Goal: Task Accomplishment & Management: Manage account settings

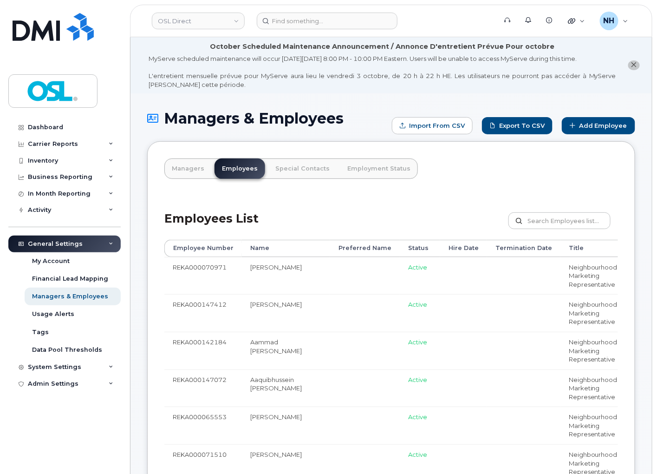
drag, startPoint x: 324, startPoint y: 73, endPoint x: 427, endPoint y: 34, distance: 110.9
click at [325, 75] on div "MyServe scheduled maintenance will occur on Friday October 3rd, 8:00 PM - 10:00…" at bounding box center [383, 71] width 468 height 34
click at [166, 125] on h1 "Managers & Employees" at bounding box center [267, 118] width 240 height 16
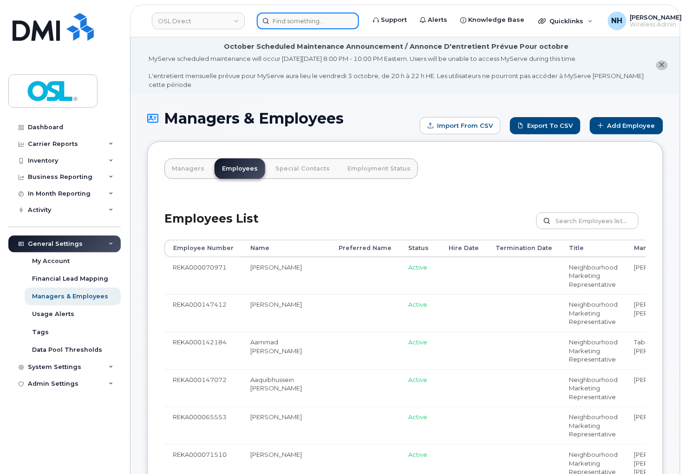
click at [261, 15] on input at bounding box center [308, 21] width 102 height 17
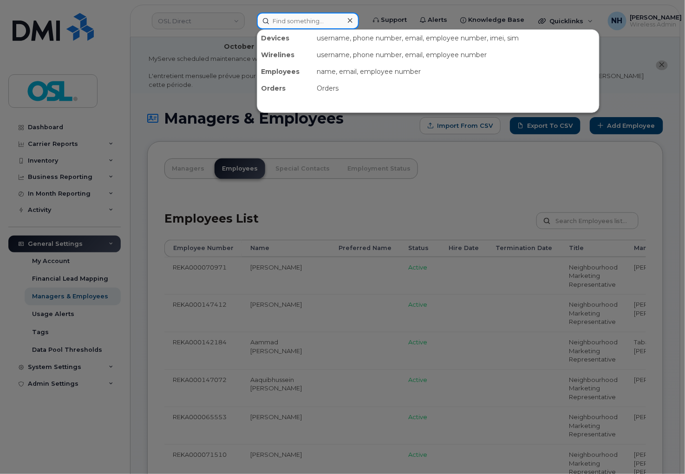
paste input "5142374796"
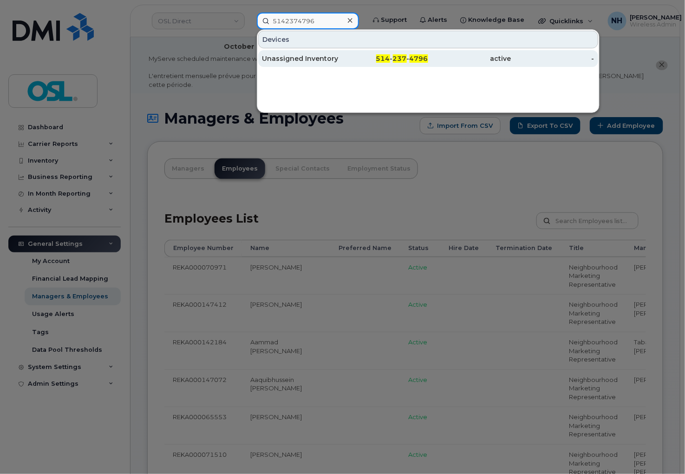
type input "5142374796"
click at [340, 62] on div "Unassigned Inventory" at bounding box center [303, 58] width 83 height 9
click at [339, 63] on div "Unassigned Inventory" at bounding box center [303, 58] width 83 height 17
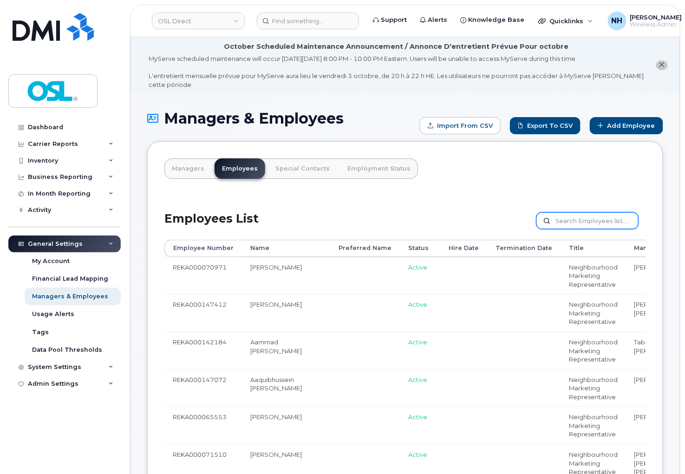
click at [572, 216] on div "Employees List Customize Filter Refresh Export" at bounding box center [405, 218] width 482 height 44
click at [573, 221] on input "text" at bounding box center [588, 220] width 102 height 17
paste input "4165772622"
type input "4165772622"
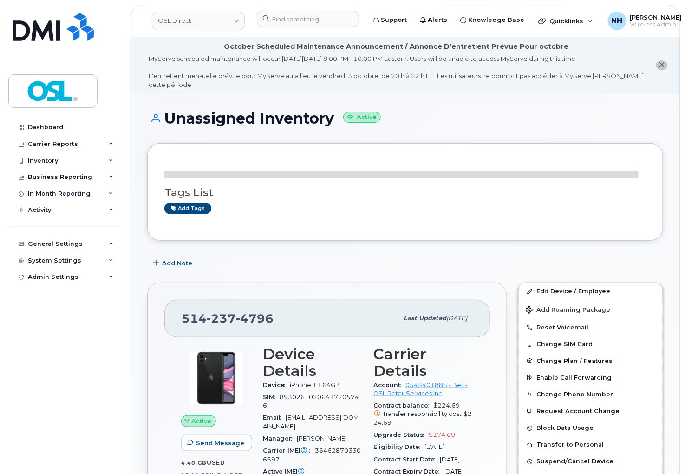
click at [286, 240] on div "Tags List Add tags" at bounding box center [405, 192] width 516 height 98
click at [565, 293] on link "Edit Device / Employee" at bounding box center [591, 291] width 144 height 17
click at [565, 294] on link "Edit Device / Employee" at bounding box center [591, 291] width 144 height 17
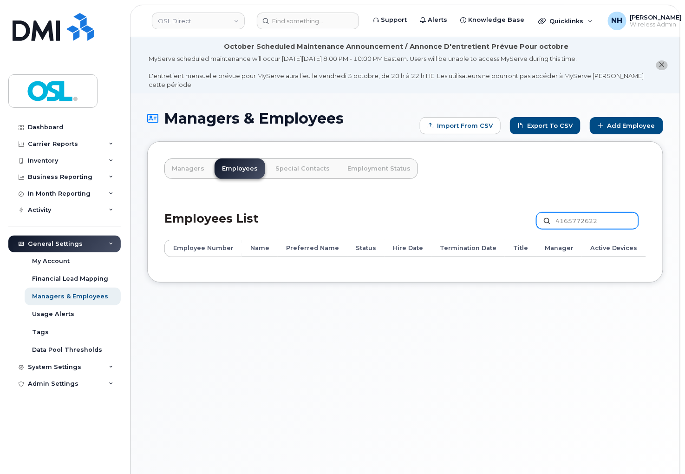
click at [609, 220] on input "4165772622" at bounding box center [588, 220] width 102 height 17
click at [332, 39] on li "October Scheduled Maintenance Announcement / Annonce D'entretient Prévue Pour o…" at bounding box center [406, 65] width 550 height 56
click at [330, 29] on header "OSL Direct Support Alerts Knowledge Base Quicklinks Suspend / Cancel Device Cha…" at bounding box center [405, 21] width 550 height 33
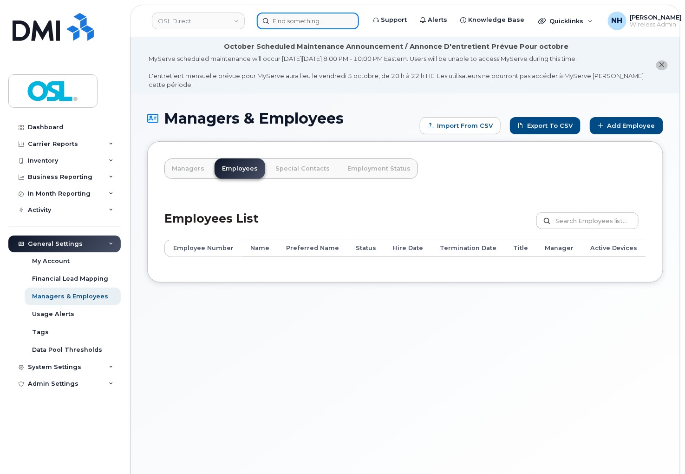
click at [332, 21] on input at bounding box center [308, 21] width 102 height 17
paste input "4165772622"
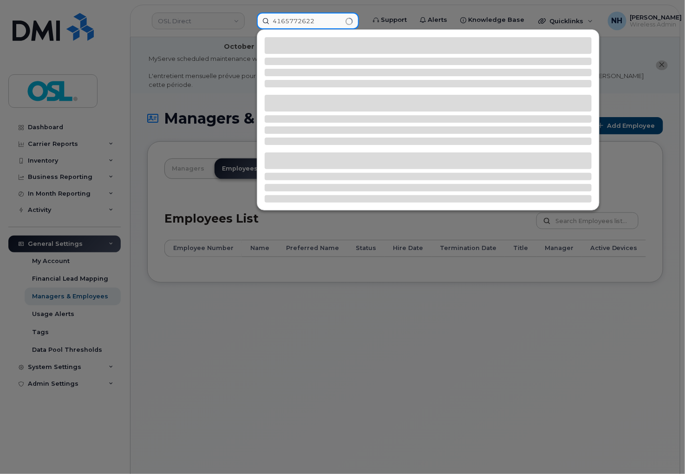
type input "4165772622"
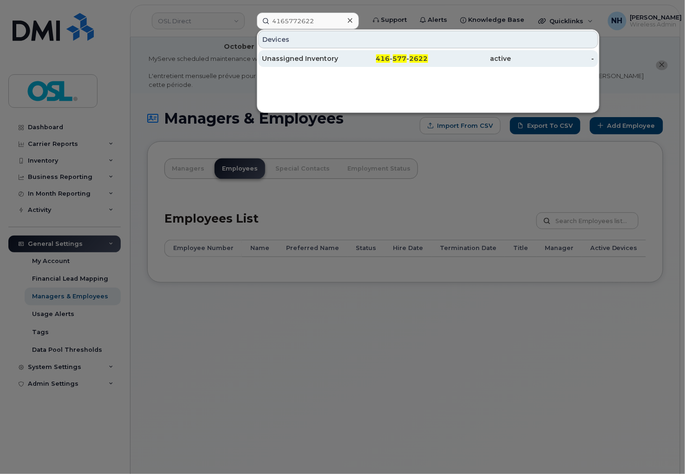
click at [378, 63] on div "416 - 577 - 2622" at bounding box center [386, 58] width 83 height 17
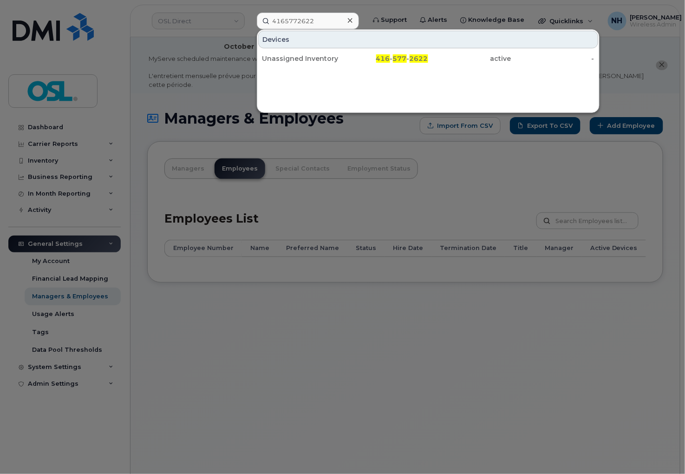
drag, startPoint x: 378, startPoint y: 63, endPoint x: 236, endPoint y: 8, distance: 151.7
click at [378, 63] on div "416 - 577 - 2622" at bounding box center [386, 58] width 83 height 17
click at [379, 59] on div "416 - 577 - 2622" at bounding box center [386, 58] width 83 height 9
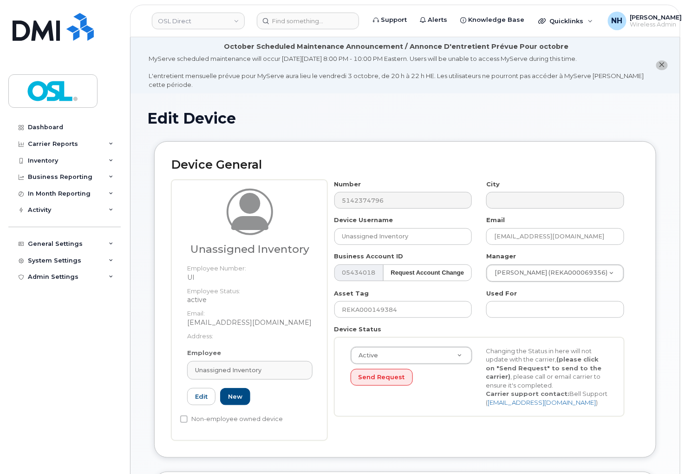
drag, startPoint x: 244, startPoint y: 372, endPoint x: 255, endPoint y: 308, distance: 64.9
click at [244, 372] on span "Unassigned Inventory" at bounding box center [228, 370] width 66 height 9
paste input "REKA000156004"
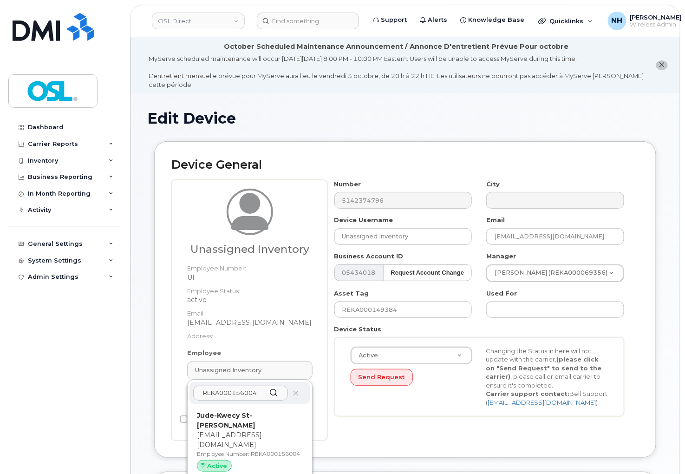
type input "REKA000156004"
drag, startPoint x: 256, startPoint y: 426, endPoint x: 383, endPoint y: 39, distance: 407.2
click at [257, 430] on p "jude.stfirmin@osldirect.com" at bounding box center [250, 440] width 106 height 20
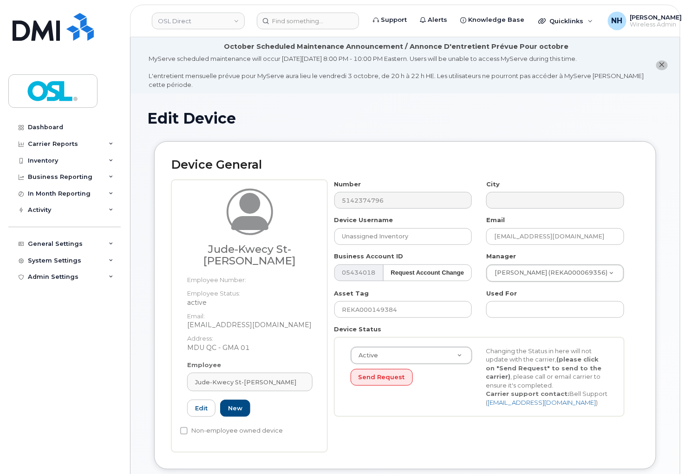
type input "REKA000156004"
type input "Jude-Kwecy St-Firmin"
type input "jude.stfirmin@osldirect.com"
type input "3358037"
click at [409, 310] on input "REKA000149384" at bounding box center [403, 309] width 138 height 17
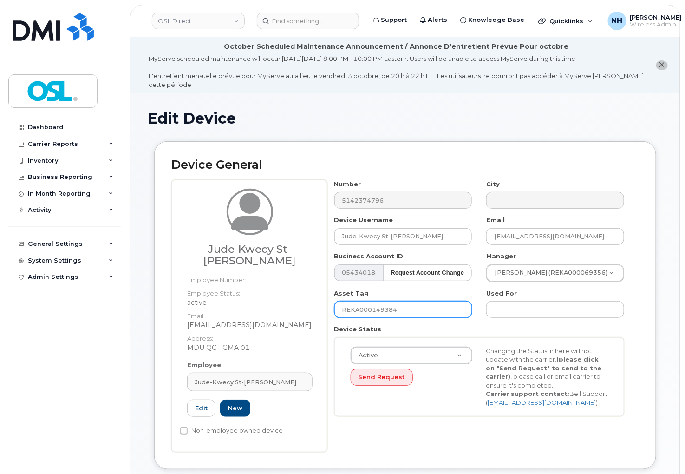
paste input "5600"
type input "REKA000156004"
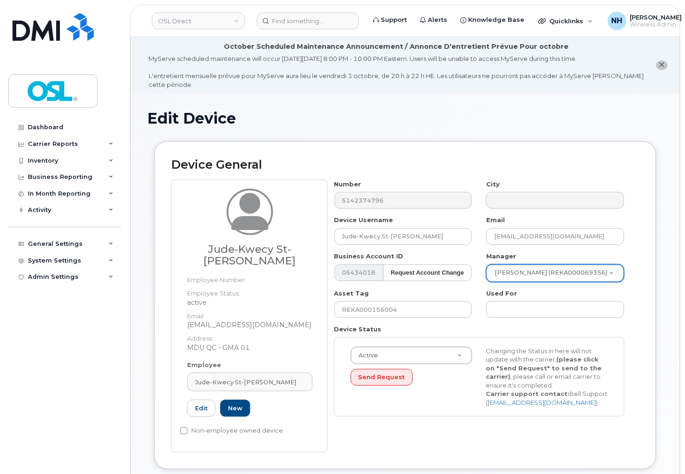
paste input "Jordan Roy Thibeault"
type input "Jordan Roy Thibeault"
type input "[PERSON_NAME] [PERSON_NAME]"
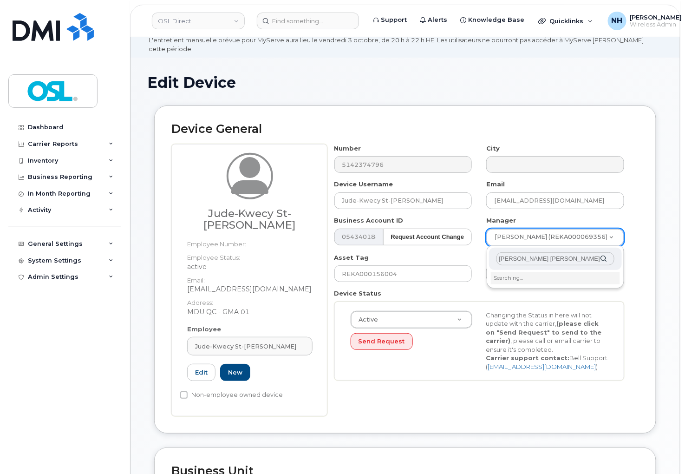
scroll to position [52, 0]
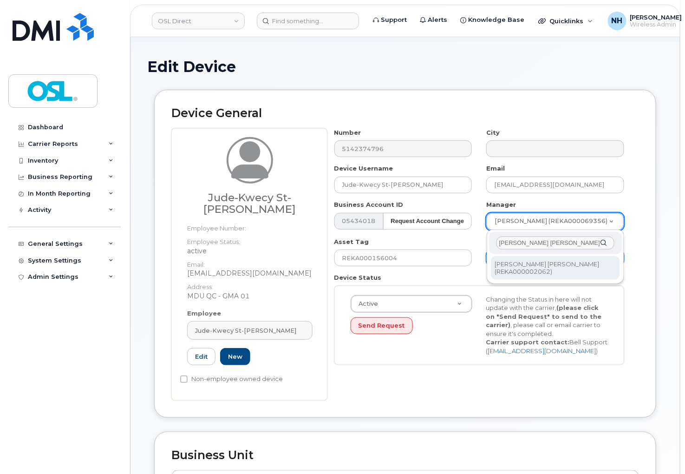
type input "1527216"
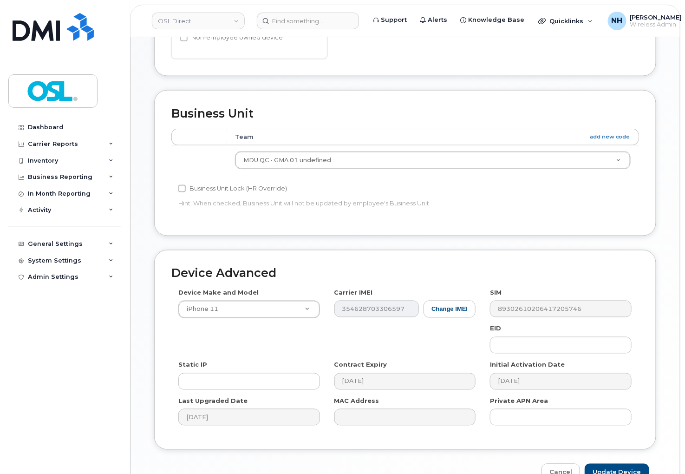
scroll to position [435, 0]
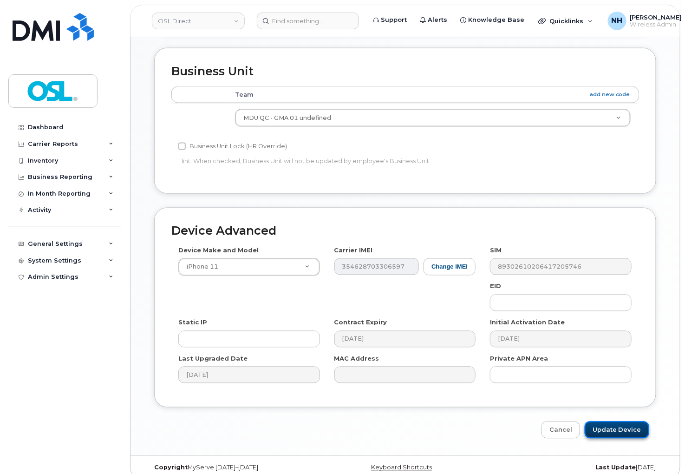
click at [620, 421] on input "Update Device" at bounding box center [617, 429] width 65 height 17
type input "Saving..."
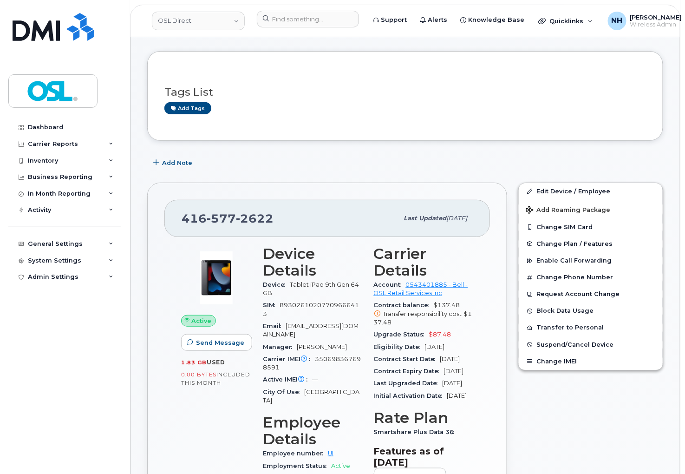
scroll to position [103, 0]
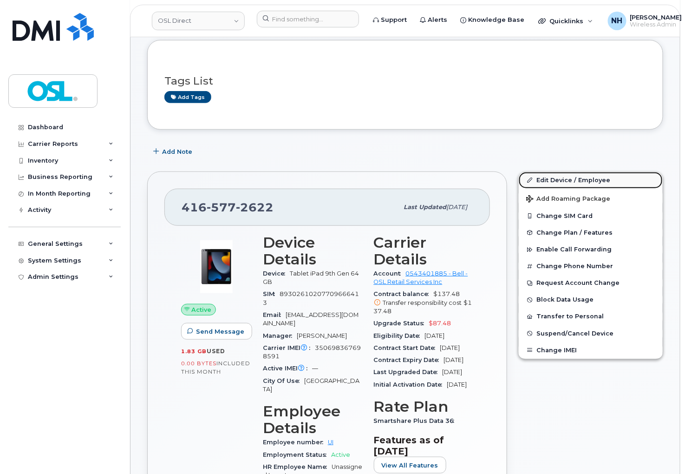
click at [596, 177] on link "Edit Device / Employee" at bounding box center [591, 180] width 144 height 17
drag, startPoint x: 596, startPoint y: 177, endPoint x: 584, endPoint y: 163, distance: 18.4
click at [596, 177] on link "Edit Device / Employee" at bounding box center [591, 180] width 144 height 17
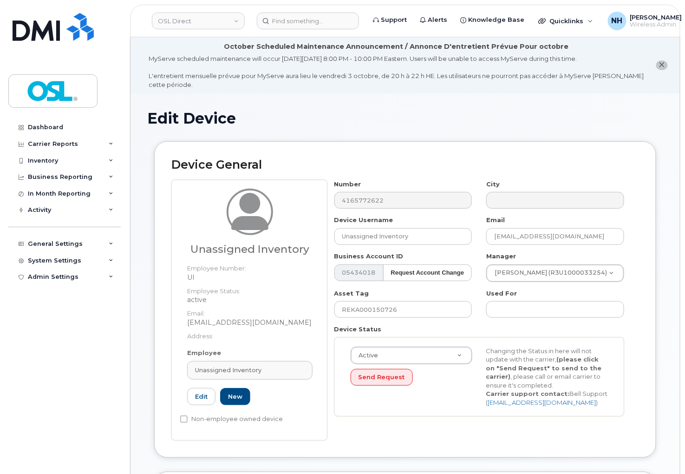
scroll to position [52, 0]
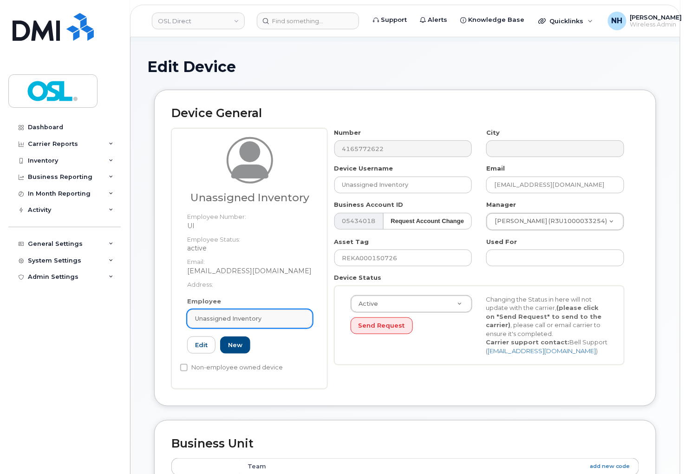
click at [256, 309] on link "Unassigned Inventory" at bounding box center [249, 318] width 125 height 19
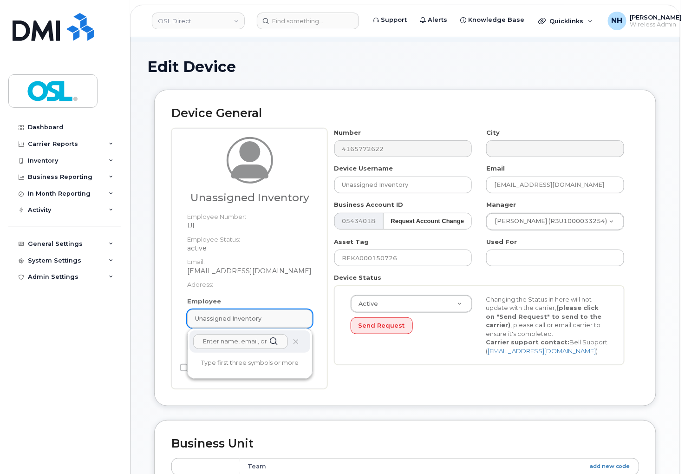
paste input "REKA000156004"
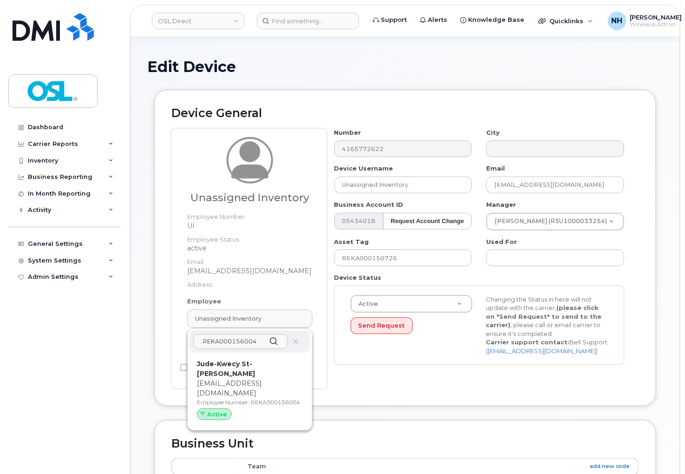
scroll to position [155, 0]
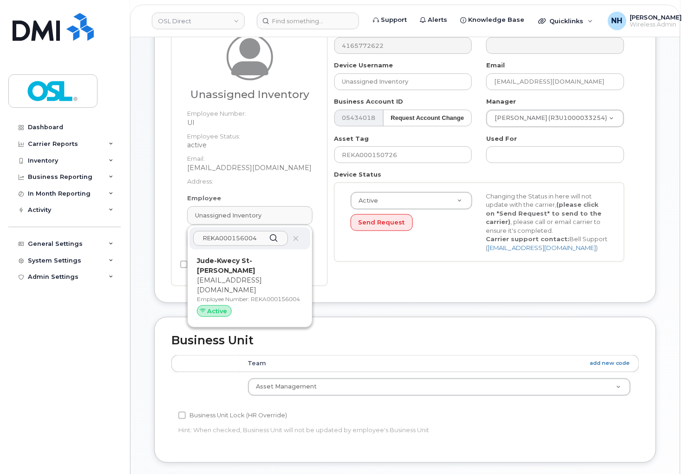
type input "REKA000156004"
click at [258, 295] on p "Employee Number: REKA000156004" at bounding box center [250, 299] width 106 height 8
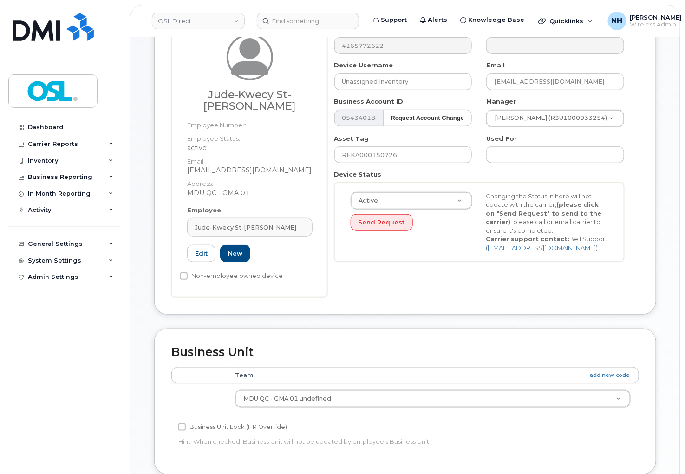
type input "REKA000156004"
type input "Jude-Kwecy St-[PERSON_NAME]"
type input "[EMAIL_ADDRESS][DOMAIN_NAME]"
type input "3358037"
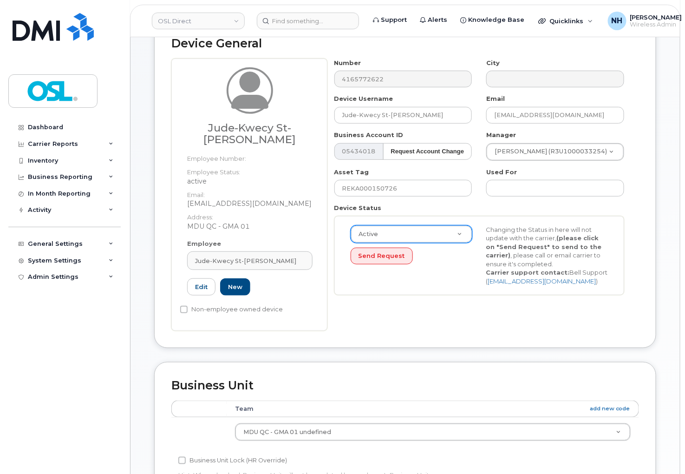
scroll to position [103, 0]
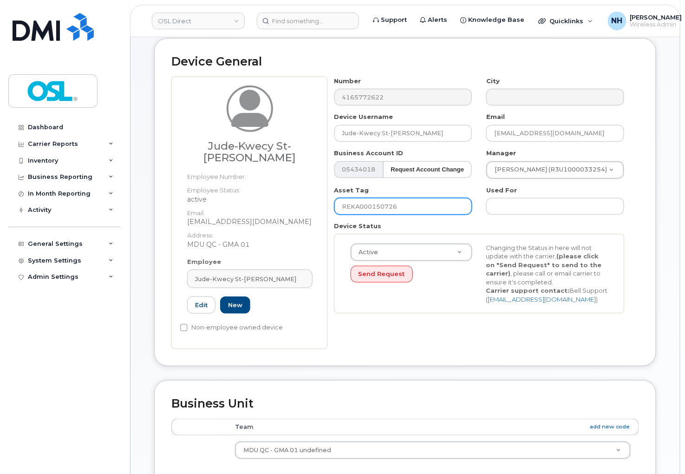
click at [424, 212] on input "REKA000150726" at bounding box center [403, 206] width 138 height 17
paste input "6004"
type input "REKA000156004"
click at [422, 215] on div "Number 4165772622 City Device Username Jude-Kwecy St-Firmin Email jude.stfirmin…" at bounding box center [479, 198] width 304 height 243
click at [423, 210] on input "REKA000156004" at bounding box center [403, 206] width 138 height 17
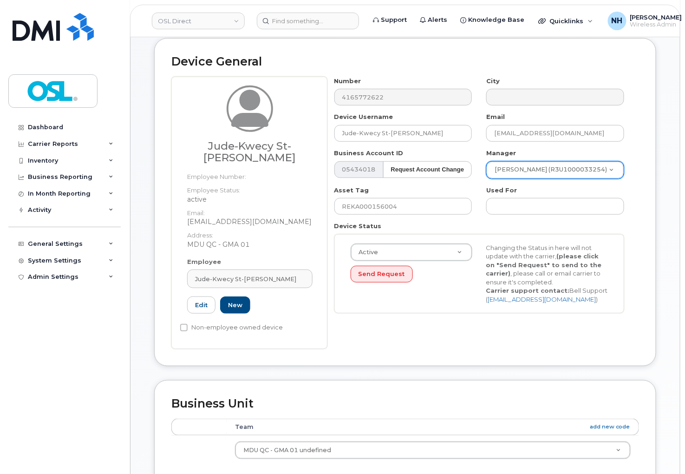
paste input "Jordan Roy Thibeault"
type input "Jordan Roy Thibeault"
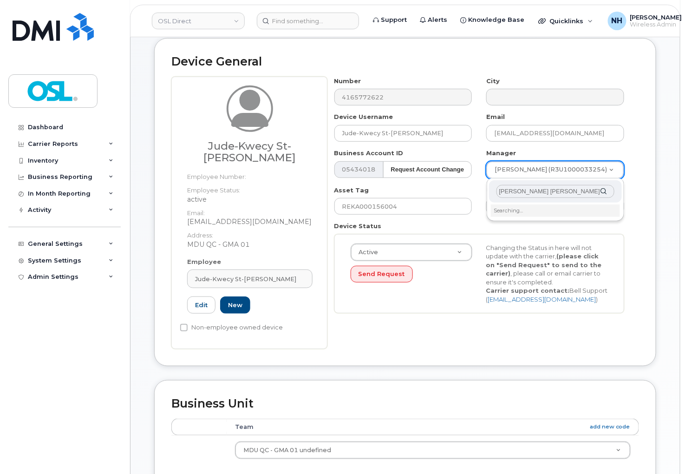
type input "Jordan Roy Thibeault"
type input "1527216"
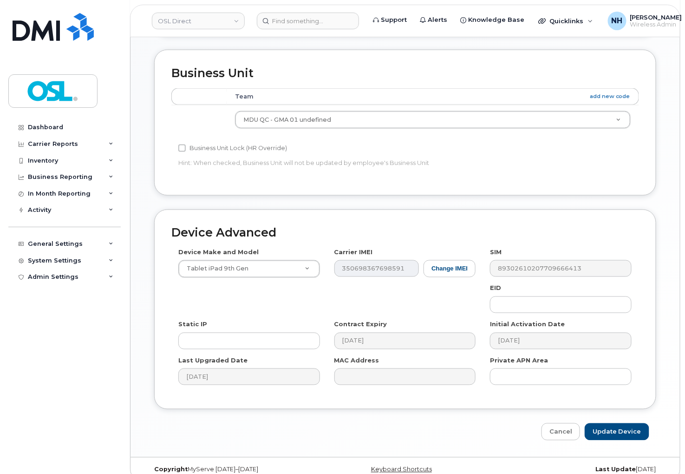
scroll to position [435, 0]
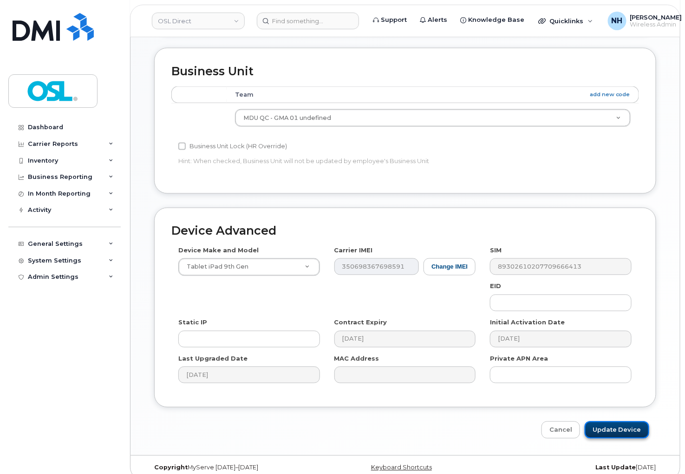
click at [620, 421] on input "Update Device" at bounding box center [617, 429] width 65 height 17
type input "Saving..."
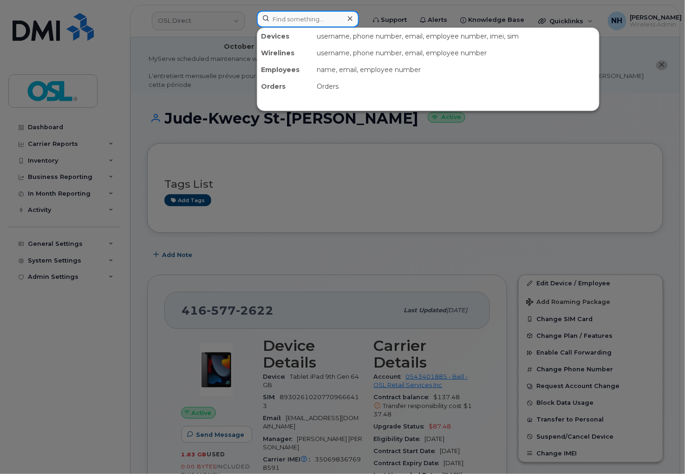
click at [340, 21] on input at bounding box center [308, 19] width 102 height 17
paste input "4169961264"
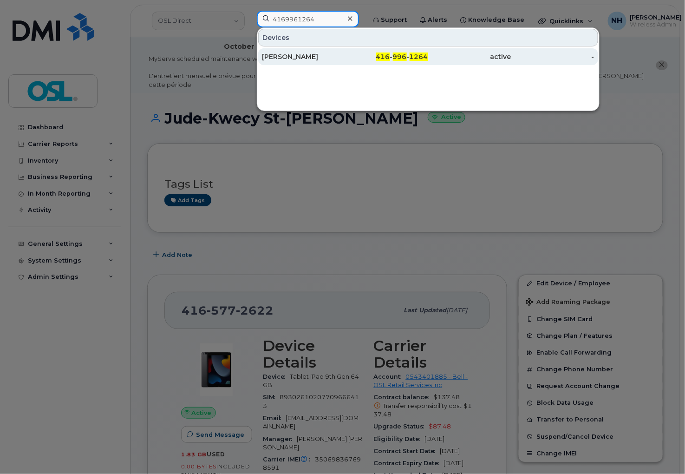
type input "4169961264"
click at [367, 56] on div "416 - 996 - 1264" at bounding box center [386, 56] width 83 height 9
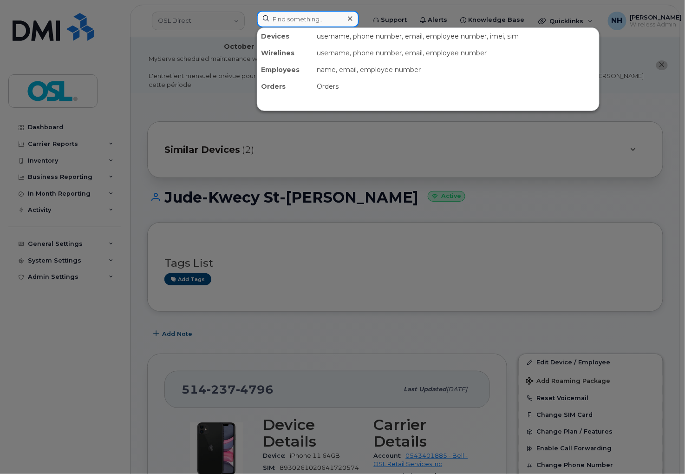
click at [302, 26] on input at bounding box center [308, 19] width 102 height 17
paste input "5146013985"
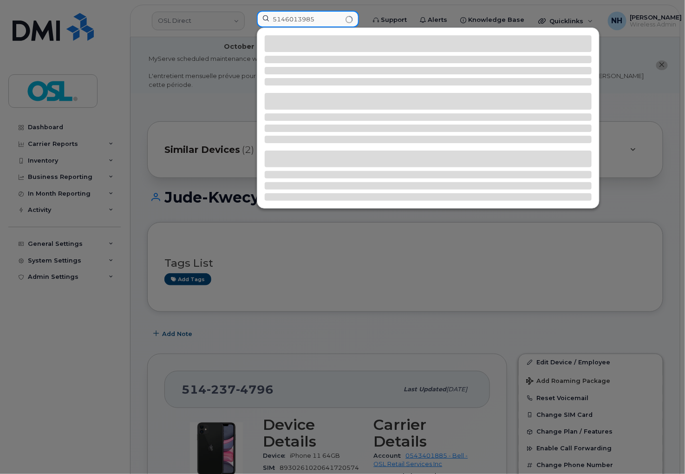
type input "5146013985"
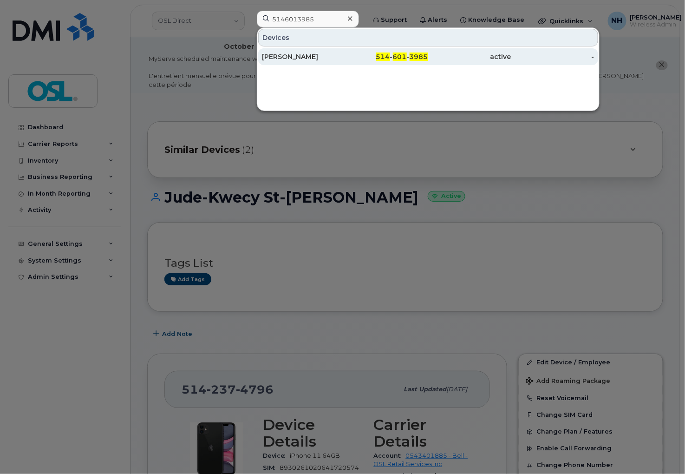
click at [360, 61] on div "514 - 601 - 3985" at bounding box center [386, 56] width 83 height 9
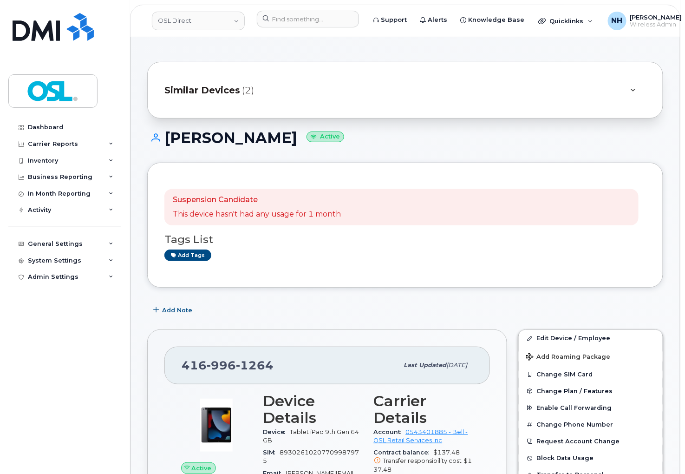
scroll to position [155, 0]
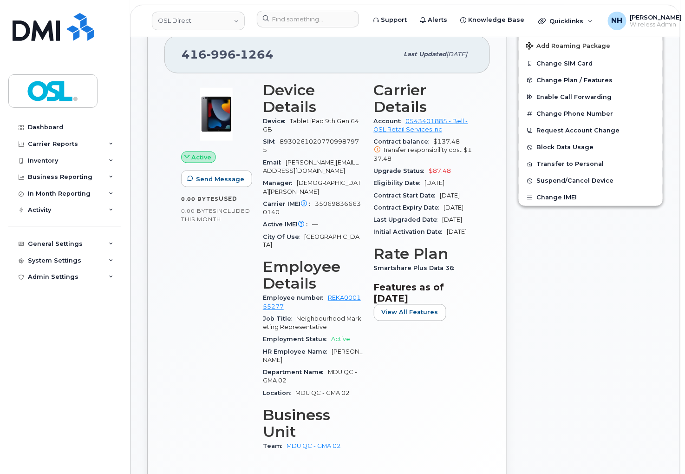
scroll to position [273, 0]
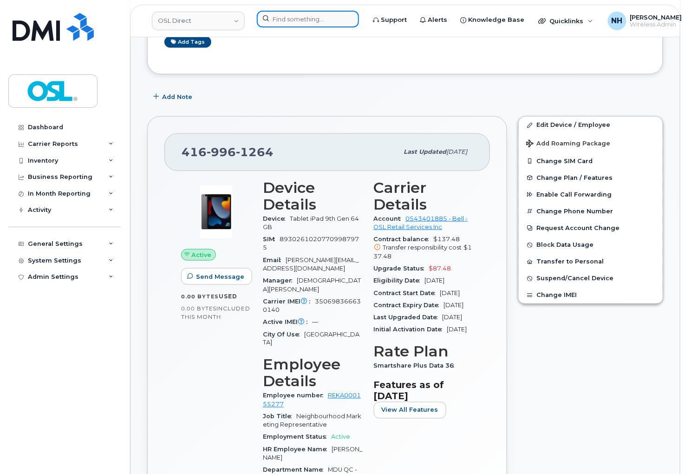
click at [280, 20] on input at bounding box center [308, 19] width 102 height 17
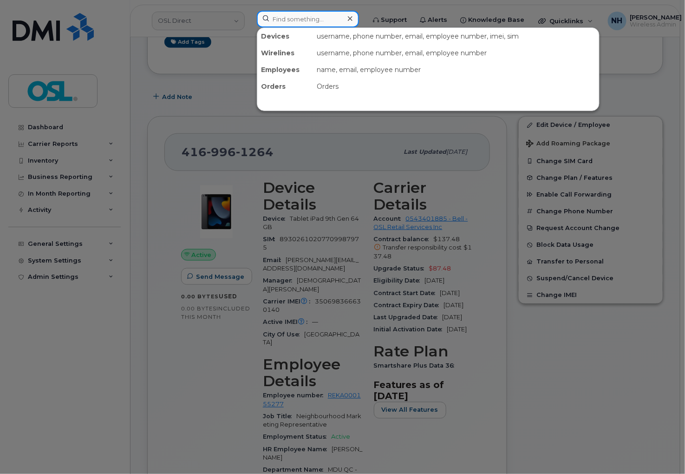
paste input "5063812915"
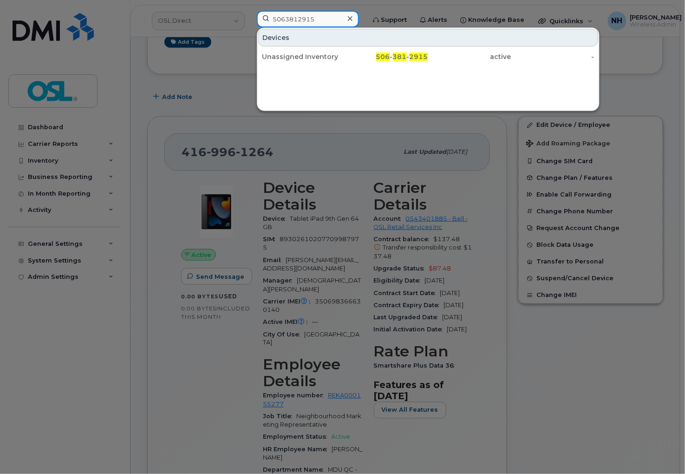
type input "5063812915"
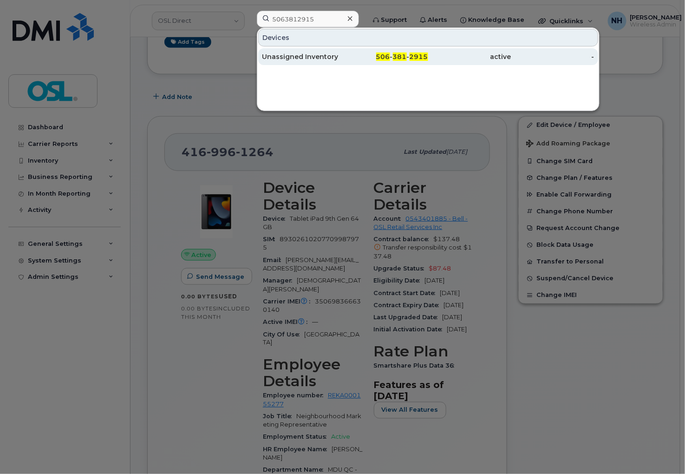
click at [379, 62] on div "506 - 381 - 2915" at bounding box center [386, 56] width 83 height 17
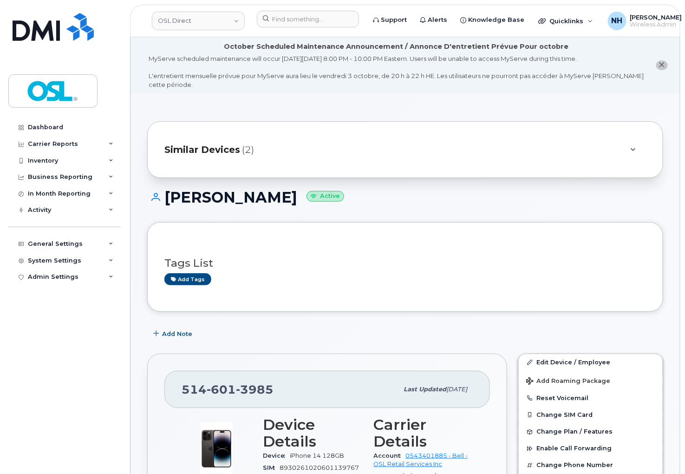
scroll to position [383, 0]
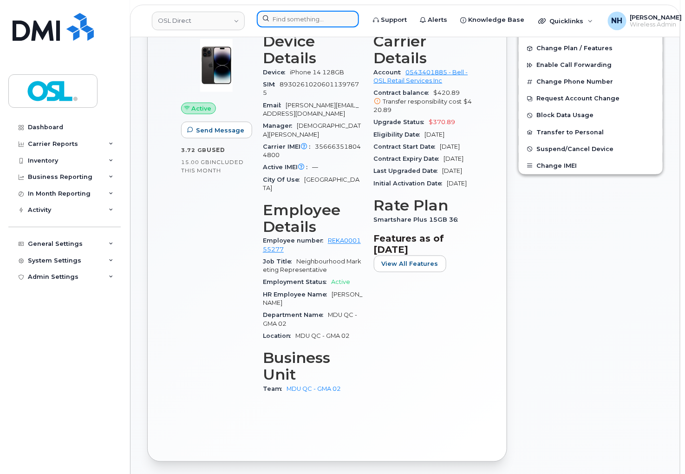
drag, startPoint x: 306, startPoint y: 18, endPoint x: 298, endPoint y: 17, distance: 7.4
click at [305, 18] on input at bounding box center [308, 19] width 102 height 17
paste input "4383427522"
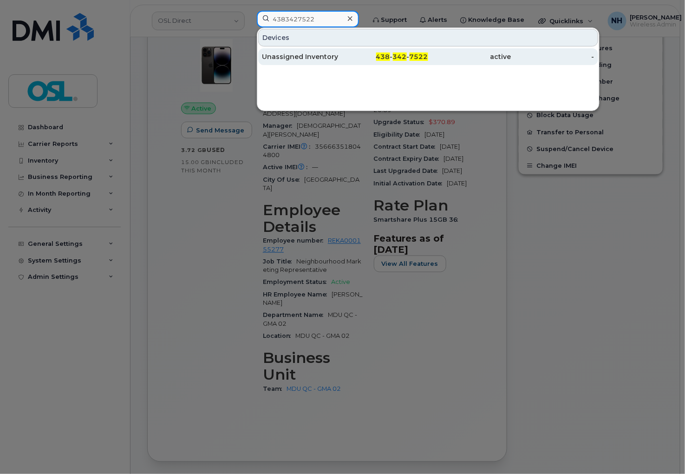
type input "4383427522"
click at [340, 61] on div "Unassigned Inventory" at bounding box center [303, 56] width 83 height 9
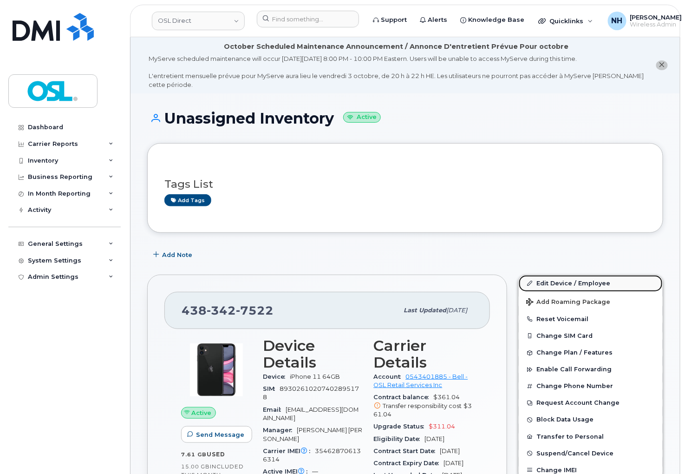
click at [549, 279] on link "Edit Device / Employee" at bounding box center [591, 283] width 144 height 17
drag, startPoint x: 549, startPoint y: 279, endPoint x: 363, endPoint y: 1, distance: 334.1
click at [549, 279] on link "Edit Device / Employee" at bounding box center [591, 283] width 144 height 17
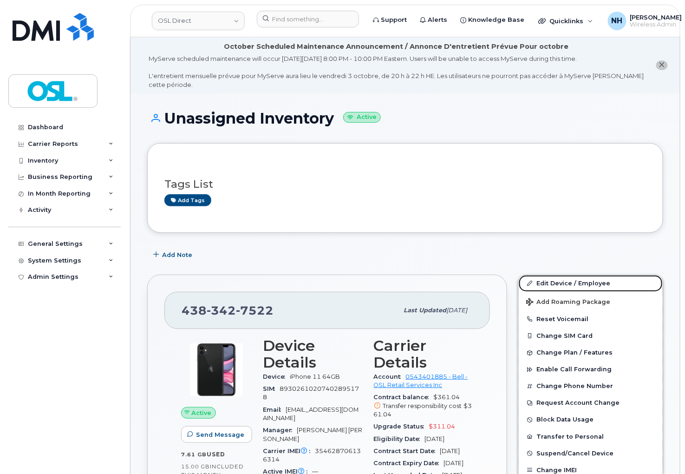
click at [549, 278] on link "Edit Device / Employee" at bounding box center [591, 283] width 144 height 17
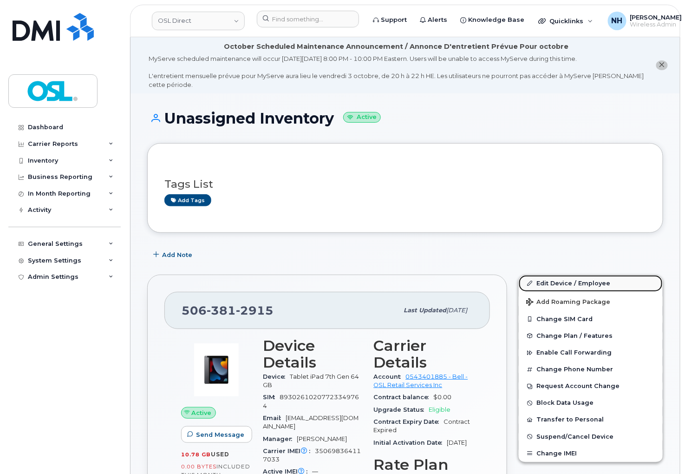
click at [575, 279] on link "Edit Device / Employee" at bounding box center [591, 283] width 144 height 17
drag, startPoint x: 575, startPoint y: 279, endPoint x: 570, endPoint y: 273, distance: 7.6
click at [573, 275] on link "Edit Device / Employee" at bounding box center [591, 283] width 144 height 17
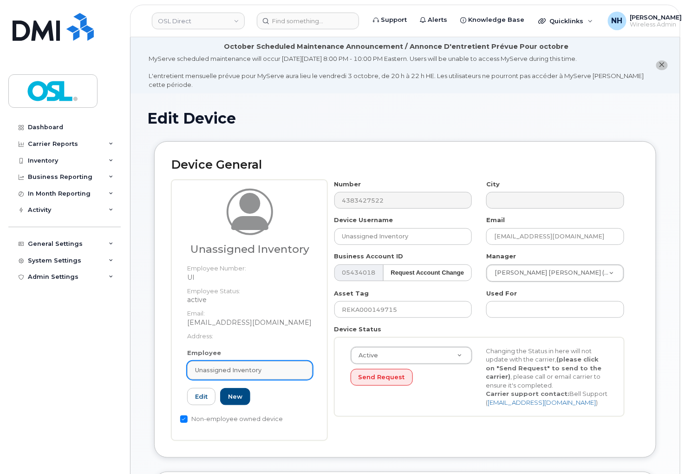
click at [243, 373] on span "Unassigned Inventory" at bounding box center [228, 370] width 66 height 9
paste input "REKA000005866"
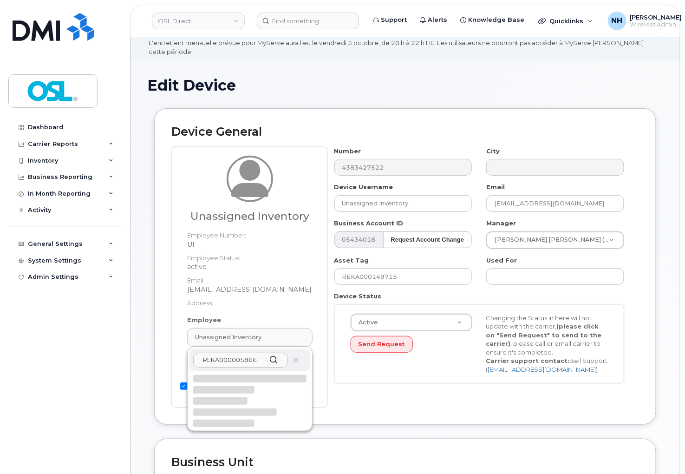
scroll to position [52, 0]
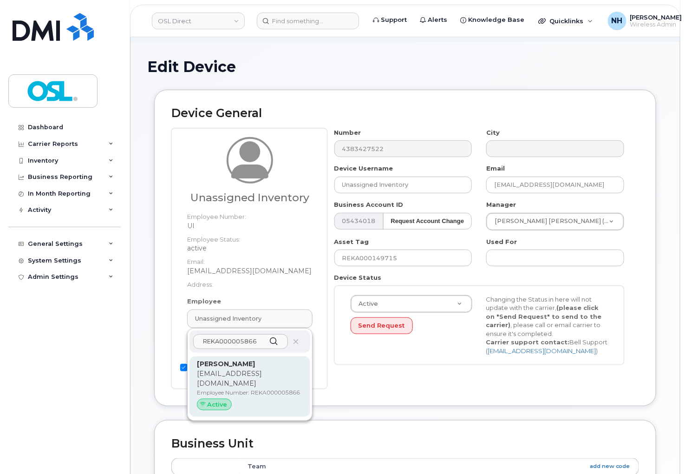
type input "REKA000005866"
click at [254, 393] on p "Employee Number: REKA000005866" at bounding box center [250, 392] width 106 height 8
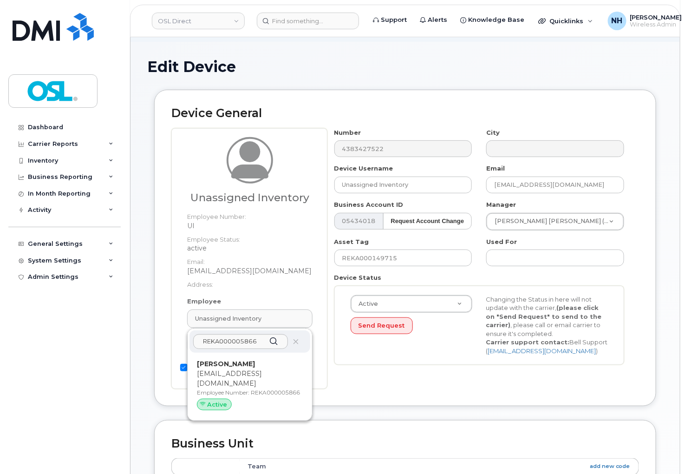
type input "REKA000005866"
type input "[PERSON_NAME]"
type input "[EMAIL_ADDRESS][DOMAIN_NAME]"
type input "3358087"
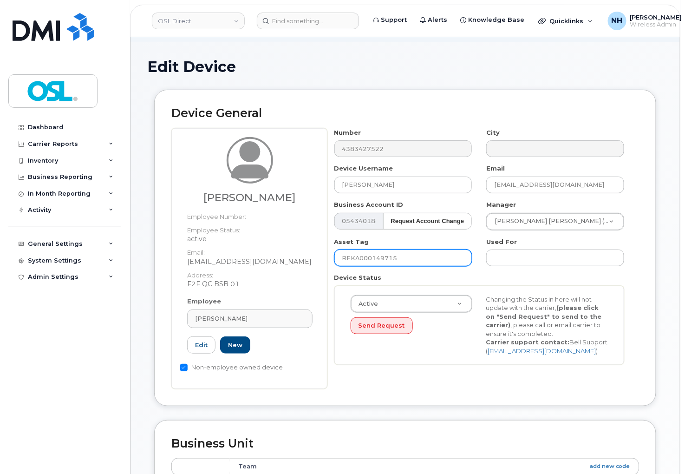
click at [412, 261] on input "REKA000149715" at bounding box center [403, 257] width 138 height 17
paste input "005866"
type input "REKA000005866"
click at [257, 175] on icon at bounding box center [249, 158] width 37 height 39
click at [244, 237] on dd "active" at bounding box center [249, 238] width 125 height 9
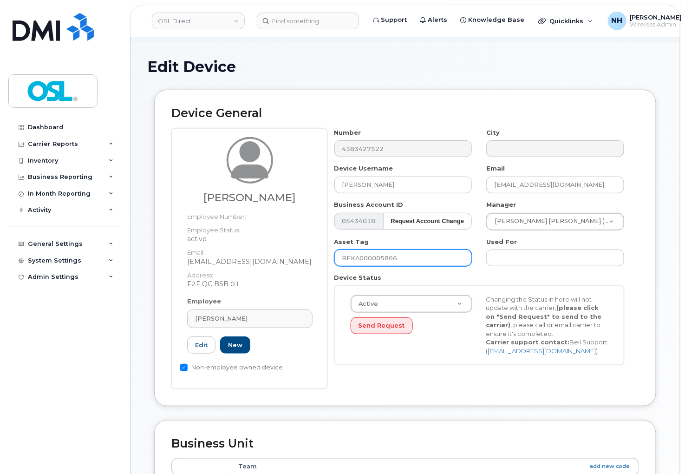
click at [406, 256] on input "REKA000005866" at bounding box center [403, 257] width 138 height 17
drag, startPoint x: 366, startPoint y: 360, endPoint x: 367, endPoint y: 368, distance: 8.9
click at [366, 364] on div "Active Active Suspended Cancelled Send Request Changing the Status in here will…" at bounding box center [479, 325] width 290 height 79
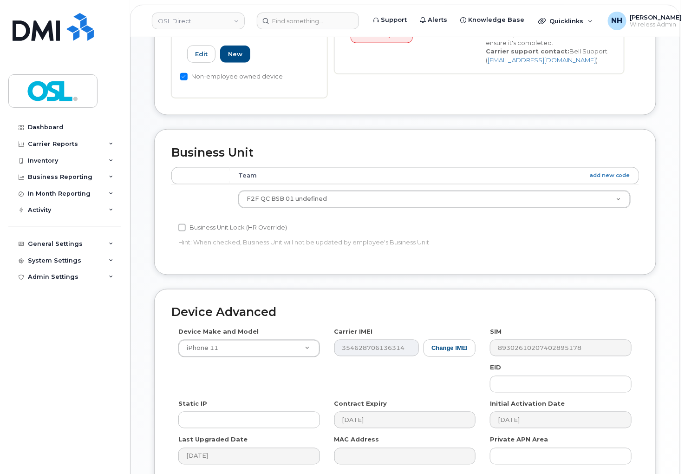
scroll to position [412, 0]
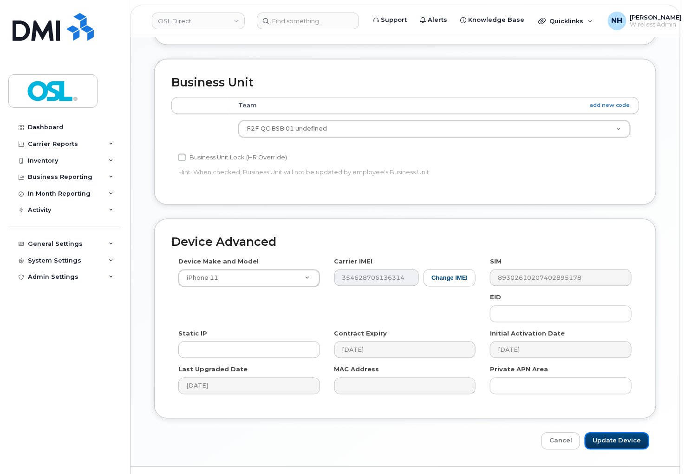
drag, startPoint x: 623, startPoint y: 437, endPoint x: 603, endPoint y: 419, distance: 26.4
click at [623, 437] on input "Update Device" at bounding box center [617, 440] width 65 height 17
type input "Saving..."
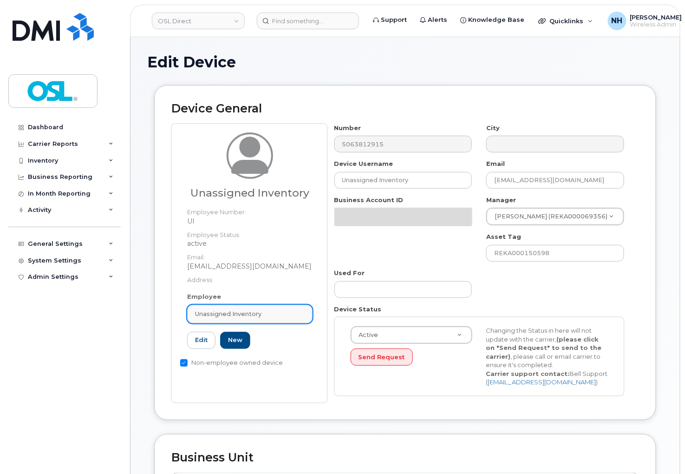
click at [254, 312] on span "Unassigned Inventory" at bounding box center [228, 313] width 66 height 9
paste input "REKA000005866"
type input "REKA000005866"
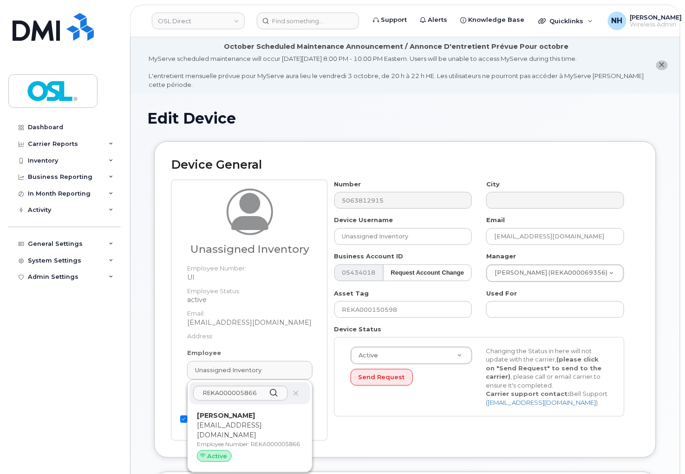
click at [263, 437] on p "[EMAIL_ADDRESS][DOMAIN_NAME]" at bounding box center [250, 430] width 106 height 20
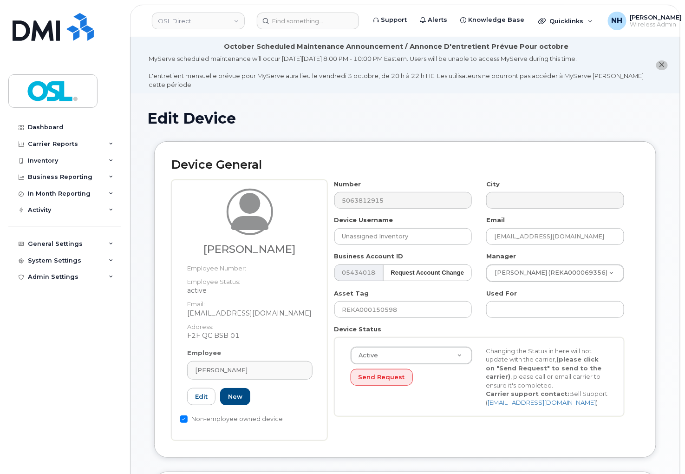
type input "REKA000005866"
type input "[PERSON_NAME]"
type input "[EMAIL_ADDRESS][DOMAIN_NAME]"
type input "3358087"
click at [397, 309] on input "REKA000150598" at bounding box center [403, 309] width 138 height 17
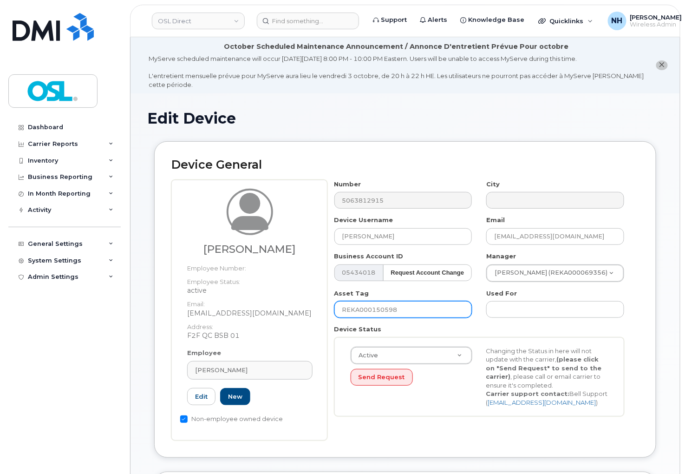
paste input "005866"
type input "REKA000005866"
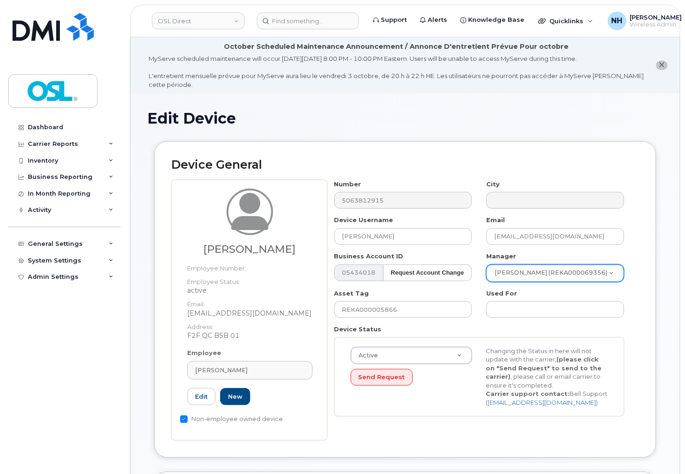
paste input "[PERSON_NAME]"
type input "[PERSON_NAME]"
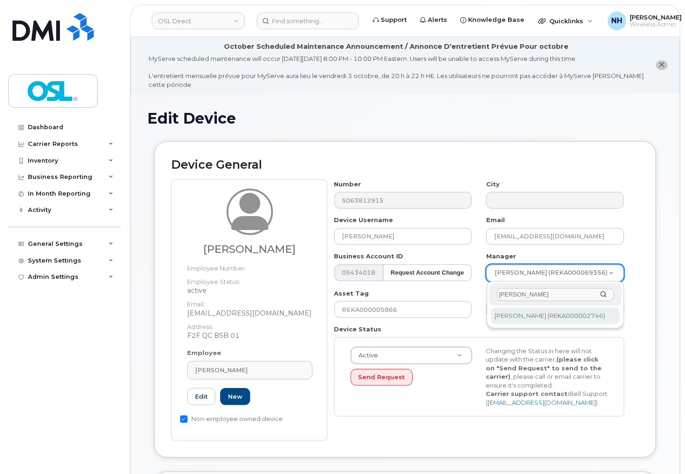
type input "[PERSON_NAME]"
type input "1527399"
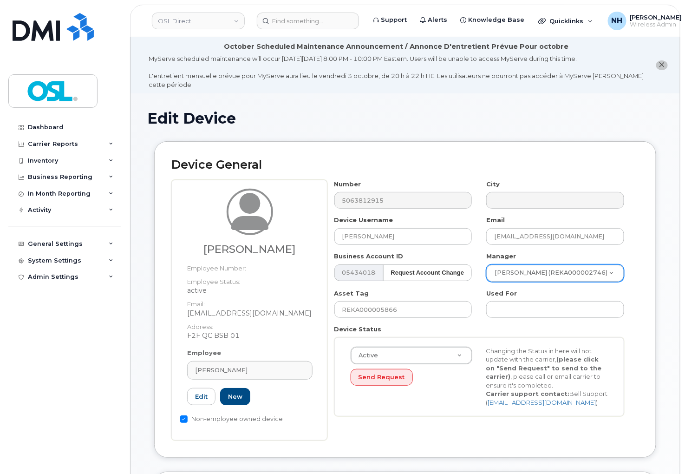
click at [421, 421] on div "Number 5063812915 City Device Username Ben Haythem Email bensaid.haythem@osldir…" at bounding box center [479, 301] width 304 height 243
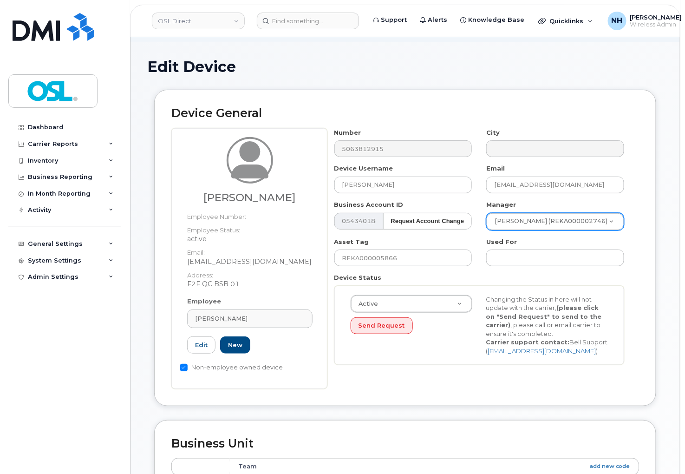
click at [356, 96] on div "Device General Ben Haythem Employee Number: Employee Status: active Email: bens…" at bounding box center [405, 248] width 502 height 316
click at [481, 371] on div "Number 5063812915 City Device Username Ben Haythem Email bensaid.haythem@osldir…" at bounding box center [479, 249] width 304 height 243
click at [468, 379] on div "Number 5063812915 City Device Username Ben Haythem Email bensaid.haythem@osldir…" at bounding box center [483, 258] width 312 height 261
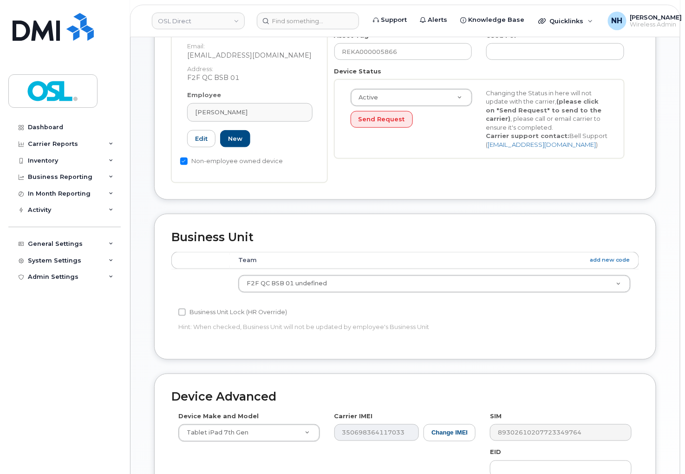
scroll to position [435, 0]
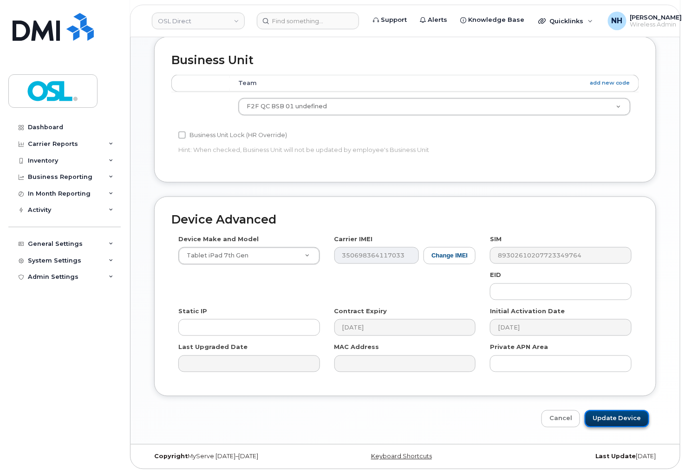
click at [598, 415] on input "Update Device" at bounding box center [617, 418] width 65 height 17
type input "Saving..."
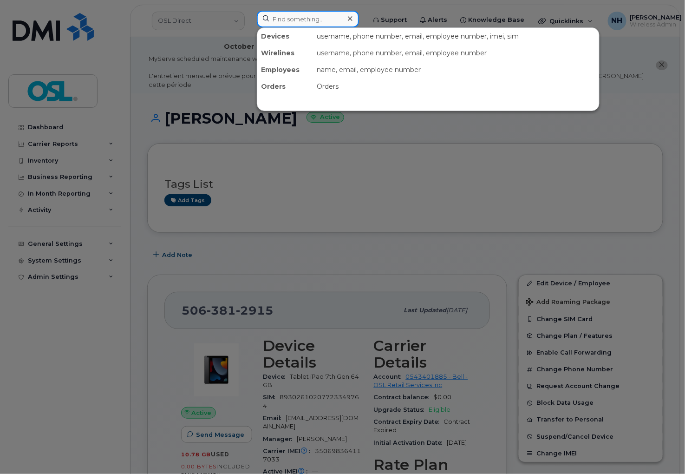
click at [294, 17] on input at bounding box center [308, 19] width 102 height 17
paste input "5143469158"
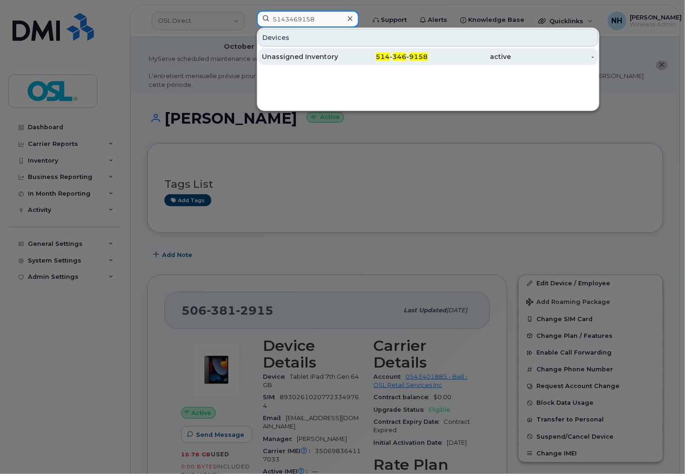
type input "5143469158"
click at [336, 58] on div "Unassigned Inventory" at bounding box center [303, 56] width 83 height 9
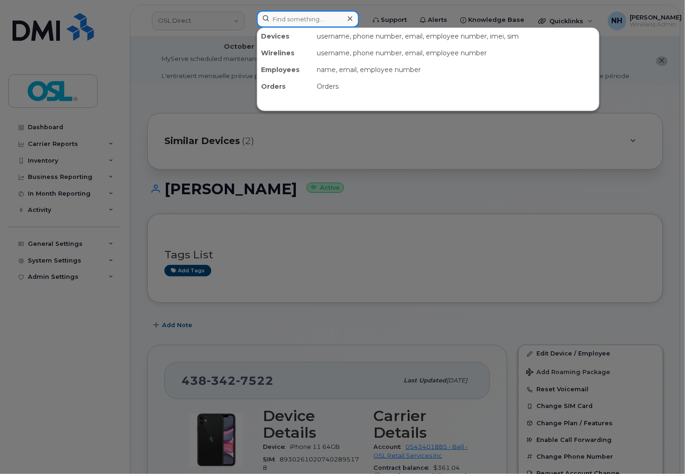
click at [312, 20] on input at bounding box center [308, 19] width 102 height 17
paste input "5142325929"
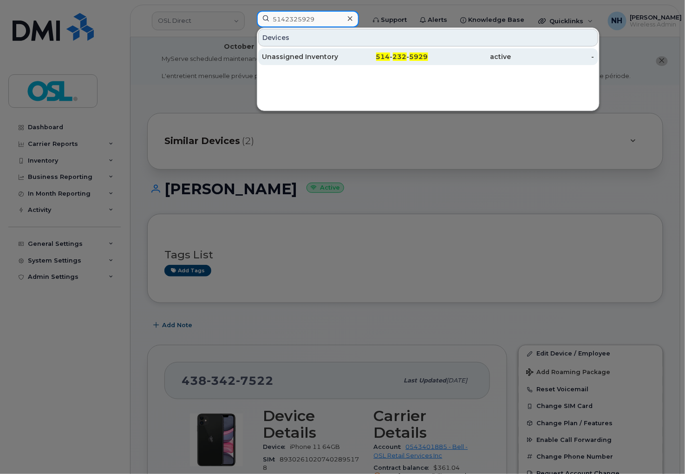
type input "5142325929"
click at [432, 54] on div "active" at bounding box center [469, 56] width 83 height 9
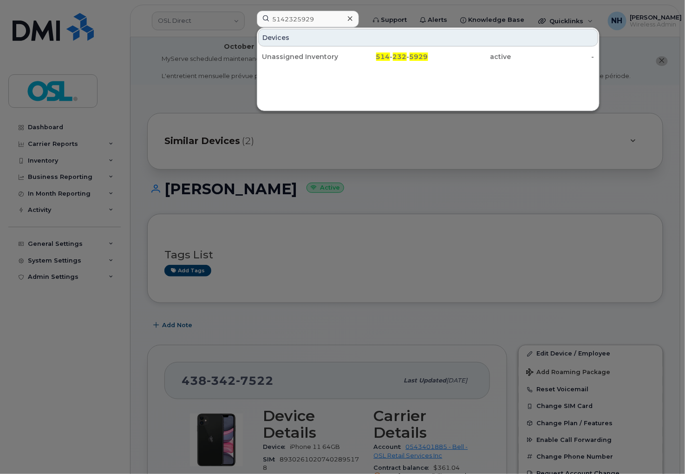
click at [430, 54] on div "active" at bounding box center [469, 56] width 83 height 9
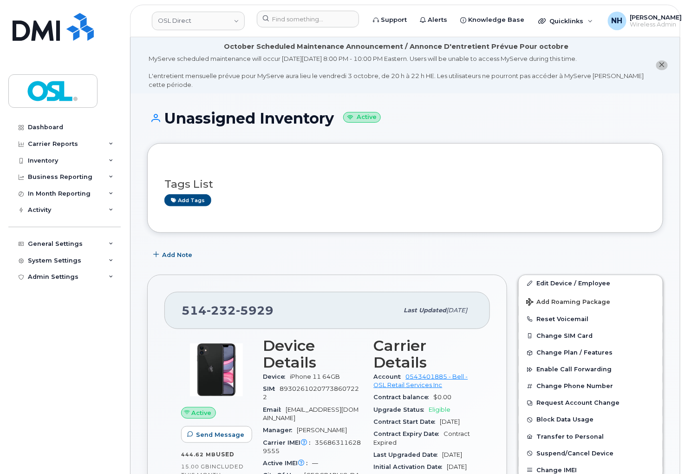
click at [593, 278] on link "Edit Device / Employee" at bounding box center [591, 283] width 144 height 17
drag, startPoint x: 593, startPoint y: 278, endPoint x: 408, endPoint y: 133, distance: 234.9
click at [593, 278] on link "Edit Device / Employee" at bounding box center [591, 283] width 144 height 17
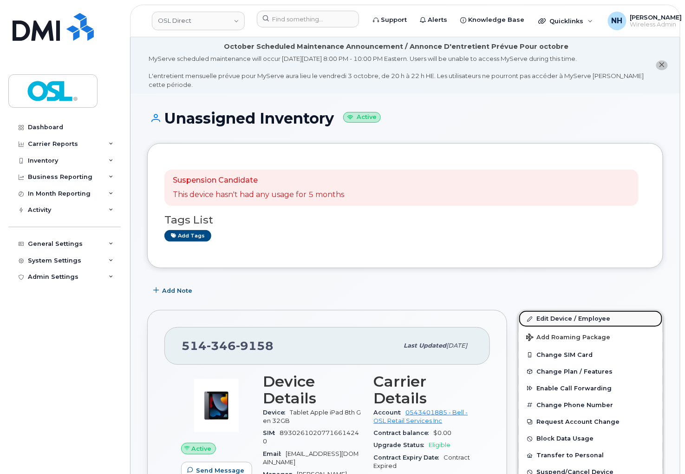
click at [588, 315] on link "Edit Device / Employee" at bounding box center [591, 318] width 144 height 17
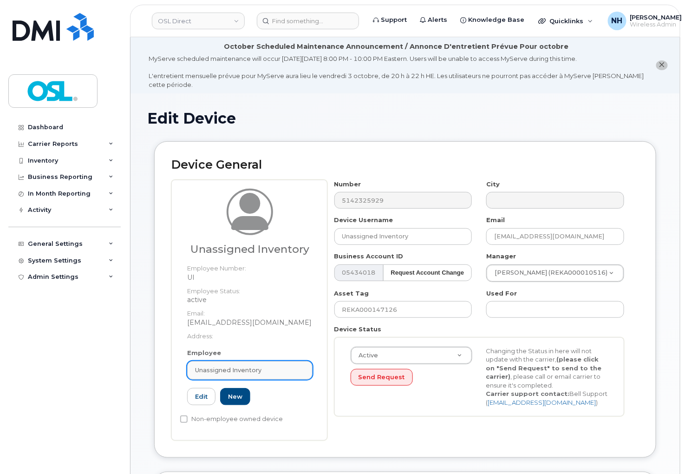
click at [248, 368] on span "Unassigned Inventory" at bounding box center [228, 370] width 66 height 9
paste input "REKA000156000"
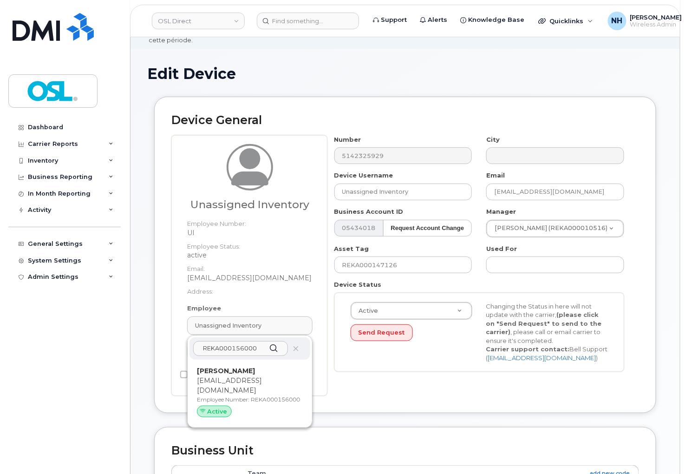
scroll to position [103, 0]
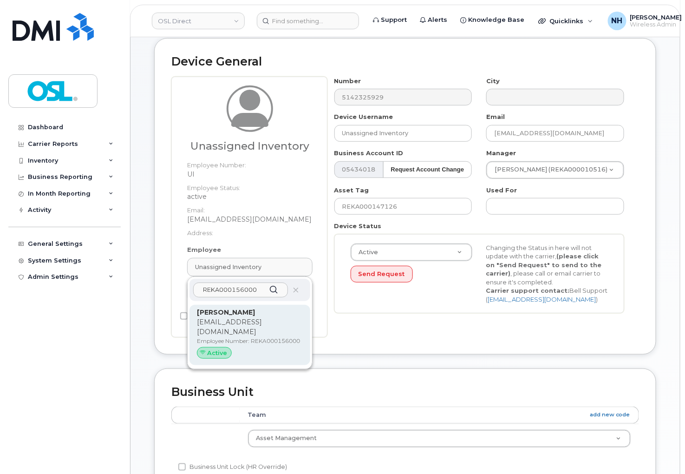
type input "REKA000156000"
click at [256, 349] on div "Active" at bounding box center [250, 353] width 106 height 12
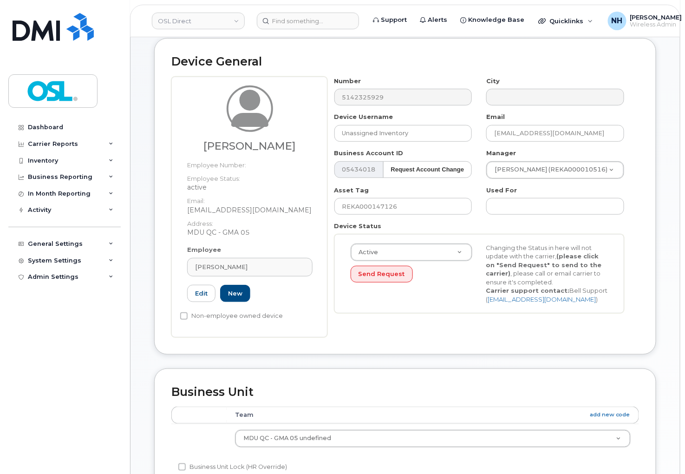
type input "REKA000156000"
type input "[PERSON_NAME]"
type input "[EMAIL_ADDRESS][DOMAIN_NAME]"
type input "4724262"
click at [382, 210] on input "REKA000147126" at bounding box center [403, 206] width 138 height 17
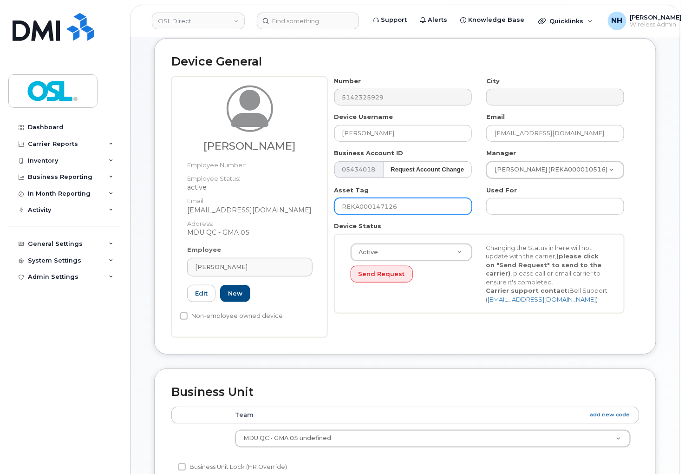
paste input "56000"
type input "REKA000156000"
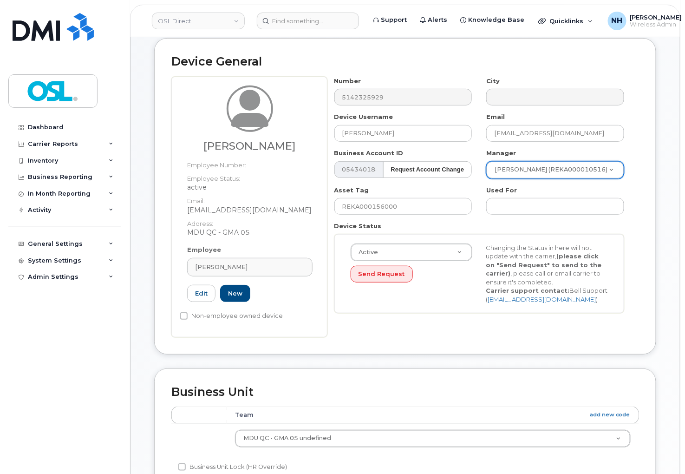
paste input "[PERSON_NAME]"
type input "[PERSON_NAME]"
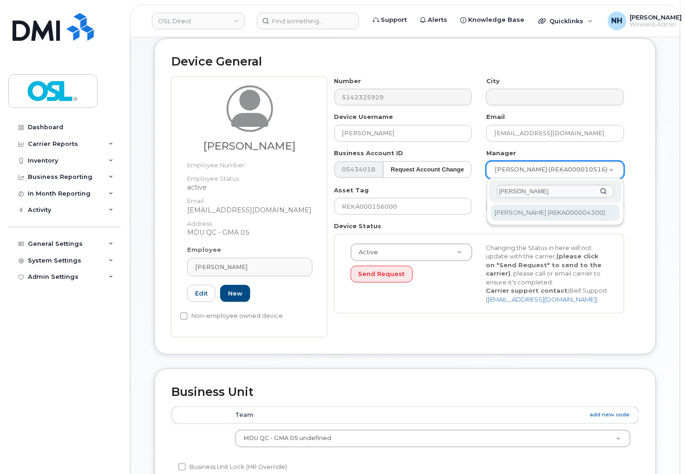
type input "1527429"
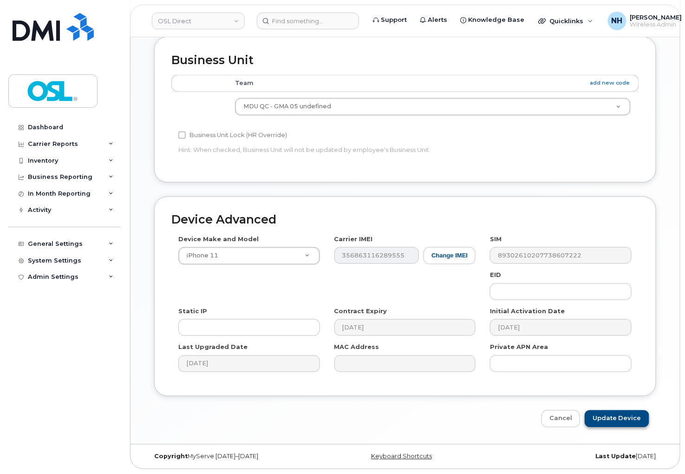
scroll to position [435, 0]
click at [612, 426] on input "Update Device" at bounding box center [617, 418] width 65 height 17
type input "Saving..."
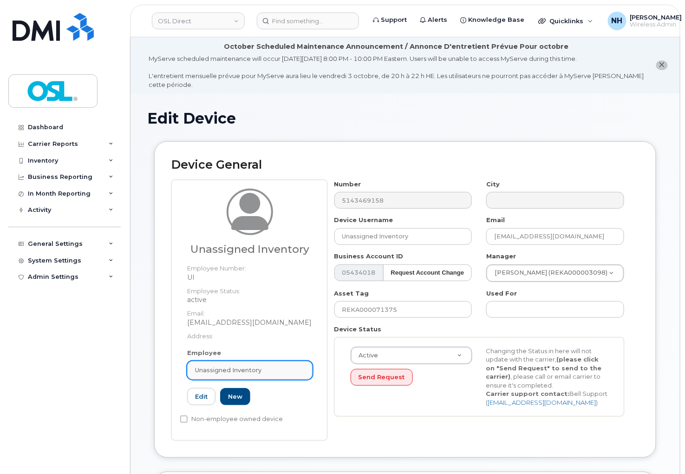
click at [273, 369] on div "Unassigned Inventory" at bounding box center [250, 370] width 110 height 9
paste input "REKA000156000"
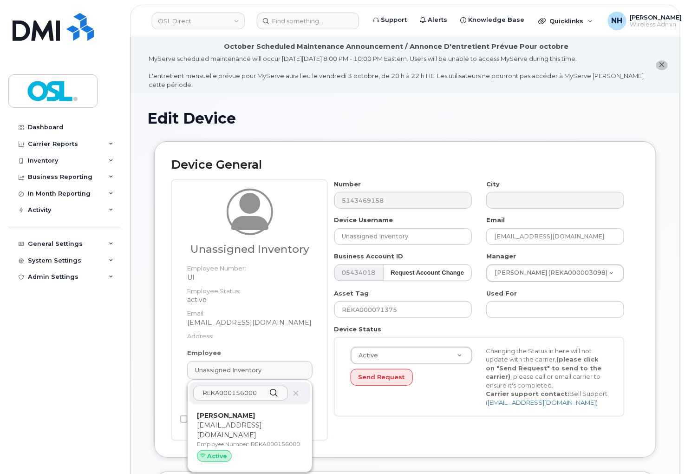
type input "REKA000156000"
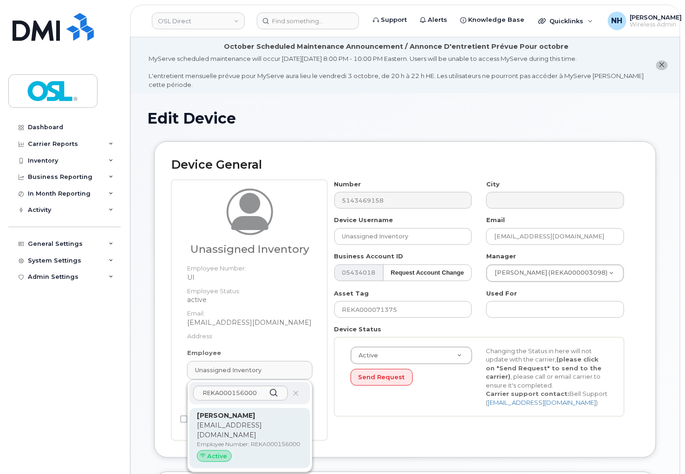
click at [229, 440] on p "Employee Number: REKA000156000" at bounding box center [250, 444] width 106 height 8
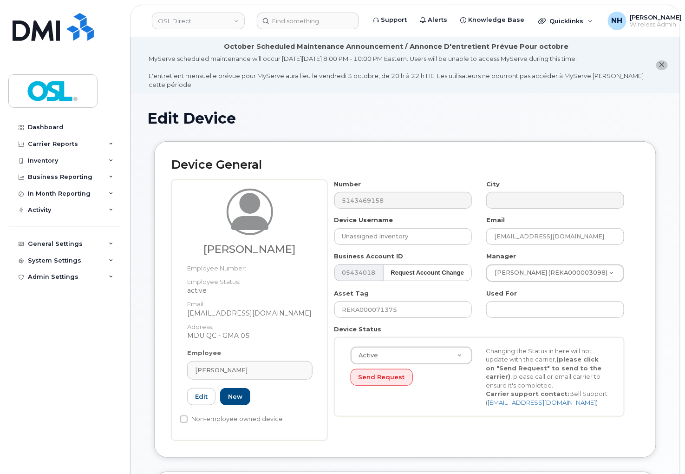
type input "REKA000156000"
type input "[PERSON_NAME]"
type input "[EMAIL_ADDRESS][DOMAIN_NAME]"
type input "4724262"
click at [402, 312] on input "REKA000071375" at bounding box center [403, 309] width 138 height 17
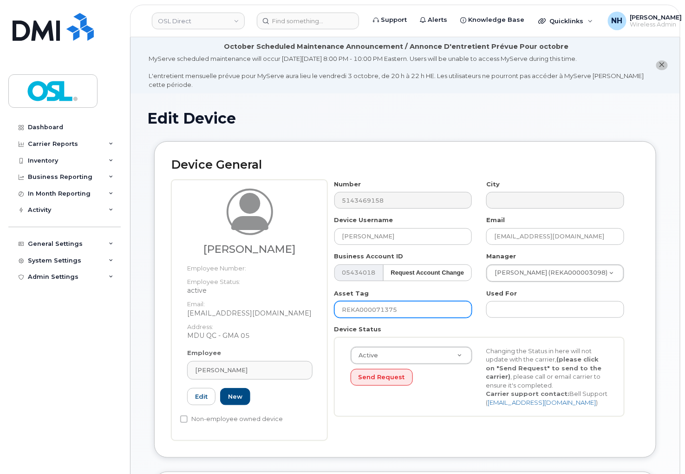
paste input "156000"
type input "REKA000156000"
drag, startPoint x: 400, startPoint y: 313, endPoint x: 401, endPoint y: 317, distance: 4.7
click at [401, 317] on input "REKA000156000" at bounding box center [403, 309] width 138 height 17
click at [425, 411] on div "Active Active Suspended Cancelled Send Request Changing the Status in here will…" at bounding box center [479, 376] width 290 height 79
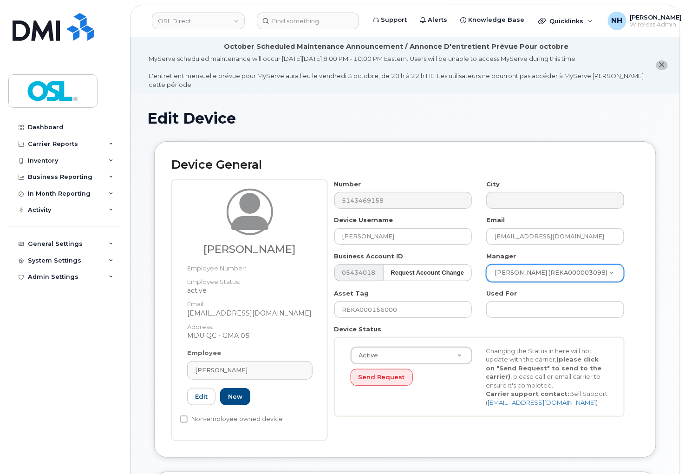
paste input "André Paul"
type input "André Paul"
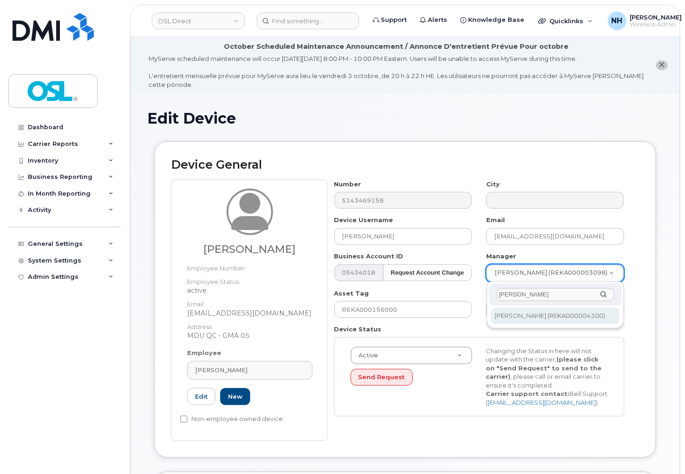
type input "André Paul"
type input "1527429"
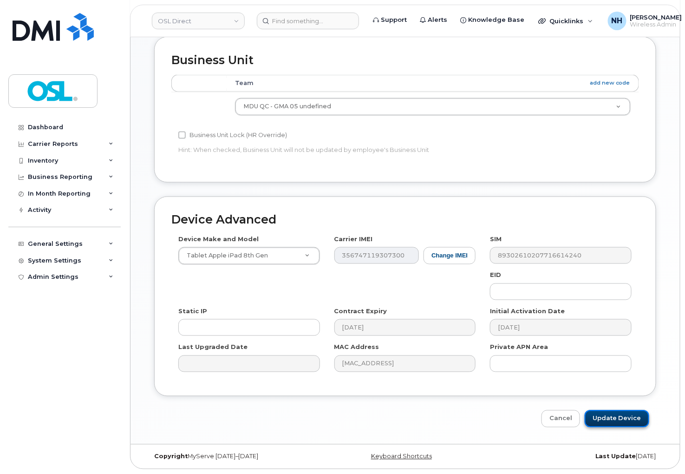
click at [617, 416] on input "Update Device" at bounding box center [617, 418] width 65 height 17
type input "Saving..."
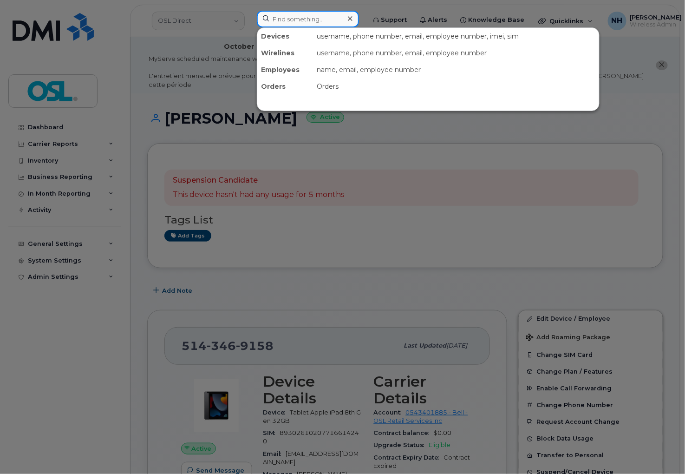
click at [311, 20] on input at bounding box center [308, 19] width 102 height 17
paste input "6473947136"
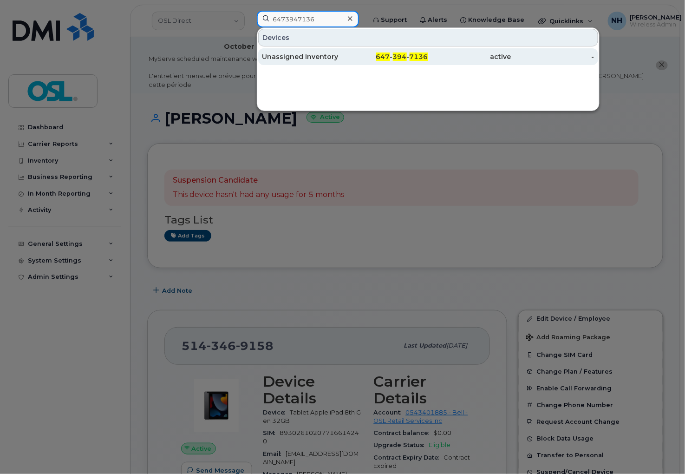
type input "6473947136"
click at [434, 54] on div "active" at bounding box center [469, 56] width 83 height 9
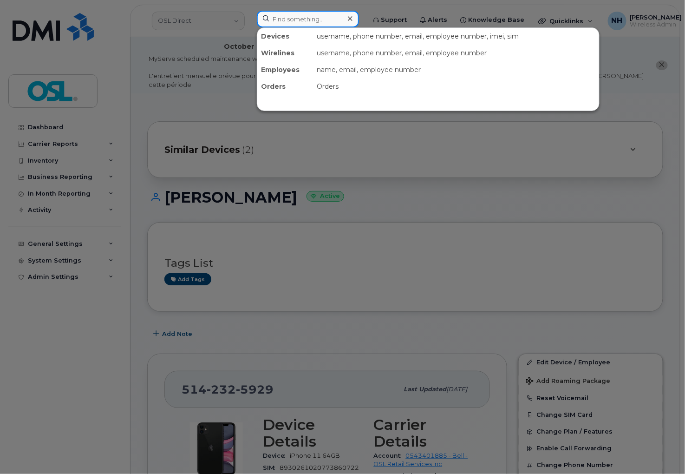
click at [280, 24] on input at bounding box center [308, 19] width 102 height 17
paste input "4374529254"
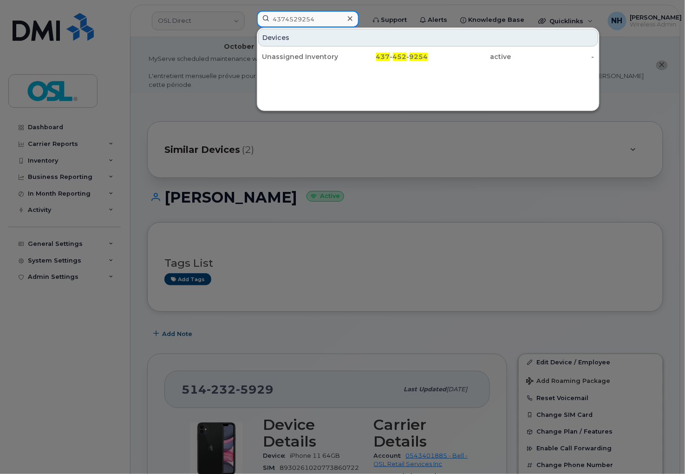
type input "4374529254"
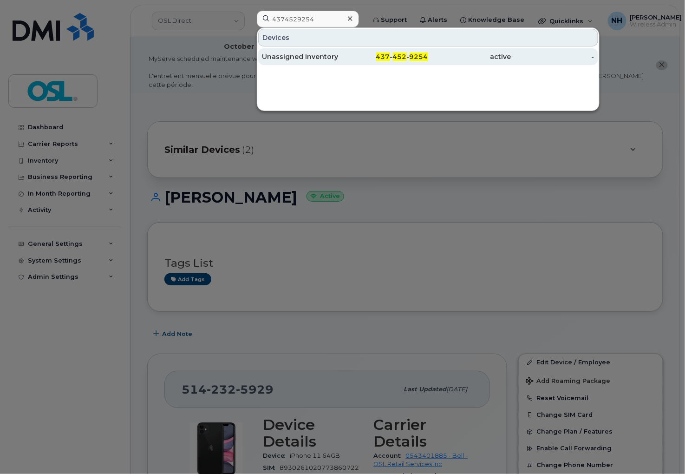
click at [351, 58] on div "437 - 452 - 9254" at bounding box center [386, 56] width 83 height 9
click at [351, 53] on div "437 - 452 - 9254" at bounding box center [386, 56] width 83 height 9
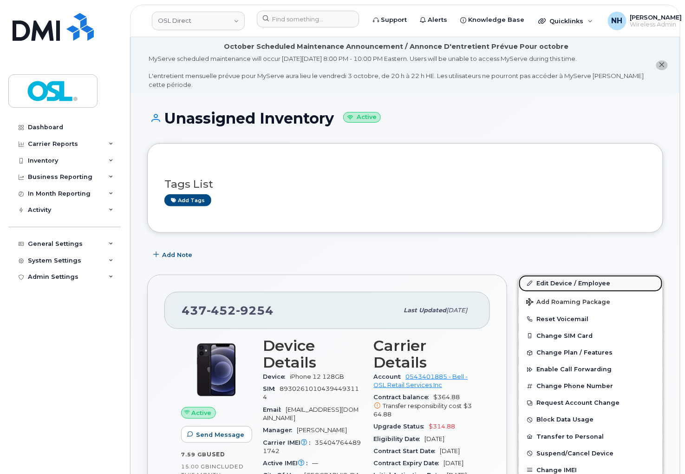
click at [610, 277] on link "Edit Device / Employee" at bounding box center [591, 283] width 144 height 17
click at [609, 277] on link "Edit Device / Employee" at bounding box center [591, 283] width 144 height 17
drag, startPoint x: 609, startPoint y: 277, endPoint x: 604, endPoint y: 282, distance: 7.2
click at [604, 282] on link "Edit Device / Employee" at bounding box center [591, 283] width 144 height 17
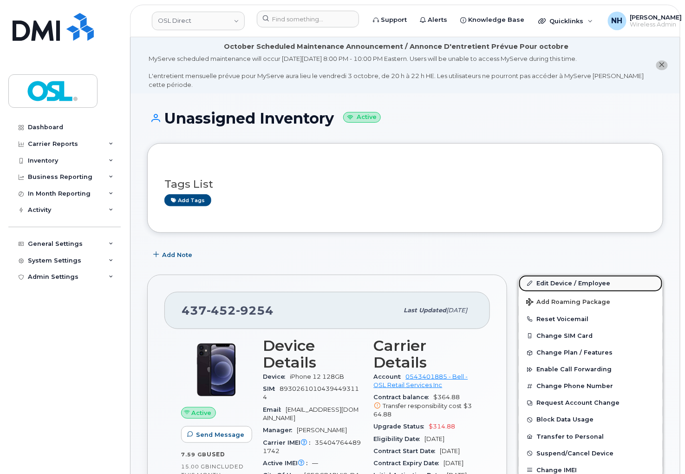
click at [604, 281] on link "Edit Device / Employee" at bounding box center [591, 283] width 144 height 17
click at [603, 280] on link "Edit Device / Employee" at bounding box center [591, 283] width 144 height 17
click at [602, 280] on link "Edit Device / Employee" at bounding box center [591, 283] width 144 height 17
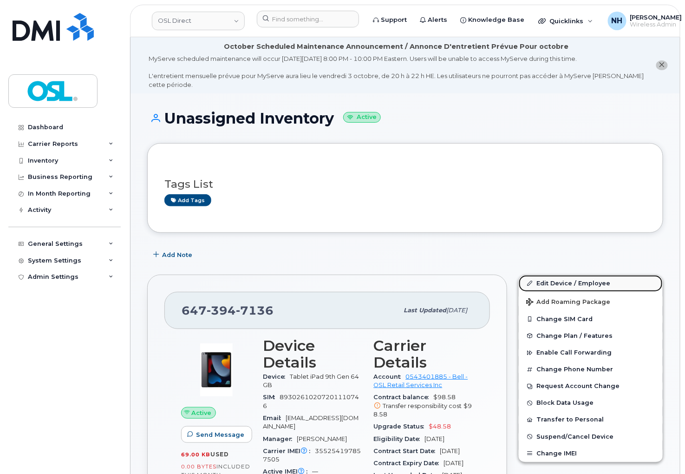
click at [563, 282] on link "Edit Device / Employee" at bounding box center [591, 283] width 144 height 17
click at [551, 285] on link "Edit Device / Employee" at bounding box center [591, 283] width 144 height 17
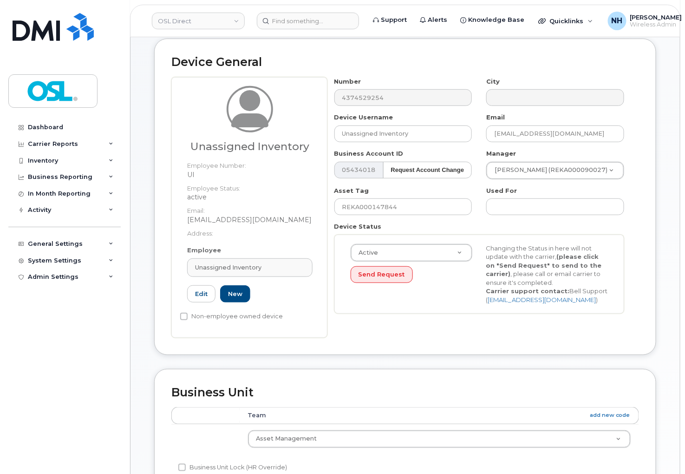
scroll to position [103, 0]
click at [237, 276] on link "Unassigned Inventory" at bounding box center [249, 267] width 125 height 19
paste input "REKA000155536"
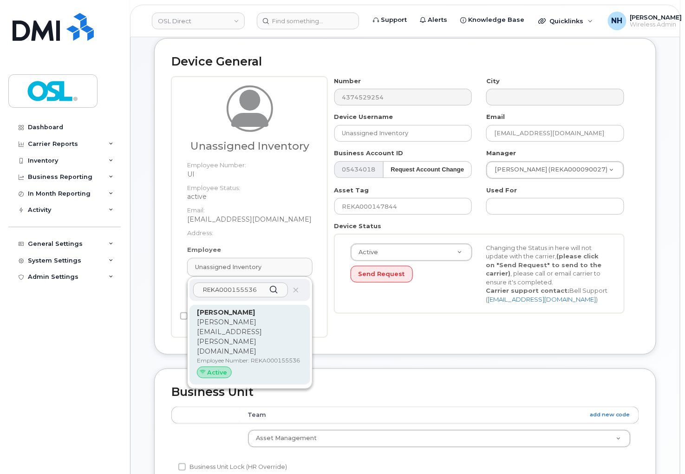
type input "REKA000155536"
click at [265, 321] on p "[PERSON_NAME][EMAIL_ADDRESS][PERSON_NAME][DOMAIN_NAME]" at bounding box center [250, 336] width 106 height 39
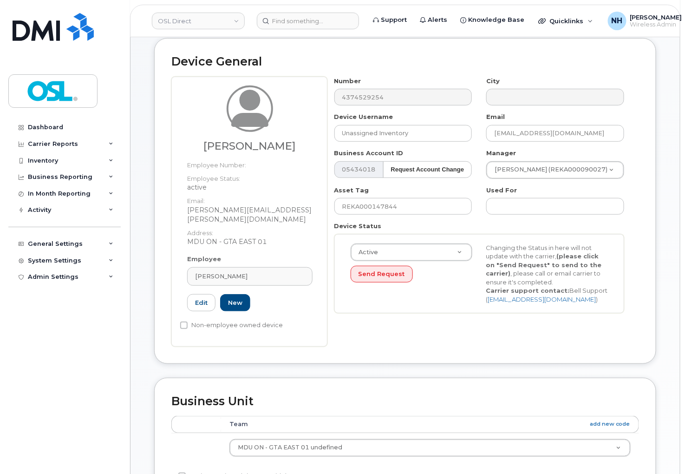
type input "REKA000155536"
type input "[PERSON_NAME]"
type input "[PERSON_NAME][EMAIL_ADDRESS][PERSON_NAME][DOMAIN_NAME]"
type input "3358094"
click at [393, 210] on input "REKA000147844" at bounding box center [403, 206] width 138 height 17
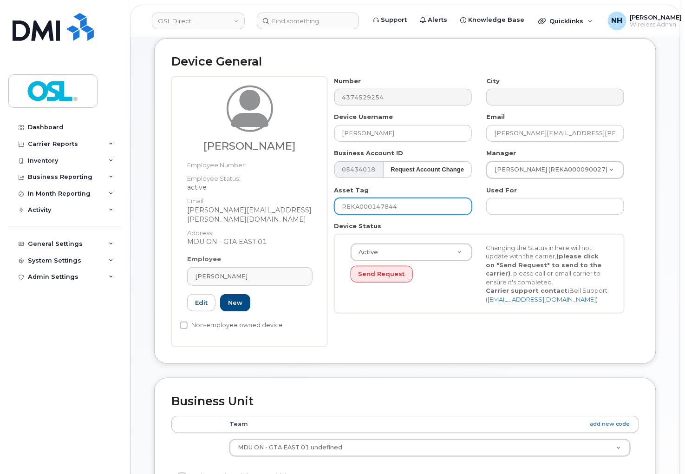
paste input "55536"
type input "REKA000155536"
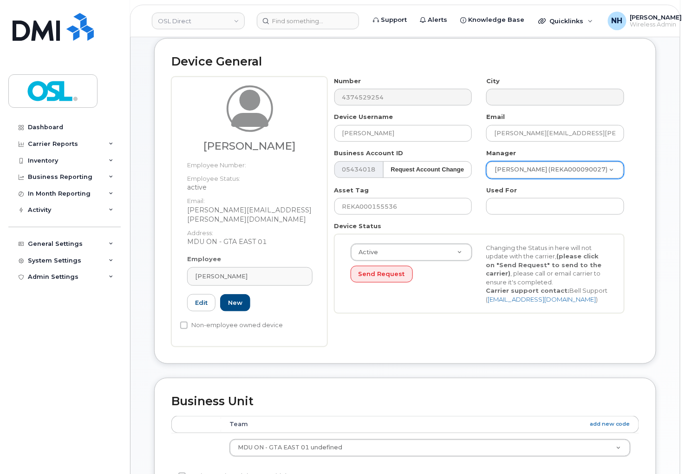
paste input "Yasser Imam Faiz"
type input "Yasser Imam Faiz"
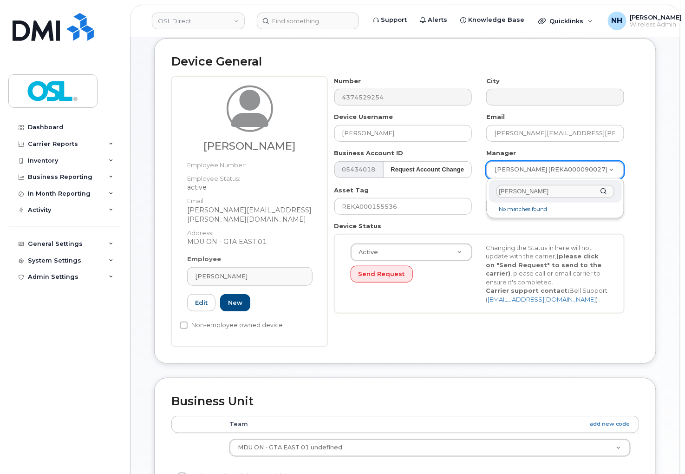
click at [498, 193] on input "Yasser Imam Faiz" at bounding box center [556, 191] width 118 height 13
click at [499, 193] on input "Yasser Imam Faiz" at bounding box center [556, 191] width 118 height 13
type input "Yasser"
type input "1527031"
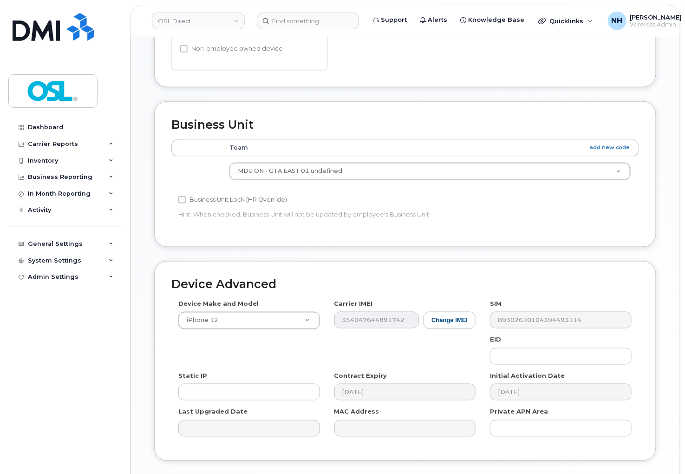
scroll to position [435, 0]
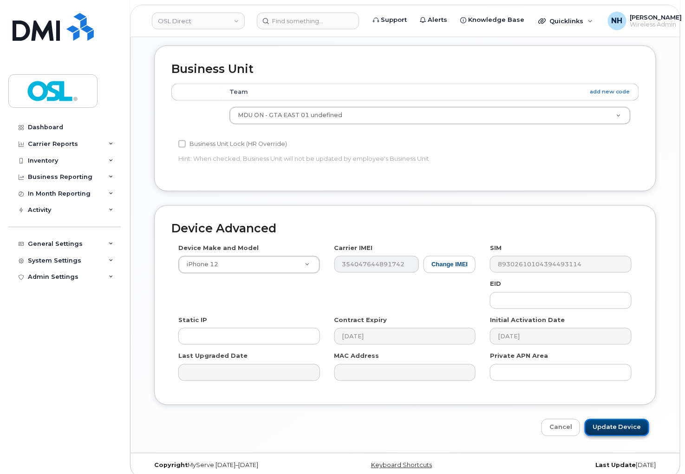
click at [610, 419] on input "Update Device" at bounding box center [617, 427] width 65 height 17
type input "Saving..."
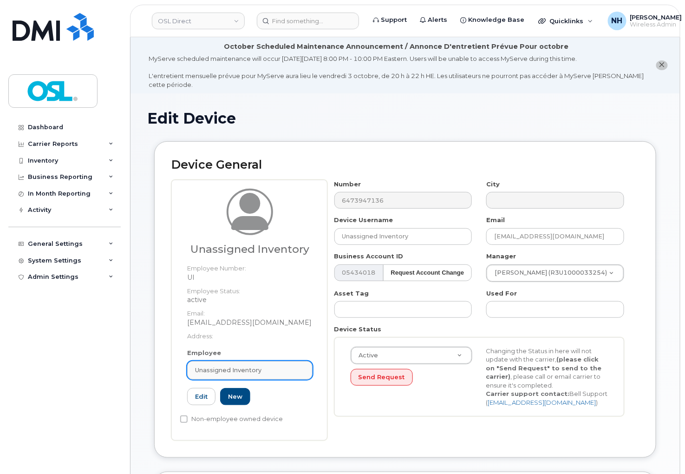
drag, startPoint x: 222, startPoint y: 375, endPoint x: 229, endPoint y: 369, distance: 10.2
click at [222, 375] on link "Unassigned Inventory" at bounding box center [249, 370] width 125 height 19
paste input "REKA000155536"
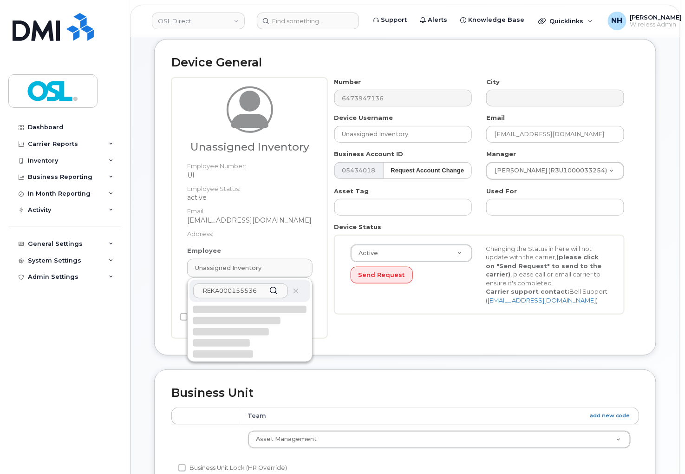
scroll to position [103, 0]
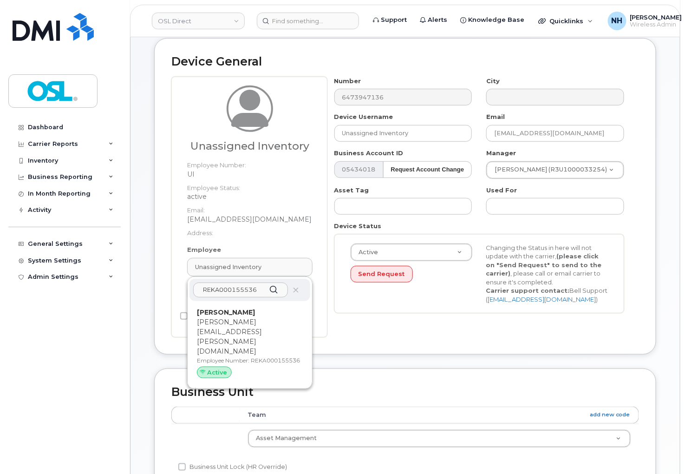
type input "REKA000155536"
click at [244, 356] on p "Employee Number: REKA000155536" at bounding box center [250, 360] width 106 height 8
type input "REKA000155536"
type input "[PERSON_NAME]"
type input "[PERSON_NAME][EMAIL_ADDRESS][PERSON_NAME][DOMAIN_NAME]"
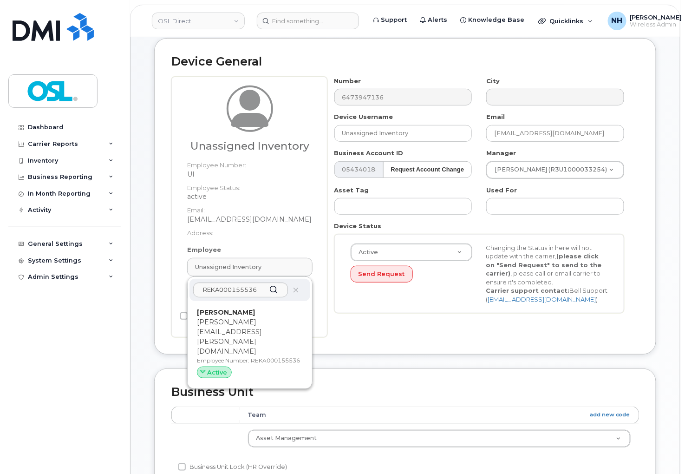
type input "3358094"
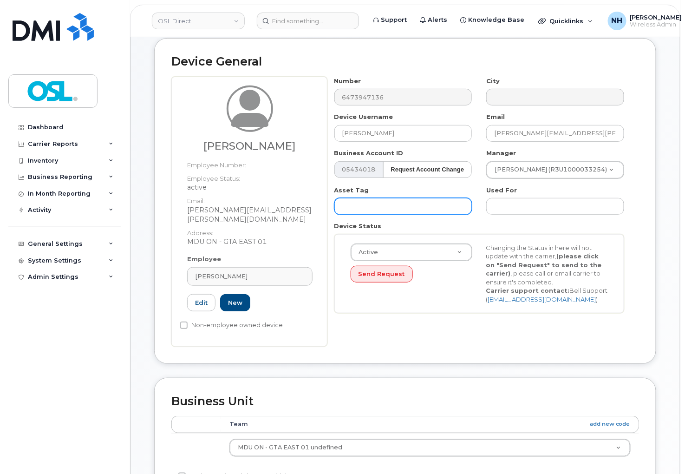
click at [410, 208] on input "text" at bounding box center [403, 206] width 138 height 17
paste input "REKA000155536"
type input "REKA000155536"
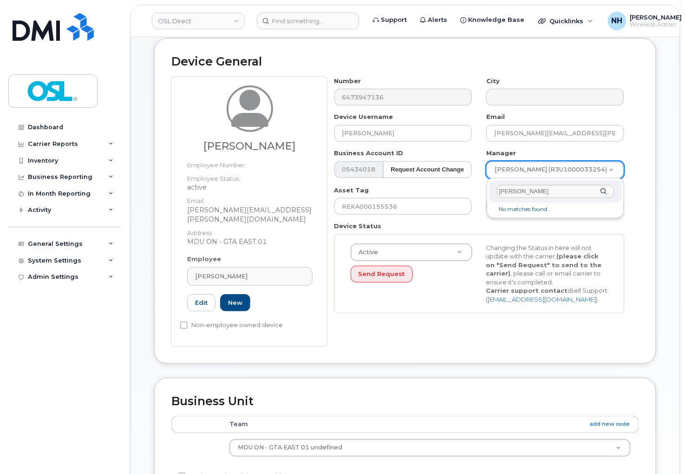
click at [547, 191] on input "Yasser Imam Faiz" at bounding box center [556, 191] width 118 height 13
type input "Faiz"
type input "1527031"
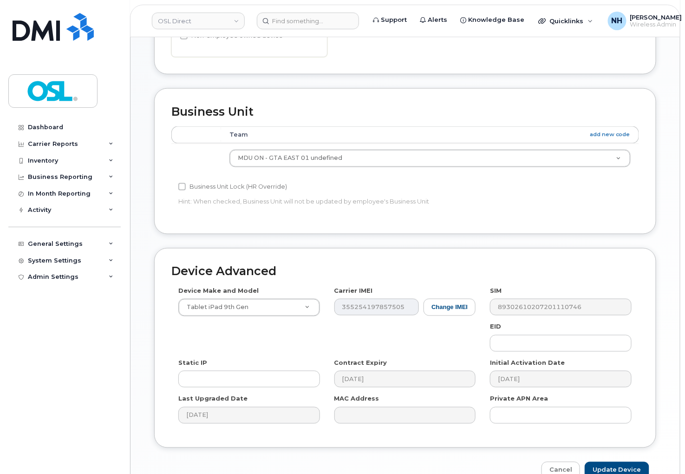
scroll to position [435, 0]
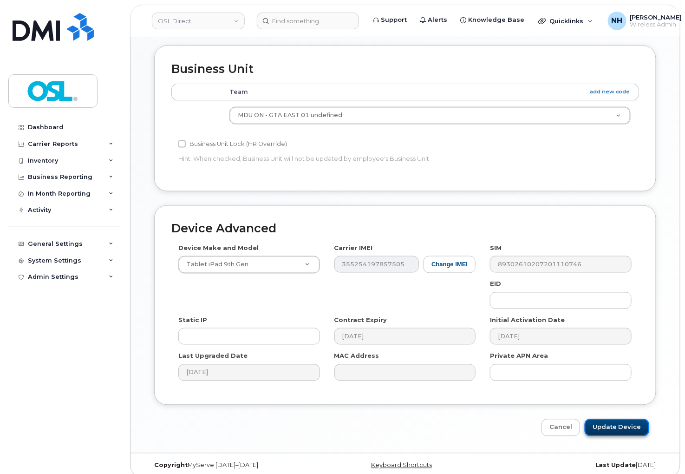
click at [596, 419] on input "Update Device" at bounding box center [617, 427] width 65 height 17
type input "Saving..."
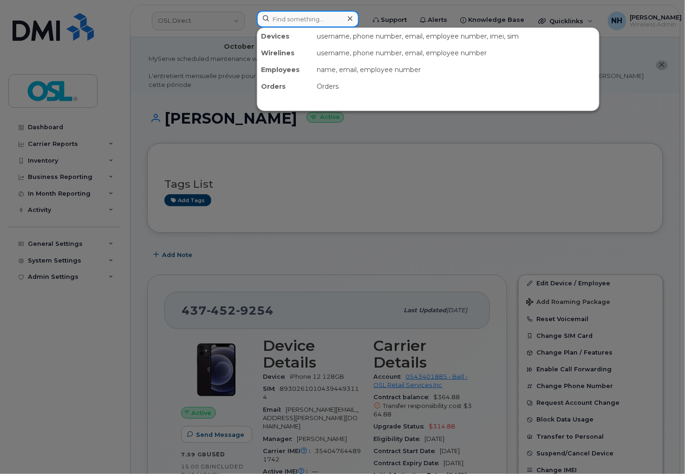
click at [319, 20] on input at bounding box center [308, 19] width 102 height 17
paste input "4168845135"
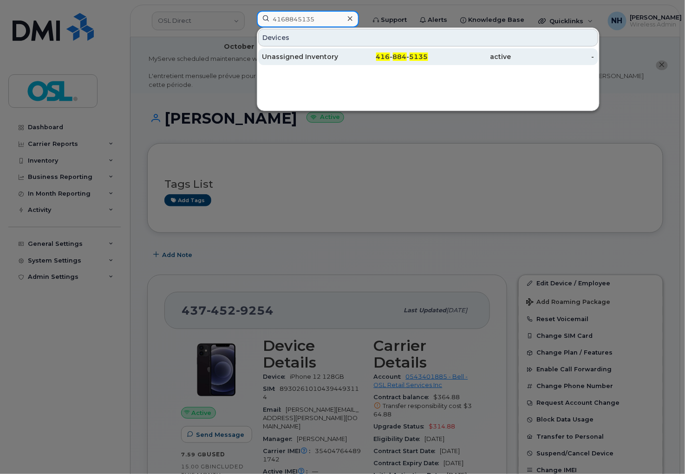
type input "4168845135"
click at [391, 52] on div "416 - 884 - 5135" at bounding box center [386, 56] width 83 height 9
click at [390, 52] on span "416" at bounding box center [383, 56] width 14 height 8
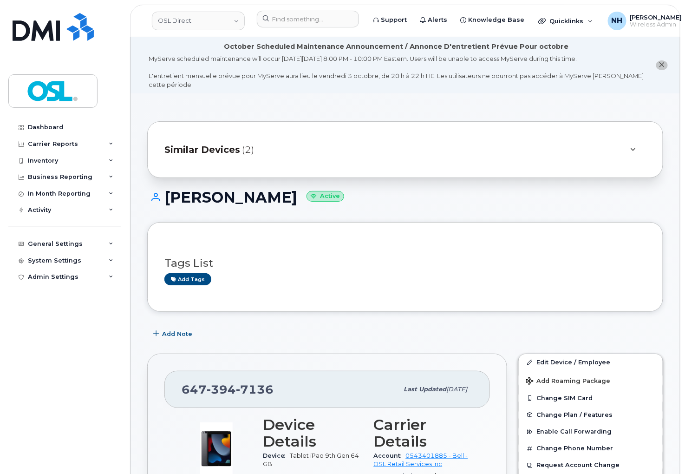
drag, startPoint x: 268, startPoint y: 319, endPoint x: 262, endPoint y: 317, distance: 7.3
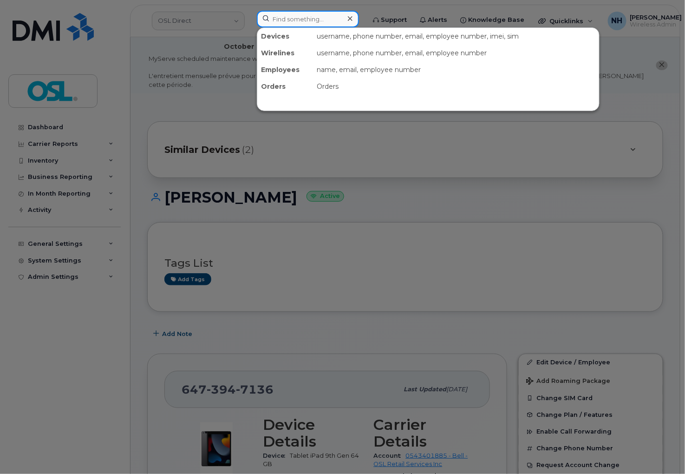
click at [290, 25] on input at bounding box center [308, 19] width 102 height 17
paste input "REKA000156004"
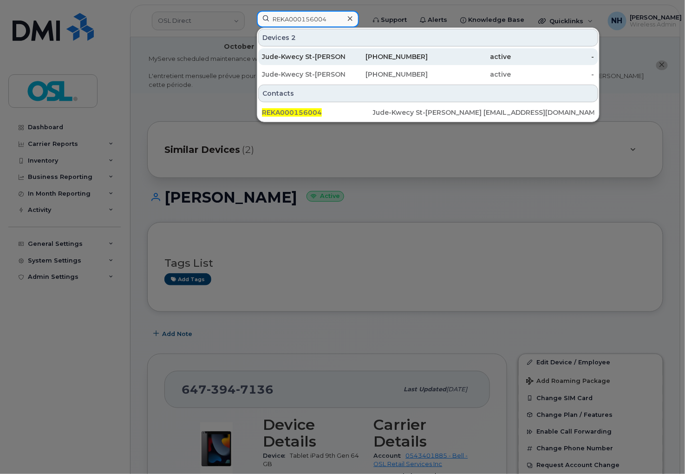
type input "REKA000156004"
click at [348, 52] on div "514-237-4796" at bounding box center [386, 56] width 83 height 17
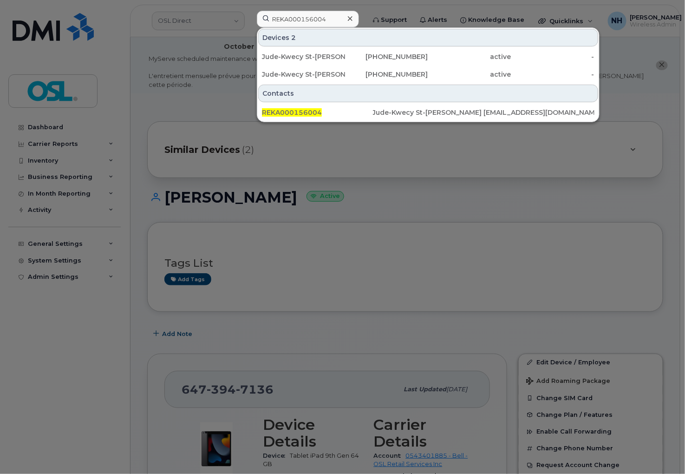
click at [342, 93] on div "Contacts" at bounding box center [428, 94] width 340 height 18
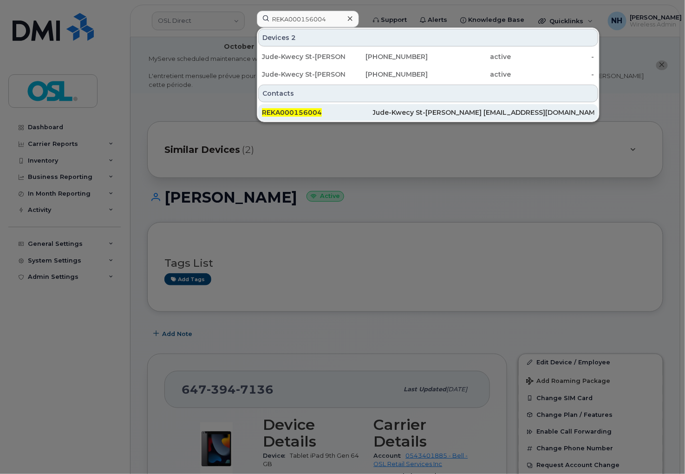
click at [318, 111] on span "REKA000156004" at bounding box center [292, 112] width 60 height 8
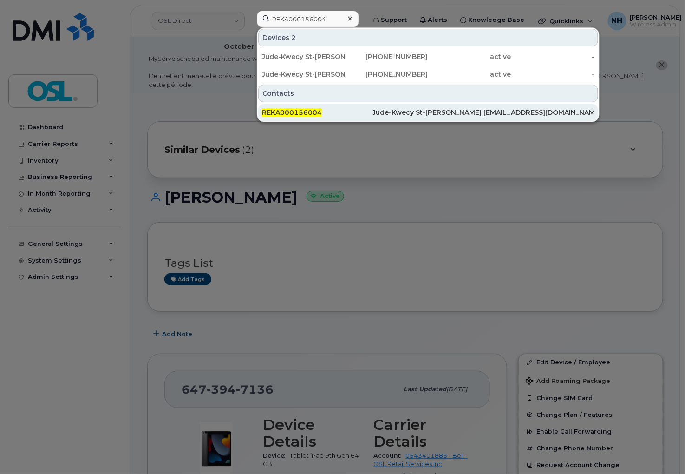
click at [318, 111] on span "REKA000156004" at bounding box center [292, 112] width 60 height 8
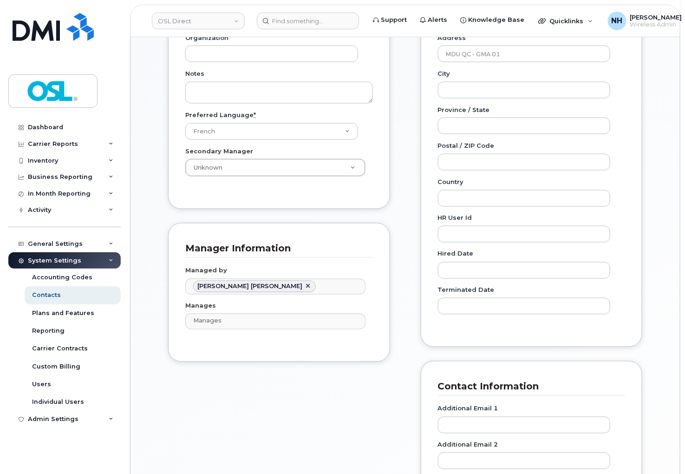
scroll to position [309, 0]
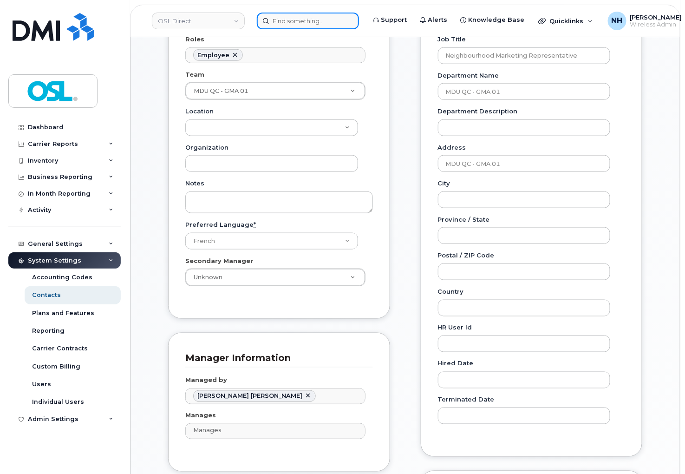
click at [304, 20] on input at bounding box center [308, 21] width 102 height 17
paste input "REKA000155277"
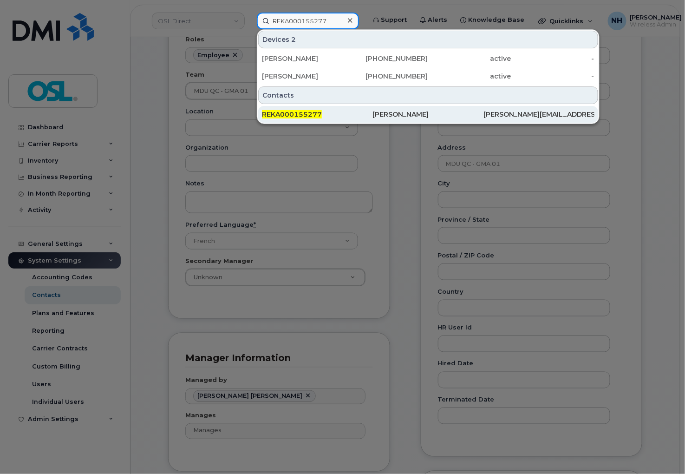
type input "REKA000155277"
click at [350, 112] on div "REKA000155277" at bounding box center [317, 114] width 111 height 9
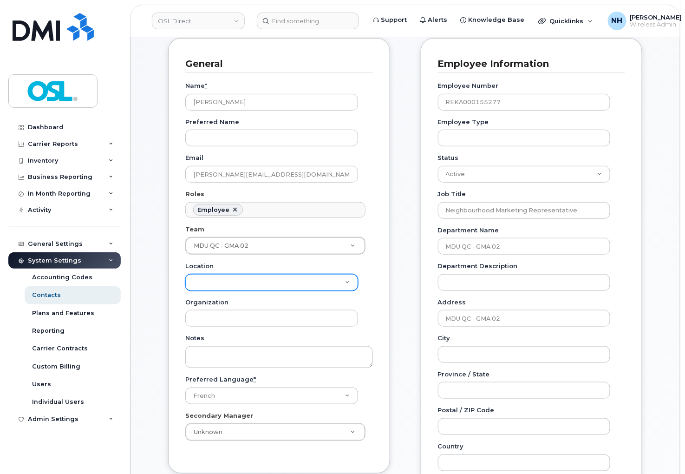
scroll to position [412, 0]
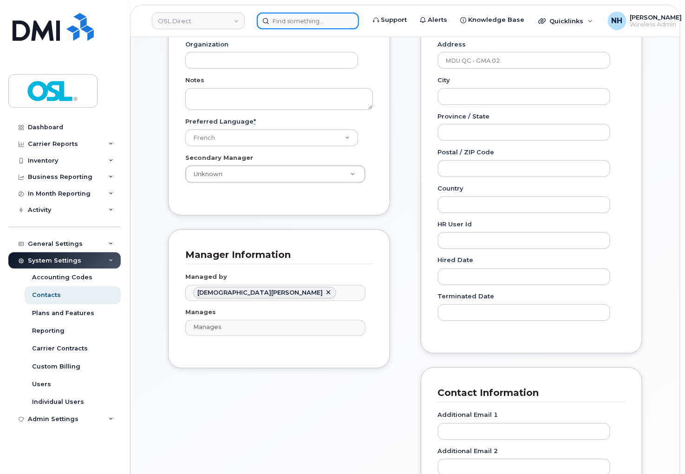
click at [303, 17] on input at bounding box center [308, 21] width 102 height 17
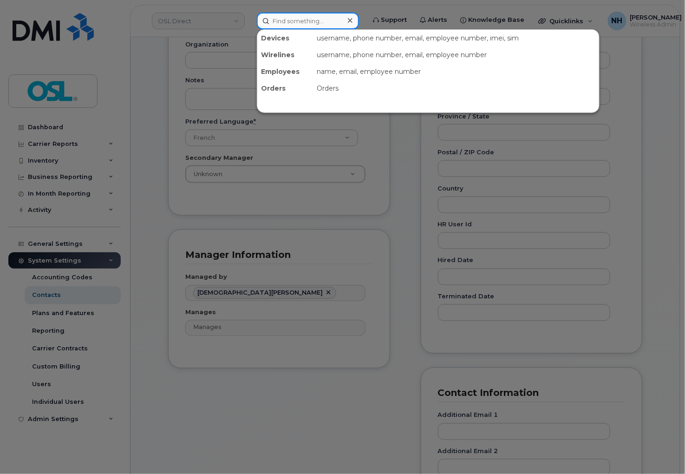
paste input "REKA000005866"
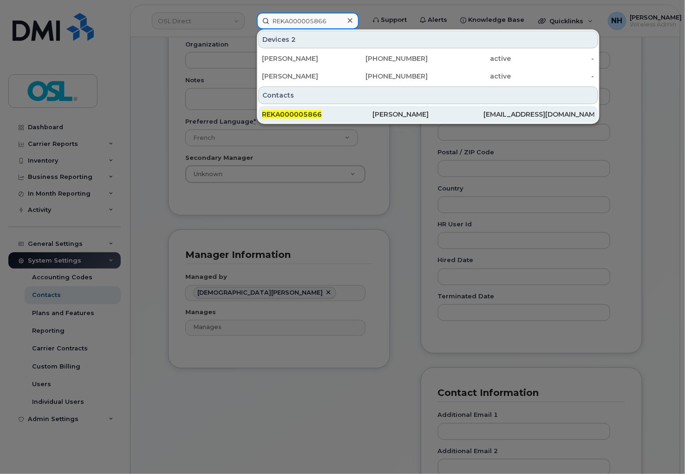
type input "REKA000005866"
click at [334, 112] on div "REKA000005866" at bounding box center [317, 114] width 111 height 9
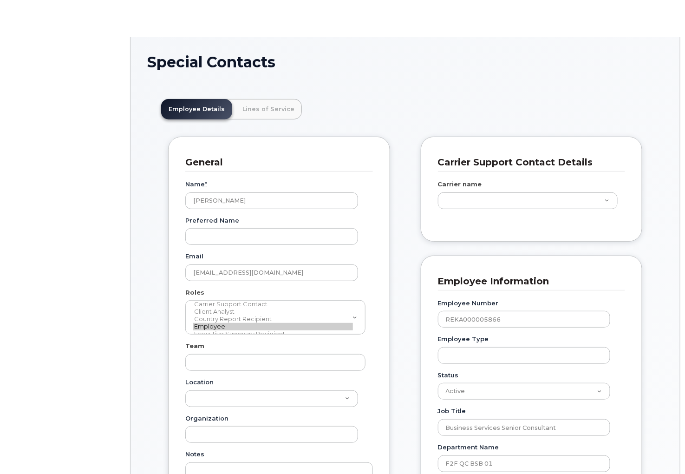
scroll to position [28, 0]
type input "3358087"
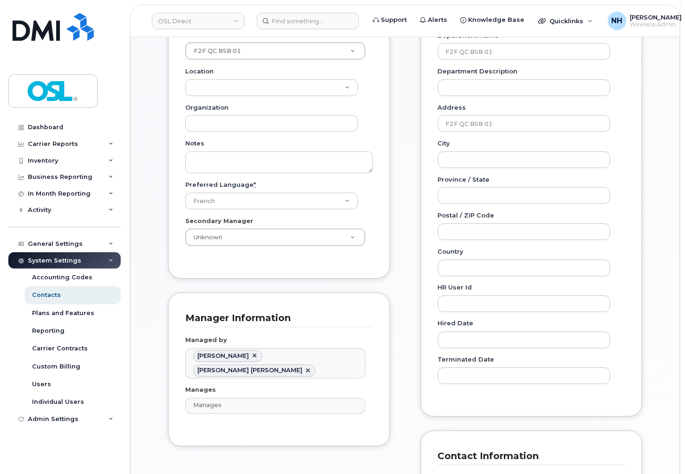
scroll to position [465, 0]
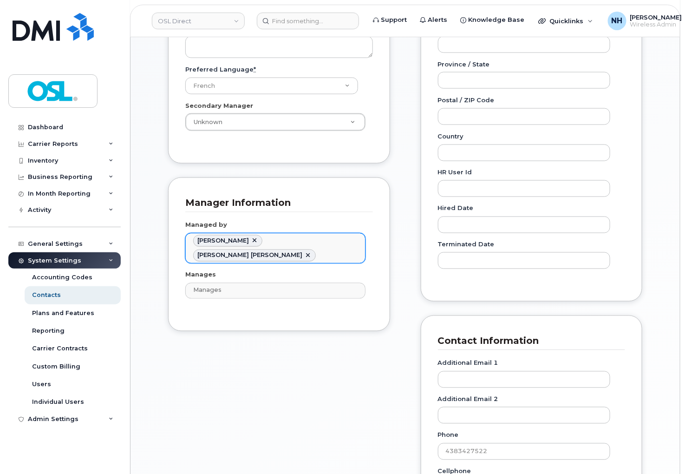
click at [312, 252] on link at bounding box center [307, 255] width 7 height 7
type input "1527399"
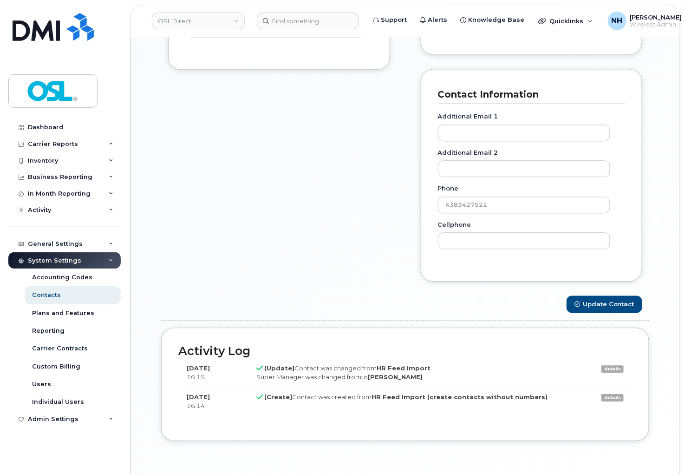
scroll to position [753, 0]
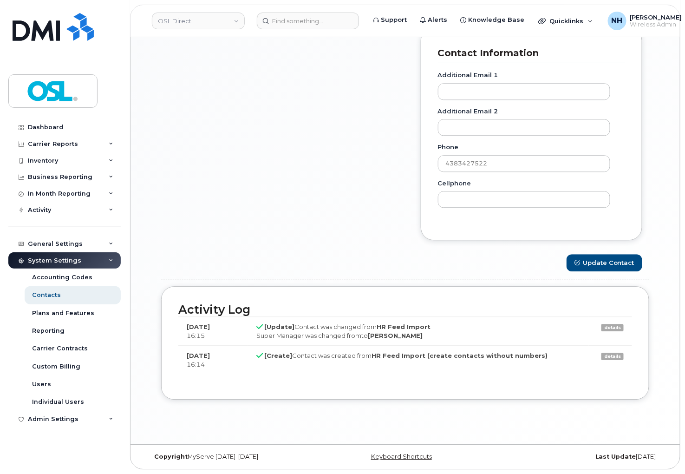
click at [599, 269] on button "Update Contact" at bounding box center [605, 262] width 76 height 17
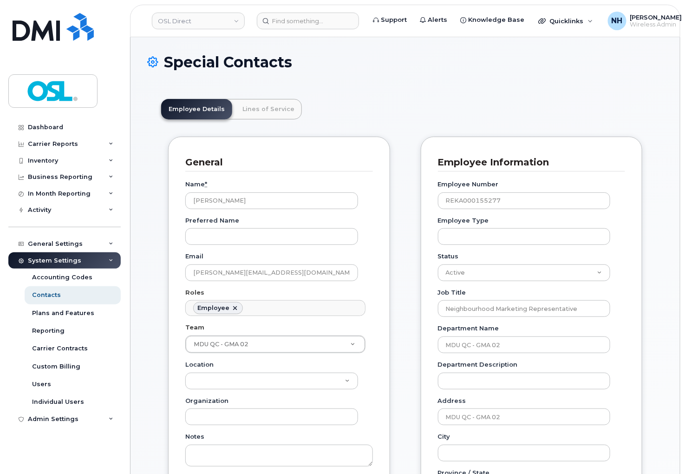
scroll to position [28, 0]
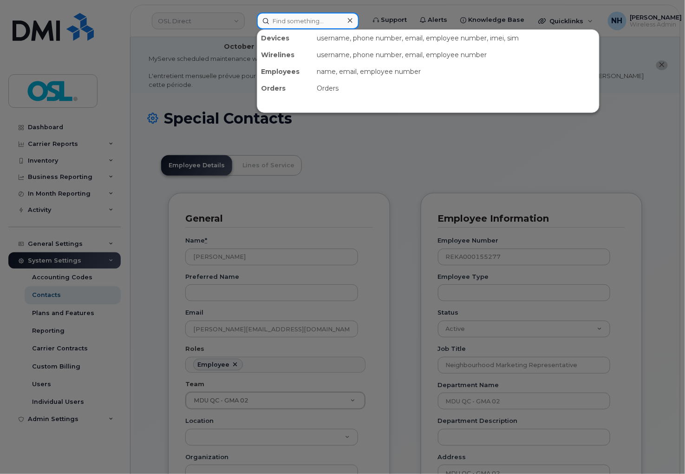
click at [303, 20] on input at bounding box center [308, 21] width 102 height 17
paste input "REKA000156000"
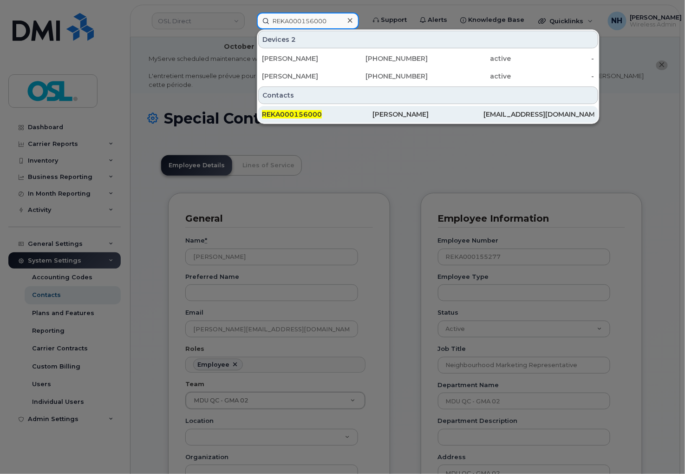
type input "REKA000156000"
click at [405, 109] on div "[PERSON_NAME]" at bounding box center [428, 114] width 111 height 17
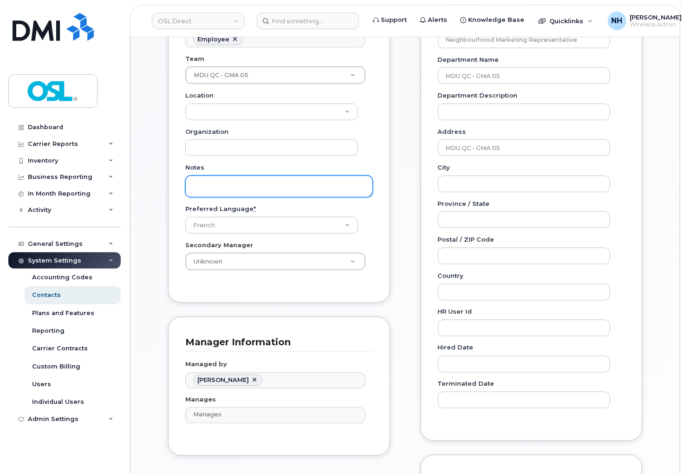
scroll to position [465, 0]
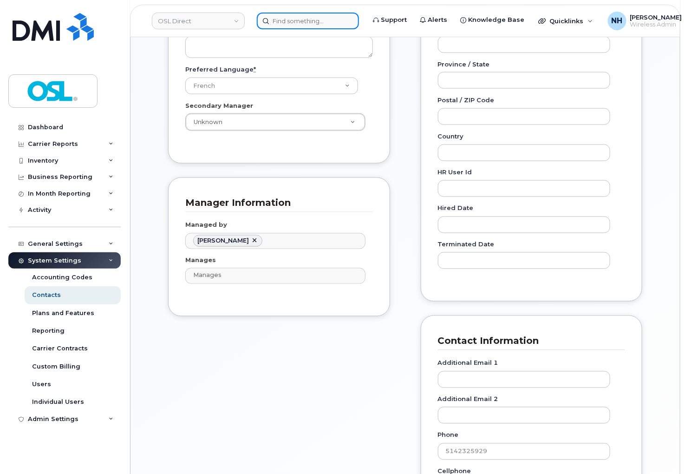
click at [279, 13] on input at bounding box center [308, 21] width 102 height 17
paste input "5146013985"
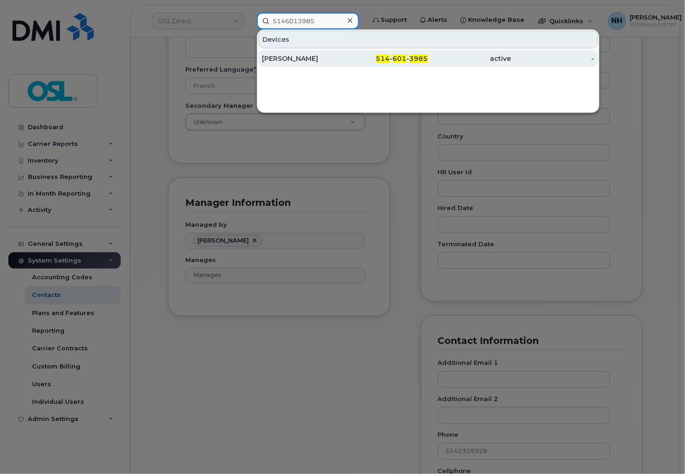
type input "5146013985"
click at [346, 53] on div "514 - 601 - 3985" at bounding box center [386, 58] width 83 height 17
drag, startPoint x: 346, startPoint y: 53, endPoint x: 335, endPoint y: 55, distance: 11.3
click at [347, 54] on div "514 - 601 - 3985" at bounding box center [386, 58] width 83 height 9
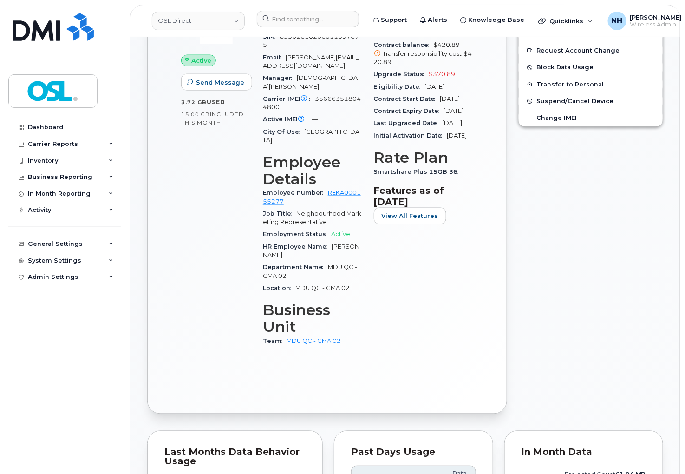
scroll to position [432, 0]
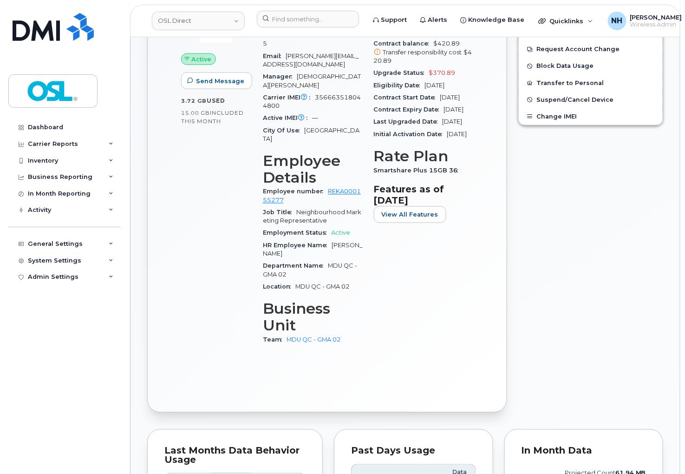
click at [268, 10] on header "OSL Direct Support Alerts Knowledge Base Quicklinks Suspend / Cancel Device Cha…" at bounding box center [405, 21] width 550 height 33
click at [278, 15] on input at bounding box center [308, 19] width 102 height 17
paste input "4164273217"
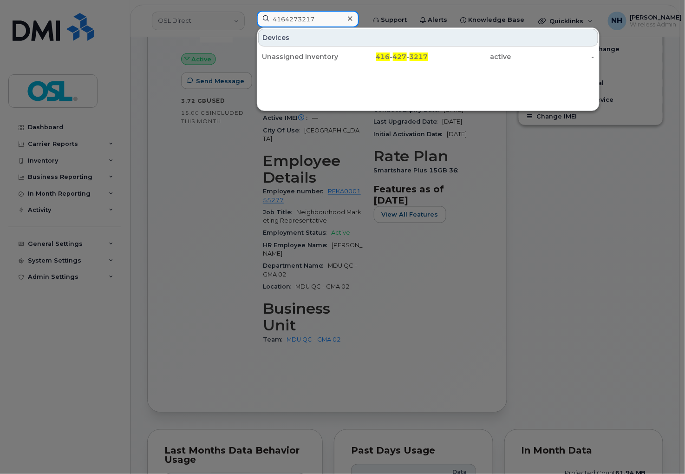
type input "4164273217"
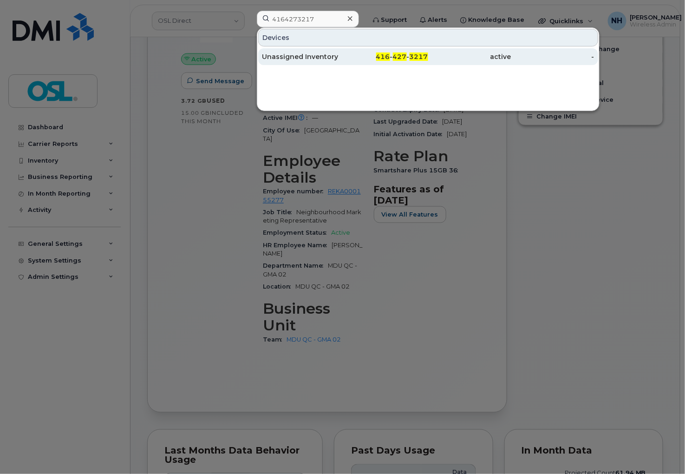
click at [317, 54] on div "Unassigned Inventory" at bounding box center [303, 56] width 83 height 9
click at [316, 53] on div "Unassigned Inventory" at bounding box center [303, 56] width 83 height 9
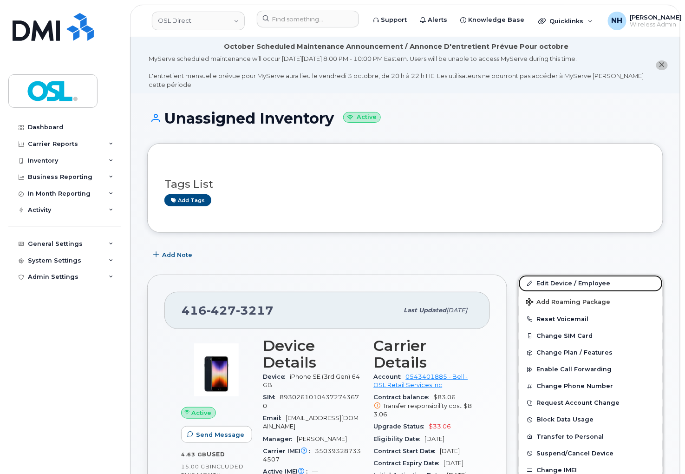
drag, startPoint x: 590, startPoint y: 285, endPoint x: 231, endPoint y: 4, distance: 456.6
click at [589, 285] on link "Edit Device / Employee" at bounding box center [591, 283] width 144 height 17
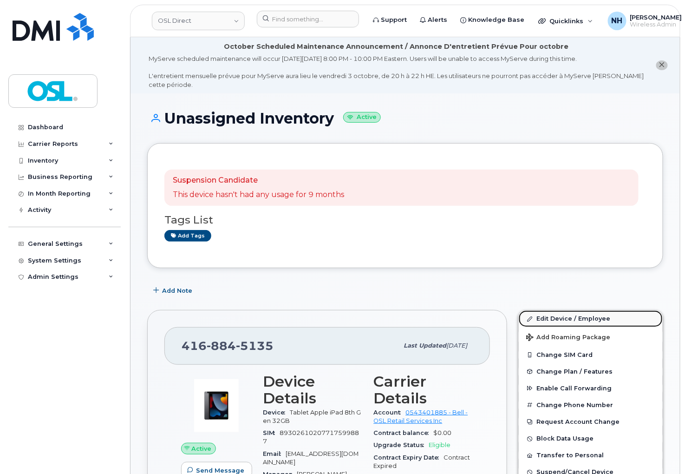
click at [586, 316] on link "Edit Device / Employee" at bounding box center [591, 318] width 144 height 17
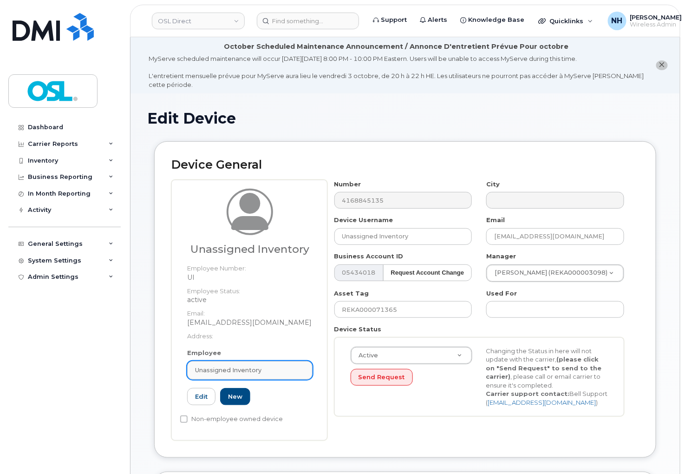
drag, startPoint x: 235, startPoint y: 367, endPoint x: 240, endPoint y: 362, distance: 7.3
click at [235, 367] on span "Unassigned Inventory" at bounding box center [228, 370] width 66 height 9
paste input "REKA000065485"
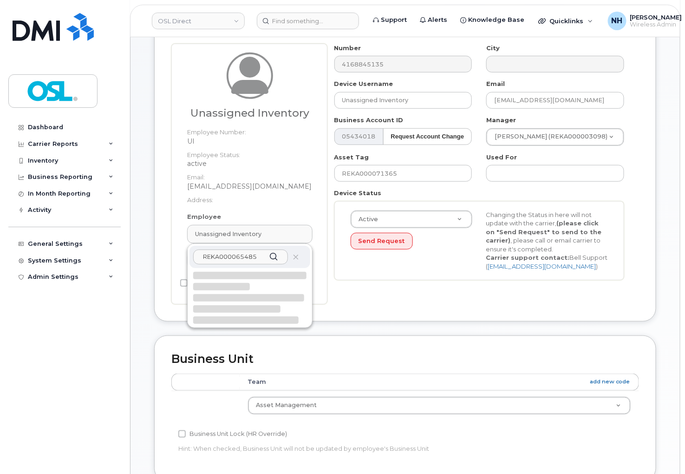
scroll to position [155, 0]
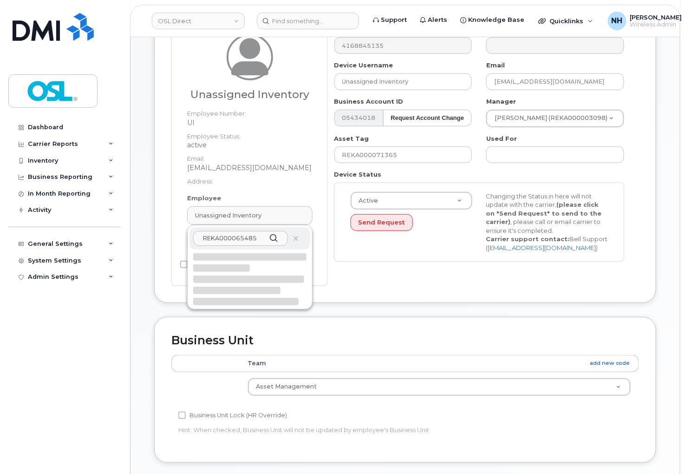
type input "REKA000065485"
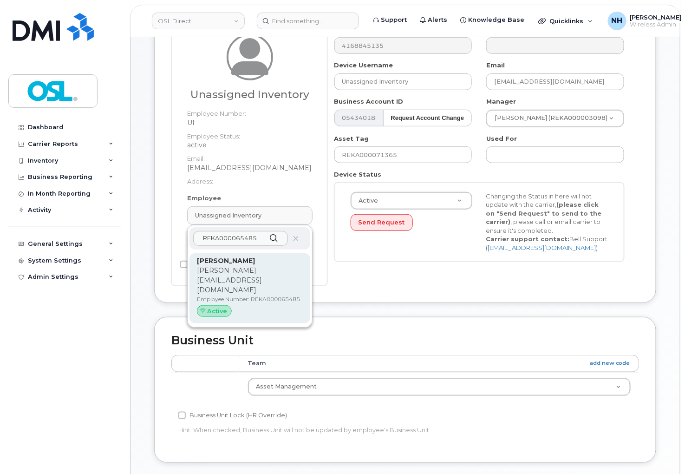
click at [262, 295] on p "Employee Number: REKA000065485" at bounding box center [250, 299] width 106 height 8
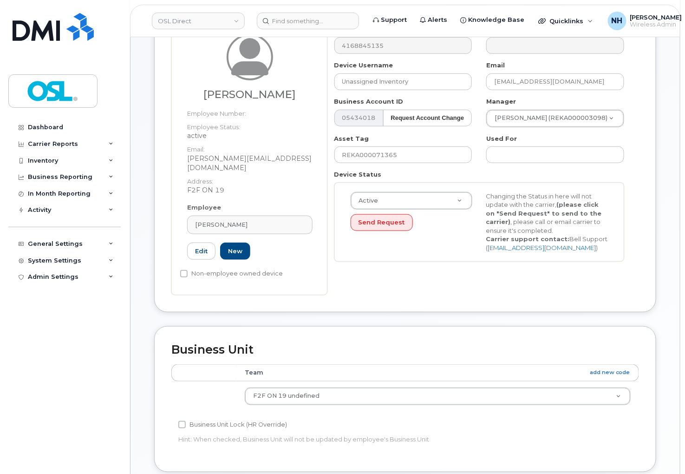
type input "REKA000065485"
type input "[PERSON_NAME]"
type input "[PERSON_NAME][EMAIL_ADDRESS][DOMAIN_NAME]"
type input "3358016"
click at [414, 152] on input "REKA000071365" at bounding box center [403, 154] width 138 height 17
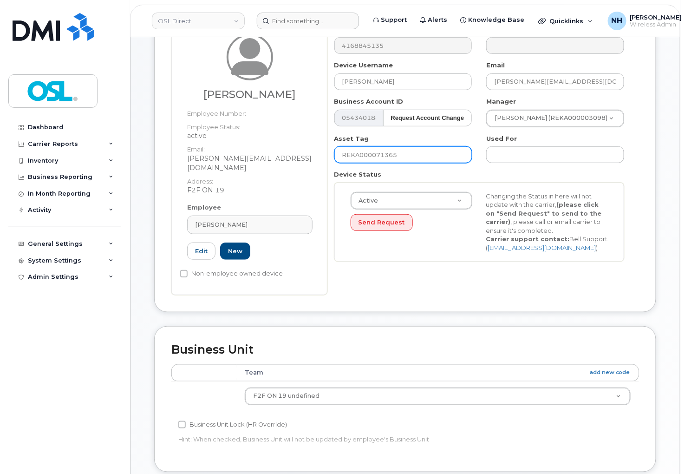
paste input "6548"
type input "REKA000065485"
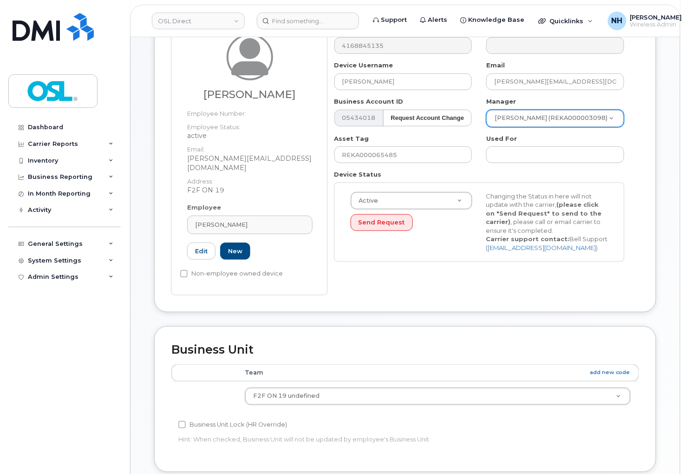
paste input "Arun"
type input "Arun"
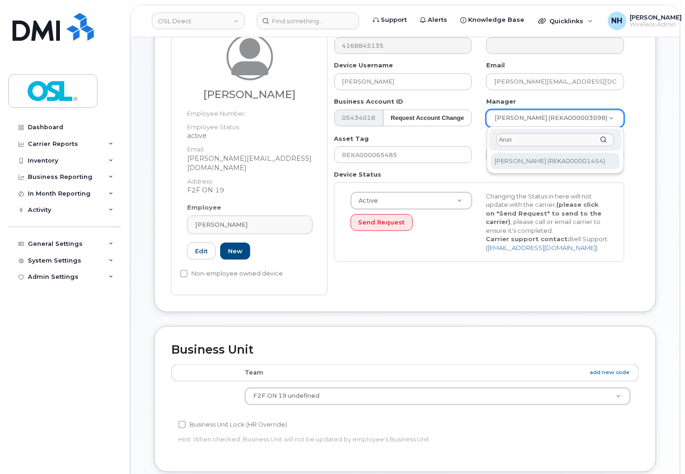
type input "Arun"
type input "1527373"
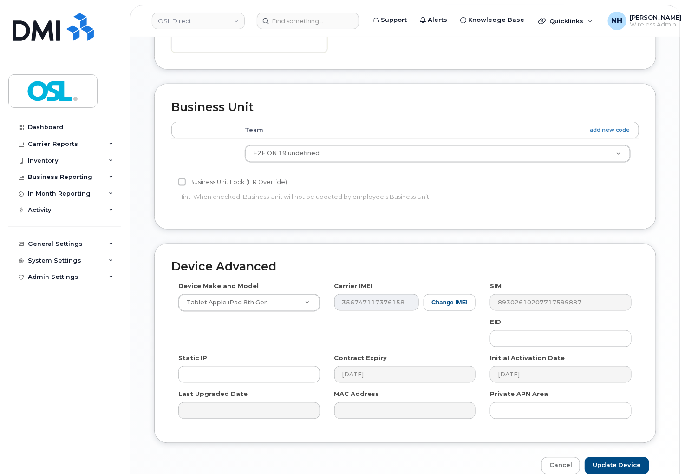
scroll to position [435, 0]
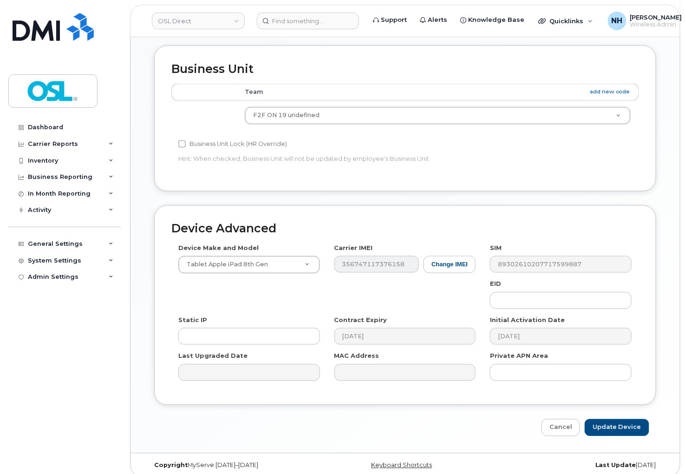
click at [631, 432] on div "Edit Device Device General Hasan Khan Employee Number: Employee Status: active …" at bounding box center [406, 55] width 550 height 795
click at [632, 419] on input "Update Device" at bounding box center [617, 427] width 65 height 17
type input "Saving..."
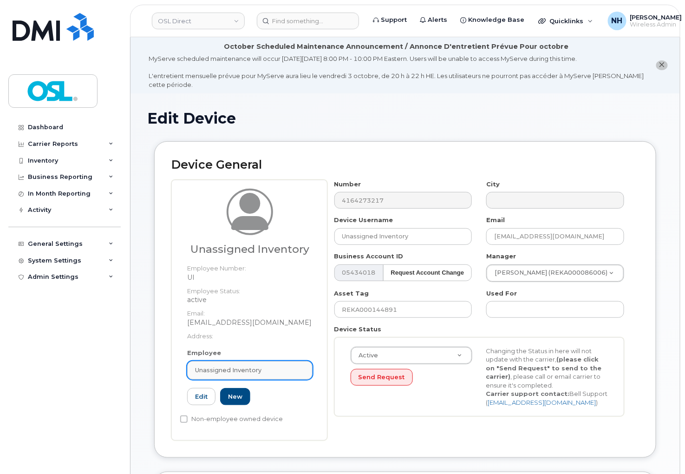
click at [252, 372] on span "Unassigned Inventory" at bounding box center [228, 370] width 66 height 9
paste input "REKA000065485"
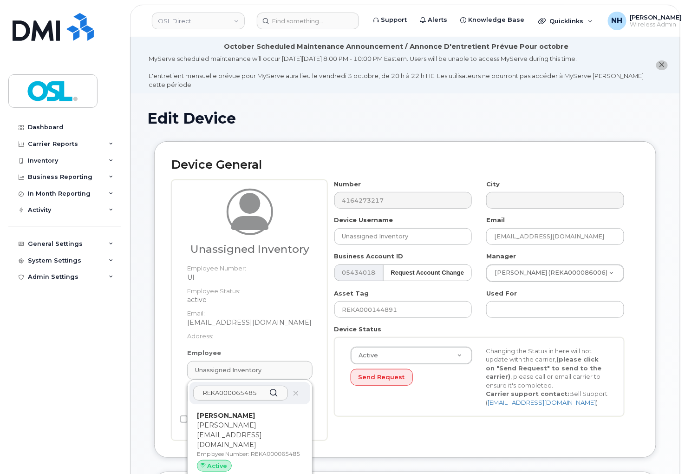
type input "REKA000065485"
click at [227, 426] on p "[PERSON_NAME][EMAIL_ADDRESS][DOMAIN_NAME]" at bounding box center [250, 434] width 106 height 29
type input "REKA000065485"
type input "[PERSON_NAME]"
type input "[PERSON_NAME][EMAIL_ADDRESS][DOMAIN_NAME]"
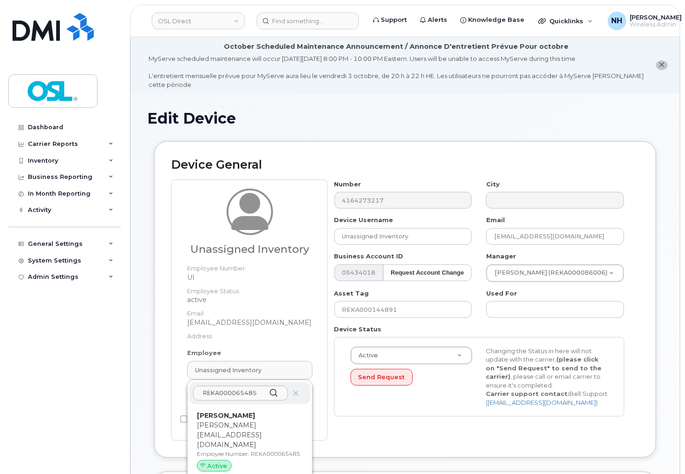
type input "3358016"
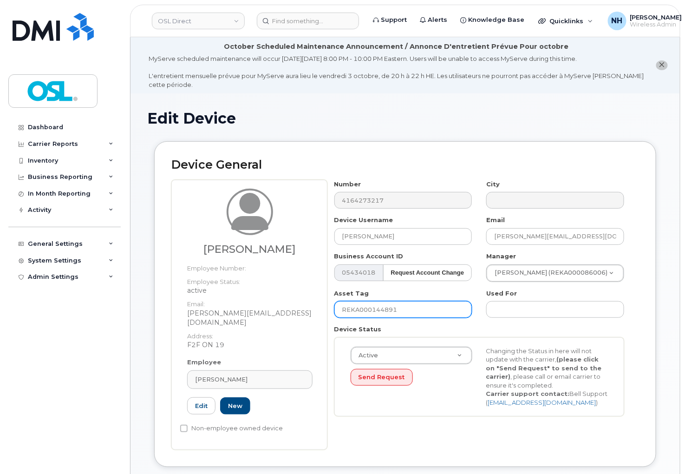
click at [377, 313] on input "REKA000144891" at bounding box center [403, 309] width 138 height 17
paste input "065485"
click at [400, 306] on input "REKA000065485" at bounding box center [403, 309] width 138 height 17
paste input "text"
type input "REKA000065485"
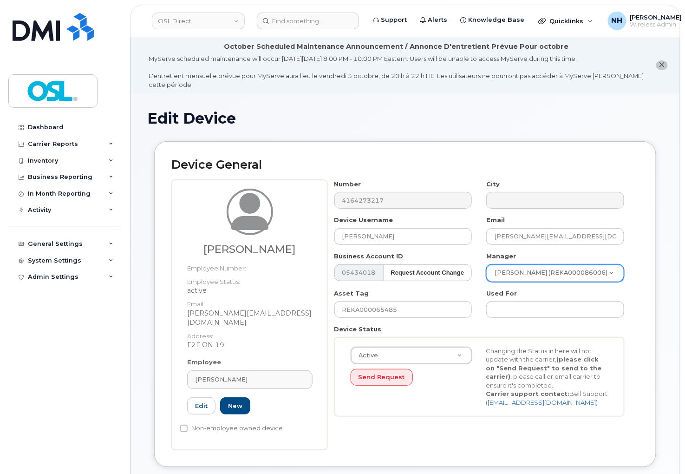
paste input "Arun Konthottiparambil Aniyan"
type input "Arun Konthottiparambil Aniyan"
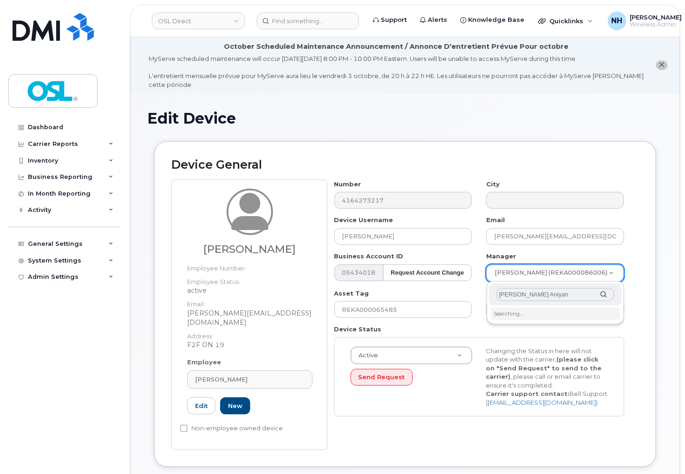
click at [511, 295] on input "Arun Konthottiparambil Aniyan" at bounding box center [556, 294] width 118 height 13
click at [509, 295] on input "Arun Konthottiparambil Aniyan" at bounding box center [556, 294] width 118 height 13
type input "Arun"
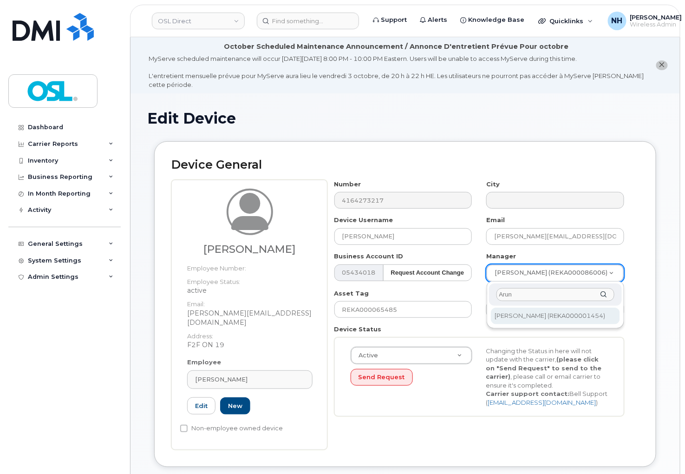
type input "1527373"
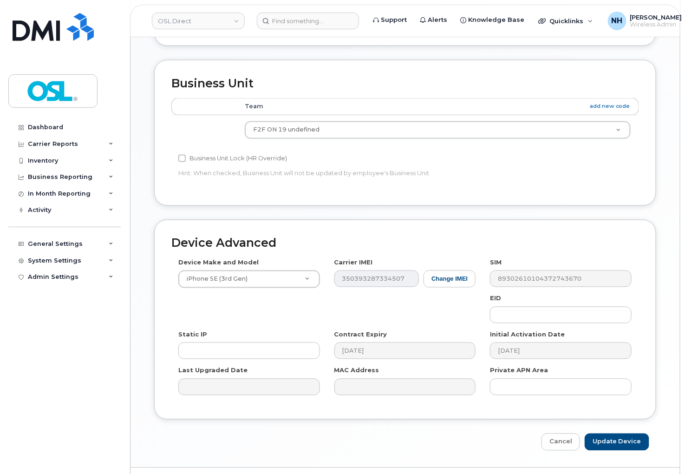
scroll to position [435, 0]
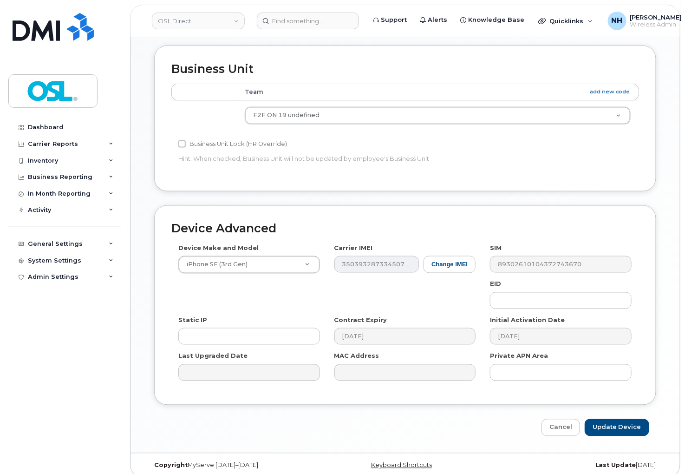
click at [649, 419] on div "Cancel Update Device" at bounding box center [405, 427] width 502 height 17
click at [648, 419] on input "Update Device" at bounding box center [617, 427] width 65 height 17
type input "Saving..."
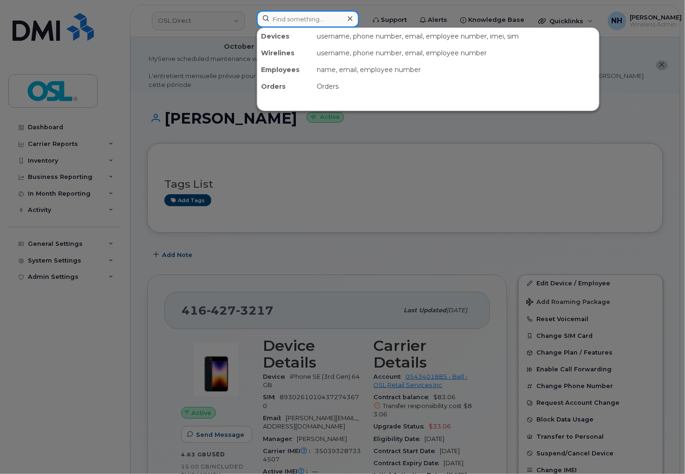
click at [273, 24] on input at bounding box center [308, 19] width 102 height 17
paste input "6476165986"
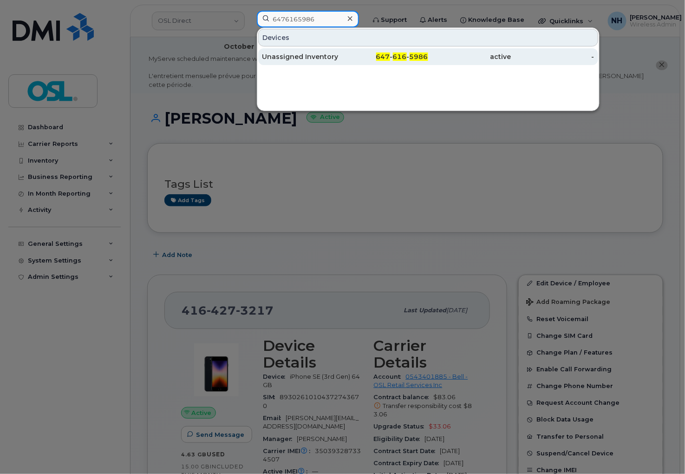
type input "6476165986"
click at [365, 57] on div "647 - 616 - 5986" at bounding box center [386, 56] width 83 height 9
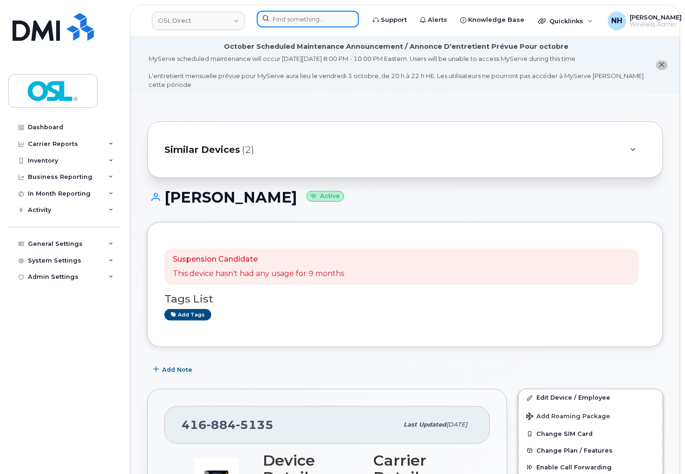
click at [316, 25] on input at bounding box center [308, 19] width 102 height 17
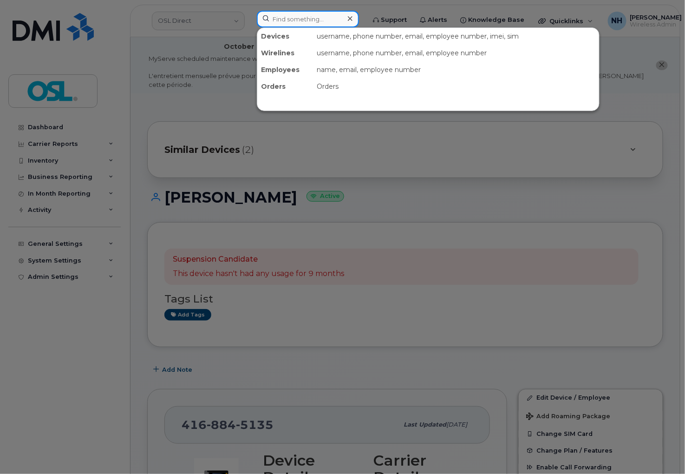
paste input "5814432086"
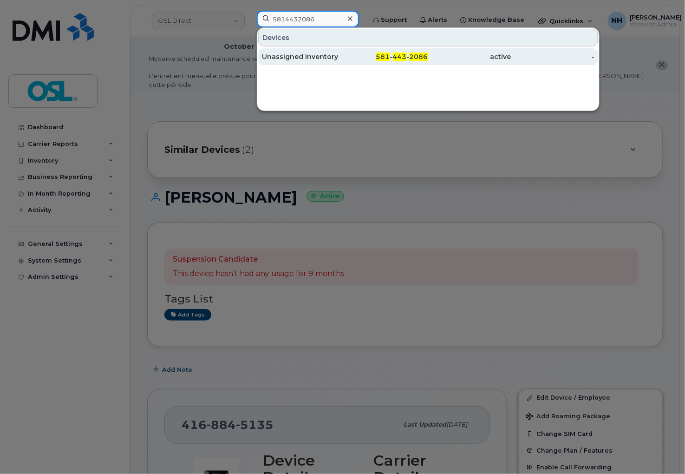
type input "5814432086"
click at [402, 54] on span "443" at bounding box center [400, 56] width 14 height 8
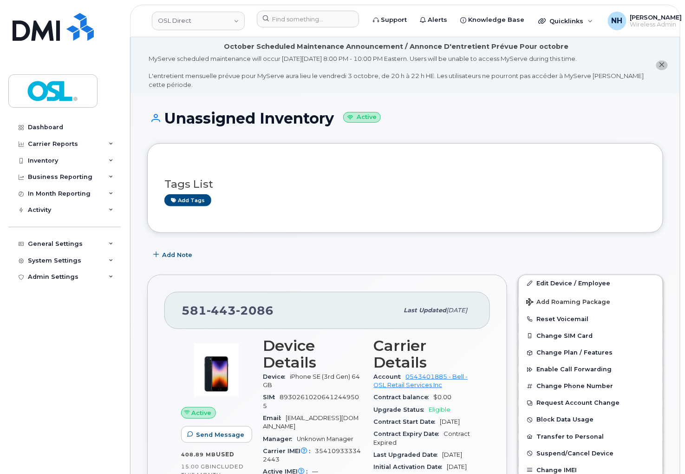
click at [318, 263] on div "Add Note" at bounding box center [405, 255] width 516 height 17
click at [590, 280] on link "Edit Device / Employee" at bounding box center [591, 283] width 144 height 17
click at [586, 281] on link "Edit Device / Employee" at bounding box center [591, 283] width 144 height 17
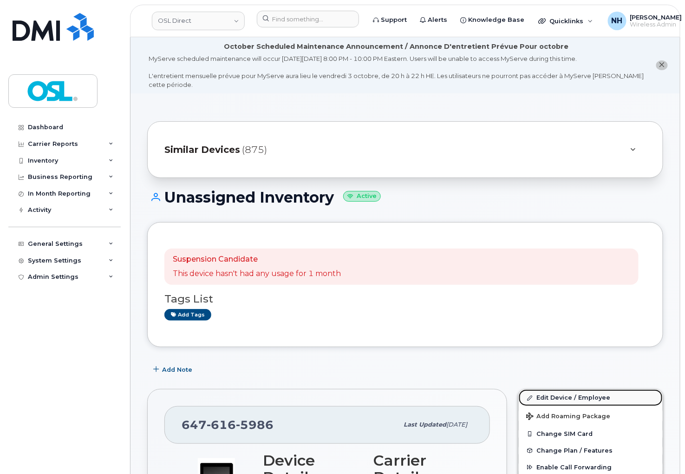
click at [589, 393] on link "Edit Device / Employee" at bounding box center [591, 397] width 144 height 17
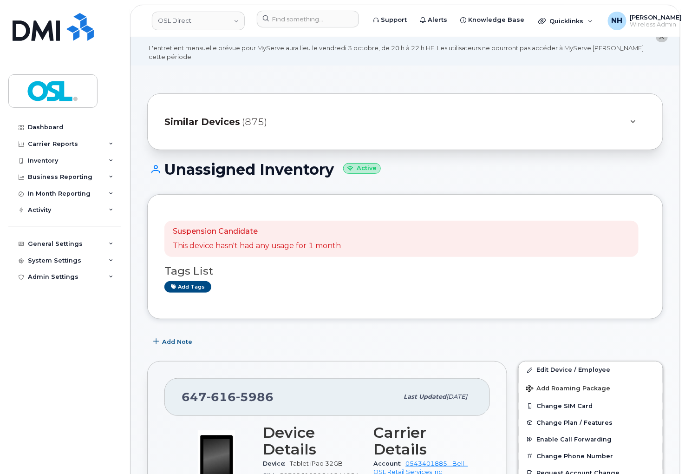
scroll to position [52, 0]
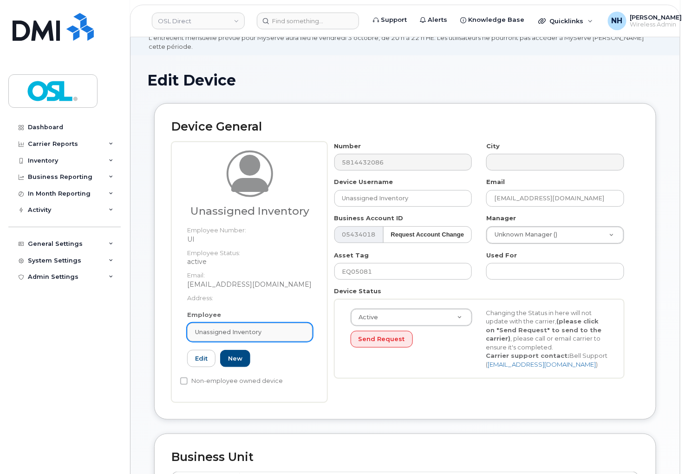
scroll to position [103, 0]
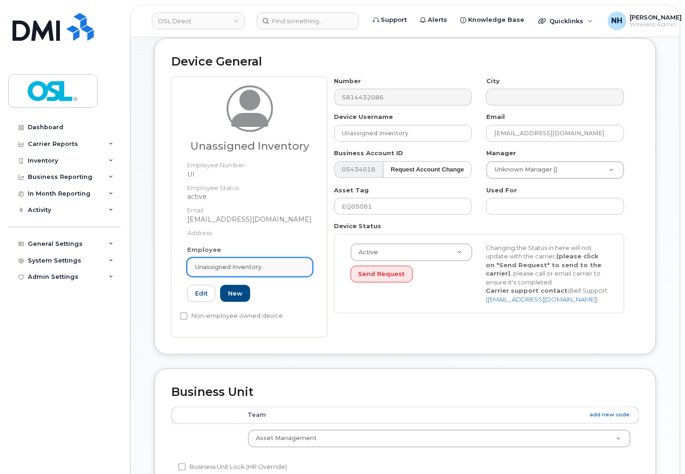
click at [223, 268] on span "Unassigned Inventory" at bounding box center [228, 266] width 66 height 9
paste input "REKA000002566"
type input "REKA000002566"
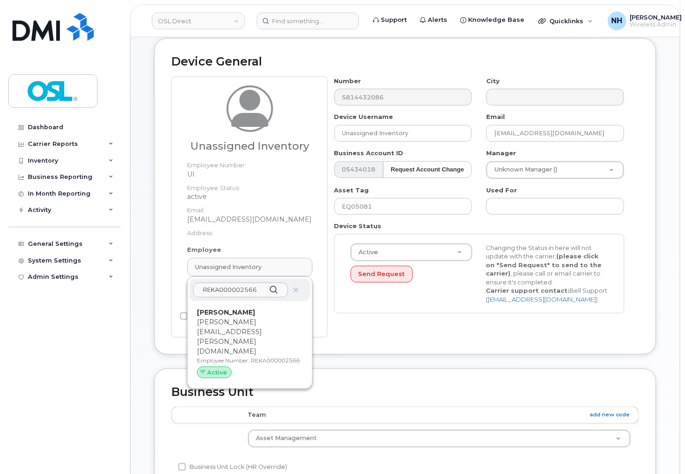
click at [249, 317] on div "Jacques Turenne jacques.turenne@osldirect.com Employee Number: REKA000002566 Ac…" at bounding box center [250, 345] width 106 height 75
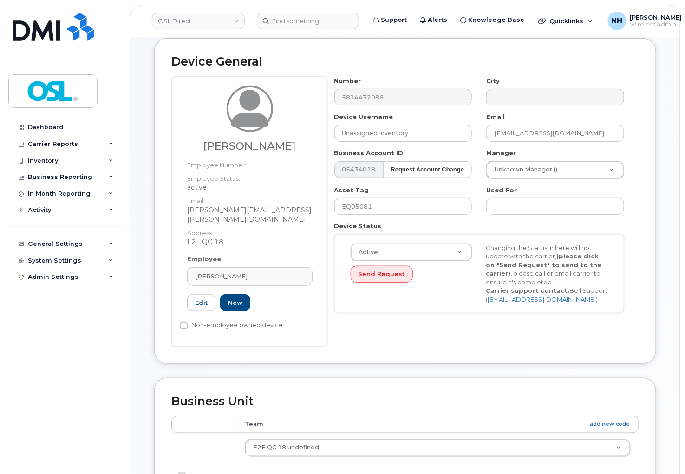
type input "REKA000002566"
type input "Jacques Turenne"
type input "jacques.turenne@osldirect.com"
type input "3358088"
click at [393, 207] on input "EQ05081" at bounding box center [403, 206] width 138 height 17
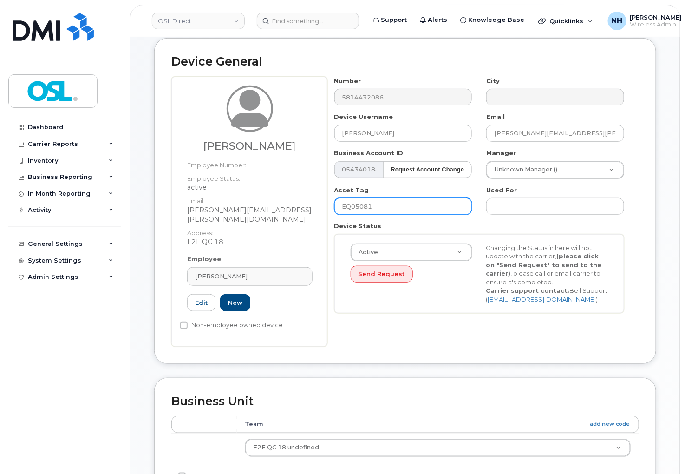
paste input "REKA000002566"
type input "REKA000002566"
click at [532, 160] on div "Manager Unknown Manager () 1527049" at bounding box center [555, 164] width 152 height 30
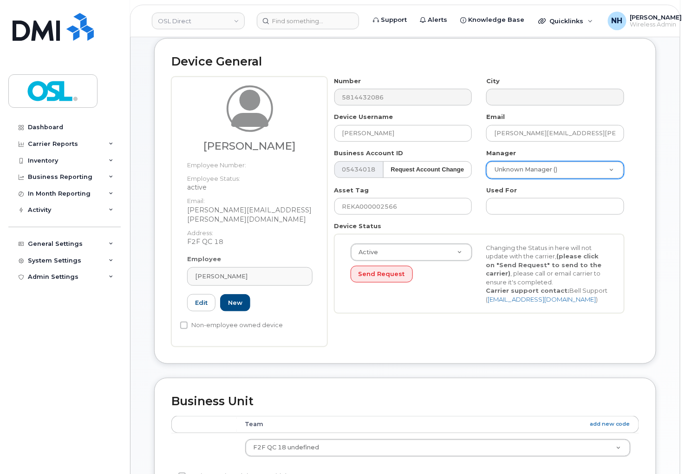
paste input "Sylvain Grand'maison"
type input "Sylvain Grand'maison"
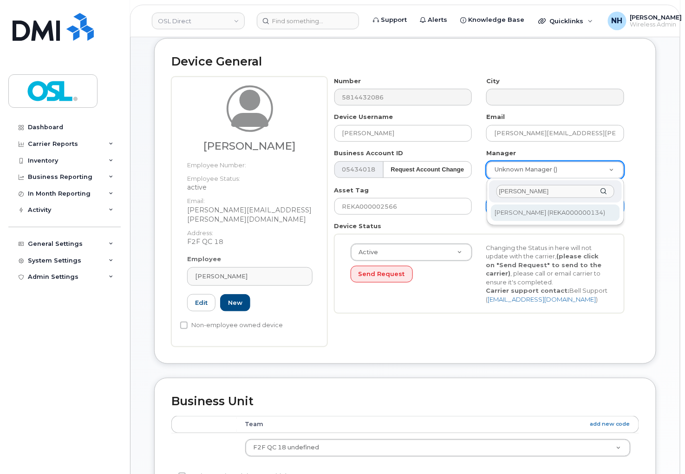
type input "Sylvain Grand'maison"
type input "1527403"
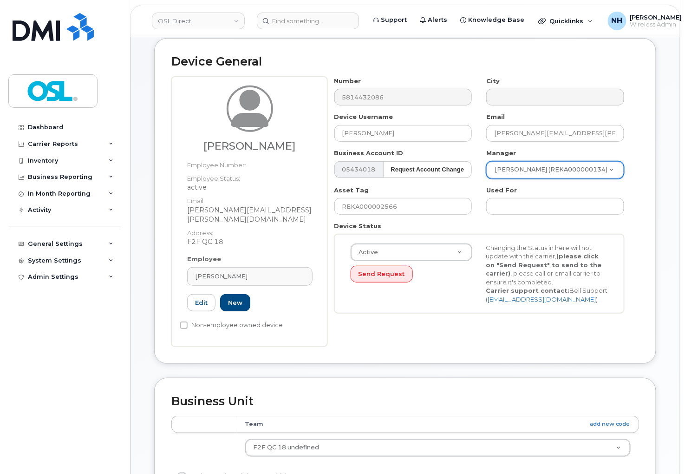
click at [390, 313] on div "Active Active Suspended Cancelled Send Request Changing the Status in here will…" at bounding box center [479, 273] width 290 height 79
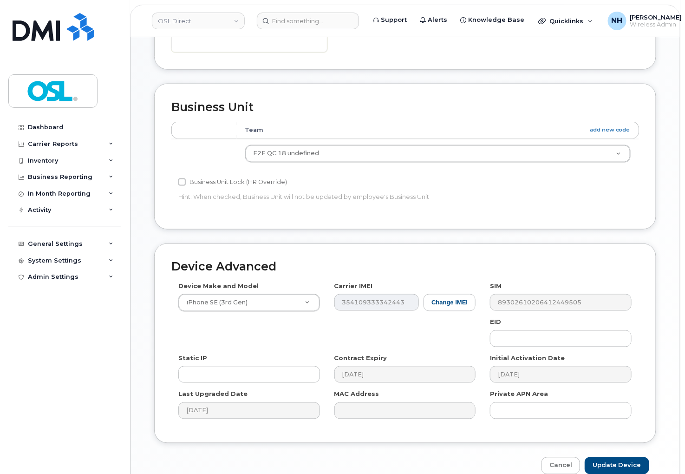
scroll to position [435, 0]
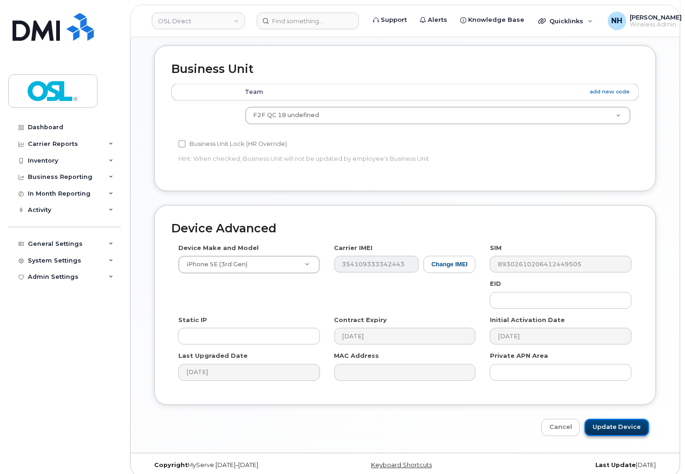
click at [615, 421] on input "Update Device" at bounding box center [617, 427] width 65 height 17
type input "Saving..."
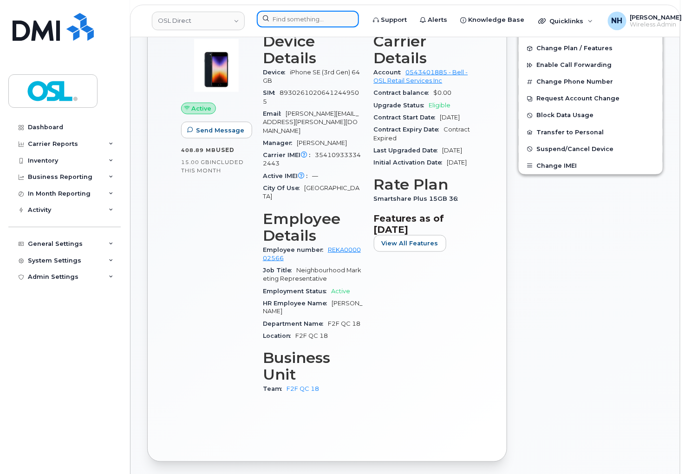
click at [301, 15] on input at bounding box center [308, 19] width 102 height 17
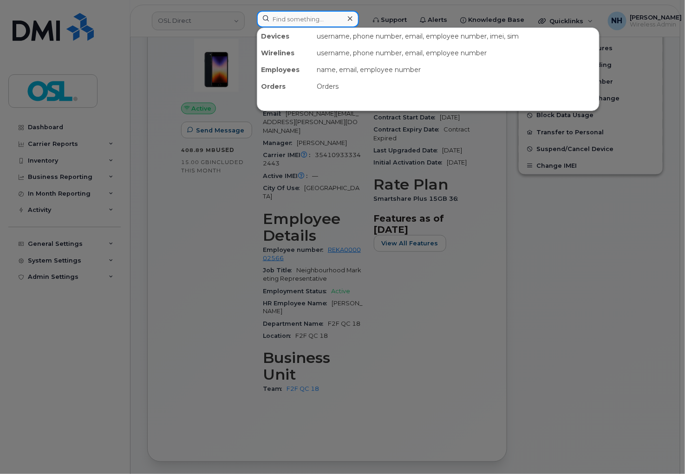
paste input "4162097201"
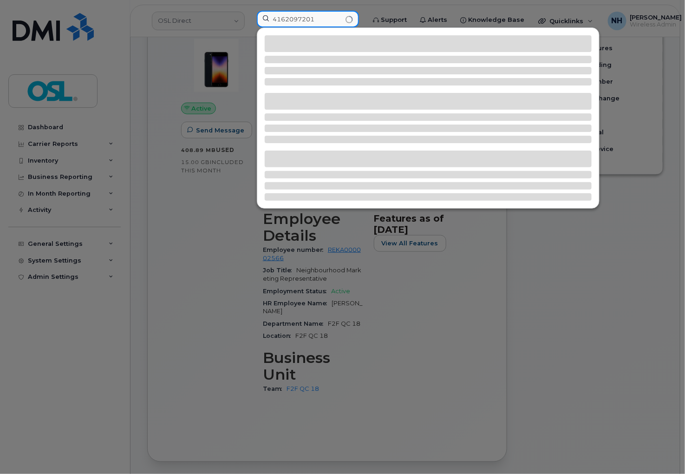
type input "4162097201"
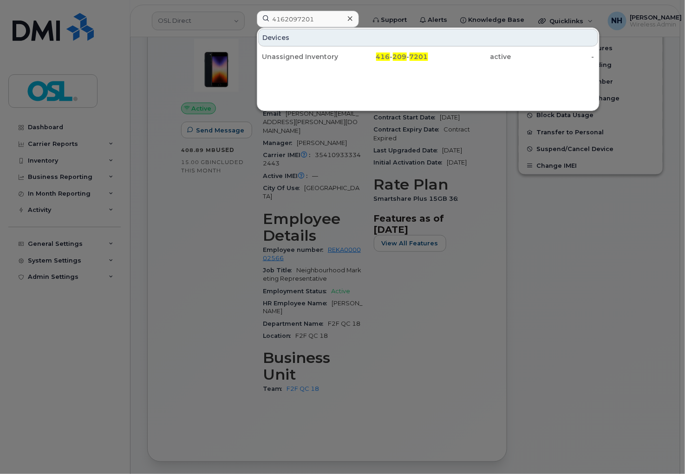
drag, startPoint x: 347, startPoint y: 49, endPoint x: 298, endPoint y: 27, distance: 53.0
click at [347, 49] on div "416 - 209 - 7201" at bounding box center [386, 56] width 83 height 17
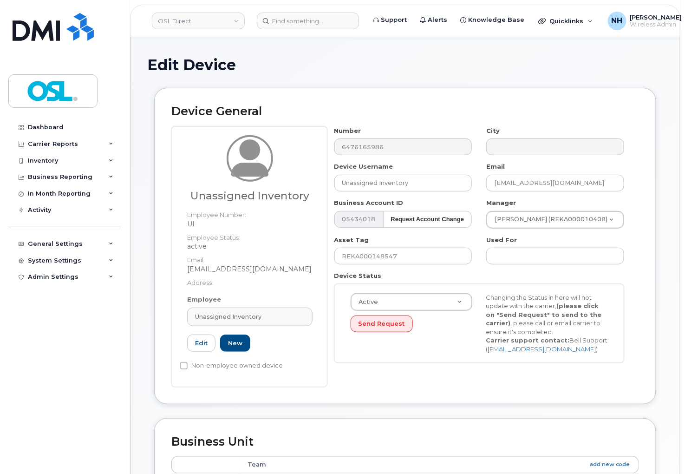
scroll to position [103, 0]
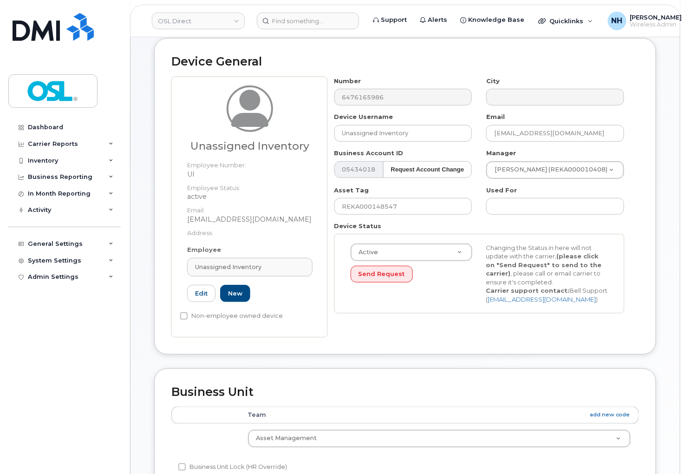
click at [268, 257] on div "Employee Unassigned Inventory Type first three symbols or more UI Edit New" at bounding box center [249, 277] width 139 height 65
click at [266, 262] on link "Unassigned Inventory" at bounding box center [249, 267] width 125 height 19
paste input "REKA000002566"
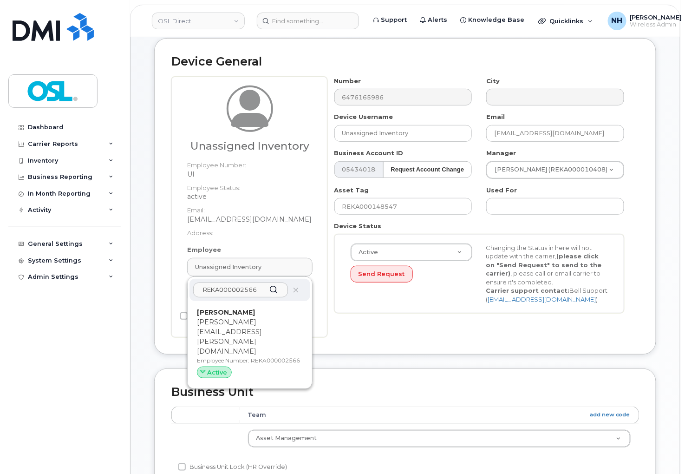
type input "REKA000002566"
click at [234, 367] on div "Active" at bounding box center [250, 373] width 106 height 12
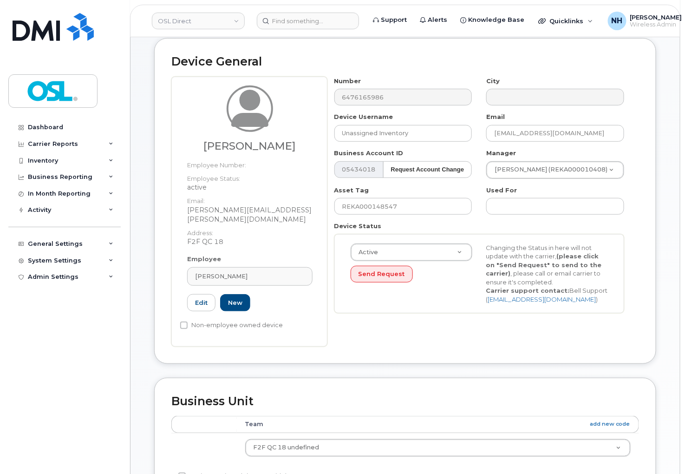
type input "REKA000002566"
type input "[PERSON_NAME]"
type input "[PERSON_NAME][EMAIL_ADDRESS][PERSON_NAME][DOMAIN_NAME]"
type input "3358088"
click at [396, 203] on input "REKA000148547" at bounding box center [403, 206] width 138 height 17
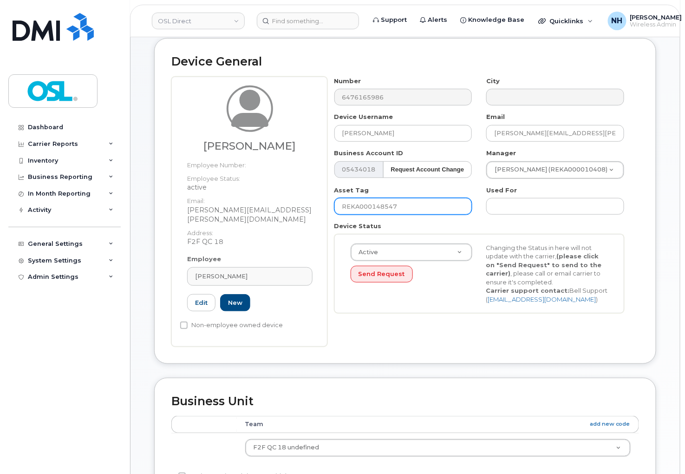
paste input "002566"
type input "REKA000002566"
click at [384, 202] on input "REKA000002566" at bounding box center [403, 206] width 138 height 17
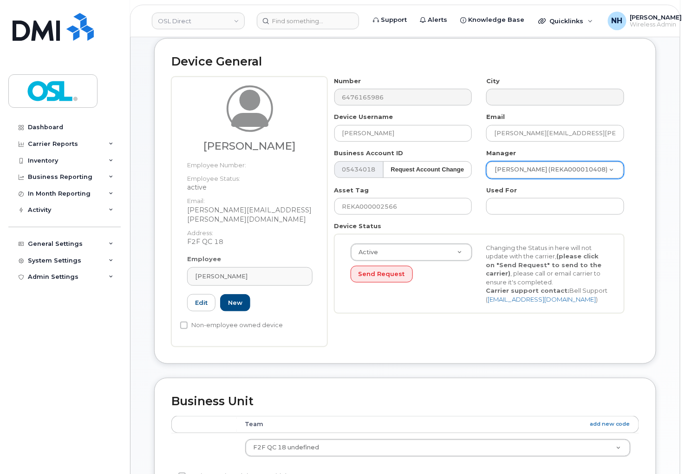
paste input "Sylvain Grand'maison"
type input "Sylvain Grand'maison"
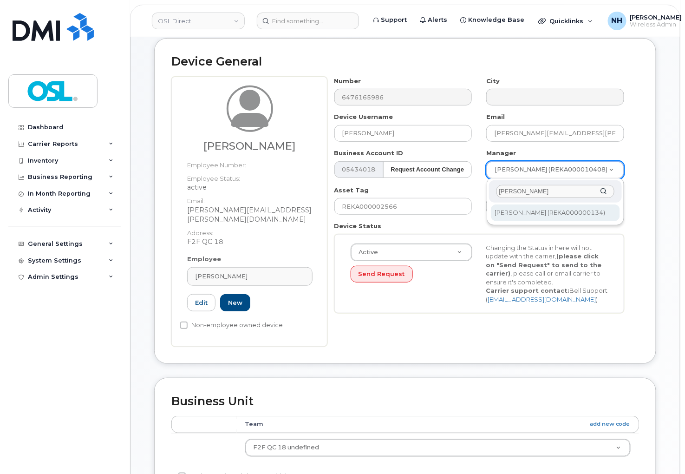
type input "Sylvain Grand'maison"
type input "1527403"
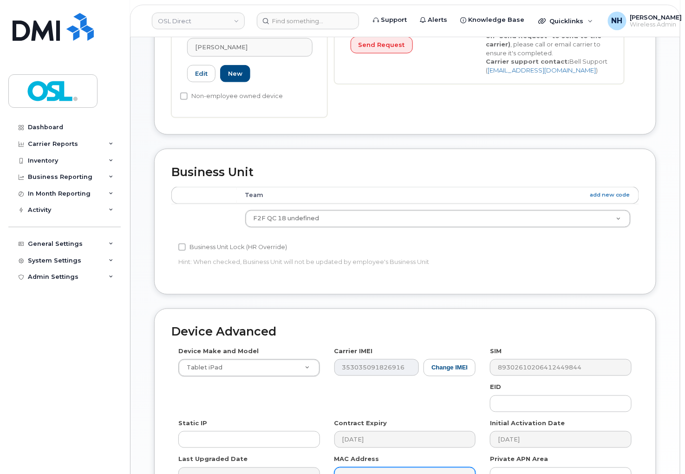
scroll to position [435, 0]
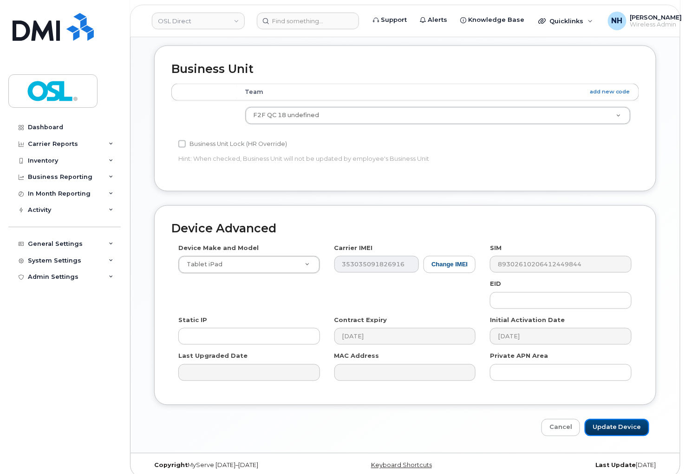
drag, startPoint x: 618, startPoint y: 415, endPoint x: 603, endPoint y: 407, distance: 16.8
click at [619, 419] on input "Update Device" at bounding box center [617, 427] width 65 height 17
type input "Saving..."
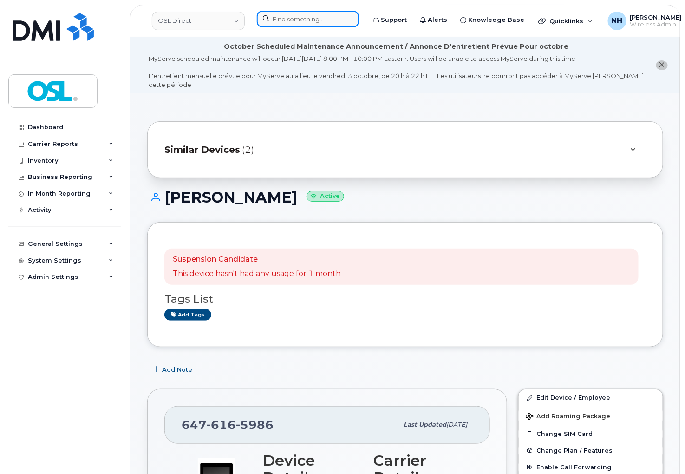
click at [305, 17] on input at bounding box center [308, 19] width 102 height 17
paste input "4169199478"
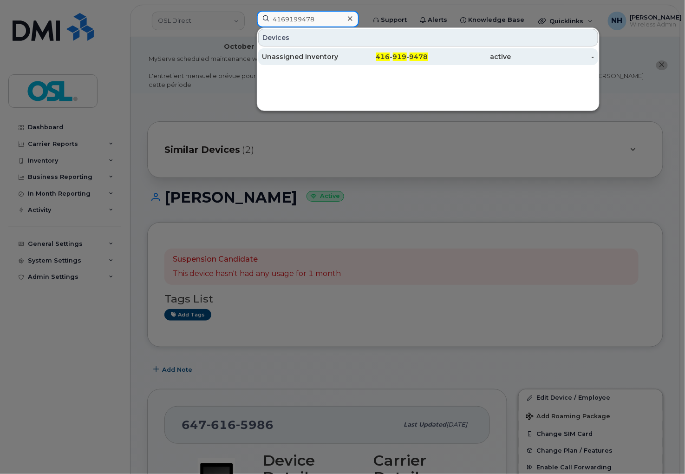
type input "4169199478"
click at [361, 52] on div "416 - 919 - 9478" at bounding box center [386, 56] width 83 height 17
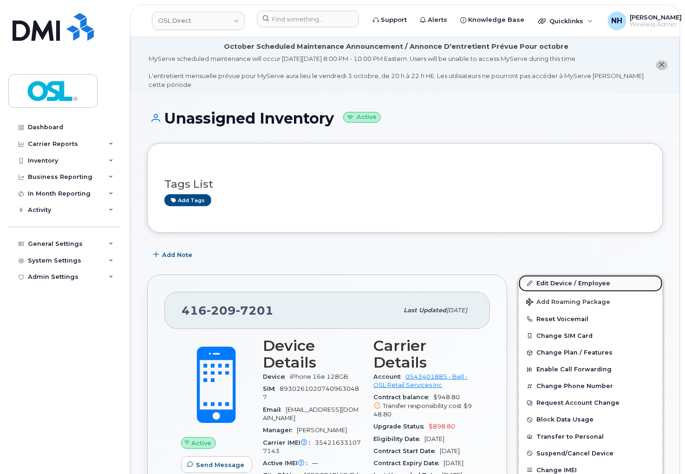
click at [572, 282] on link "Edit Device / Employee" at bounding box center [591, 283] width 144 height 17
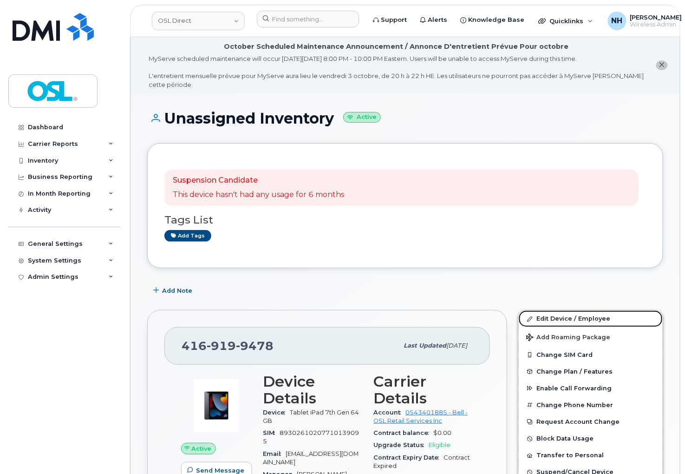
click at [565, 315] on link "Edit Device / Employee" at bounding box center [591, 318] width 144 height 17
click at [565, 314] on link "Edit Device / Employee" at bounding box center [591, 318] width 144 height 17
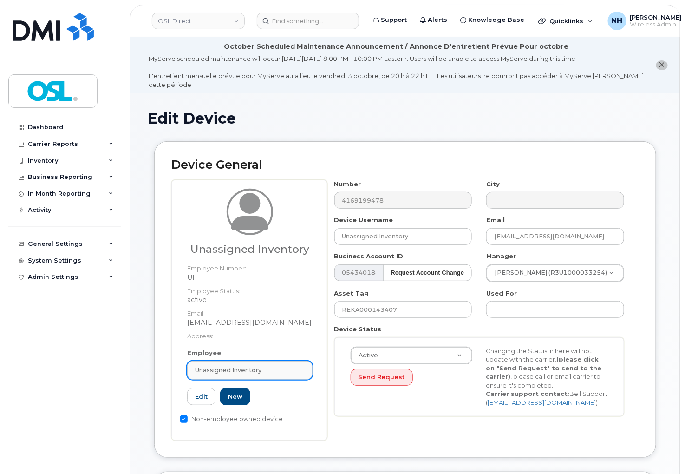
click at [255, 373] on span "Unassigned Inventory" at bounding box center [228, 370] width 66 height 9
paste input "REKA000156015"
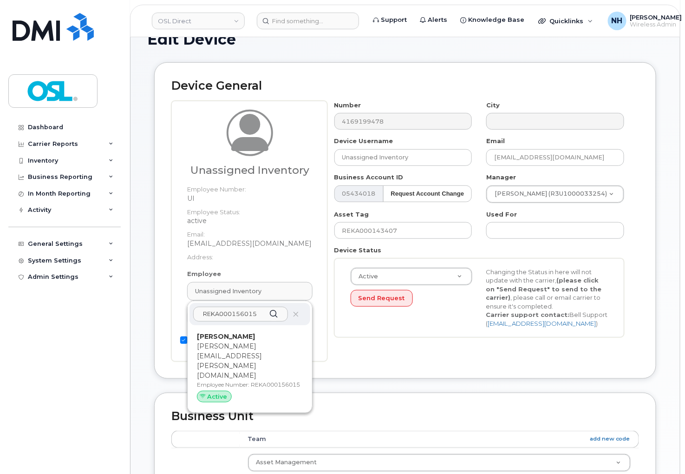
scroll to position [155, 0]
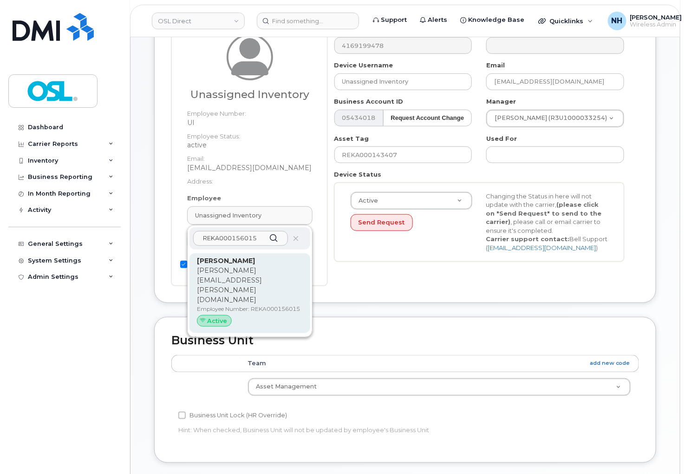
type input "REKA000156015"
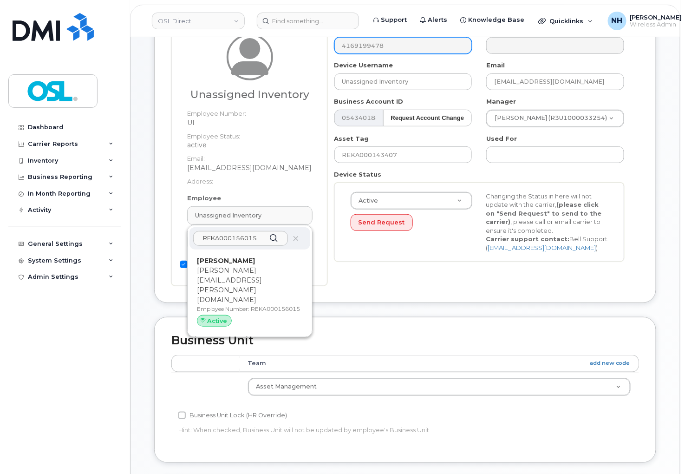
drag, startPoint x: 261, startPoint y: 285, endPoint x: 391, endPoint y: 45, distance: 272.9
click at [262, 305] on p "Employee Number: REKA000156015" at bounding box center [250, 309] width 106 height 8
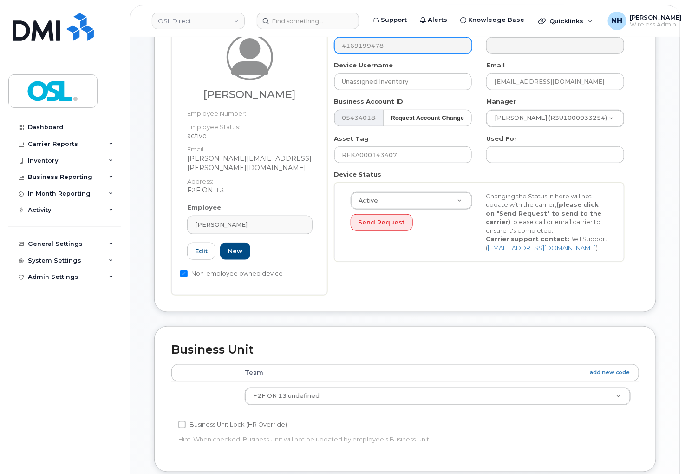
type input "REKA000156015"
type input "Joshua Mahoney"
type input "joshua.mahoney@osldirect.com"
type input "3358085"
click at [400, 159] on input "REKA000143407" at bounding box center [403, 154] width 138 height 17
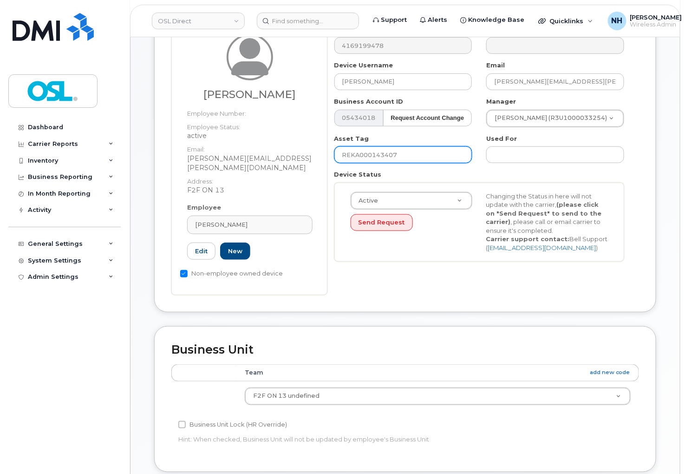
paste input "56015"
type input "REKA000156015"
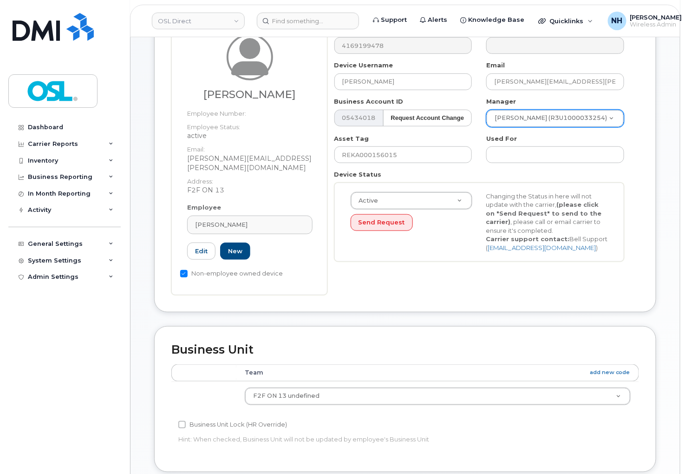
paste input "Tristan Maenza"
type input "Tristan Maenza"
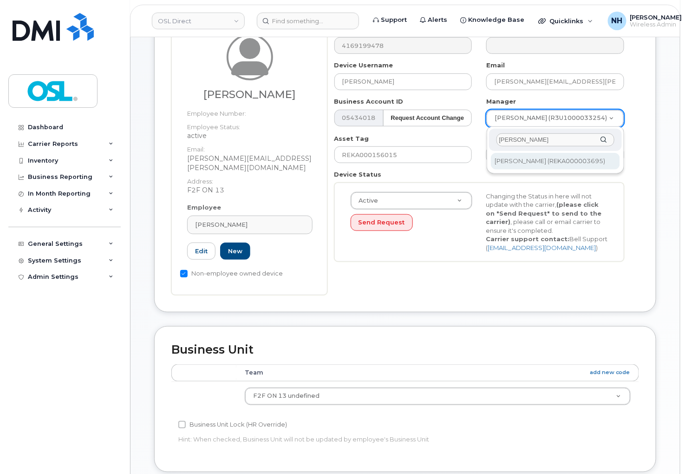
type input "Tristan Maenza"
type input "1527372"
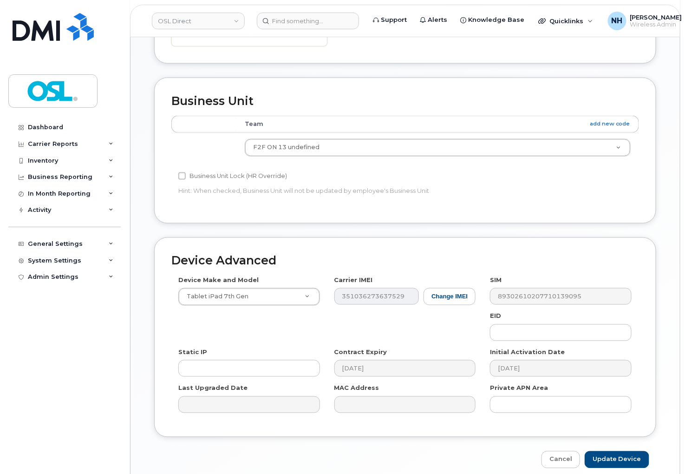
scroll to position [435, 0]
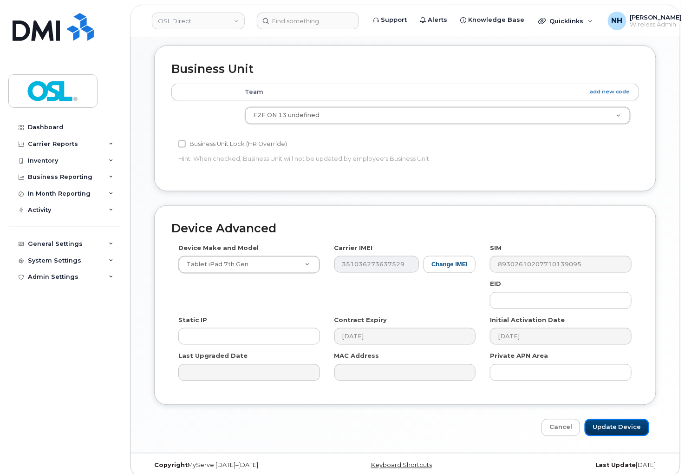
click at [641, 419] on input "Update Device" at bounding box center [617, 427] width 65 height 17
type input "Saving..."
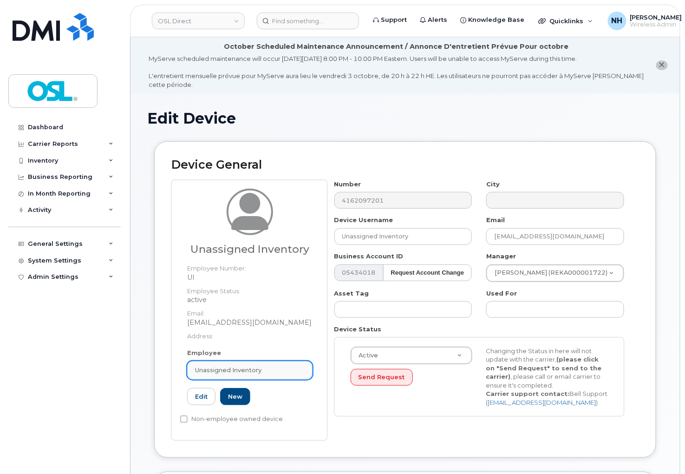
click at [260, 369] on span "Unassigned Inventory" at bounding box center [228, 370] width 66 height 9
paste input "REKA000156015"
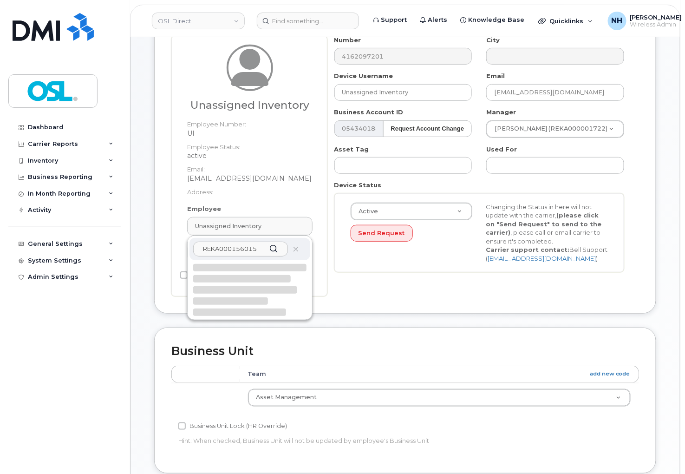
scroll to position [155, 0]
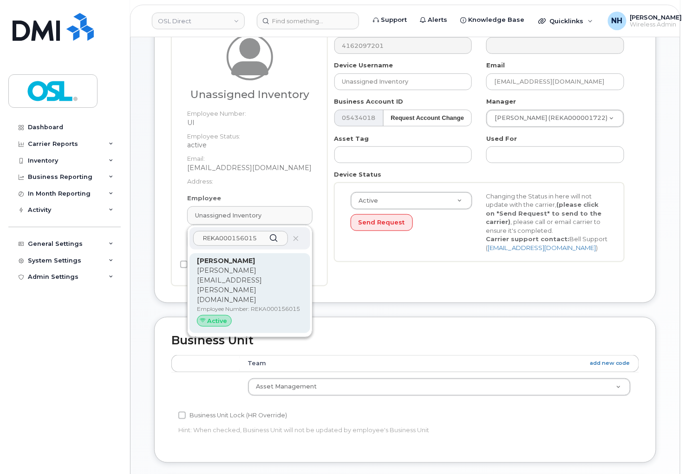
type input "REKA000156015"
click at [249, 271] on p "[PERSON_NAME][EMAIL_ADDRESS][PERSON_NAME][DOMAIN_NAME]" at bounding box center [250, 285] width 106 height 39
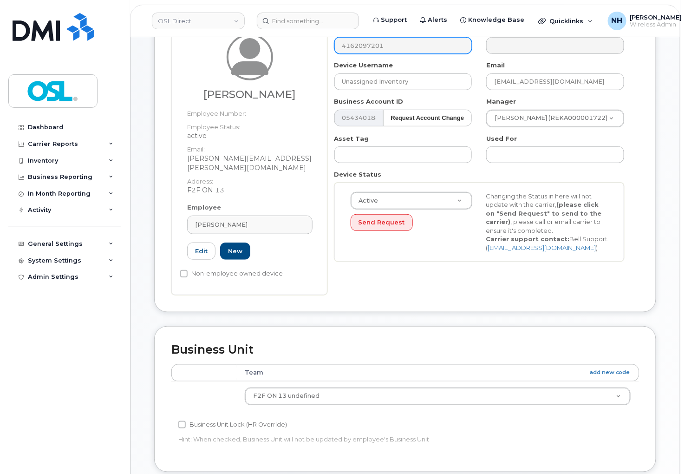
type input "REKA000156015"
type input "[PERSON_NAME]"
type input "[PERSON_NAME][EMAIL_ADDRESS][PERSON_NAME][DOMAIN_NAME]"
type input "3358085"
click at [405, 158] on input "text" at bounding box center [403, 154] width 138 height 17
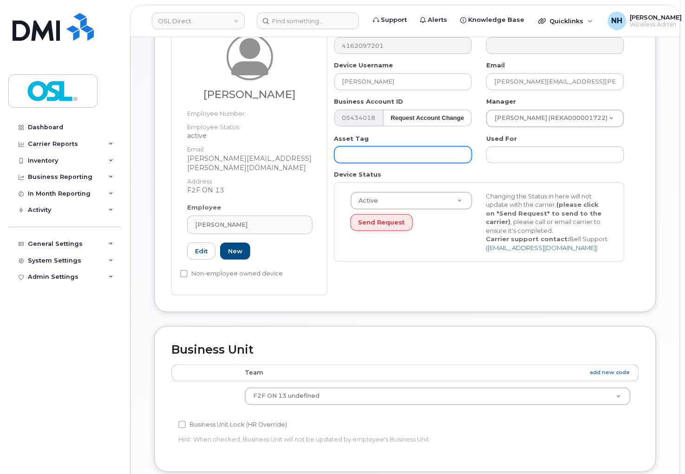
paste input "REKA000156015"
type input "REKA000156015"
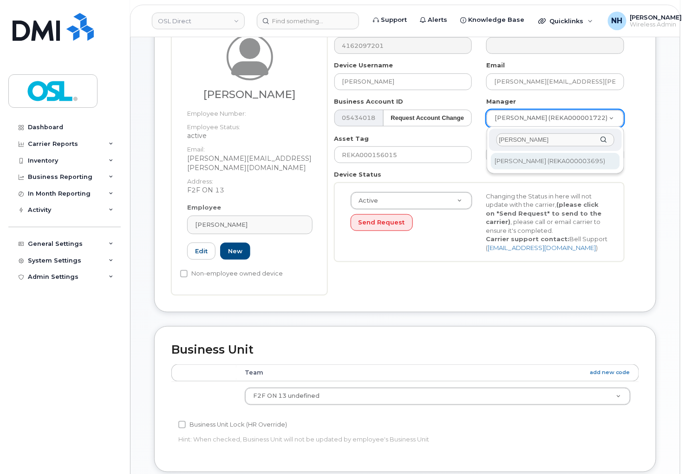
type input "Tristan Maenza"
type input "1527372"
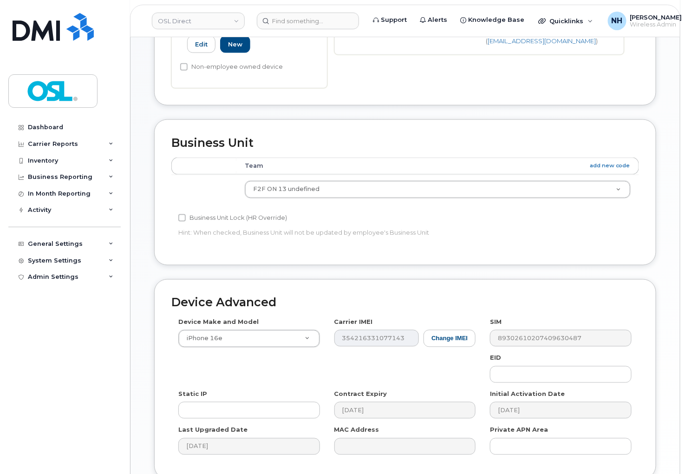
scroll to position [435, 0]
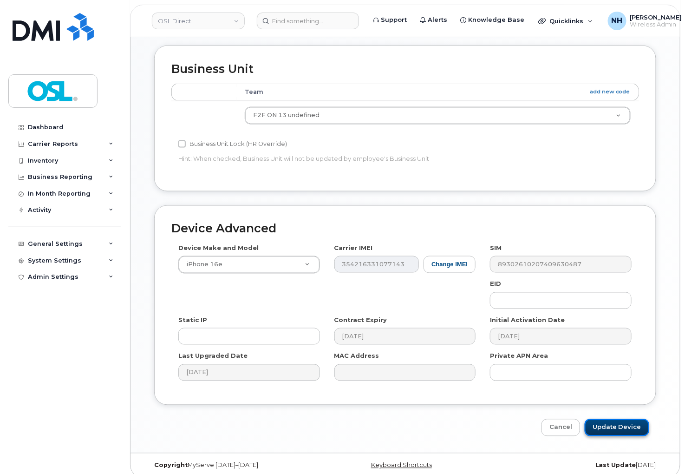
click at [615, 424] on input "Update Device" at bounding box center [617, 427] width 65 height 17
type input "Saving..."
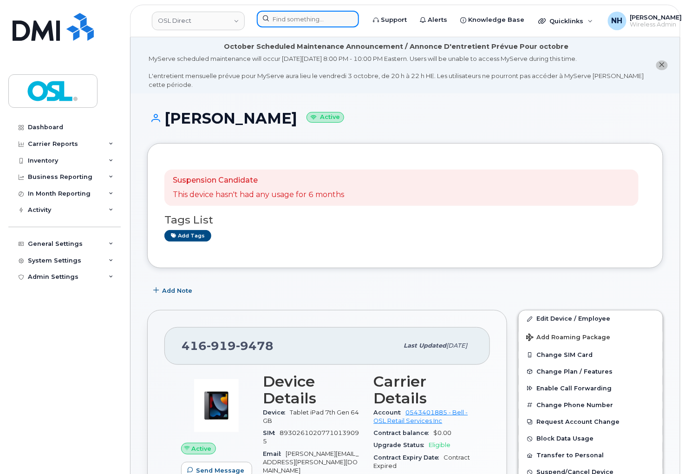
click at [321, 21] on input at bounding box center [308, 19] width 102 height 17
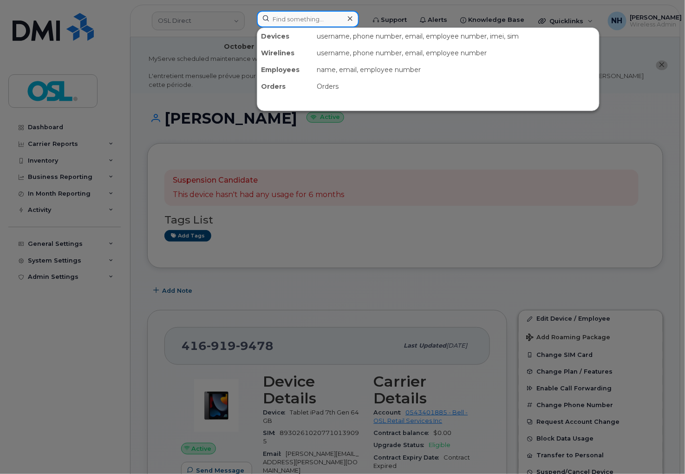
paste input "4169383343"
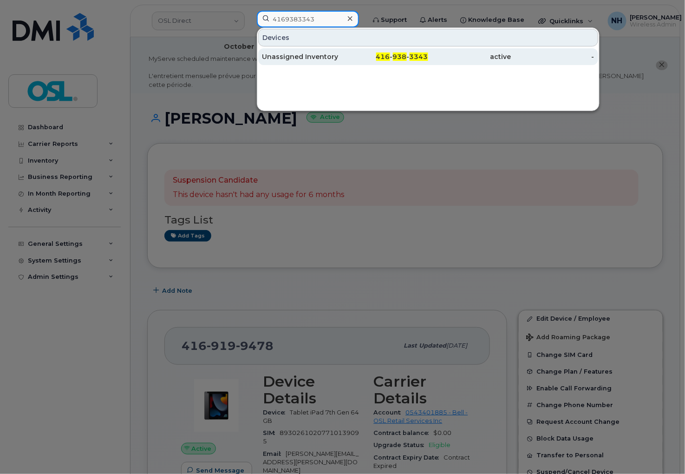
type input "4169383343"
click at [396, 63] on div "416 - 938 - 3343" at bounding box center [386, 56] width 83 height 17
click at [397, 59] on span "938" at bounding box center [400, 56] width 14 height 8
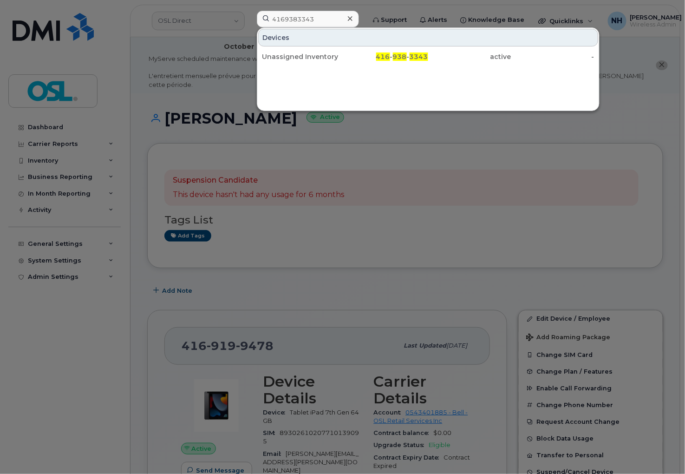
drag, startPoint x: 397, startPoint y: 59, endPoint x: 235, endPoint y: 7, distance: 170.0
click at [397, 59] on span "938" at bounding box center [400, 56] width 14 height 8
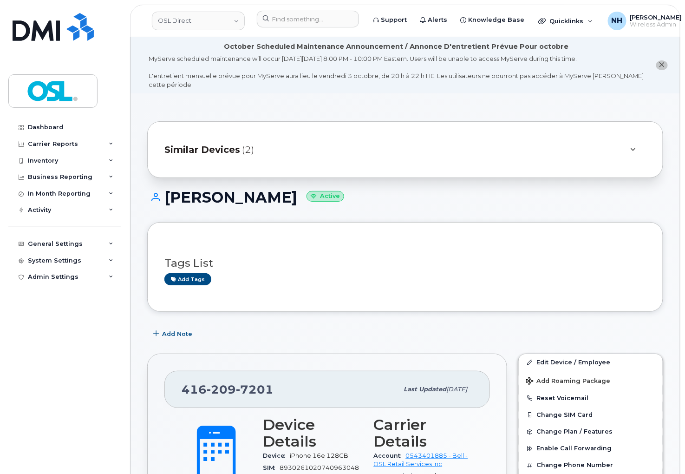
click at [596, 363] on link "Edit Device / Employee" at bounding box center [591, 362] width 144 height 17
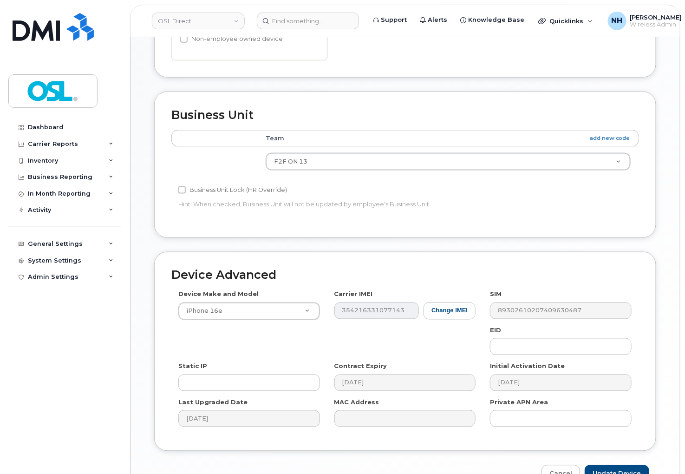
scroll to position [462, 0]
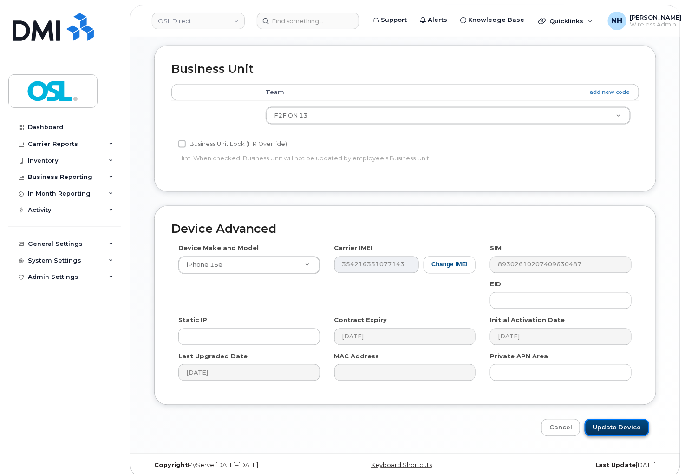
click at [630, 419] on input "Update Device" at bounding box center [617, 427] width 65 height 17
type input "Saving..."
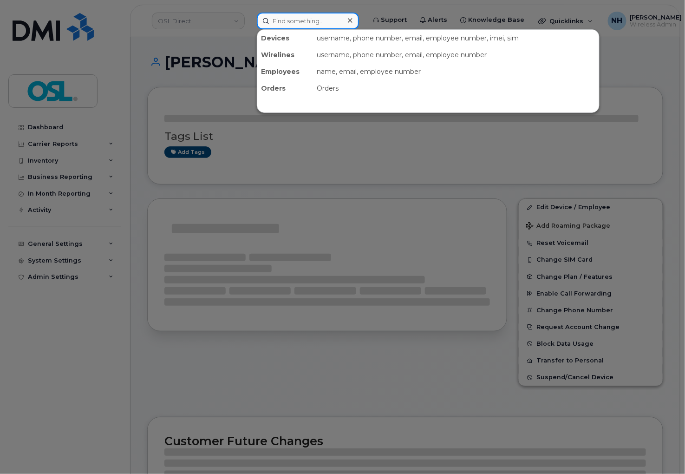
click at [276, 25] on input at bounding box center [308, 21] width 102 height 17
paste input "3673213957"
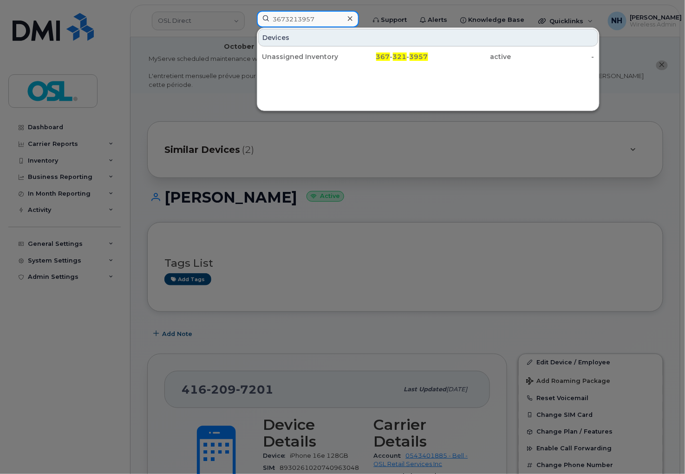
type input "3673213957"
click at [342, 66] on div "Unassigned Inventory 367 - 321 - 3957 active -" at bounding box center [428, 56] width 342 height 19
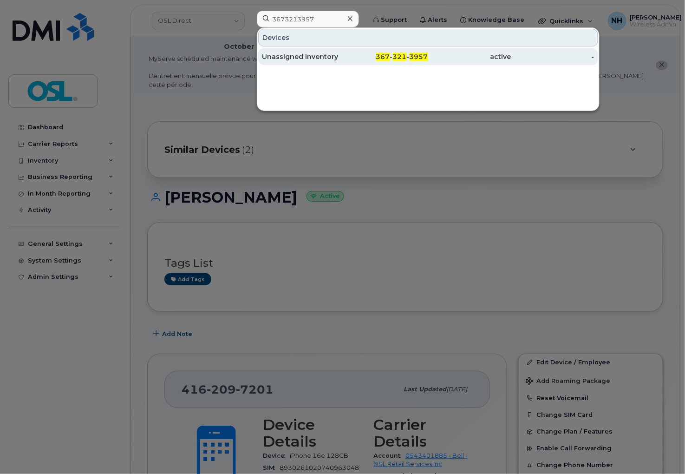
click at [355, 58] on div "367 - 321 - 3957" at bounding box center [386, 56] width 83 height 9
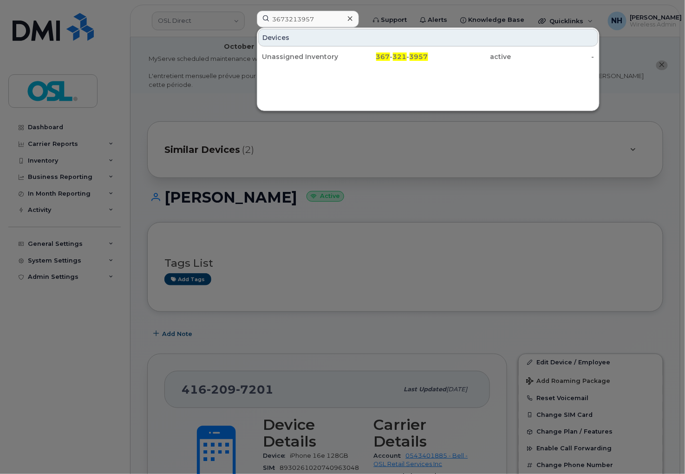
click at [355, 58] on div "367 - 321 - 3957" at bounding box center [386, 56] width 83 height 9
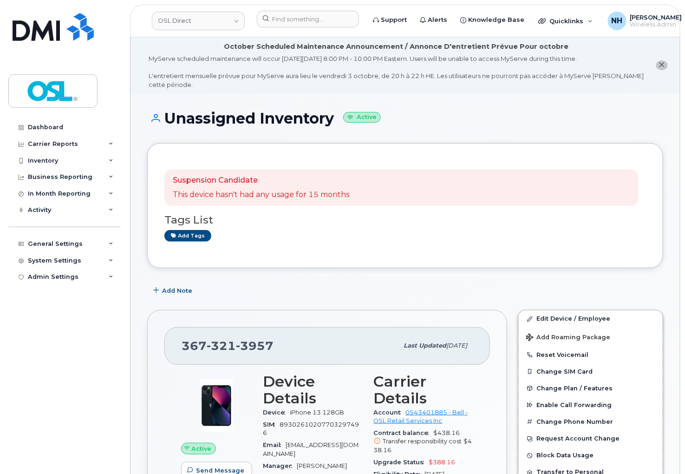
click at [584, 324] on link "Edit Device / Employee" at bounding box center [591, 318] width 144 height 17
click at [583, 320] on link "Edit Device / Employee" at bounding box center [591, 318] width 144 height 17
click at [583, 319] on link "Edit Device / Employee" at bounding box center [591, 318] width 144 height 17
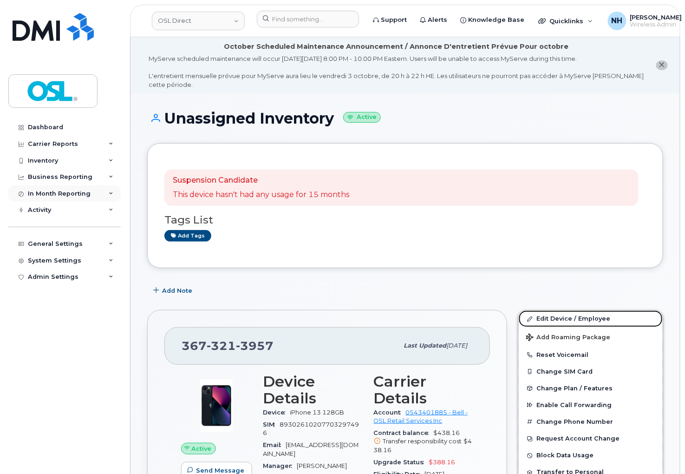
click at [581, 318] on link "Edit Device / Employee" at bounding box center [591, 318] width 144 height 17
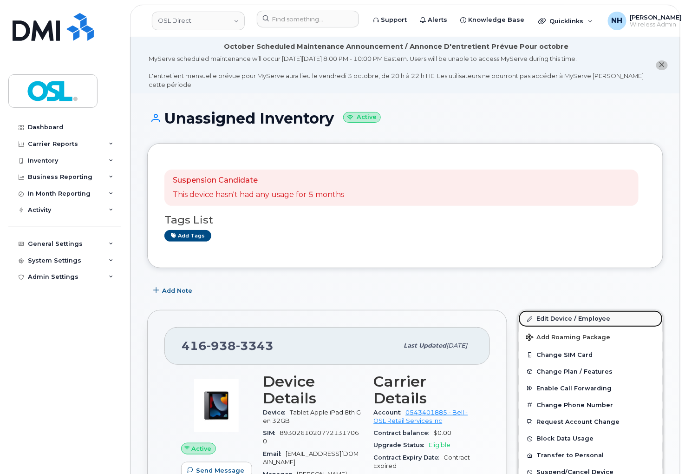
click at [576, 317] on link "Edit Device / Employee" at bounding box center [591, 318] width 144 height 17
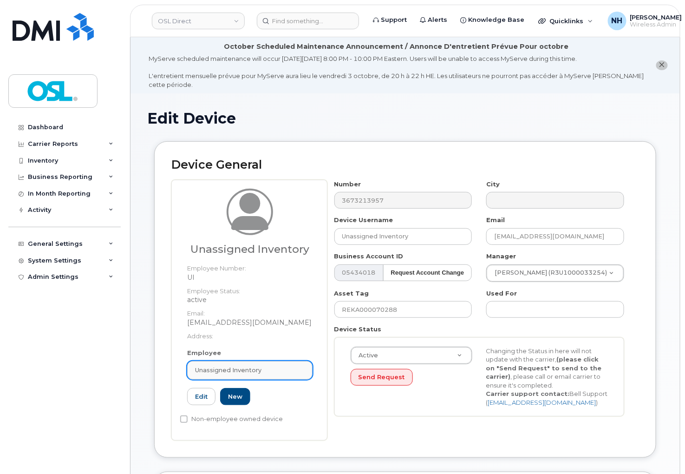
click at [232, 370] on span "Unassigned Inventory" at bounding box center [228, 370] width 66 height 9
paste input "REKA000156117"
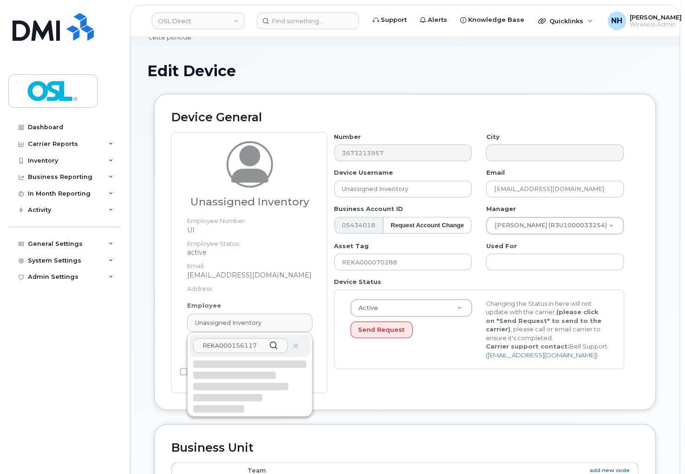
scroll to position [103, 0]
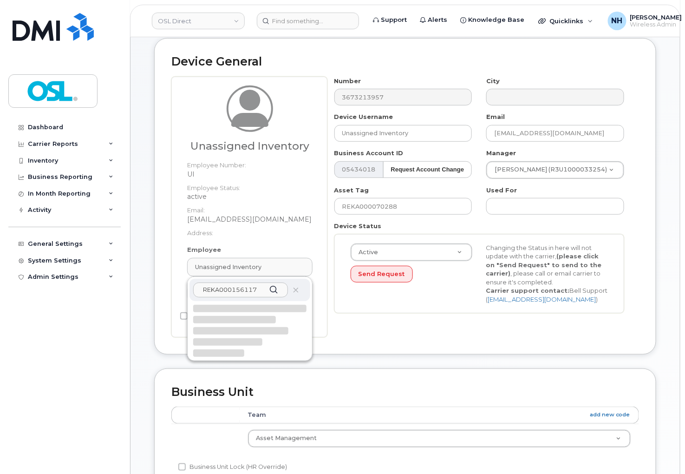
type input "REKA000156117"
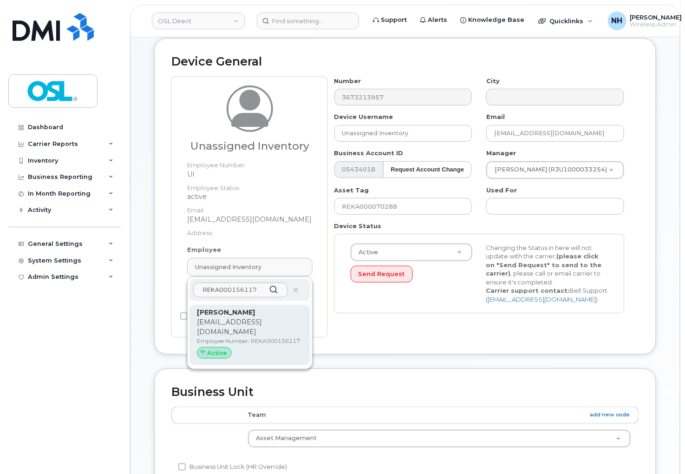
click at [247, 337] on p "Employee Number: REKA000156117" at bounding box center [250, 341] width 106 height 8
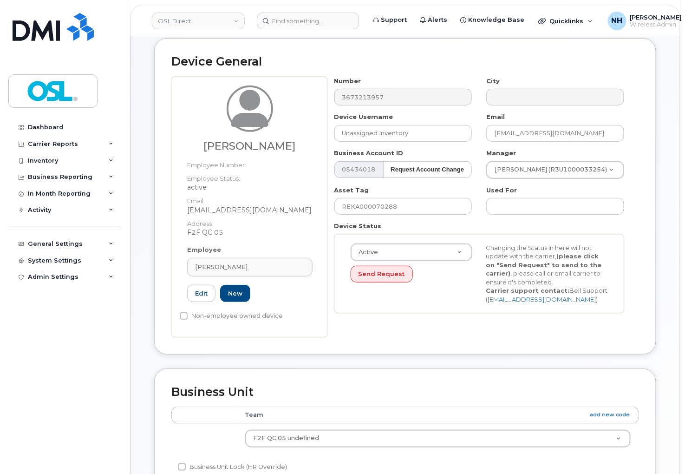
type input "REKA000156117"
type input "[PERSON_NAME]"
type input "[EMAIL_ADDRESS][DOMAIN_NAME]"
type input "3358058"
click at [409, 203] on input "REKA000070288" at bounding box center [403, 206] width 138 height 17
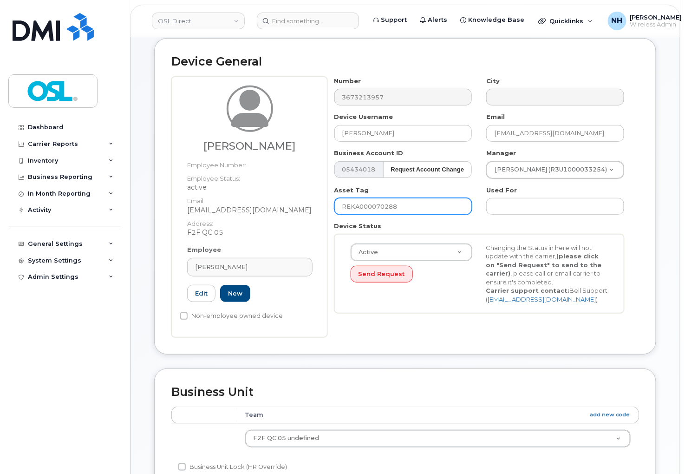
paste input "156117"
type input "REKA000156117"
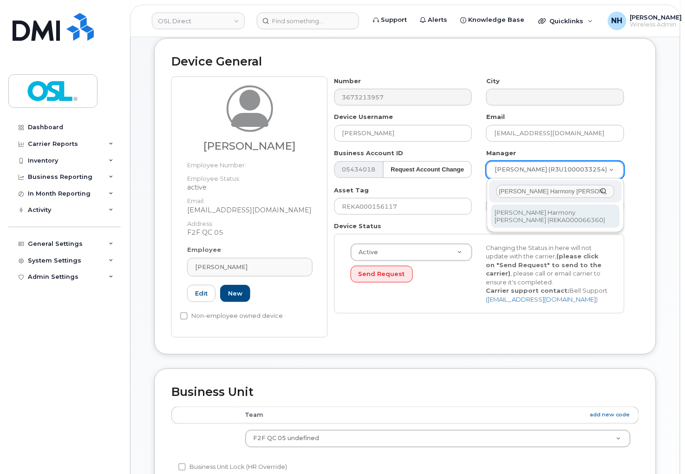
click at [508, 193] on input "[PERSON_NAME] Harmony [PERSON_NAME]" at bounding box center [556, 191] width 118 height 13
type input "[PERSON_NAME] Harmony [PERSON_NAME]"
type input "1660155"
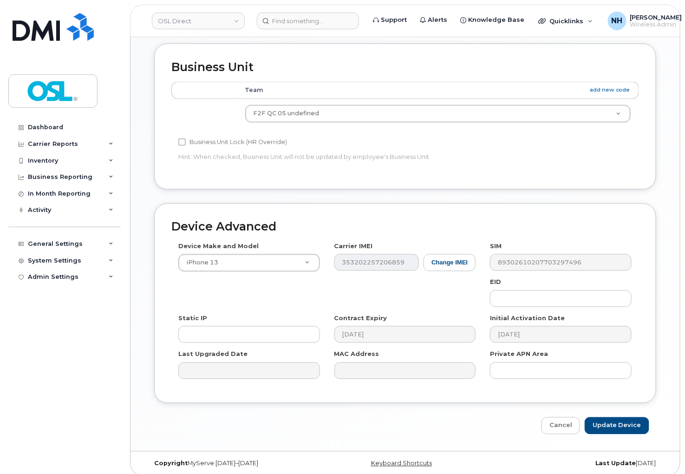
scroll to position [435, 0]
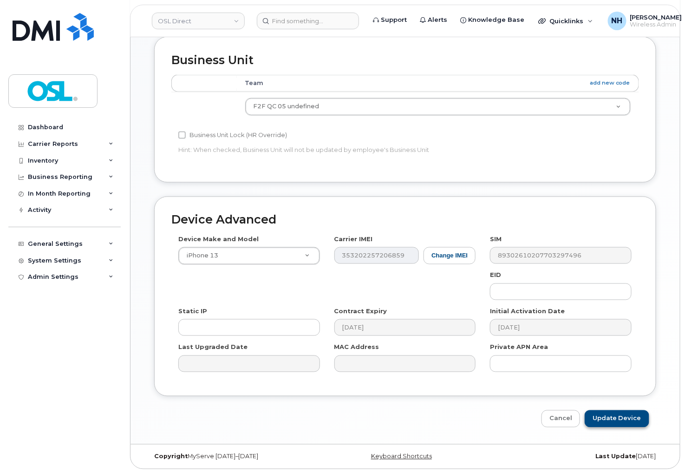
drag, startPoint x: 635, startPoint y: 435, endPoint x: 634, endPoint y: 421, distance: 13.5
click at [635, 432] on div "Edit Device Device General Sadia Evrard Employee Number: Employee Status: activ…" at bounding box center [406, 52] width 550 height 786
drag, startPoint x: 634, startPoint y: 421, endPoint x: 628, endPoint y: 421, distance: 5.1
click at [633, 422] on input "Update Device" at bounding box center [617, 418] width 65 height 17
type input "Saving..."
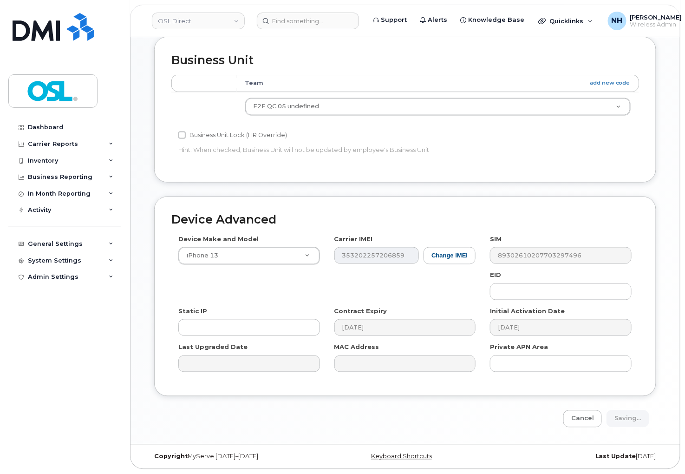
click at [628, 416] on div "Cancel Saving..." at bounding box center [405, 418] width 502 height 17
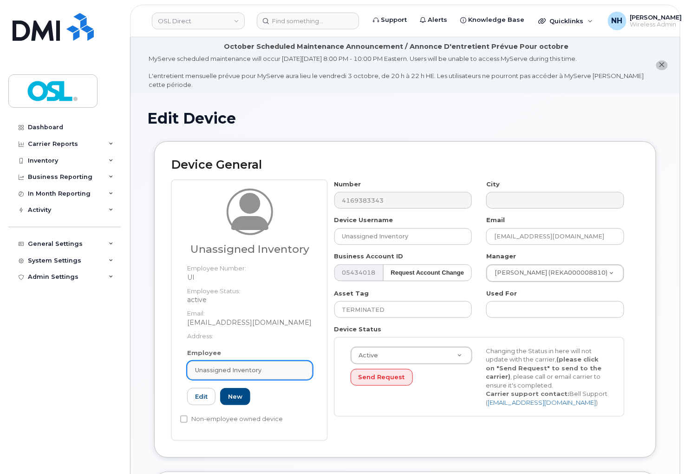
click at [224, 365] on link "Unassigned Inventory" at bounding box center [249, 370] width 125 height 19
paste input "REKA000156117"
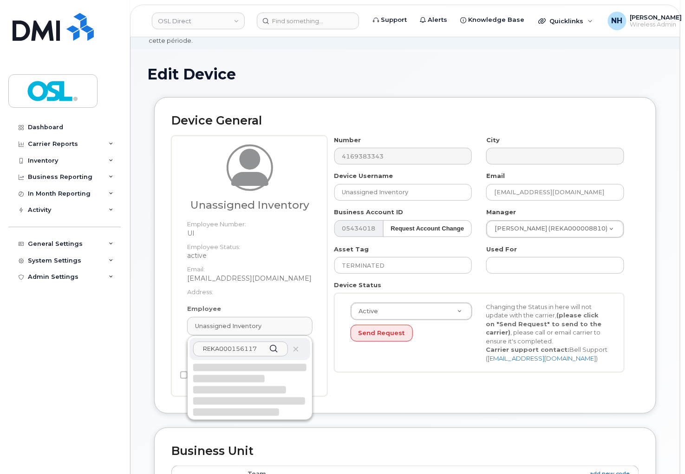
scroll to position [103, 0]
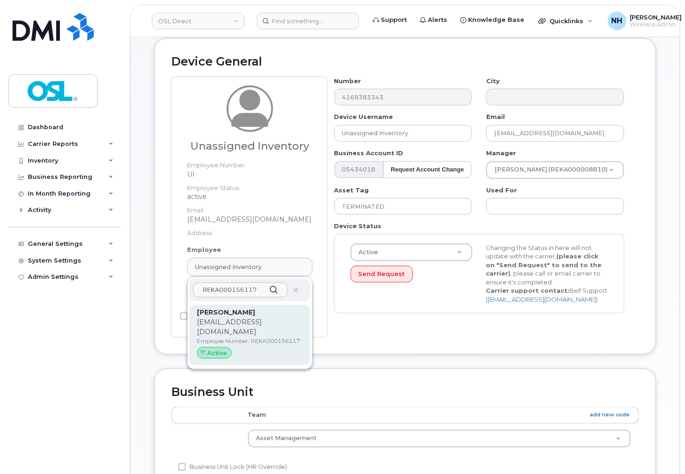
type input "REKA000156117"
click at [257, 324] on p "[EMAIL_ADDRESS][DOMAIN_NAME]" at bounding box center [250, 327] width 106 height 20
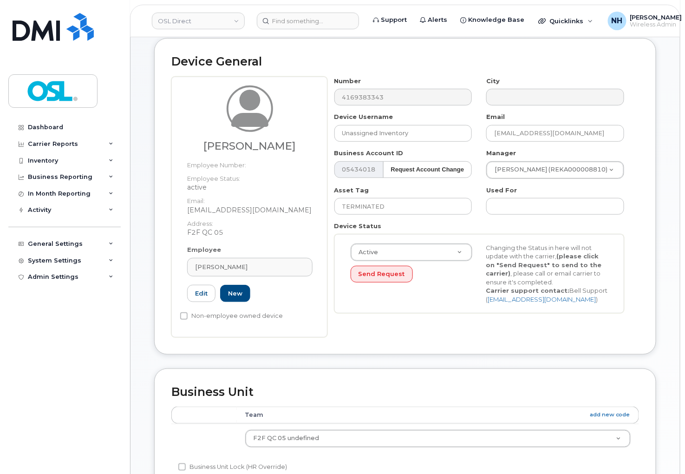
type input "REKA000156117"
type input "[PERSON_NAME]"
type input "[EMAIL_ADDRESS][DOMAIN_NAME]"
type input "3358058"
click at [409, 212] on input "TERMINATED" at bounding box center [403, 206] width 138 height 17
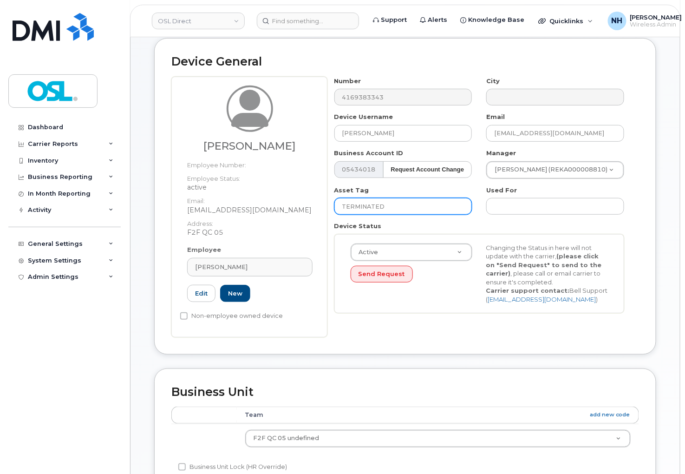
paste input "REKA000156117"
type input "REKA000156117"
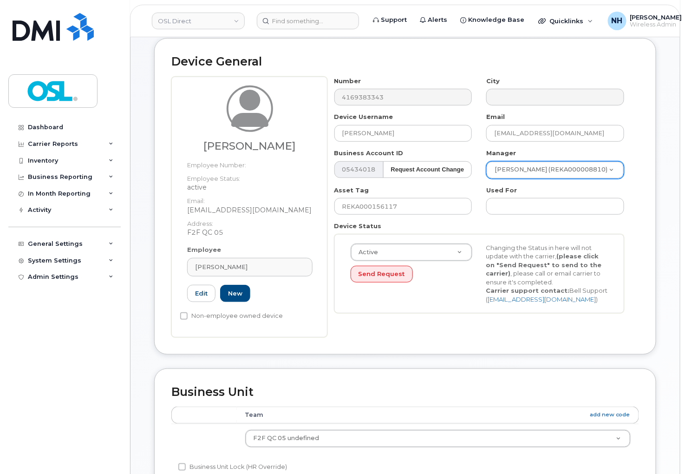
paste input "Lorraine Harmony Lambert Laliberte"
type input "Lorraine Harmony Lambert Laliberte"
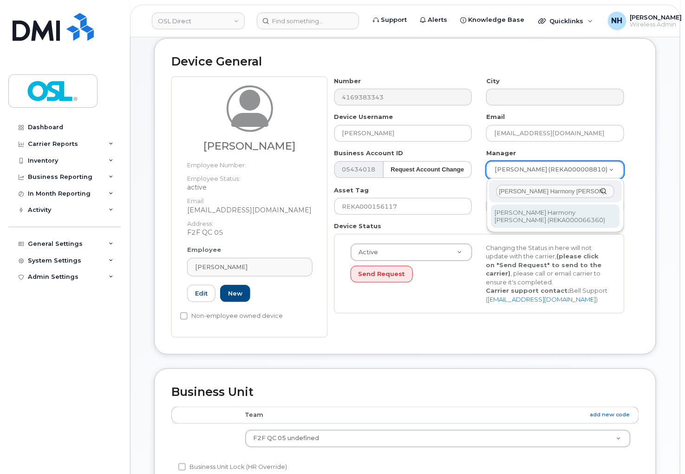
type input "Lorraine Harmony Lambert Laliberte"
type input "1660155"
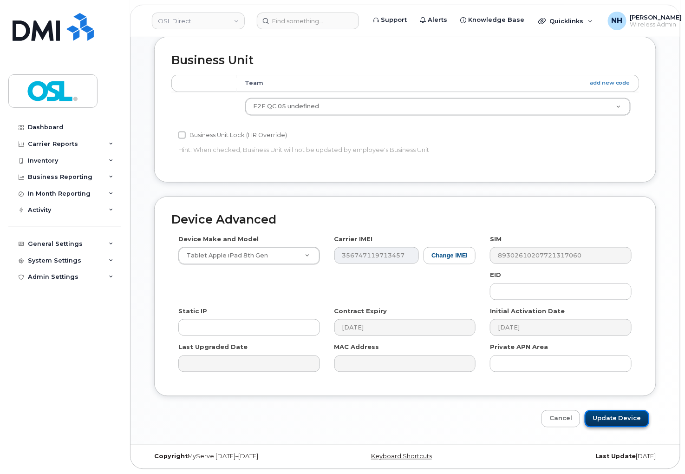
click at [631, 419] on input "Update Device" at bounding box center [617, 418] width 65 height 17
type input "Saving..."
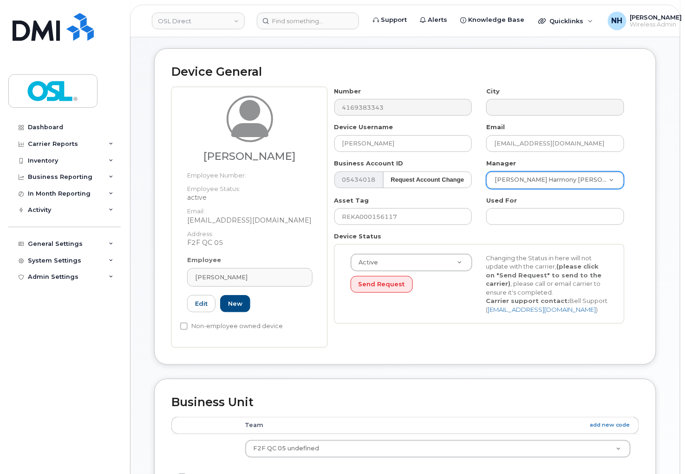
scroll to position [0, 0]
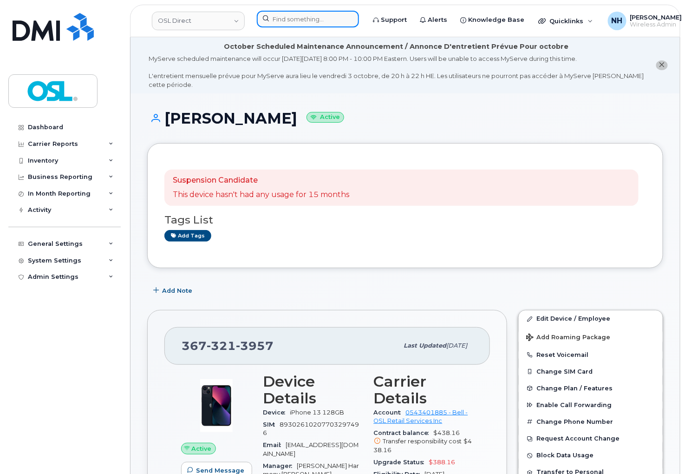
click at [303, 21] on input at bounding box center [308, 19] width 102 height 17
paste input "4164364028"
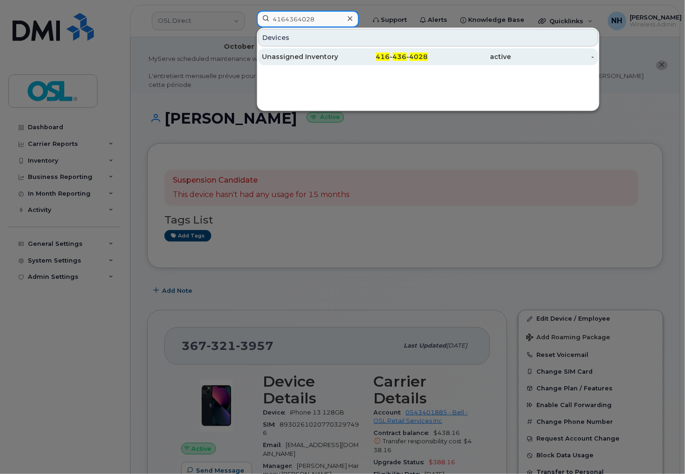
type input "4164364028"
click at [370, 65] on div "416 - 436 - 4028" at bounding box center [386, 56] width 83 height 17
click at [370, 55] on div "416 - 436 - 4028" at bounding box center [386, 56] width 83 height 9
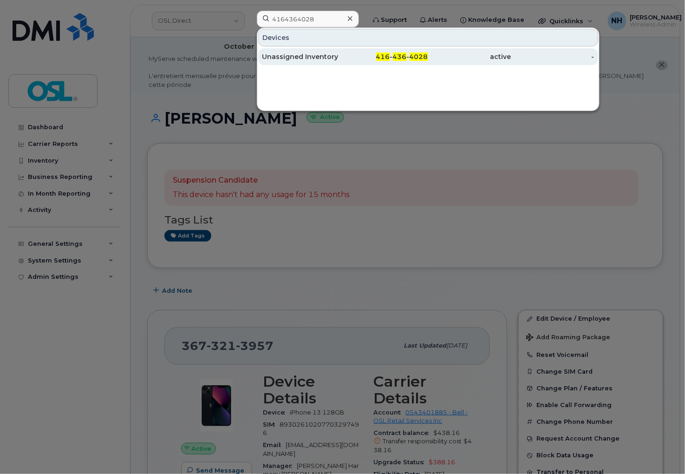
click at [370, 54] on div "416 - 436 - 4028" at bounding box center [386, 56] width 83 height 9
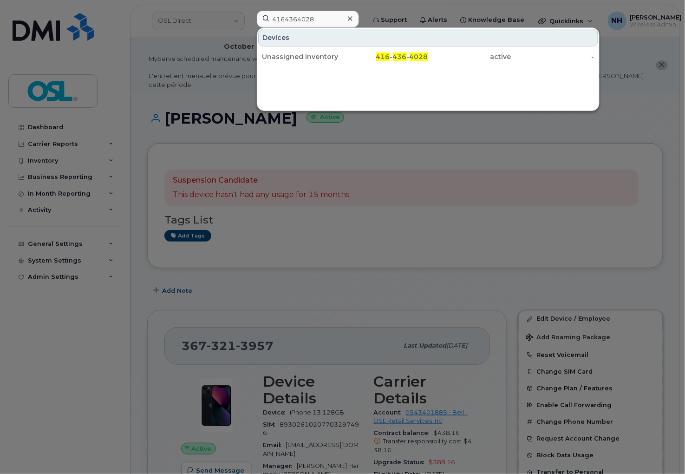
click at [369, 54] on div "416 - 436 - 4028" at bounding box center [386, 56] width 83 height 9
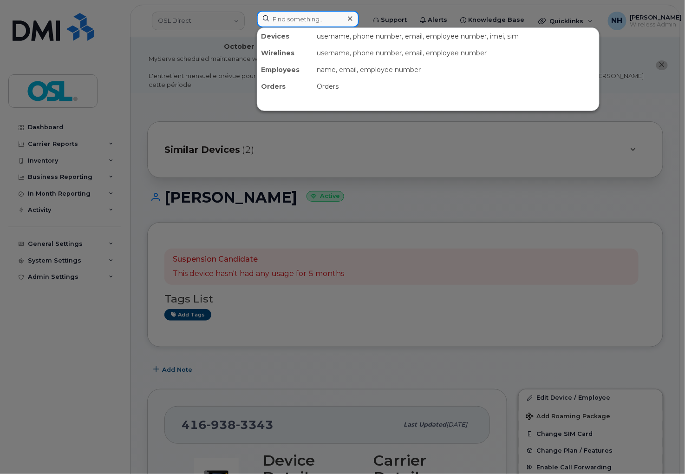
click at [298, 12] on input at bounding box center [308, 19] width 102 height 17
paste input "5142343256"
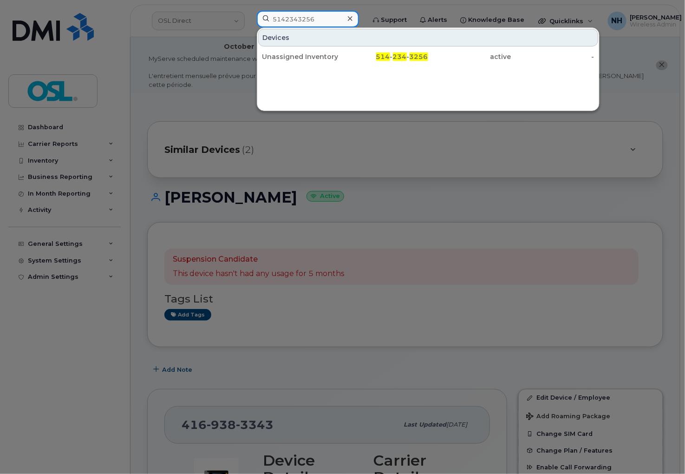
type input "5142343256"
click at [350, 58] on div "514 - 234 - 3256" at bounding box center [386, 56] width 83 height 9
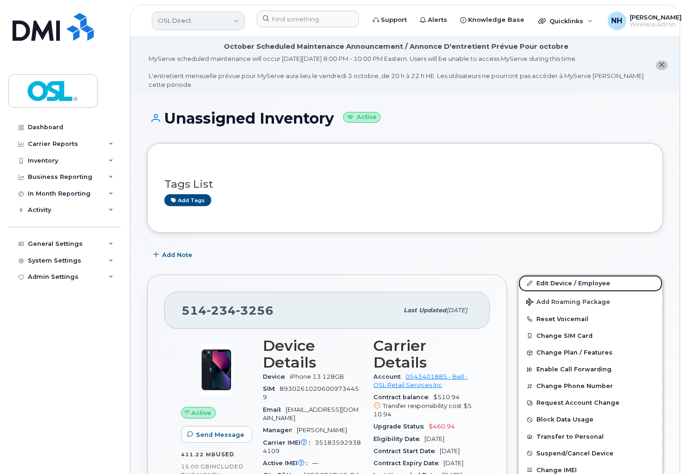
click at [555, 282] on link "Edit Device / Employee" at bounding box center [591, 283] width 144 height 17
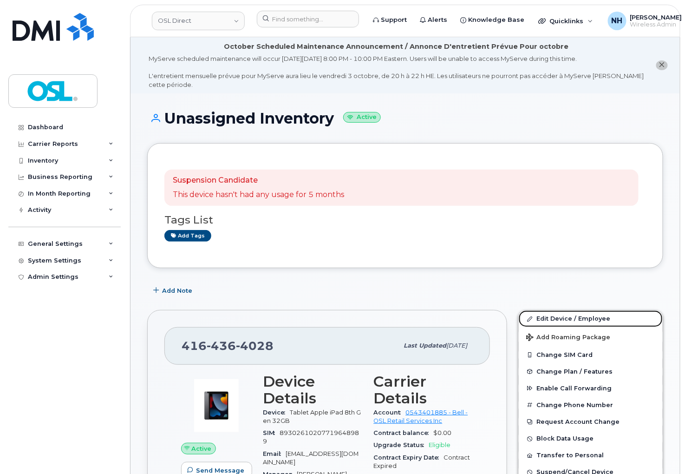
drag, startPoint x: 581, startPoint y: 321, endPoint x: 396, endPoint y: 144, distance: 255.6
click at [580, 321] on link "Edit Device / Employee" at bounding box center [591, 318] width 144 height 17
click at [578, 321] on link "Edit Device / Employee" at bounding box center [591, 318] width 144 height 17
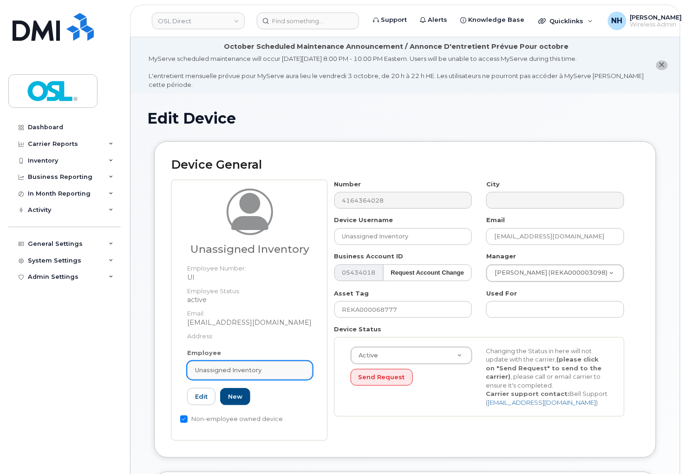
click at [242, 367] on span "Unassigned Inventory" at bounding box center [228, 370] width 66 height 9
paste input "REKA000156079"
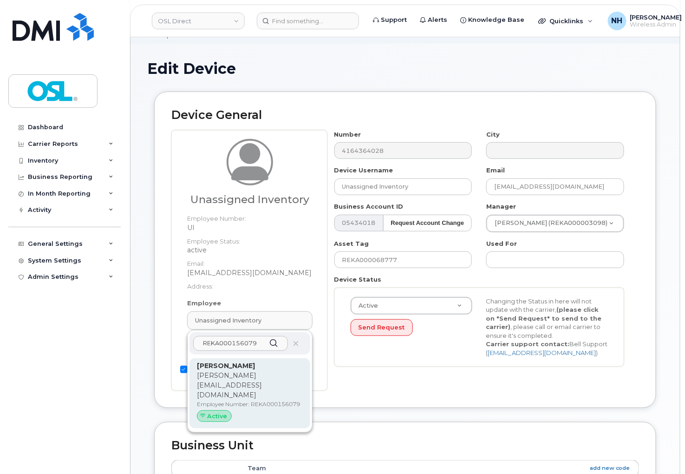
scroll to position [103, 0]
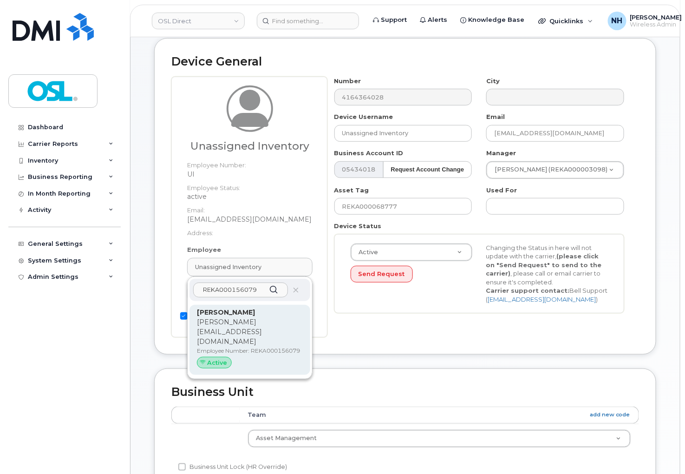
type input "REKA000156079"
click at [243, 348] on p "Employee Number: REKA000156079" at bounding box center [250, 351] width 106 height 8
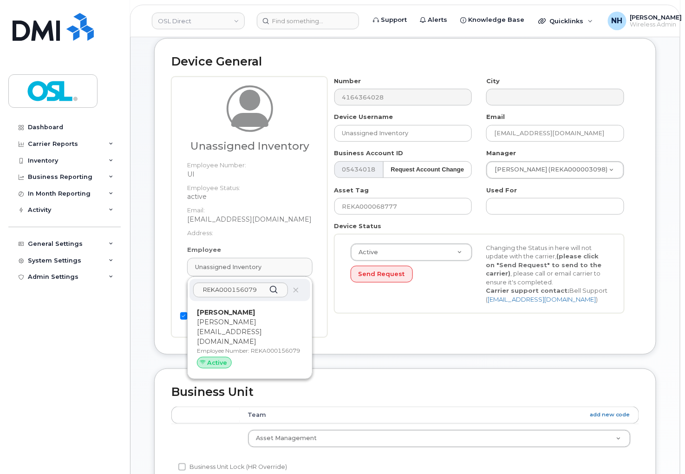
type input "REKA000156079"
type input "Kerline Boulay"
type input "kerline.boulaybouchet@osldirect.com"
type input "3358093"
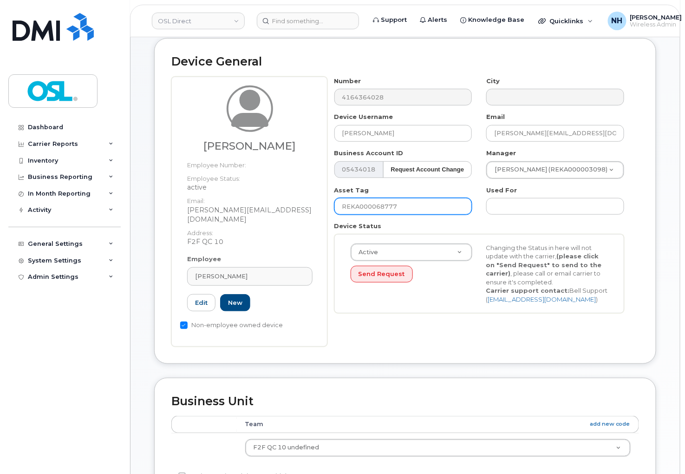
click at [404, 212] on input "REKA000068777" at bounding box center [403, 206] width 138 height 17
paste input "156079"
type input "REKA000156079"
click at [372, 207] on input "REKA000156079" at bounding box center [403, 206] width 138 height 17
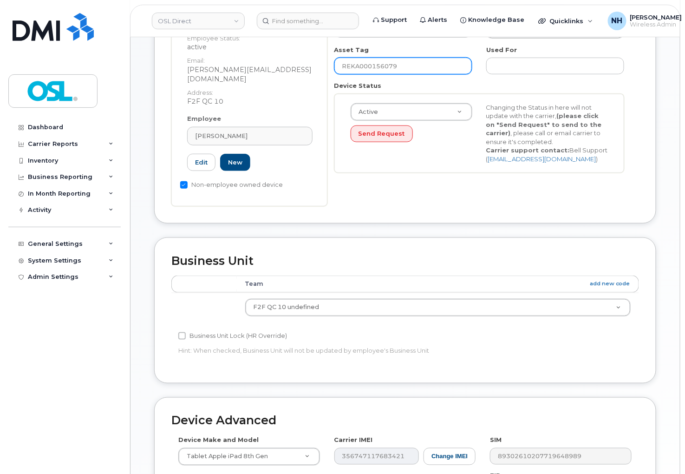
scroll to position [309, 0]
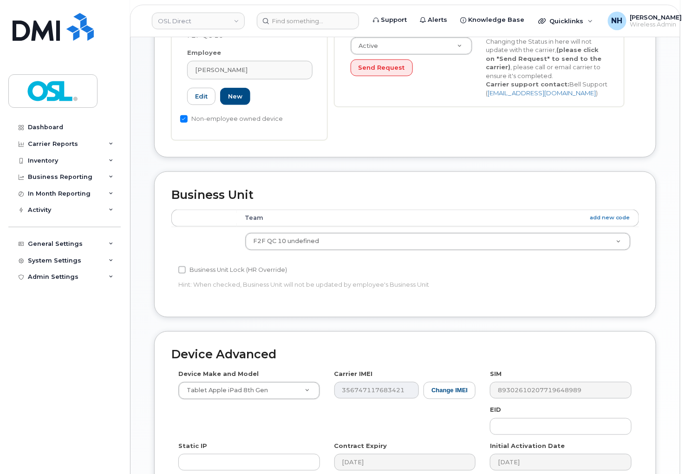
click at [637, 416] on div "EID" at bounding box center [561, 420] width 156 height 29
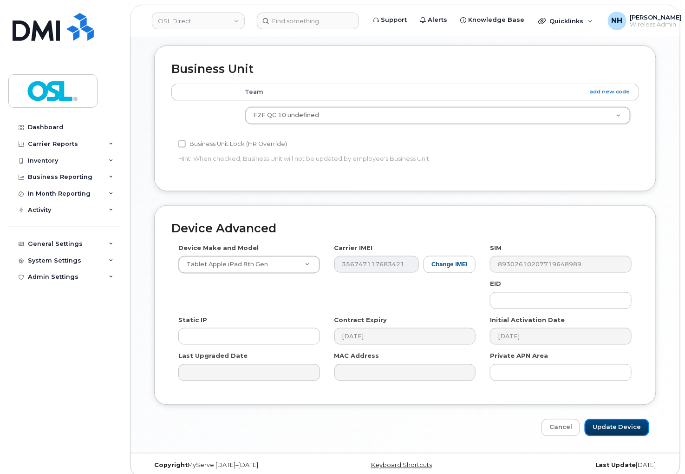
drag, startPoint x: 628, startPoint y: 416, endPoint x: 599, endPoint y: 403, distance: 31.8
click at [628, 419] on input "Update Device" at bounding box center [617, 427] width 65 height 17
type input "Saving..."
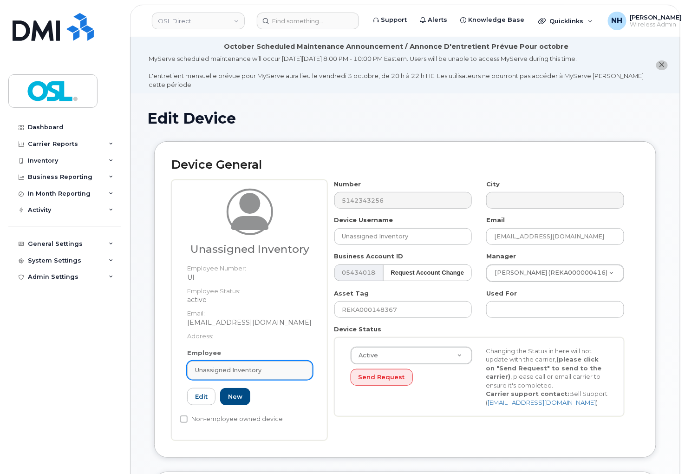
click at [257, 370] on span "Unassigned Inventory" at bounding box center [228, 370] width 66 height 9
paste input "REKA000156079"
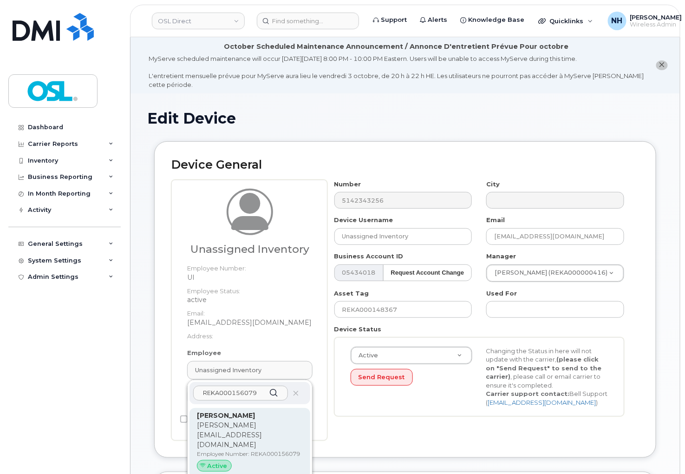
type input "REKA000156079"
click at [236, 425] on p "kerline.boulaybouchet@osldirect.com" at bounding box center [250, 434] width 106 height 29
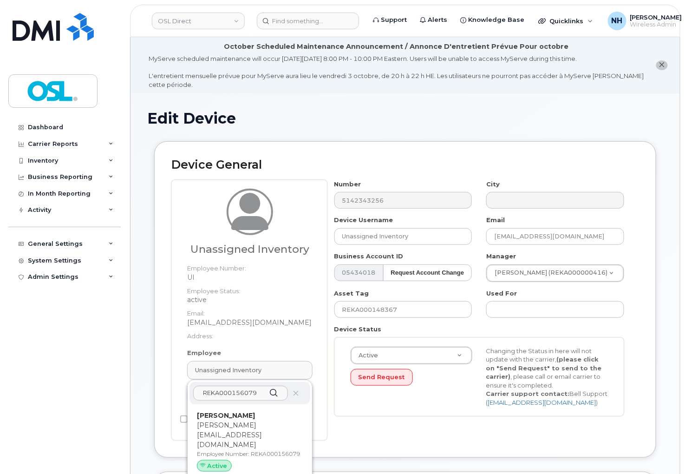
type input "REKA000156079"
type input "Kerline Boulay"
type input "kerline.boulaybouchet@osldirect.com"
type input "3358093"
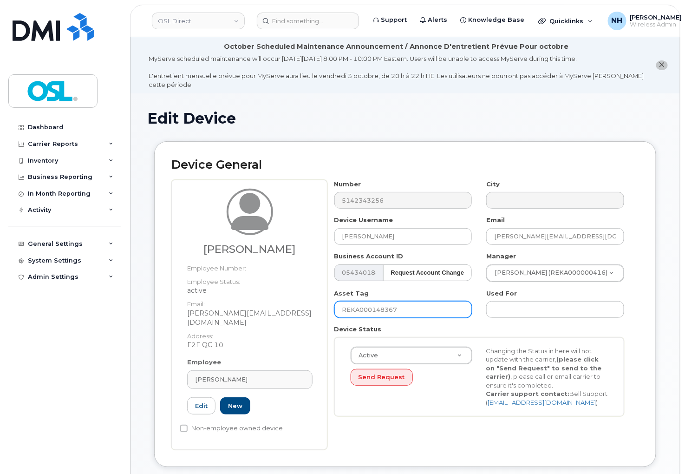
click at [398, 309] on input "REKA000148367" at bounding box center [403, 309] width 138 height 17
paste input "56079"
type input "REKA000156079"
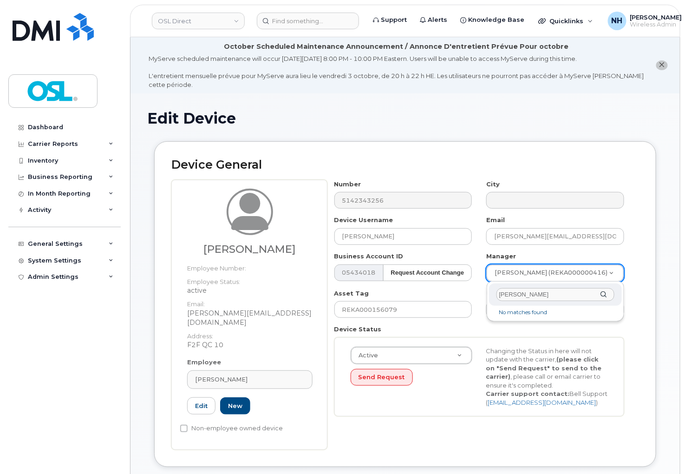
click at [520, 293] on input "Guillaume Olivier Martin" at bounding box center [556, 294] width 118 height 13
type input "Guillaume"
type input "1906290"
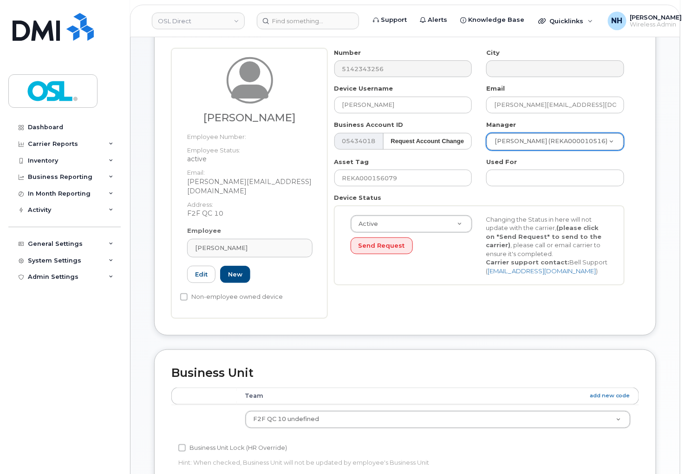
scroll to position [155, 0]
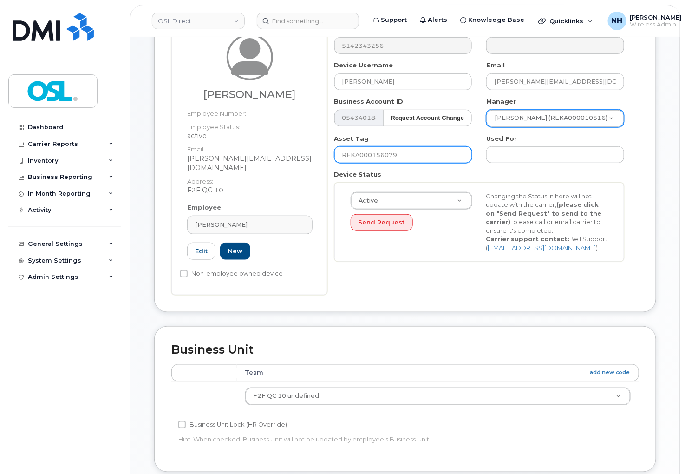
click at [384, 147] on input "REKA000156079" at bounding box center [403, 154] width 138 height 17
click at [393, 281] on div "Number 5142343256 City Device Username Kerline Boulay Email kerline.boulaybouch…" at bounding box center [483, 160] width 312 height 270
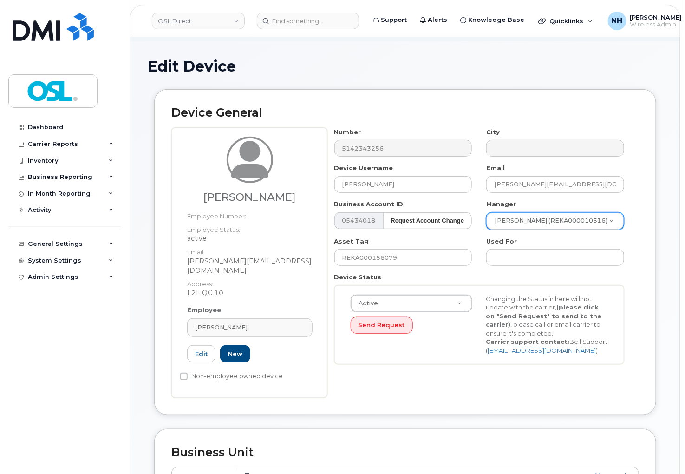
scroll to position [52, 0]
click at [97, 347] on div "Dashboard Carrier Reports Monthly Billing Data Daily Data Pooling Data Behavior…" at bounding box center [65, 289] width 115 height 341
click at [104, 366] on div "Dashboard Carrier Reports Monthly Billing Data Daily Data Pooling Data Behavior…" at bounding box center [65, 289] width 115 height 341
click at [412, 262] on input "REKA000156079" at bounding box center [403, 257] width 138 height 17
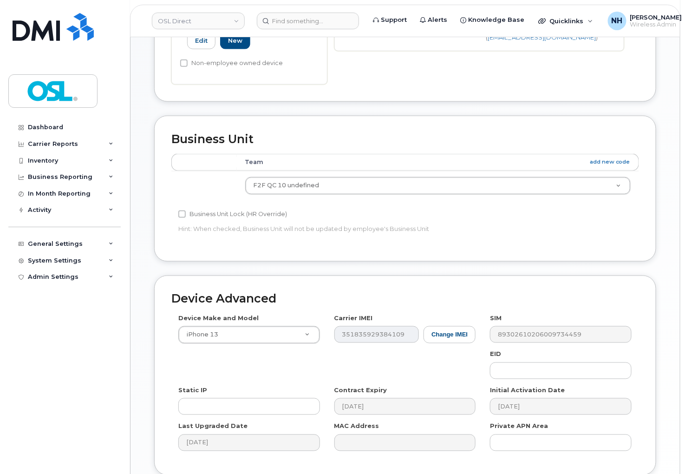
scroll to position [435, 0]
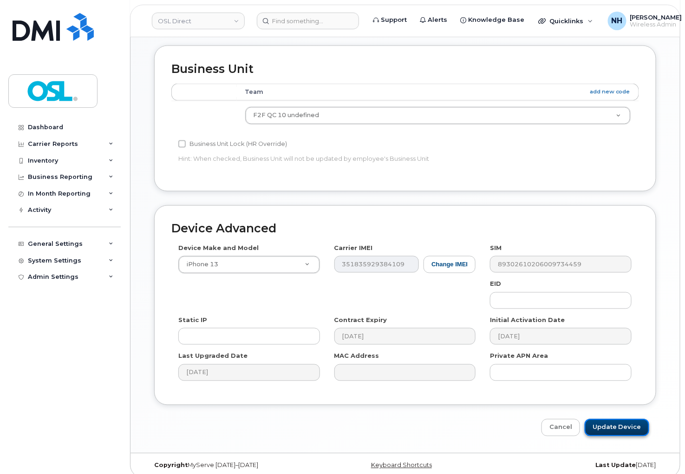
click at [632, 419] on input "Update Device" at bounding box center [617, 427] width 65 height 17
type input "Saving..."
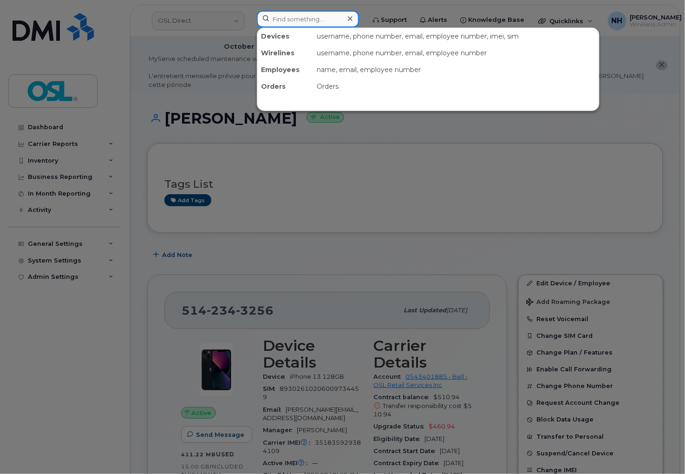
click at [293, 18] on input at bounding box center [308, 19] width 102 height 17
paste input "5142076698"
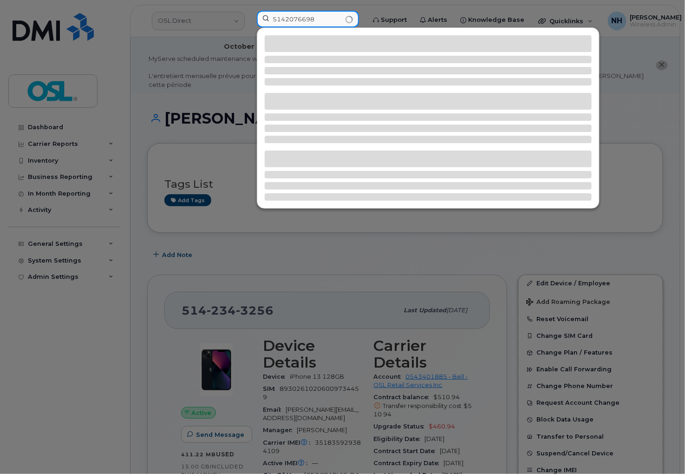
type input "5142076698"
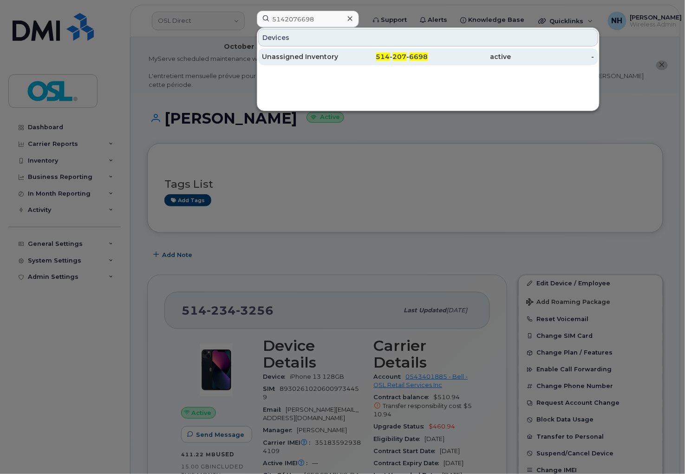
click at [328, 61] on div "Unassigned Inventory" at bounding box center [303, 56] width 83 height 9
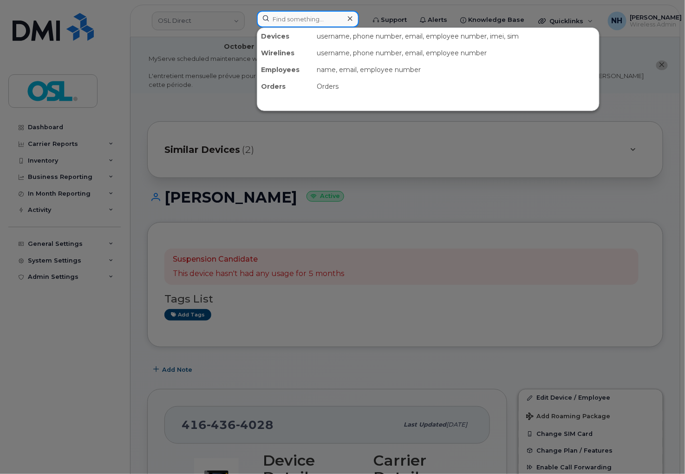
click at [272, 11] on input at bounding box center [308, 19] width 102 height 17
paste input "4167061008"
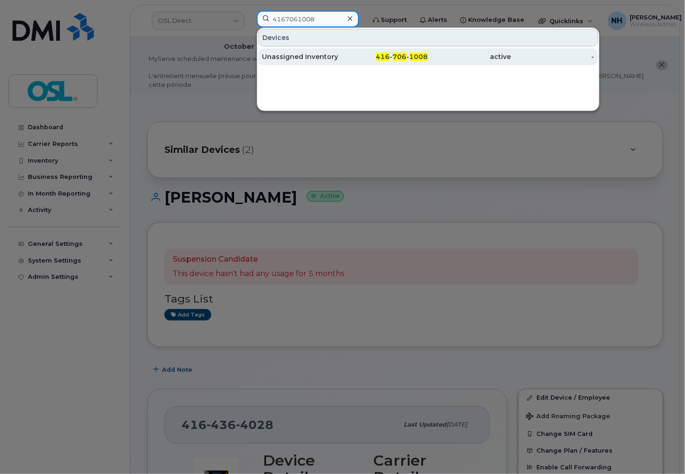
type input "4167061008"
click at [364, 55] on div "416 - 706 - 1008" at bounding box center [386, 56] width 83 height 9
drag, startPoint x: 364, startPoint y: 55, endPoint x: 307, endPoint y: 4, distance: 76.3
click at [364, 55] on div "416 - 706 - 1008" at bounding box center [386, 56] width 83 height 9
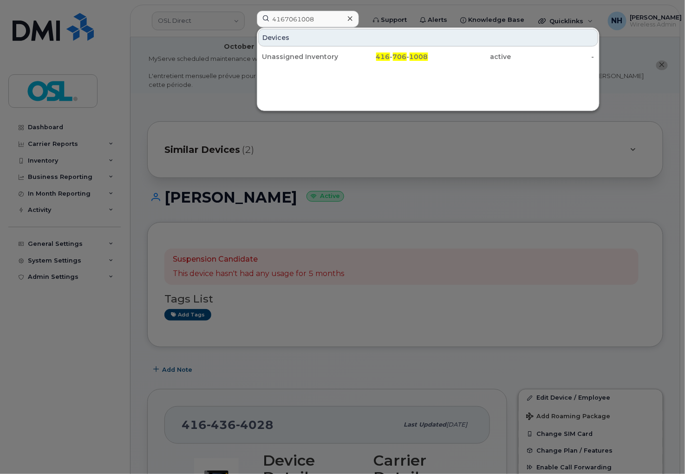
click at [364, 55] on div "416 - 706 - 1008" at bounding box center [386, 56] width 83 height 9
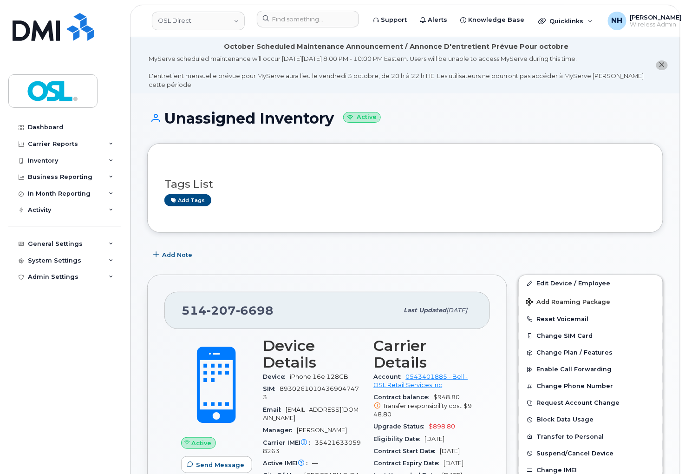
click at [313, 307] on div "[PHONE_NUMBER]" at bounding box center [290, 311] width 216 height 20
click at [568, 282] on link "Edit Device / Employee" at bounding box center [591, 283] width 144 height 17
drag, startPoint x: 568, startPoint y: 282, endPoint x: 154, endPoint y: 13, distance: 493.9
click at [565, 280] on link "Edit Device / Employee" at bounding box center [591, 283] width 144 height 17
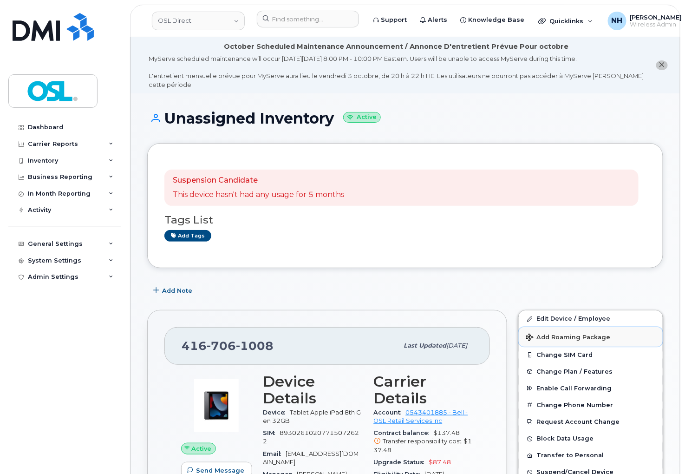
click at [565, 327] on button "Add Roaming Package" at bounding box center [591, 336] width 144 height 19
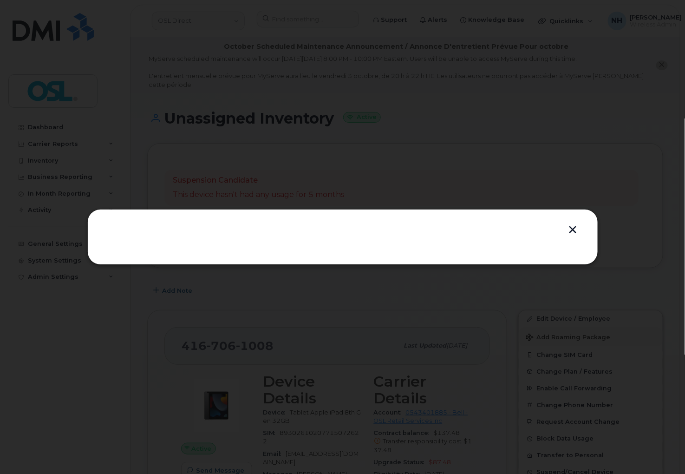
click at [565, 327] on div at bounding box center [342, 237] width 685 height 474
click at [564, 327] on div at bounding box center [342, 237] width 685 height 474
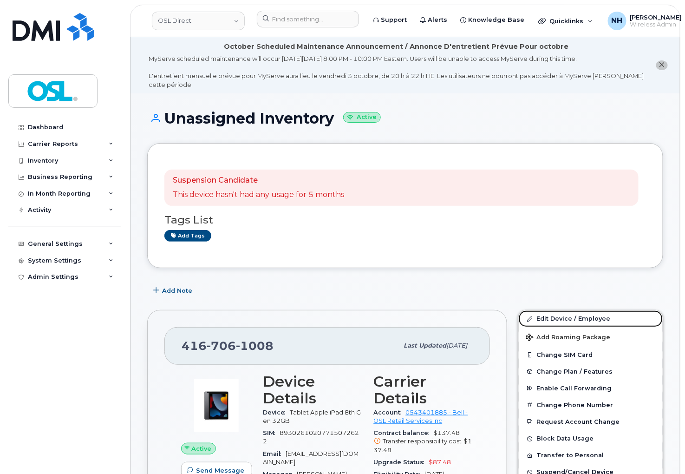
drag, startPoint x: 581, startPoint y: 314, endPoint x: 327, endPoint y: 34, distance: 376.9
click at [581, 314] on link "Edit Device / Employee" at bounding box center [591, 318] width 144 height 17
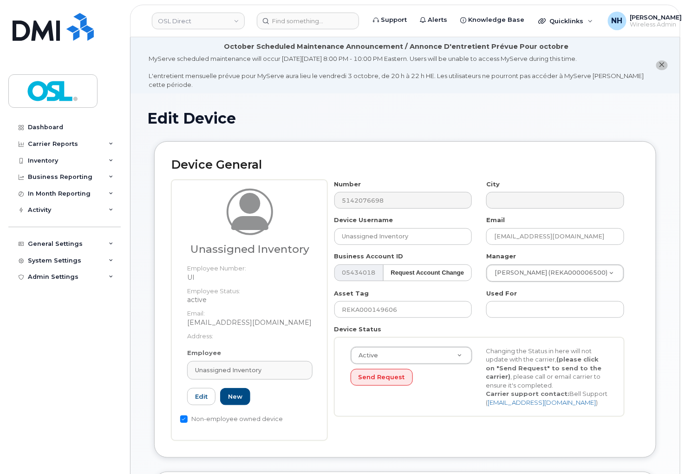
click at [108, 378] on div "Dashboard Carrier Reports Monthly Billing Data Daily Data Pooling Data Behavior…" at bounding box center [65, 289] width 115 height 341
click at [240, 357] on div "Employee Unassigned Inventory Type first three symbols or more UI Edit New" at bounding box center [249, 380] width 139 height 65
drag, startPoint x: 244, startPoint y: 368, endPoint x: 261, endPoint y: 379, distance: 19.8
click at [244, 368] on span "Unassigned Inventory" at bounding box center [228, 370] width 66 height 9
paste input "REKA000156081"
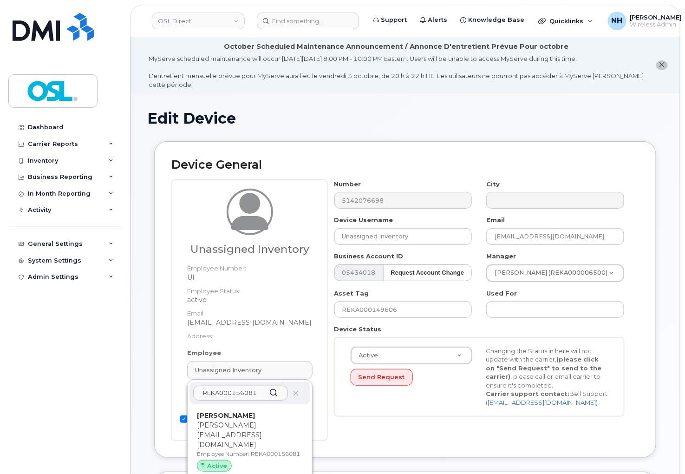
type input "REKA000156081"
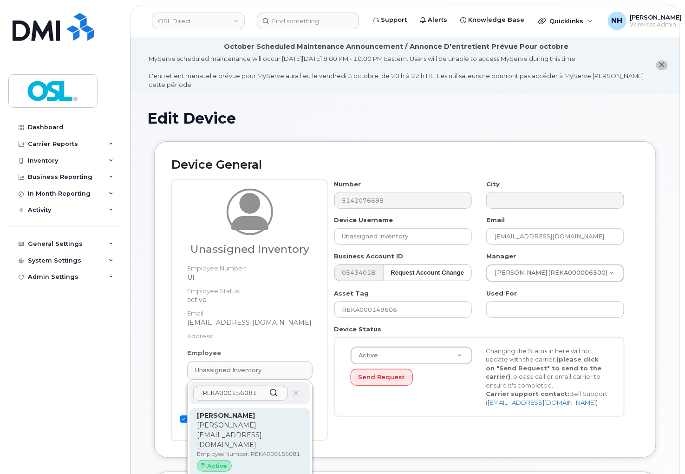
click at [229, 415] on strong "[PERSON_NAME]" at bounding box center [226, 415] width 58 height 8
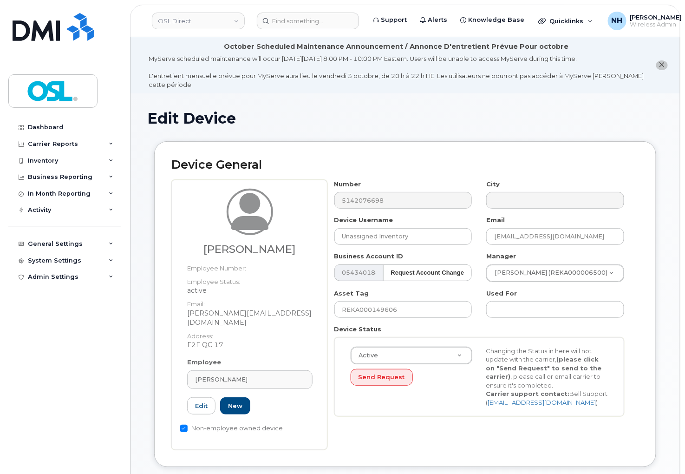
type input "REKA000156081"
type input "[PERSON_NAME]"
type input "[PERSON_NAME][EMAIL_ADDRESS][DOMAIN_NAME]"
type input "3358080"
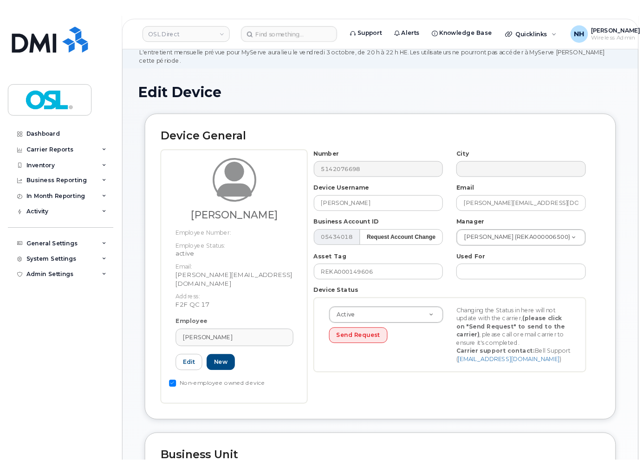
scroll to position [52, 0]
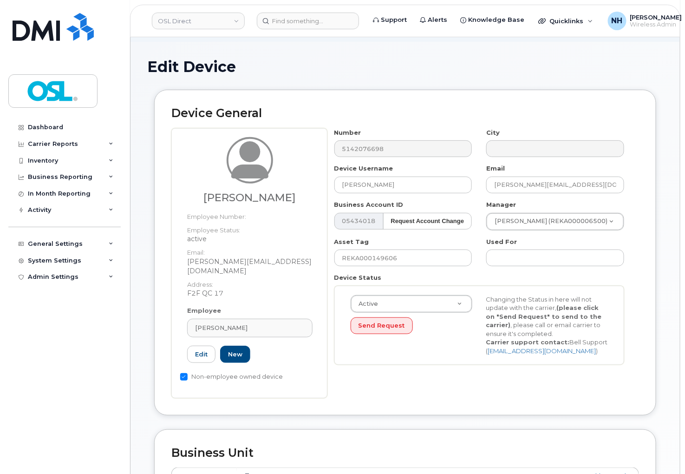
click at [312, 7] on header "OSL Direct Support Alerts Knowledge Base Quicklinks Suspend / Cancel Device Cha…" at bounding box center [405, 21] width 550 height 33
click at [300, 19] on input at bounding box center [308, 21] width 102 height 17
paste input "5142076698"
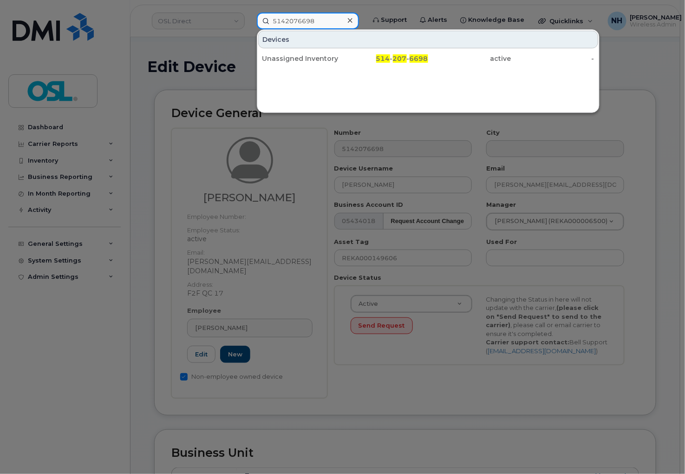
type input "5142076698"
click at [270, 231] on div at bounding box center [342, 237] width 685 height 474
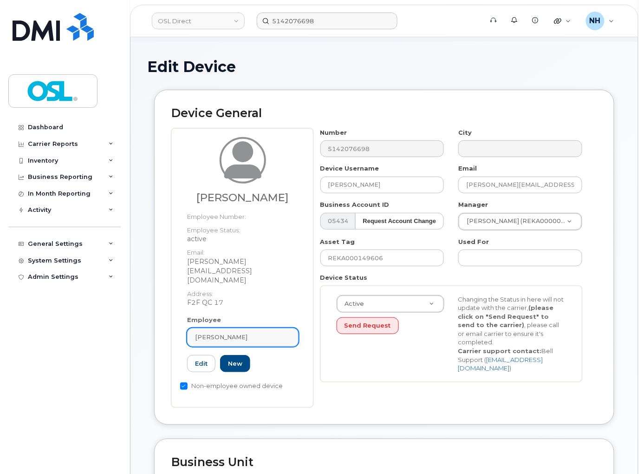
click at [241, 334] on link "[PERSON_NAME]" at bounding box center [242, 337] width 111 height 19
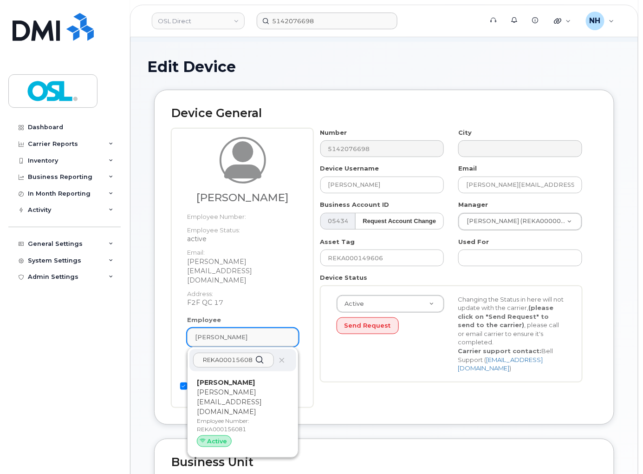
paste input "REKA000156081"
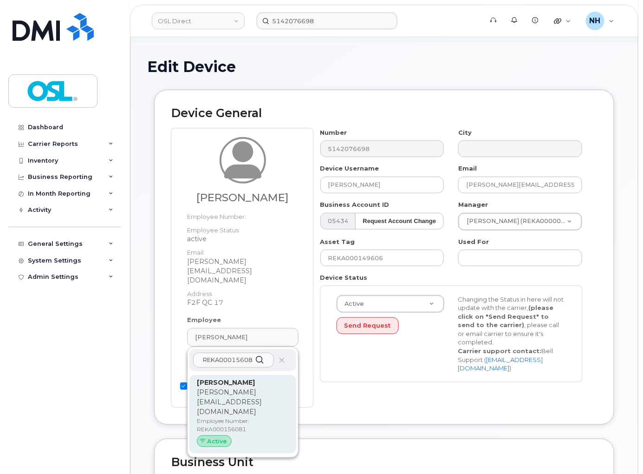
scroll to position [0, 47]
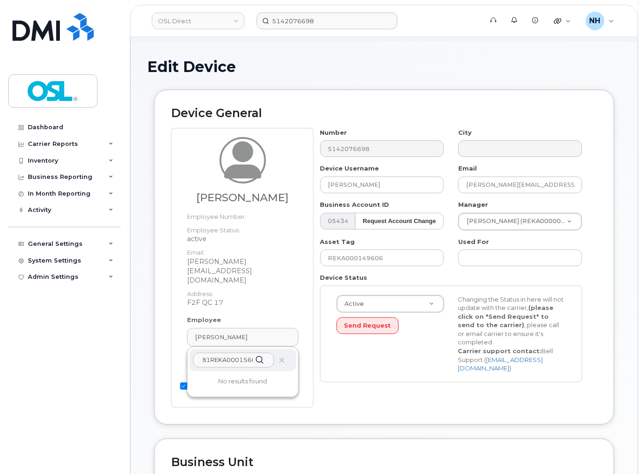
paste input "text"
type input "REKA000156081"
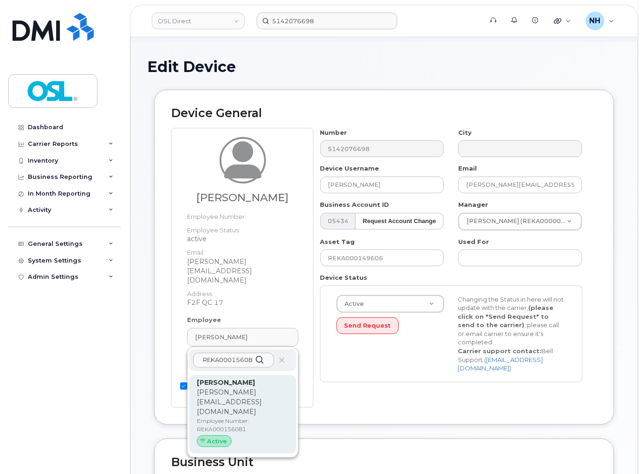
click at [230, 391] on p "[PERSON_NAME][EMAIL_ADDRESS][DOMAIN_NAME]" at bounding box center [243, 401] width 92 height 29
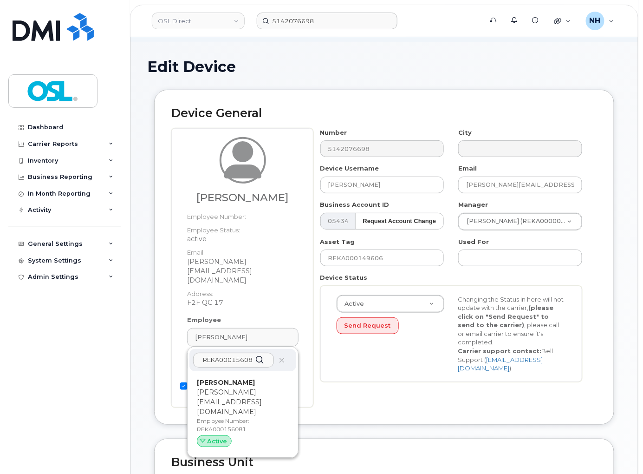
type input "3358080"
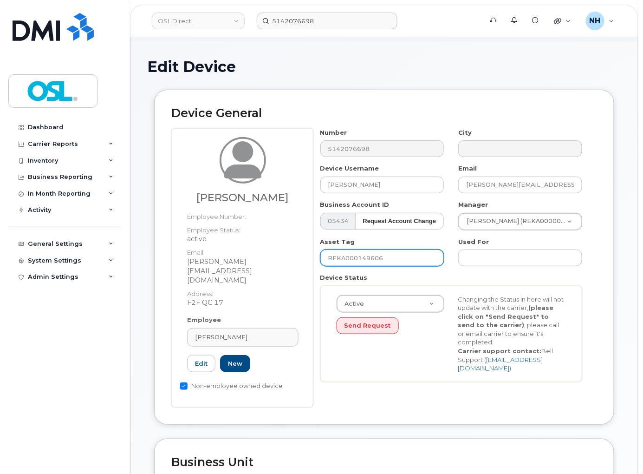
click at [377, 262] on input "REKA000149606" at bounding box center [383, 257] width 124 height 17
paste input "56081"
type input "REKA000156081"
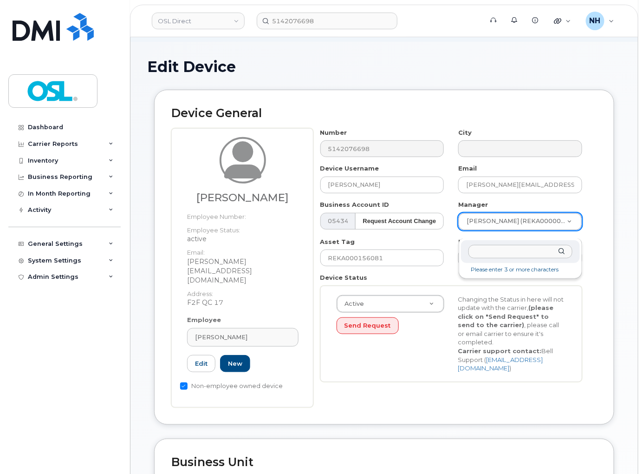
type input "[PERSON_NAME]"
type input "1906293"
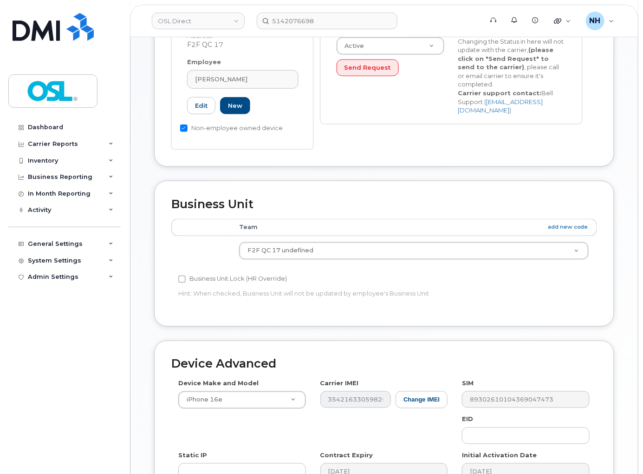
scroll to position [444, 0]
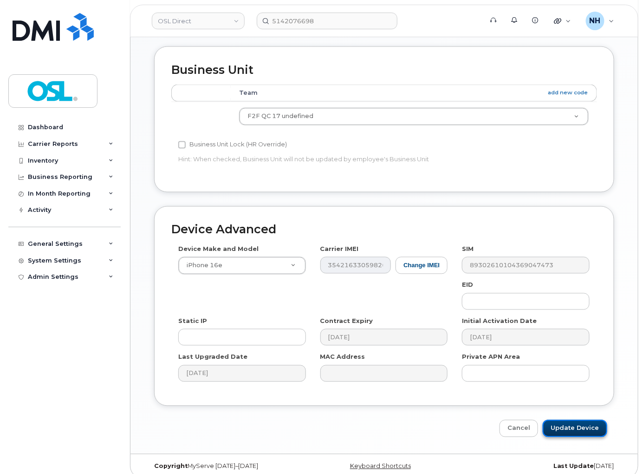
click at [599, 420] on input "Update Device" at bounding box center [575, 428] width 65 height 17
type input "Saving..."
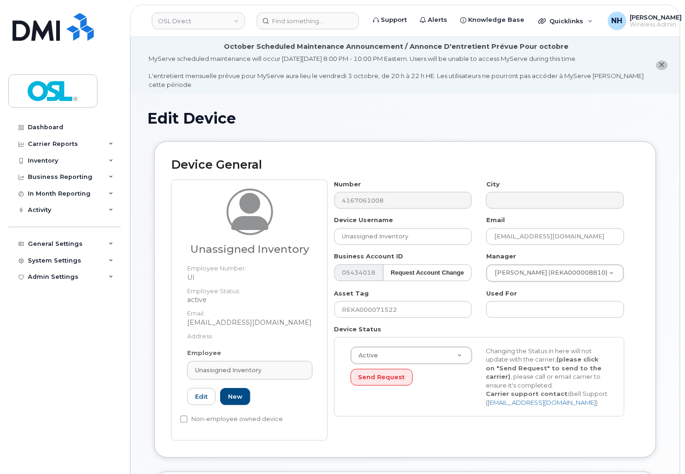
click at [246, 233] on picture at bounding box center [250, 212] width 46 height 46
click at [235, 366] on span "Unassigned Inventory" at bounding box center [228, 370] width 66 height 9
paste input "REKA000156081"
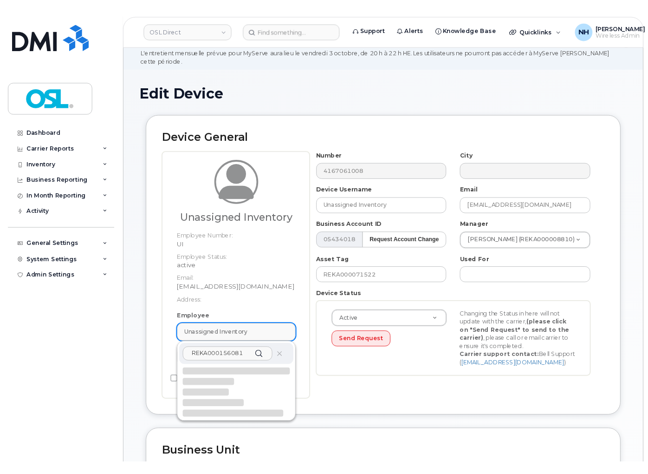
scroll to position [52, 0]
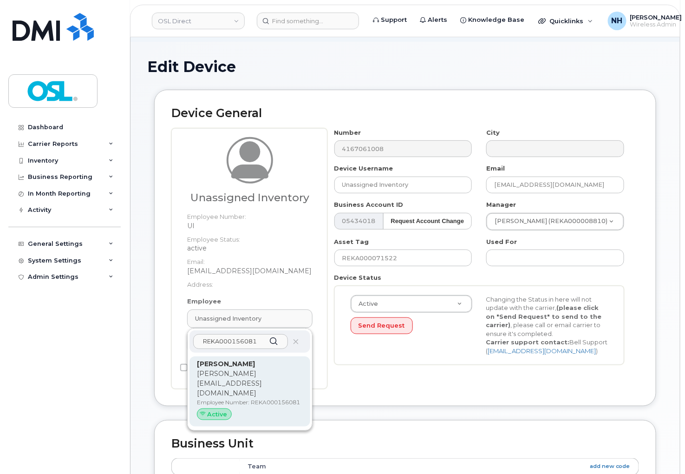
type input "REKA000156081"
click at [233, 377] on p "[PERSON_NAME][EMAIL_ADDRESS][DOMAIN_NAME]" at bounding box center [250, 383] width 106 height 29
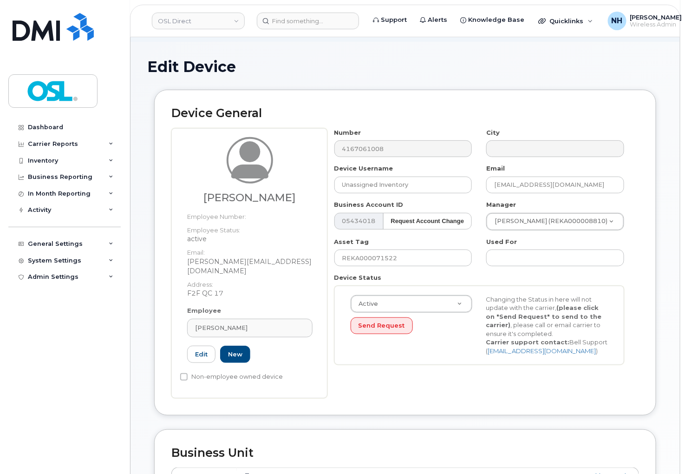
type input "REKA000156081"
type input "[PERSON_NAME]"
type input "[PERSON_NAME][EMAIL_ADDRESS][DOMAIN_NAME]"
type input "3358080"
click at [416, 257] on input "REKA000071522" at bounding box center [403, 257] width 138 height 17
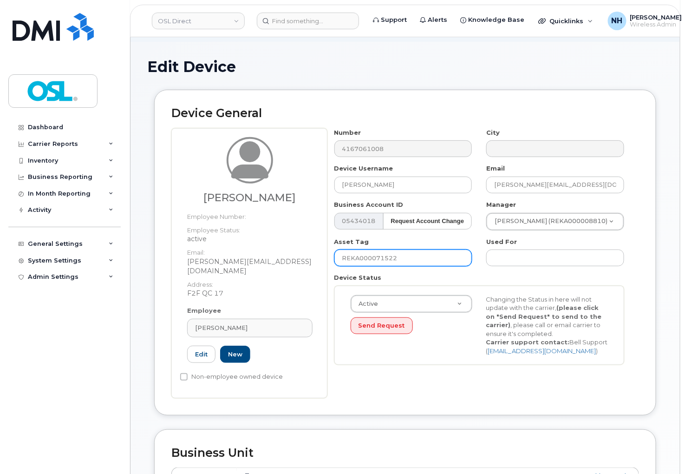
paste input "156081"
type input "REKA000156081"
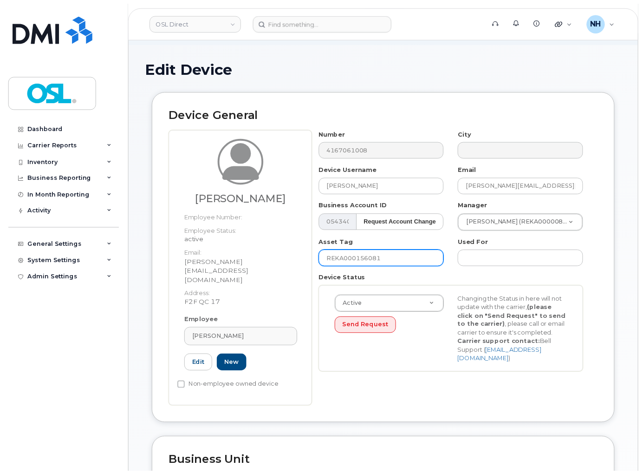
scroll to position [60, 0]
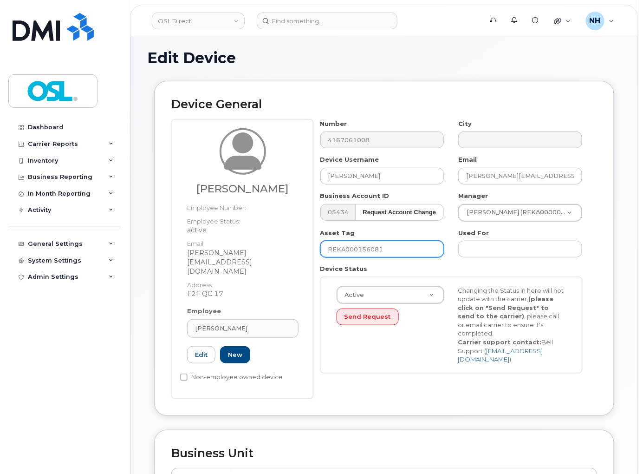
click at [379, 257] on input "REKA000156081" at bounding box center [383, 249] width 124 height 17
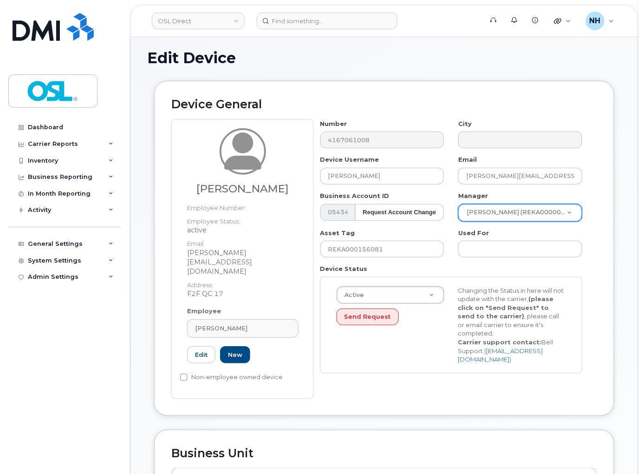
paste input "[PERSON_NAME]"
type input "[PERSON_NAME]"
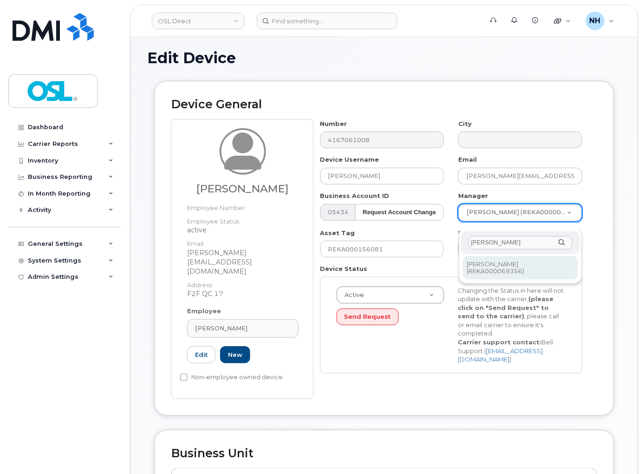
type input "[PERSON_NAME]"
type input "1906293"
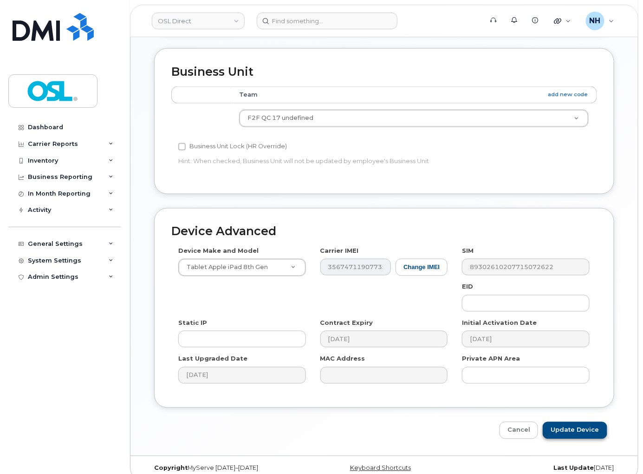
scroll to position [444, 0]
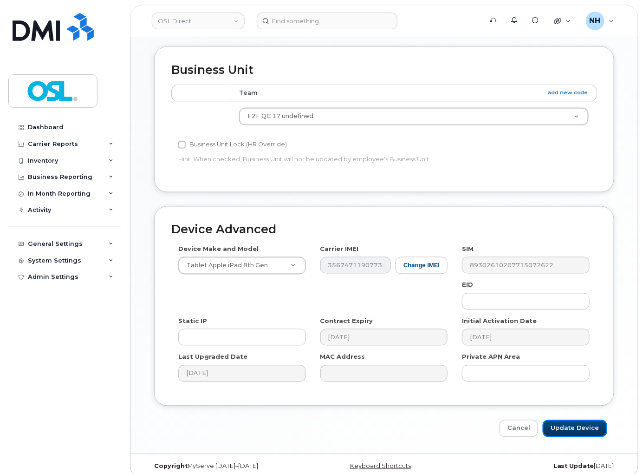
click at [584, 420] on input "Update Device" at bounding box center [575, 428] width 65 height 17
type input "Saving..."
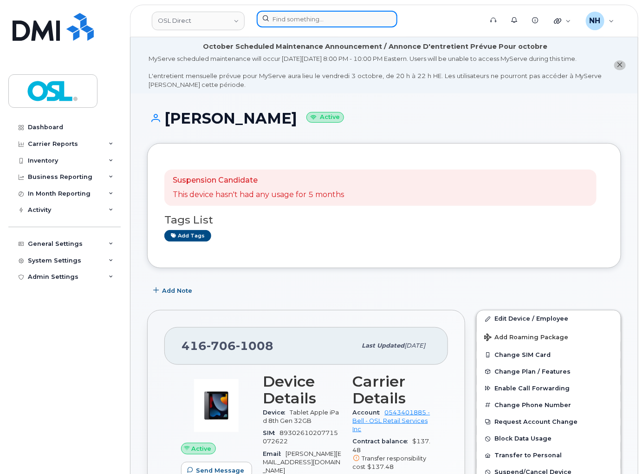
click at [296, 18] on input at bounding box center [327, 19] width 141 height 17
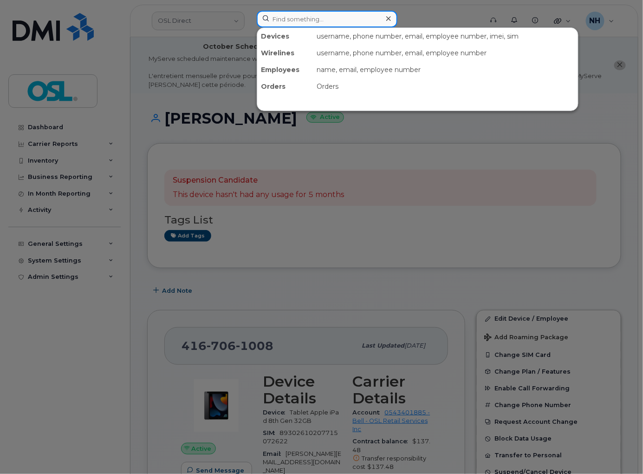
paste input "2267530245"
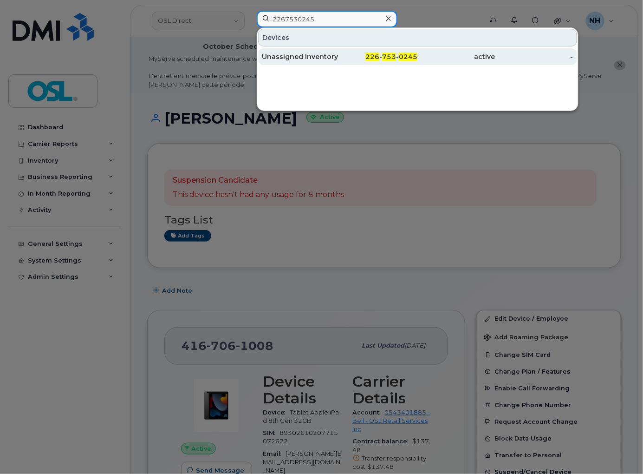
type input "2267530245"
click at [365, 53] on div "226 - 753 - 0245" at bounding box center [379, 56] width 78 height 9
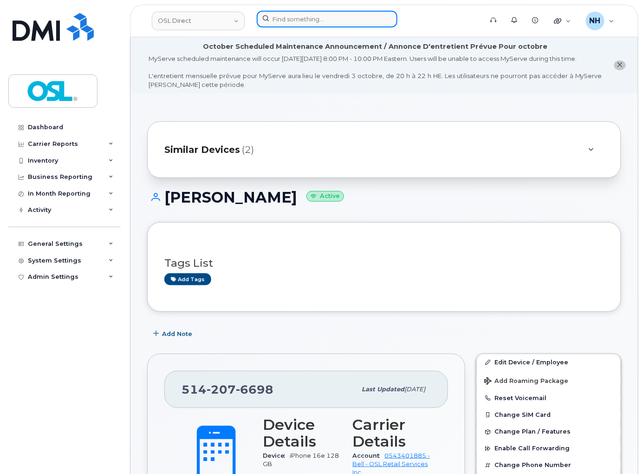
click at [309, 19] on input at bounding box center [327, 19] width 141 height 17
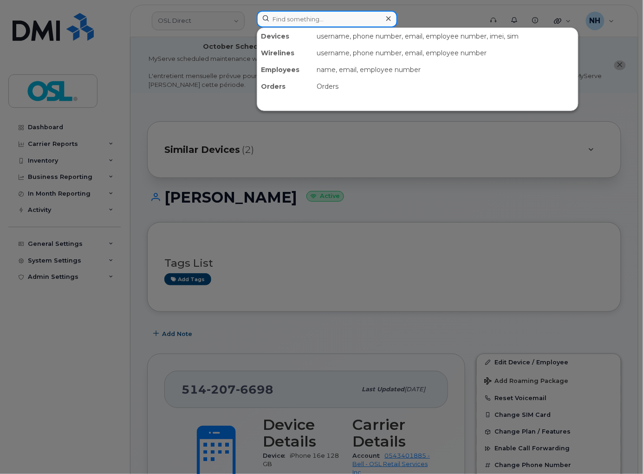
paste input "4374326343"
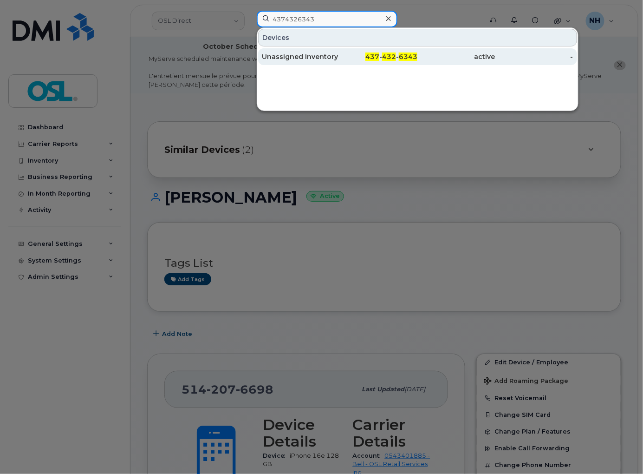
type input "4374326343"
click at [377, 53] on span "437" at bounding box center [373, 56] width 14 height 8
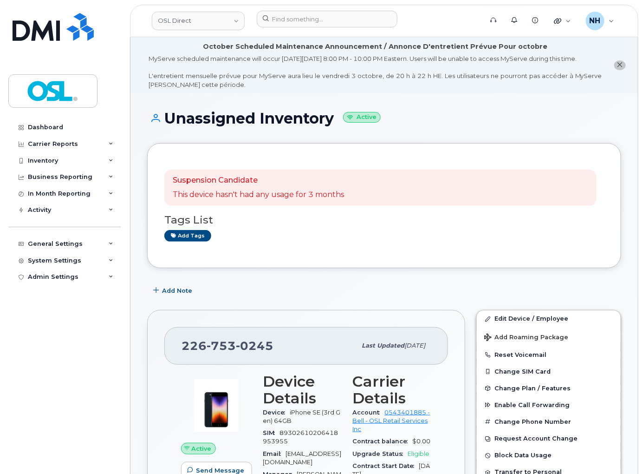
drag, startPoint x: 378, startPoint y: 288, endPoint x: 393, endPoint y: 295, distance: 16.5
drag, startPoint x: 514, startPoint y: 323, endPoint x: 505, endPoint y: 323, distance: 9.3
click at [513, 324] on link "Edit Device / Employee" at bounding box center [549, 318] width 144 height 17
click at [512, 324] on link "Edit Device / Employee" at bounding box center [549, 318] width 144 height 17
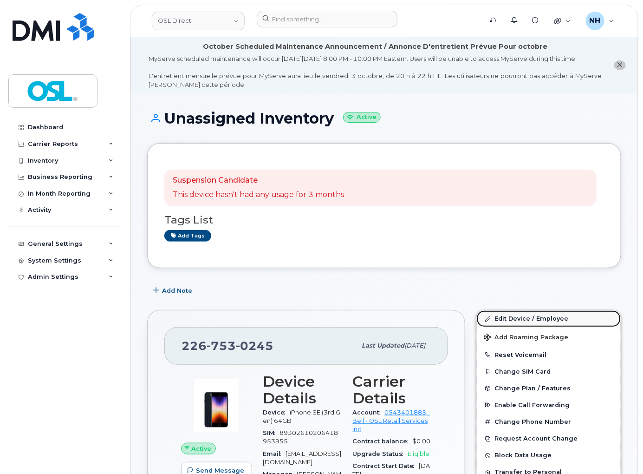
click at [512, 324] on link "Edit Device / Employee" at bounding box center [549, 318] width 144 height 17
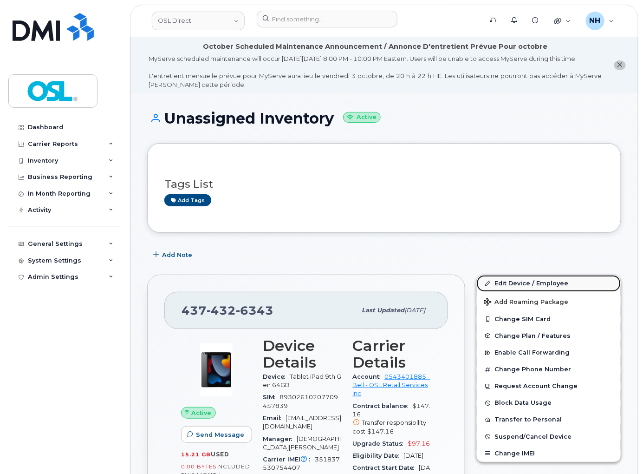
click at [530, 289] on link "Edit Device / Employee" at bounding box center [549, 283] width 144 height 17
drag, startPoint x: 530, startPoint y: 289, endPoint x: 5, endPoint y: 240, distance: 527.6
click at [530, 289] on link "Edit Device / Employee" at bounding box center [549, 283] width 144 height 17
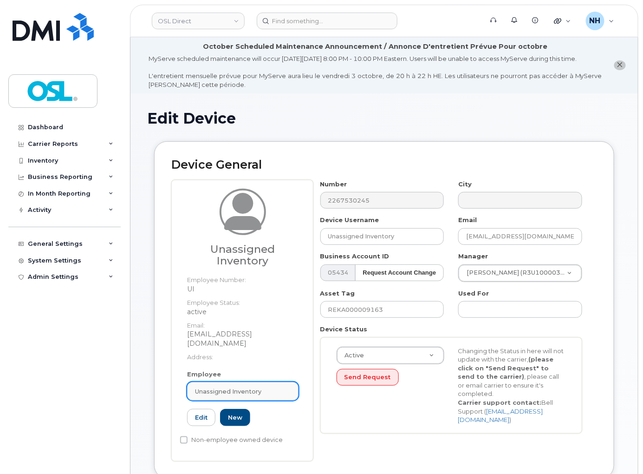
drag, startPoint x: 224, startPoint y: 381, endPoint x: 227, endPoint y: 391, distance: 10.0
click at [225, 382] on link "Unassigned Inventory" at bounding box center [242, 391] width 111 height 19
click at [227, 391] on span "Unassigned Inventory" at bounding box center [228, 391] width 66 height 9
paste input "REKA000156109"
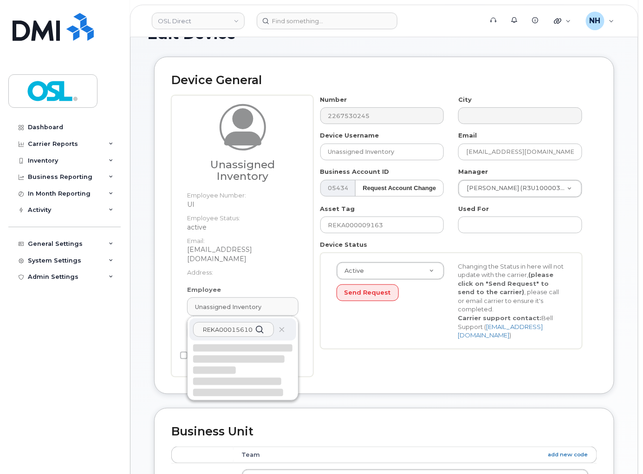
scroll to position [103, 0]
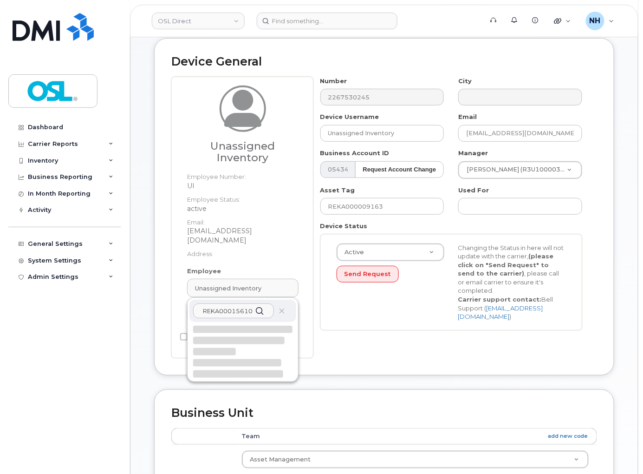
type input "REKA000156109"
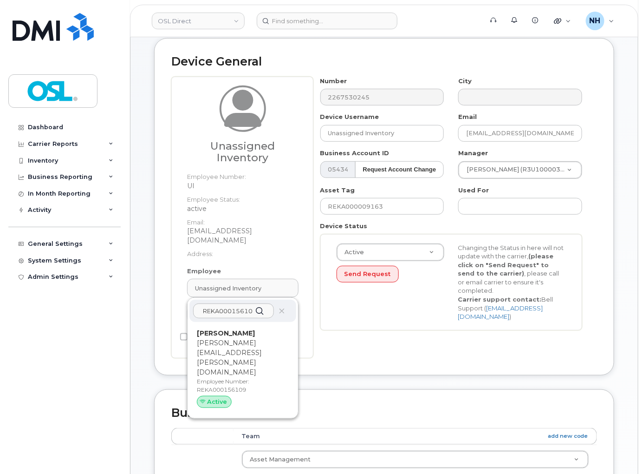
click at [237, 350] on p "[PERSON_NAME][EMAIL_ADDRESS][PERSON_NAME][DOMAIN_NAME]" at bounding box center [243, 357] width 92 height 39
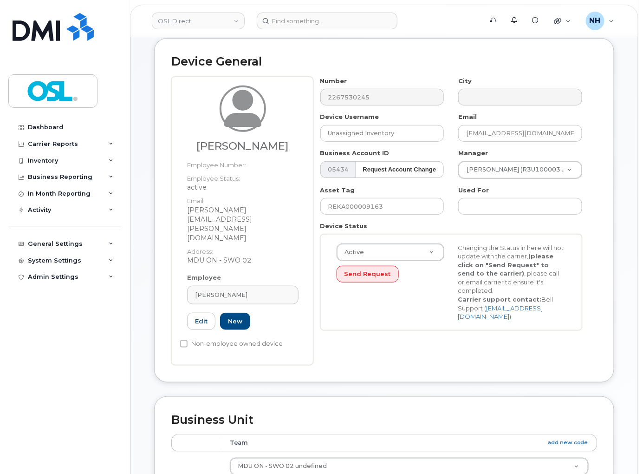
type input "REKA000156109"
type input "[PERSON_NAME]"
type input "[PERSON_NAME][EMAIL_ADDRESS][PERSON_NAME][DOMAIN_NAME]"
type input "3358022"
click at [386, 214] on input "REKA000009163" at bounding box center [383, 206] width 124 height 17
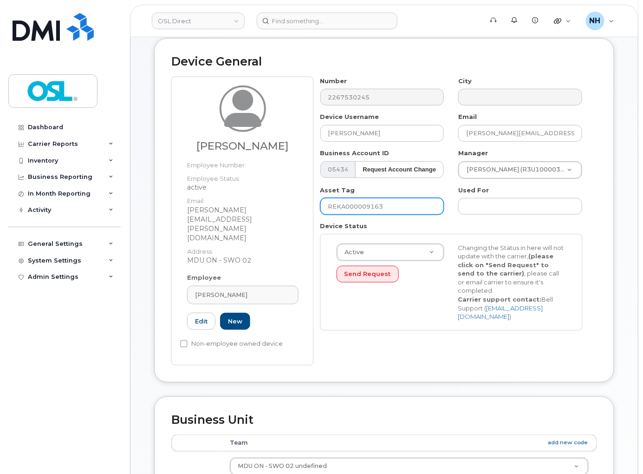
paste input "156109"
type input "REKA000156109"
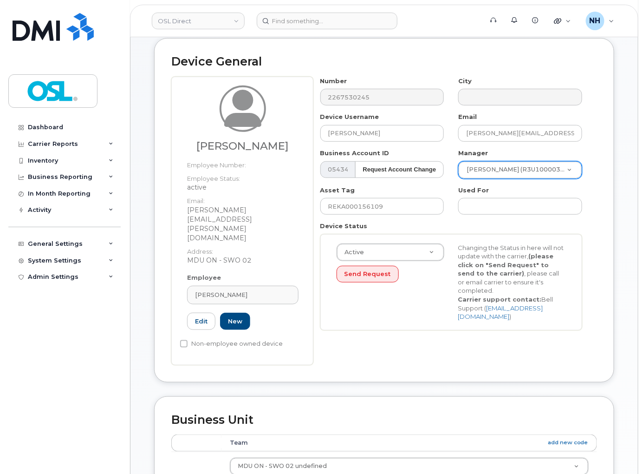
paste input "[PERSON_NAME]"
type input "[PERSON_NAME]"
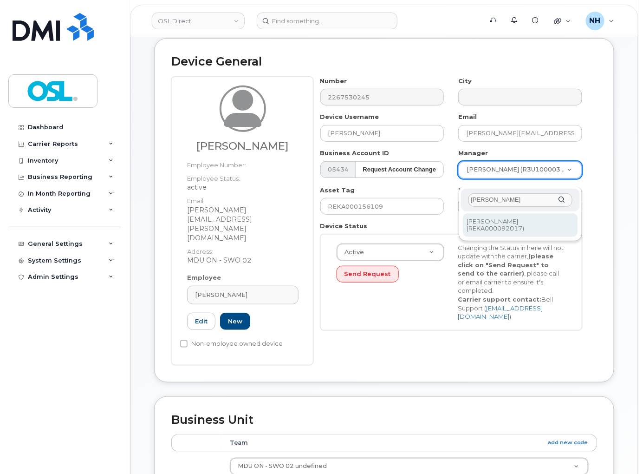
type input "[PERSON_NAME]"
type input "1527423"
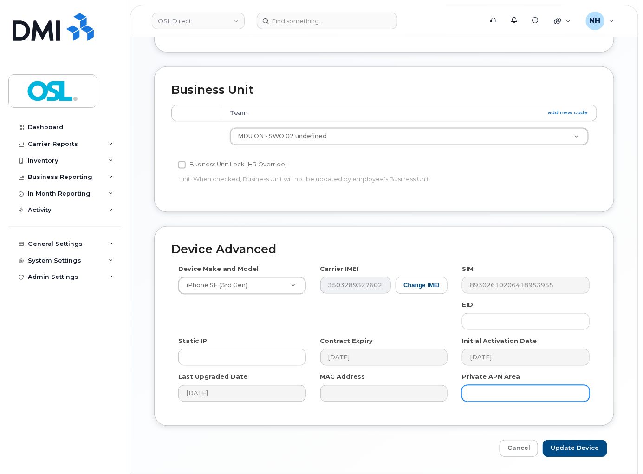
scroll to position [444, 0]
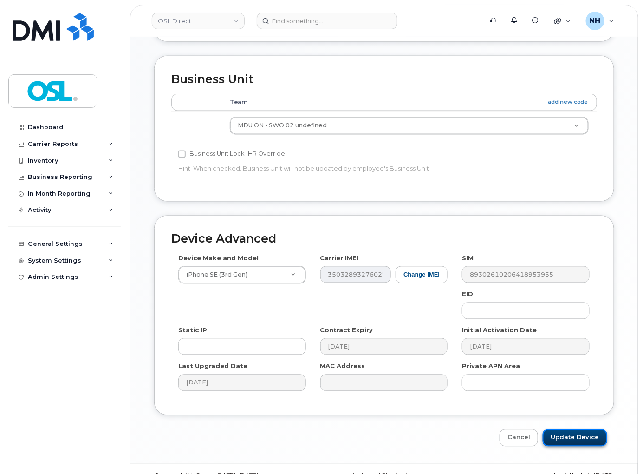
click at [568, 429] on input "Update Device" at bounding box center [575, 437] width 65 height 17
type input "Saving..."
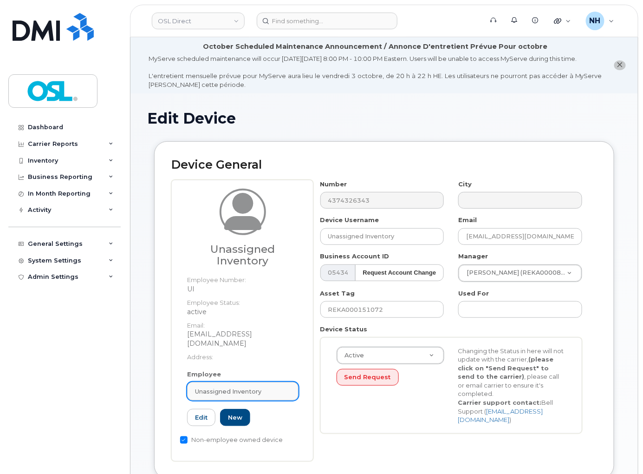
click at [233, 393] on span "Unassigned Inventory" at bounding box center [228, 391] width 66 height 9
paste input "REKA000156109"
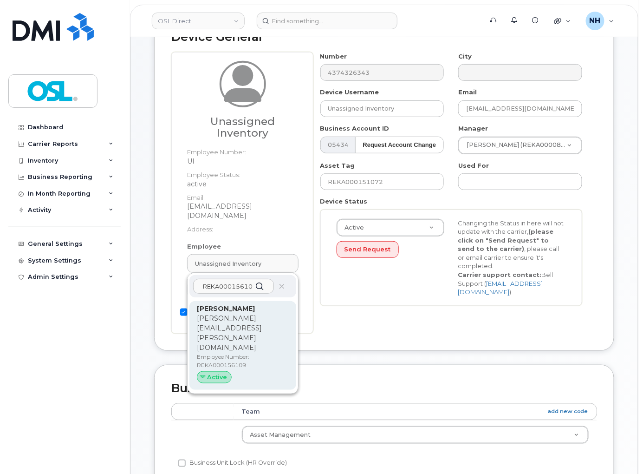
scroll to position [155, 0]
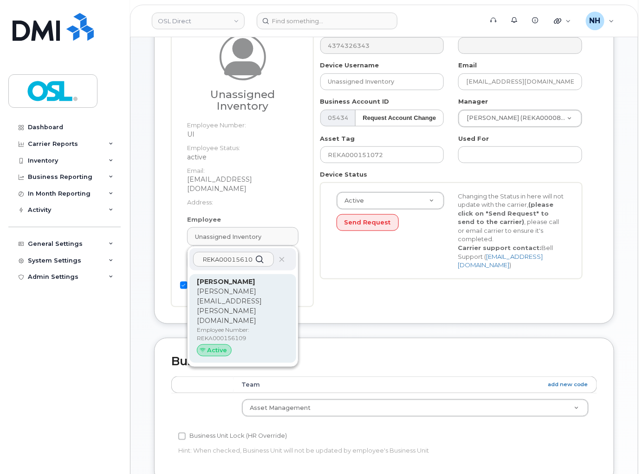
type input "REKA000156109"
click at [239, 326] on p "Employee Number: REKA000156109" at bounding box center [243, 334] width 92 height 17
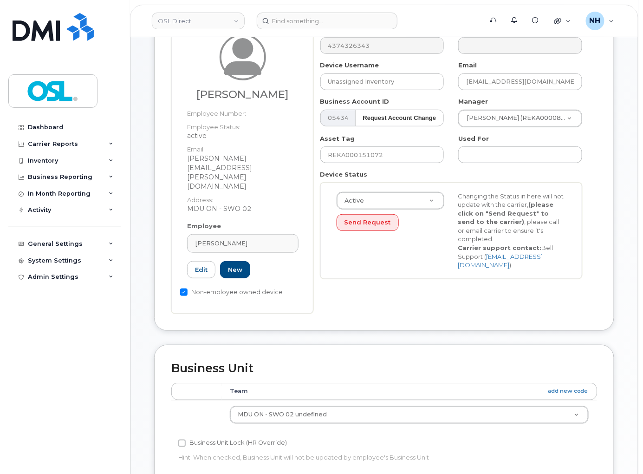
type input "REKA000156109"
type input "[PERSON_NAME]"
type input "[PERSON_NAME][EMAIL_ADDRESS][PERSON_NAME][DOMAIN_NAME]"
type input "3358022"
click at [378, 163] on input "REKA000151072" at bounding box center [383, 154] width 124 height 17
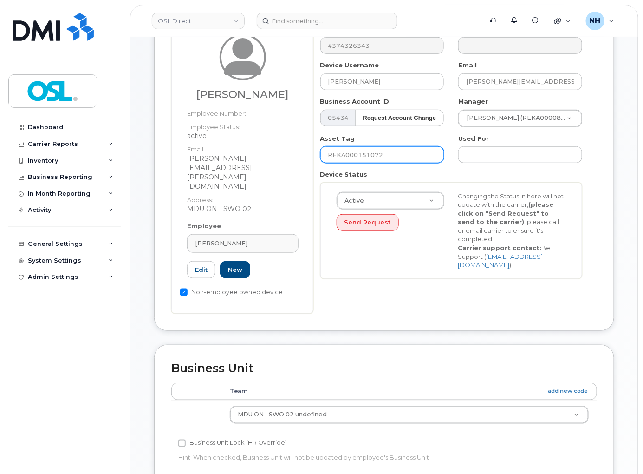
paste input "6109"
type input "REKA000156109"
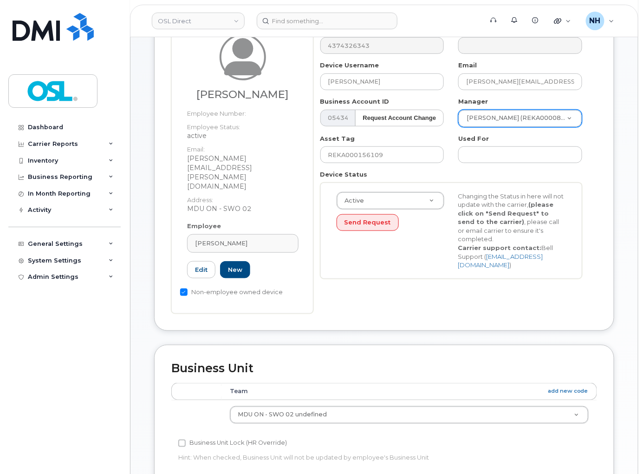
paste input "[PERSON_NAME]"
type input "[PERSON_NAME]"
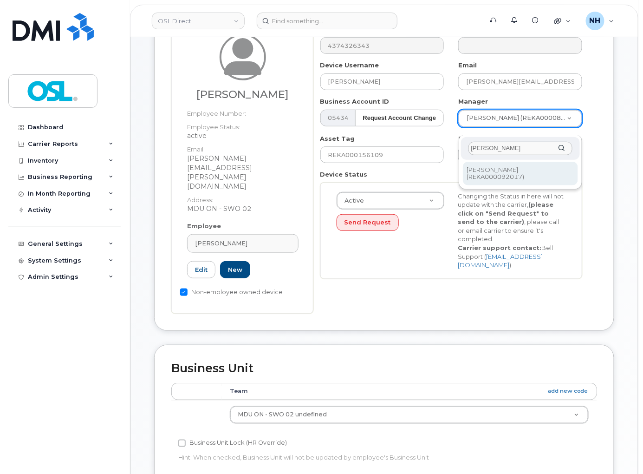
type input "[PERSON_NAME]"
type input "1527423"
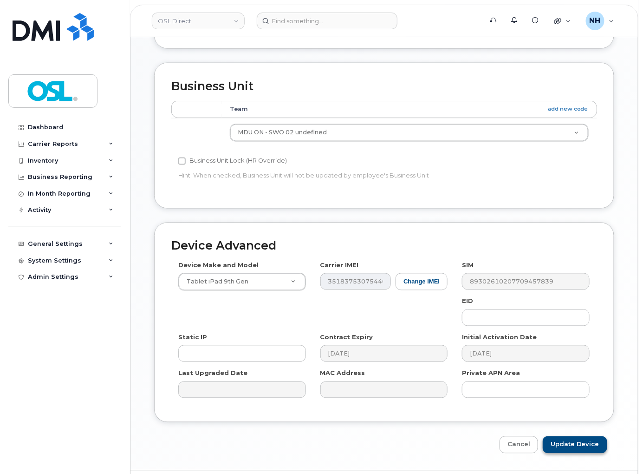
scroll to position [444, 0]
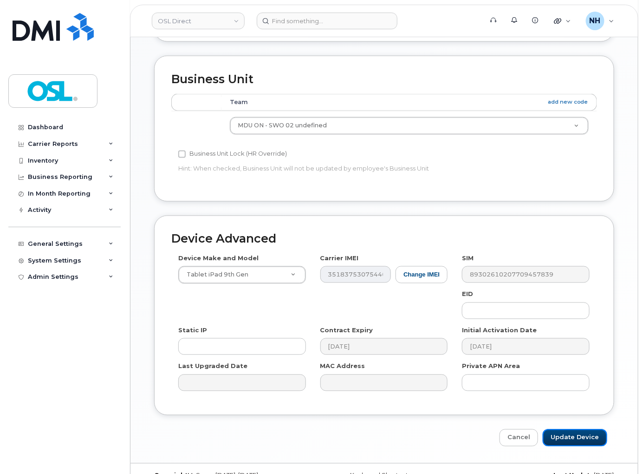
drag, startPoint x: 568, startPoint y: 413, endPoint x: 561, endPoint y: 406, distance: 9.9
click at [568, 429] on input "Update Device" at bounding box center [575, 437] width 65 height 17
type input "Saving..."
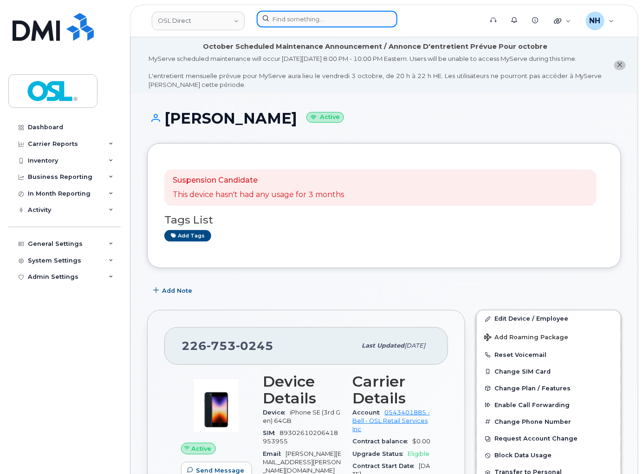
click at [312, 25] on input at bounding box center [327, 19] width 141 height 17
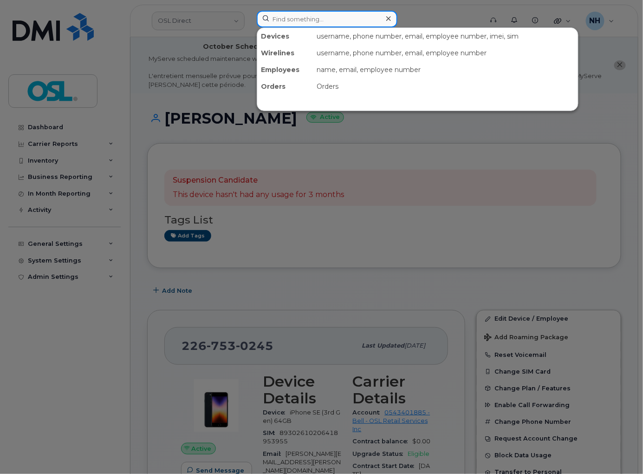
click at [312, 18] on input at bounding box center [327, 19] width 141 height 17
paste input "2045831011"
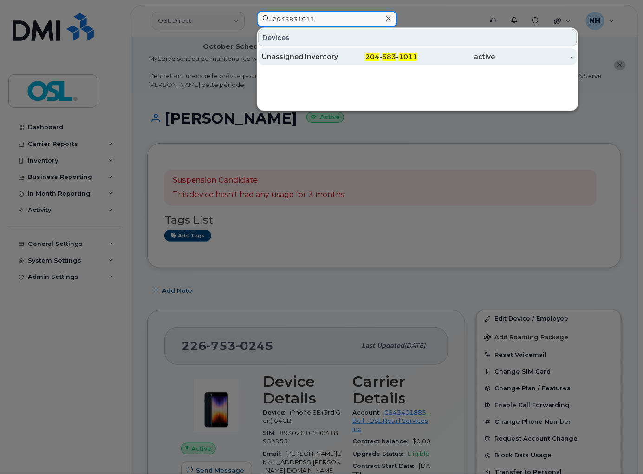
type input "2045831011"
click at [371, 56] on span "204" at bounding box center [373, 56] width 14 height 8
click at [370, 56] on span "204" at bounding box center [373, 56] width 14 height 8
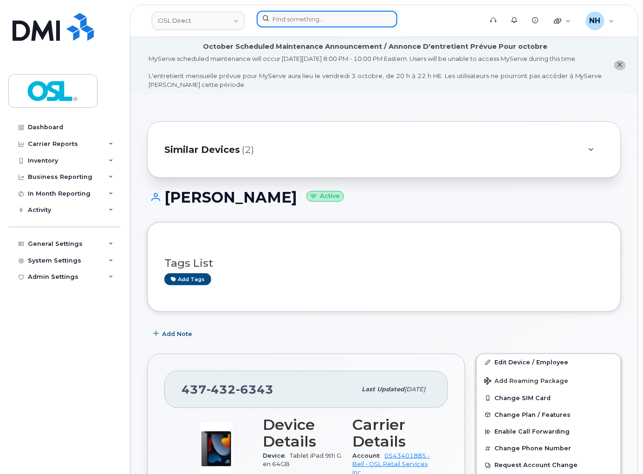
click at [291, 20] on input at bounding box center [327, 19] width 141 height 17
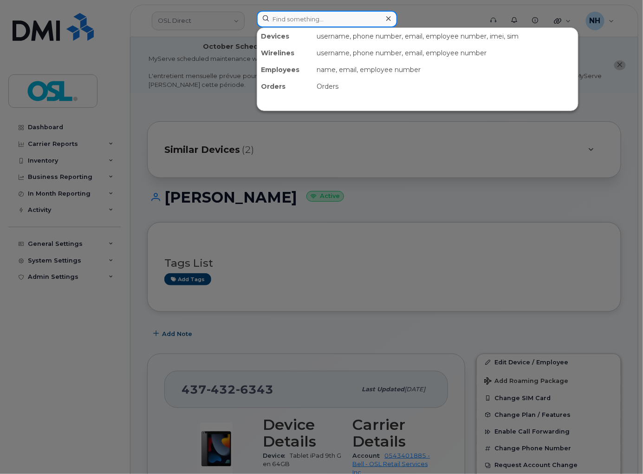
paste input "5062384132"
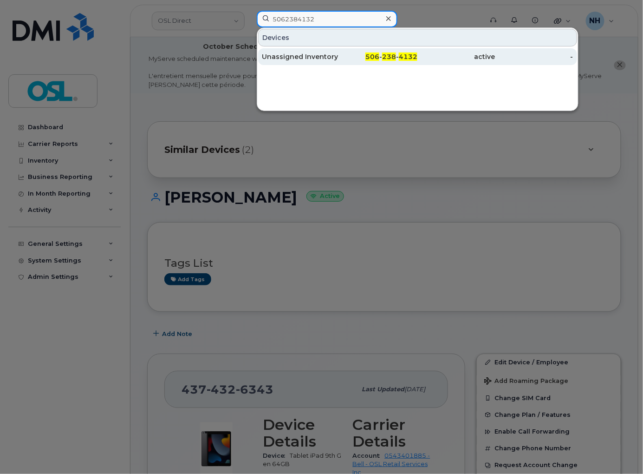
type input "5062384132"
click at [330, 50] on div "Unassigned Inventory" at bounding box center [301, 56] width 78 height 17
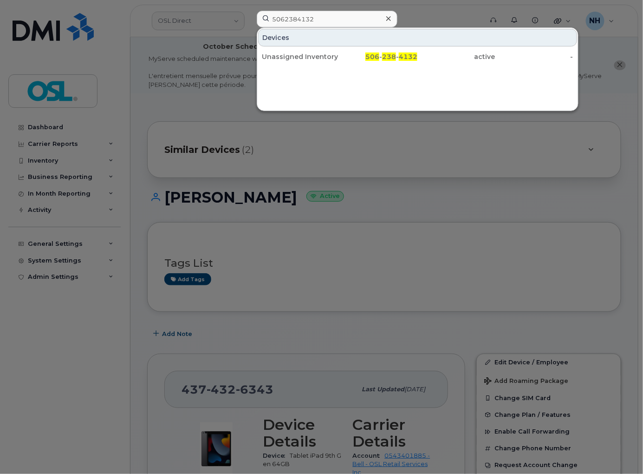
drag, startPoint x: 330, startPoint y: 50, endPoint x: 26, endPoint y: 179, distance: 331.1
click at [330, 50] on div "Unassigned Inventory" at bounding box center [301, 56] width 78 height 17
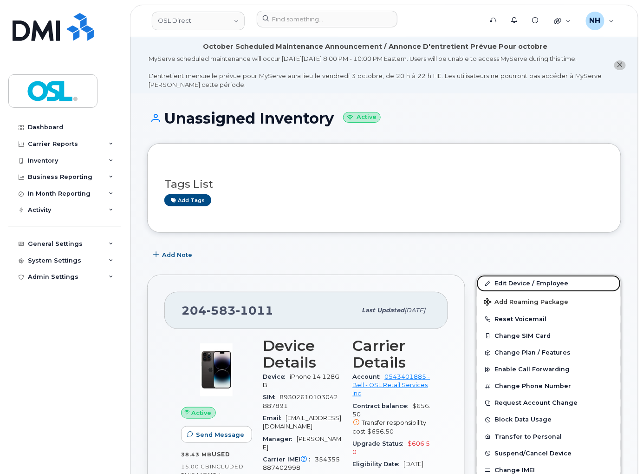
click at [508, 292] on link "Edit Device / Employee" at bounding box center [549, 283] width 144 height 17
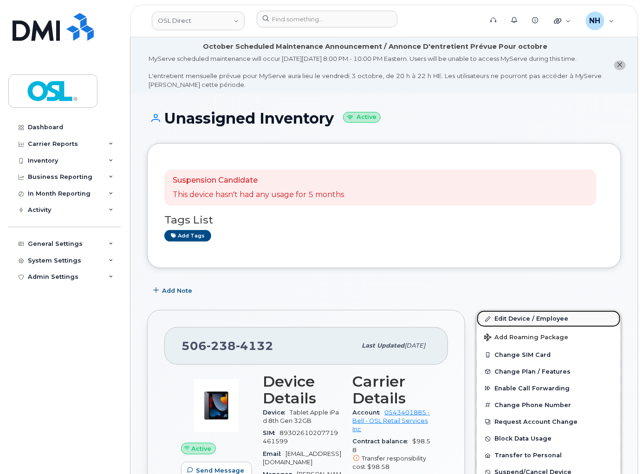
click at [528, 322] on link "Edit Device / Employee" at bounding box center [549, 318] width 144 height 17
drag, startPoint x: 528, startPoint y: 322, endPoint x: 196, endPoint y: 22, distance: 448.0
click at [528, 323] on link "Edit Device / Employee" at bounding box center [549, 318] width 144 height 17
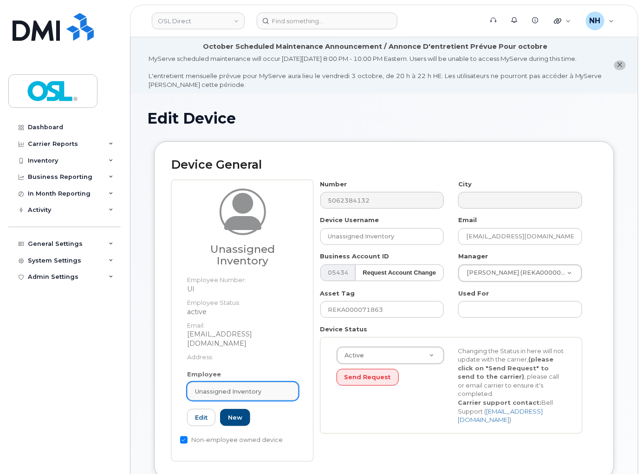
click at [236, 385] on link "Unassigned Inventory" at bounding box center [242, 391] width 111 height 19
paste input "REKA000156115"
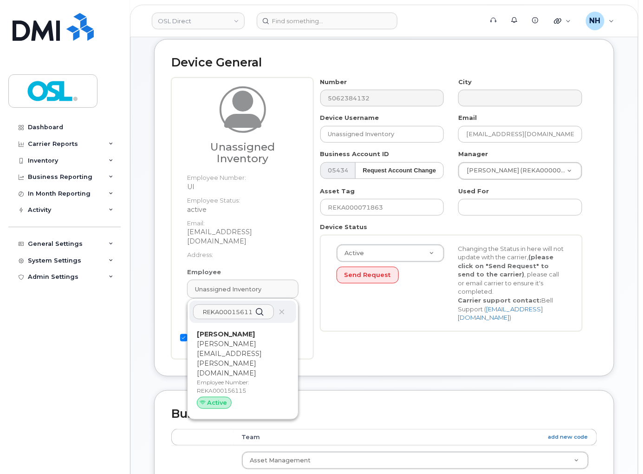
scroll to position [103, 0]
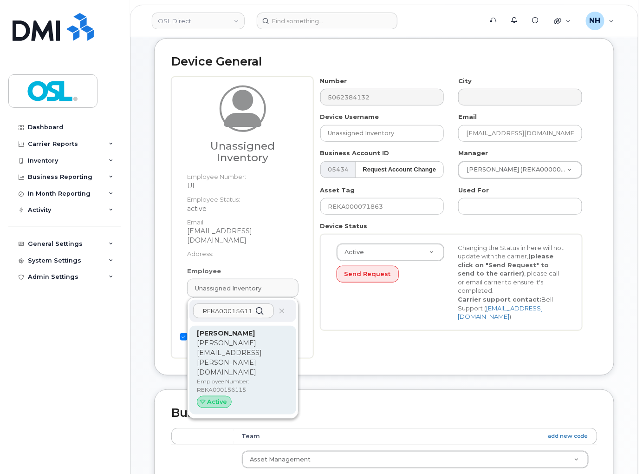
type input "REKA000156115"
click at [242, 377] on p "Employee Number: REKA000156115" at bounding box center [243, 385] width 92 height 17
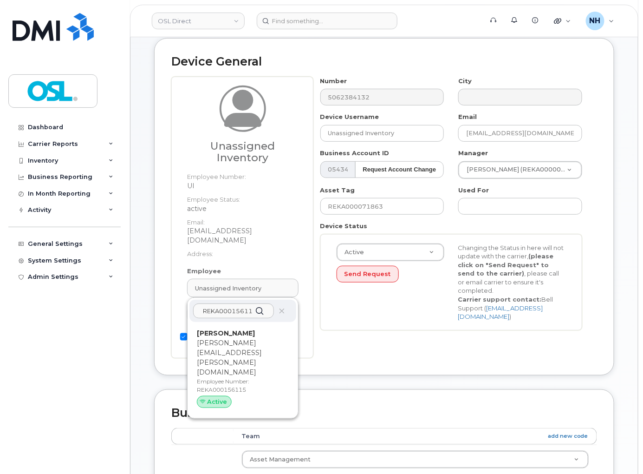
type input "REKA000156115"
type input "Shlok Patel"
type input "shlok.patel@osldirect.com"
type input "3358021"
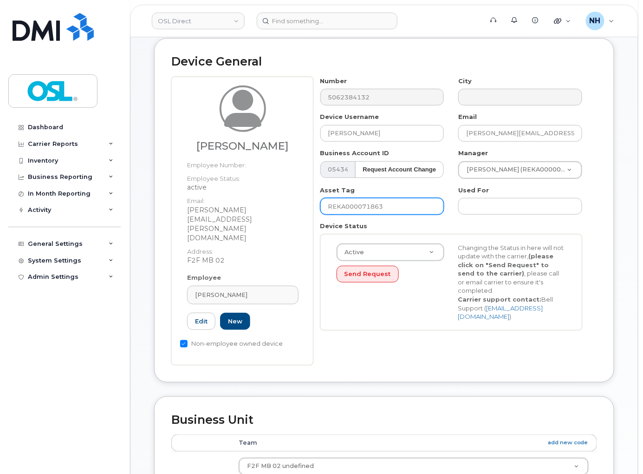
click at [382, 215] on input "REKA000071863" at bounding box center [383, 206] width 124 height 17
paste input "156115"
type input "REKA000156115"
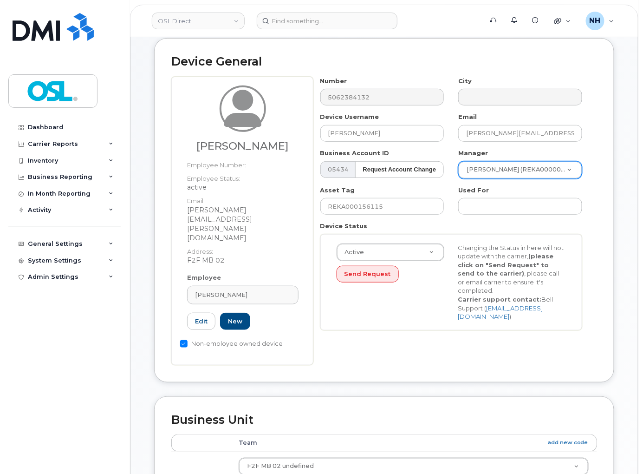
paste input "Navdeep Jolly"
type input "Navdeep Jolly"
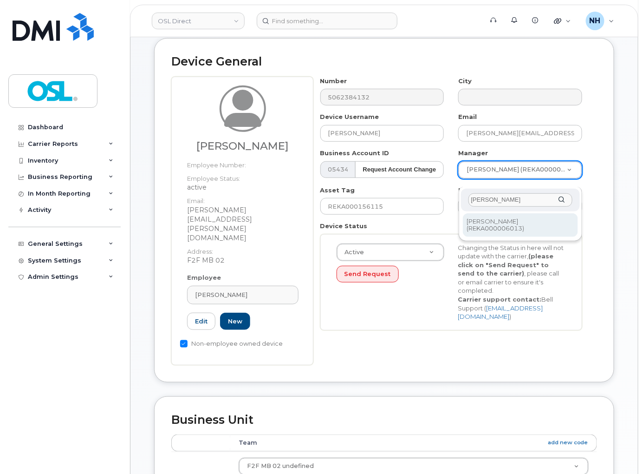
type input "Navdeep Jolly"
type input "1526215"
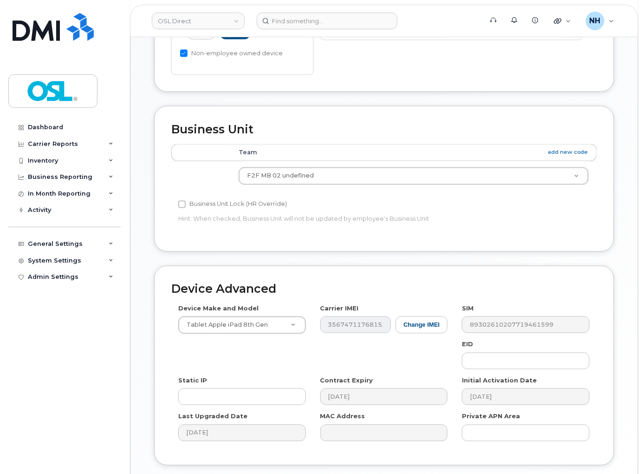
scroll to position [444, 0]
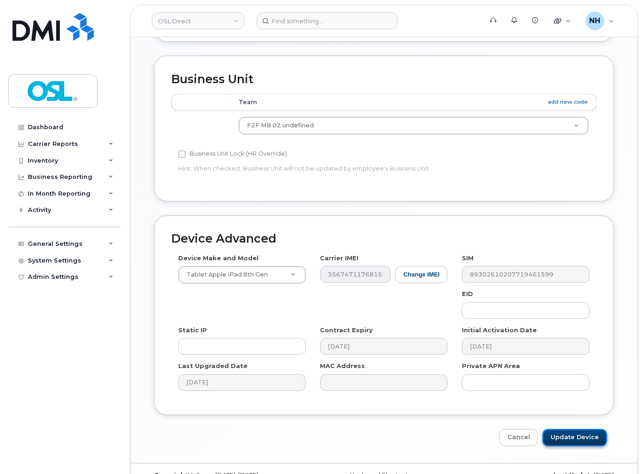
click at [595, 429] on input "Update Device" at bounding box center [575, 437] width 65 height 17
type input "Saving..."
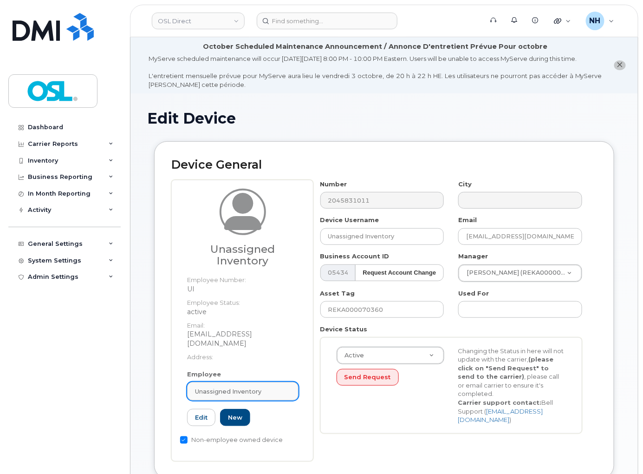
click at [218, 387] on span "Unassigned Inventory" at bounding box center [228, 391] width 66 height 9
paste input "REKA000156115"
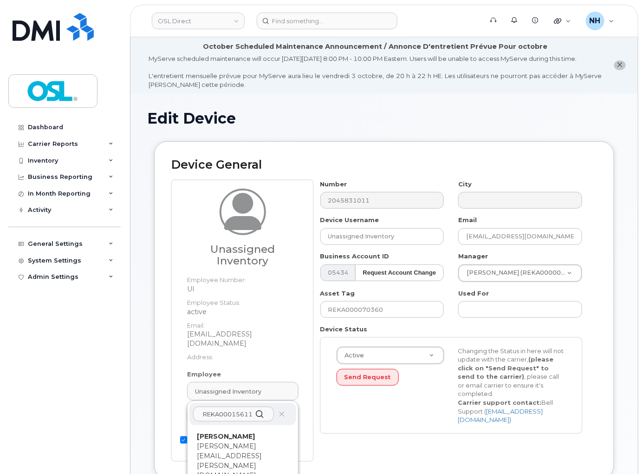
type input "REKA000156115"
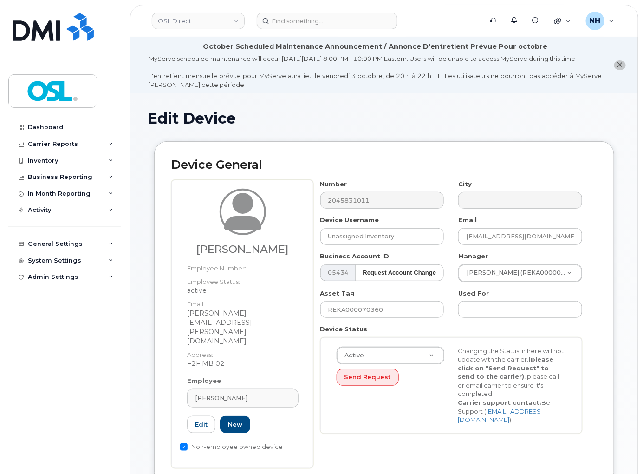
type input "REKA000156115"
type input "[PERSON_NAME]"
type input "[PERSON_NAME][EMAIL_ADDRESS][PERSON_NAME][DOMAIN_NAME]"
type input "3358021"
click at [377, 318] on input "REKA000070360" at bounding box center [383, 309] width 124 height 17
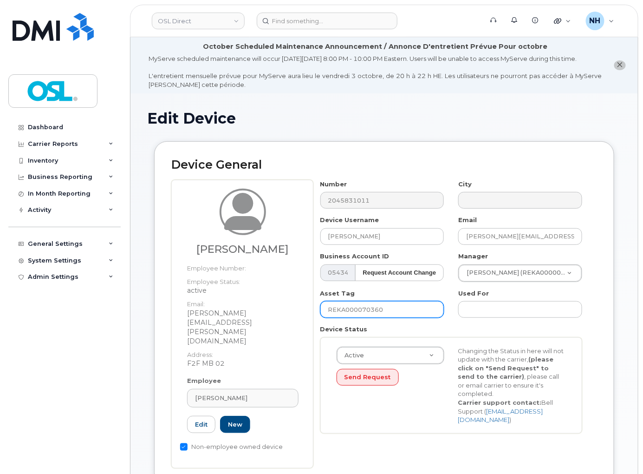
paste input "156115"
type input "REKA000156115"
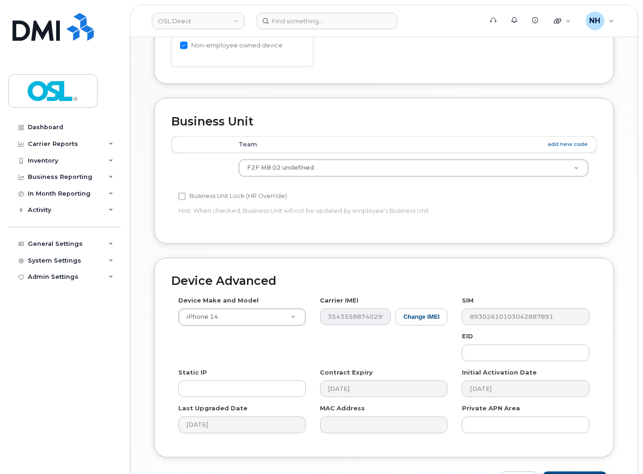
scroll to position [444, 0]
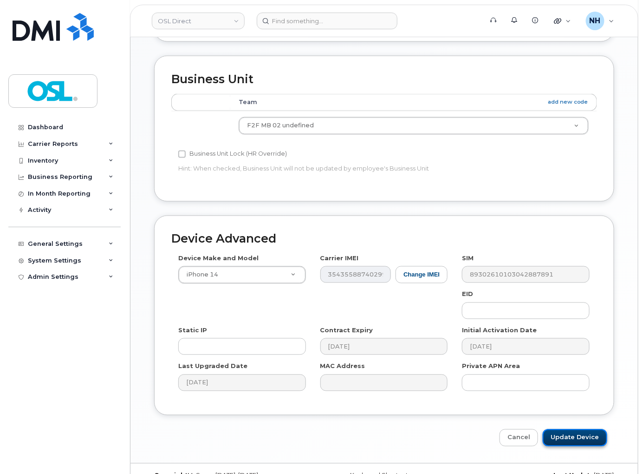
click at [589, 429] on input "Update Device" at bounding box center [575, 437] width 65 height 17
type input "Saving..."
click at [589, 429] on div "Cancel Saving..." at bounding box center [384, 437] width 460 height 17
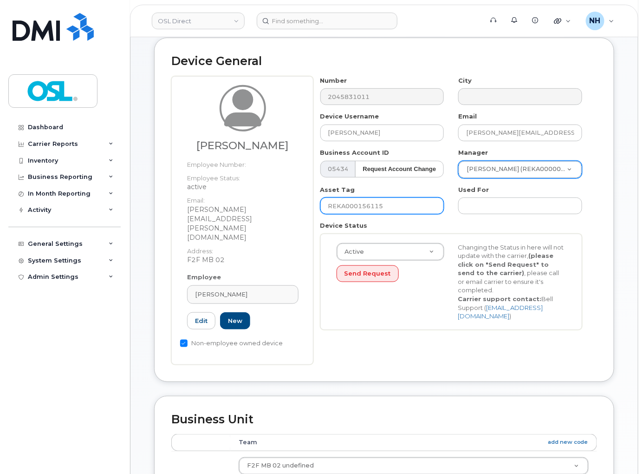
scroll to position [0, 0]
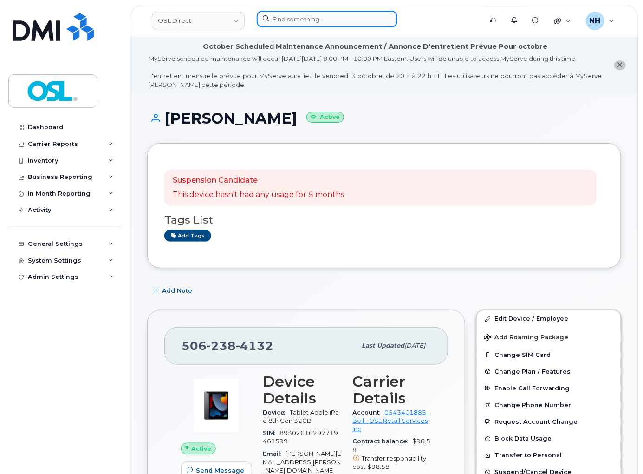
click at [307, 17] on input at bounding box center [327, 19] width 141 height 17
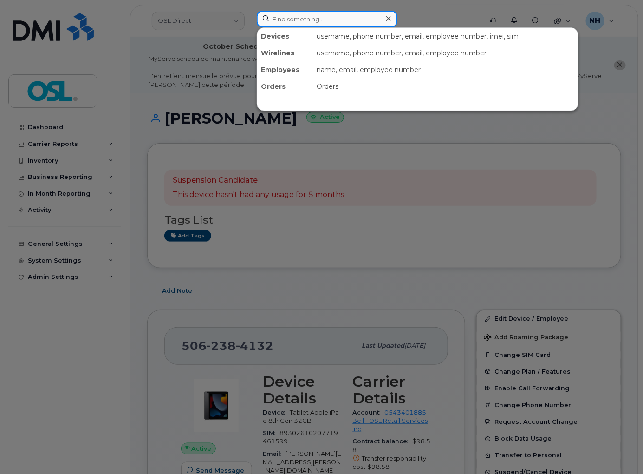
paste input "6473540354"
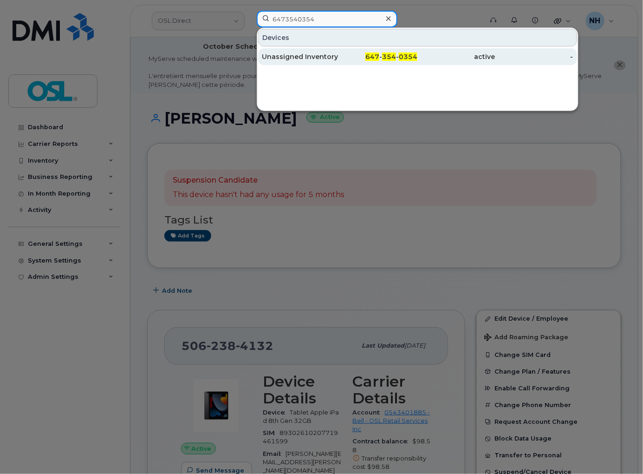
type input "6473540354"
click at [315, 49] on div "Unassigned Inventory" at bounding box center [301, 56] width 78 height 17
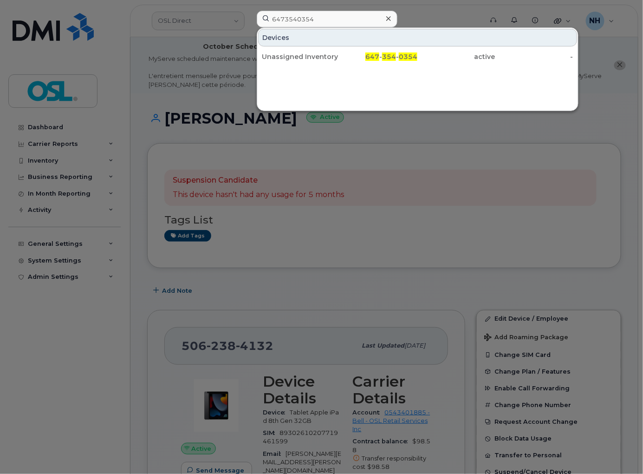
click at [316, 46] on div "Devices Unassigned Inventory 647 - 354 - 0354 active -" at bounding box center [417, 47] width 321 height 38
click at [316, 46] on div "Devices" at bounding box center [417, 38] width 319 height 18
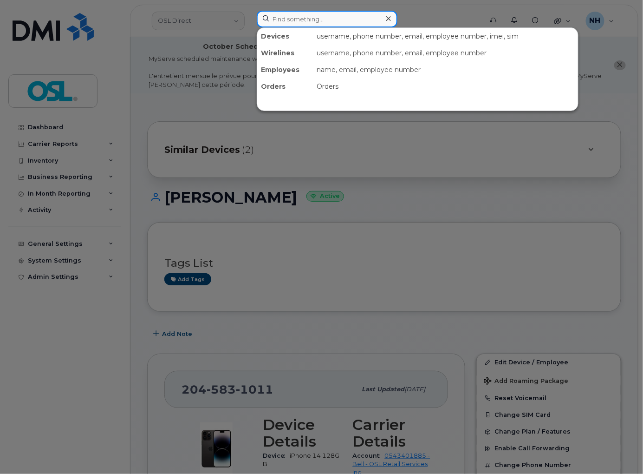
click at [291, 13] on input at bounding box center [327, 19] width 141 height 17
paste input "3435430684"
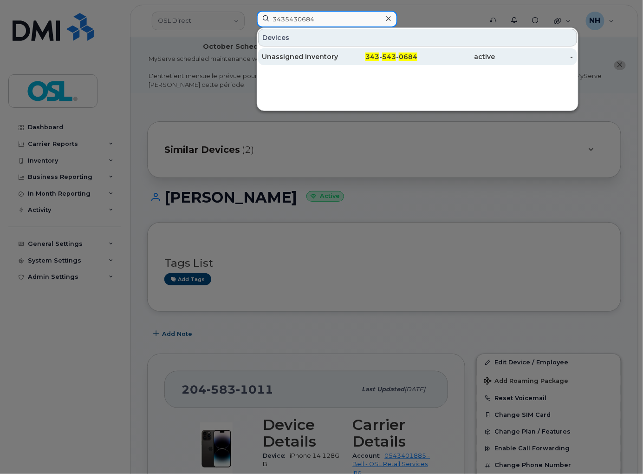
type input "3435430684"
click at [304, 58] on div "Unassigned Inventory" at bounding box center [301, 56] width 78 height 9
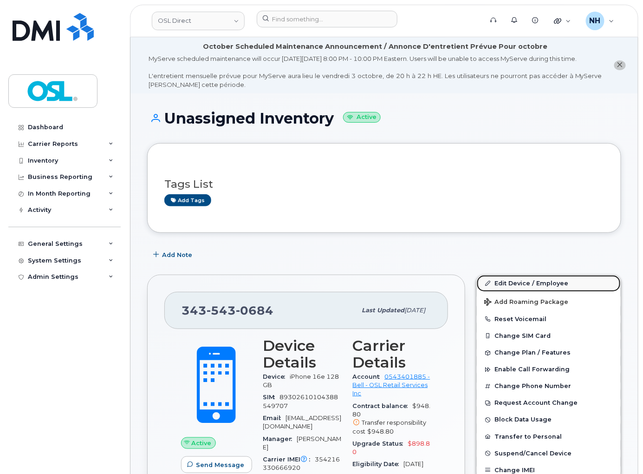
click at [525, 287] on link "Edit Device / Employee" at bounding box center [549, 283] width 144 height 17
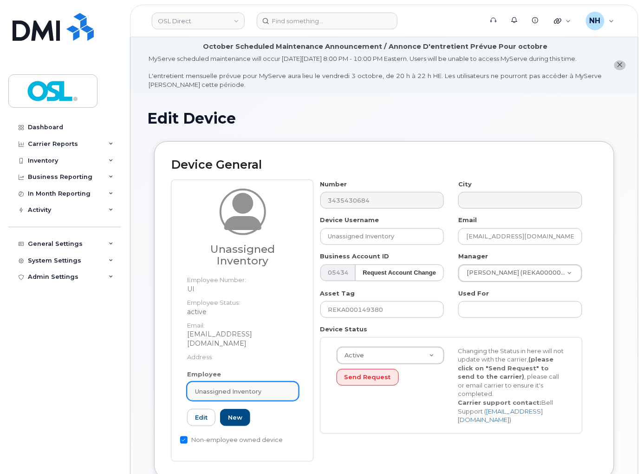
click at [224, 386] on link "Unassigned Inventory" at bounding box center [242, 391] width 111 height 19
paste input "REKA000156064"
type input "REKA000156064"
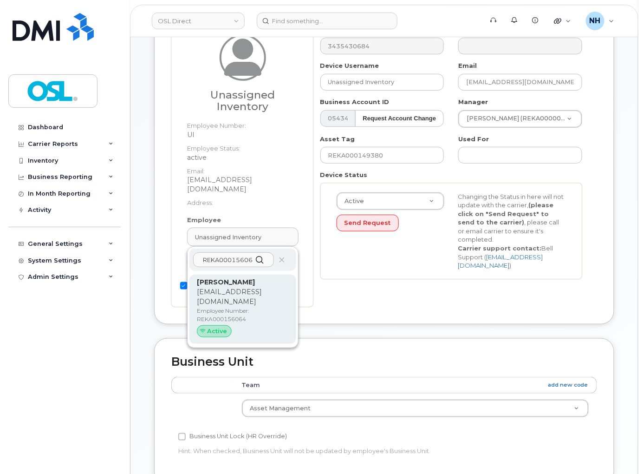
scroll to position [155, 0]
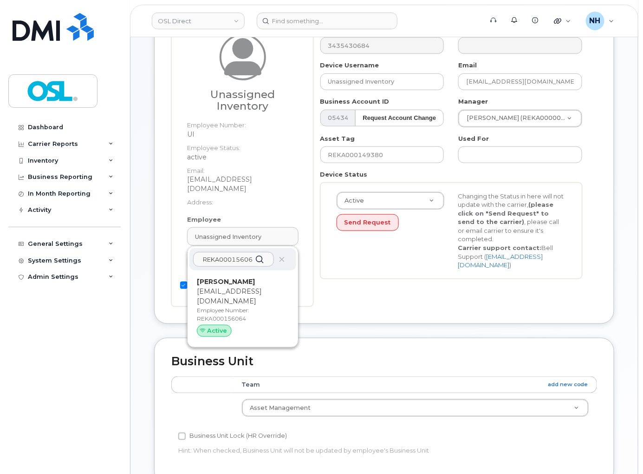
click at [242, 295] on p "rihan.khan@osldirect.com" at bounding box center [243, 297] width 92 height 20
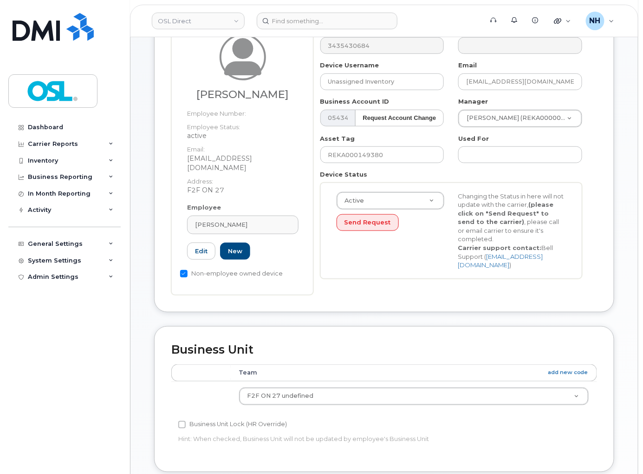
type input "REKA000156064"
type input "Rihan Khan"
type input "rihan.khan@osldirect.com"
type input "5622411"
click at [391, 163] on input "REKA000149380" at bounding box center [383, 154] width 124 height 17
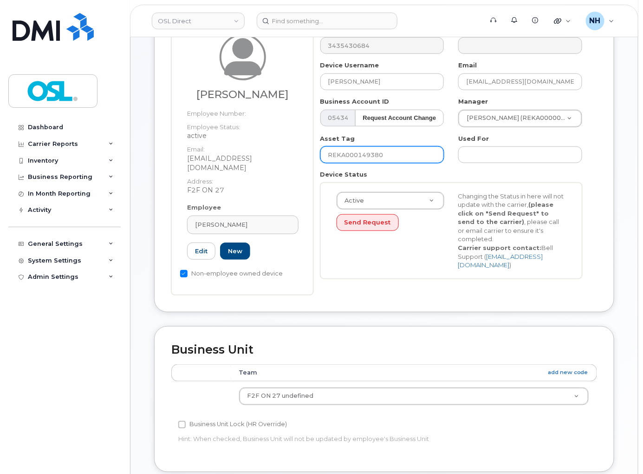
paste input "56064"
type input "REKA000156064"
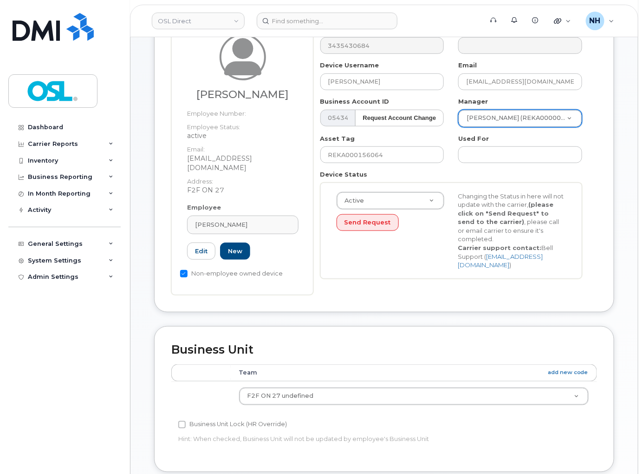
paste input "Muhammad Salman Saleem"
type input "Muhammad Salman Saleem"
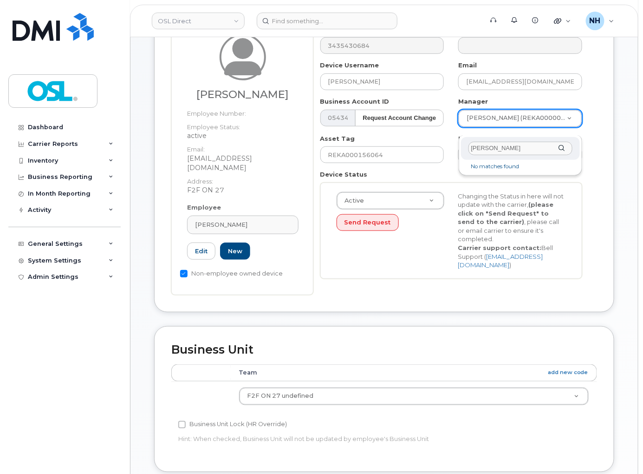
click at [540, 146] on input "Muhammad Salman Saleem" at bounding box center [521, 148] width 105 height 13
paste input "Saleem"
type input "Saleem"
type input "1526274"
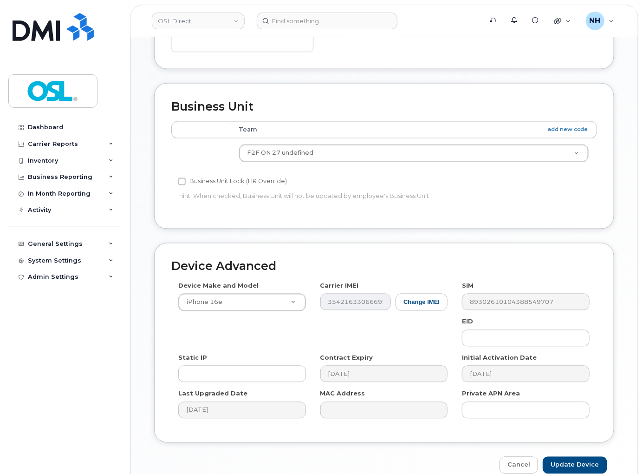
scroll to position [444, 0]
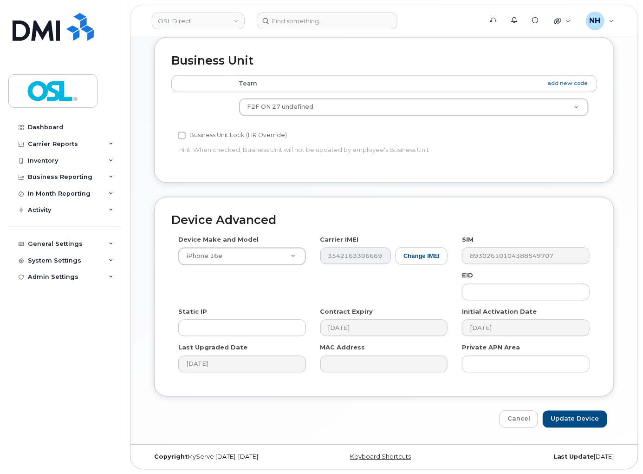
click at [561, 409] on div "Device Advanced Device Make and Model iPhone 16e Android TCL 502 Watch Apple Wa…" at bounding box center [384, 312] width 474 height 231
click at [563, 411] on input "Update Device" at bounding box center [575, 419] width 65 height 17
type input "Saving..."
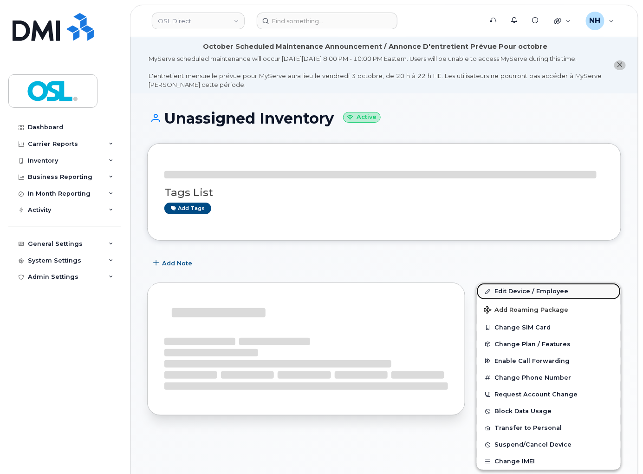
click at [523, 295] on link "Edit Device / Employee" at bounding box center [549, 291] width 144 height 17
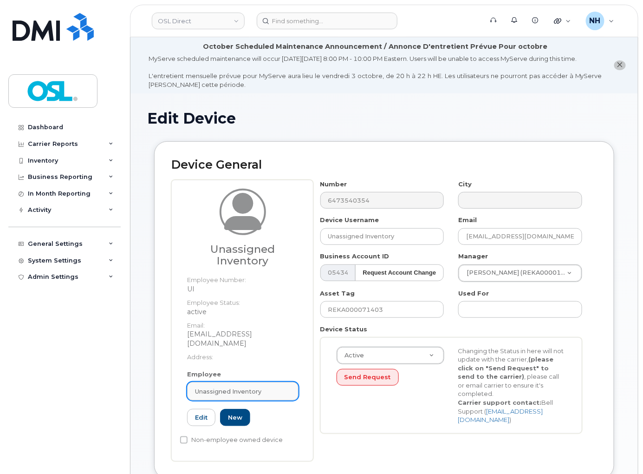
drag, startPoint x: 225, startPoint y: 382, endPoint x: 247, endPoint y: 382, distance: 21.4
click at [225, 382] on link "Unassigned Inventory" at bounding box center [242, 391] width 111 height 19
paste input "REKA000156064"
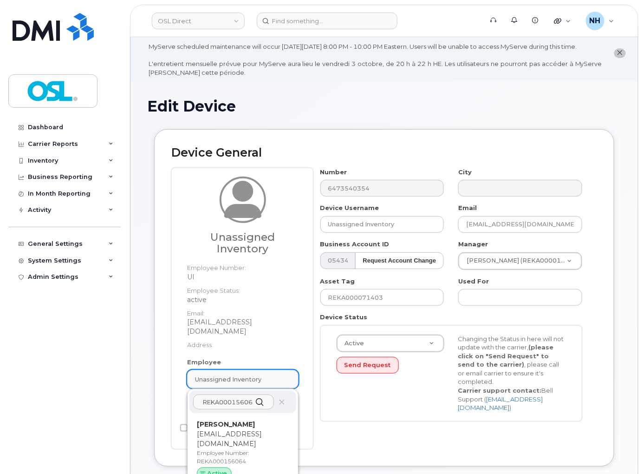
scroll to position [103, 0]
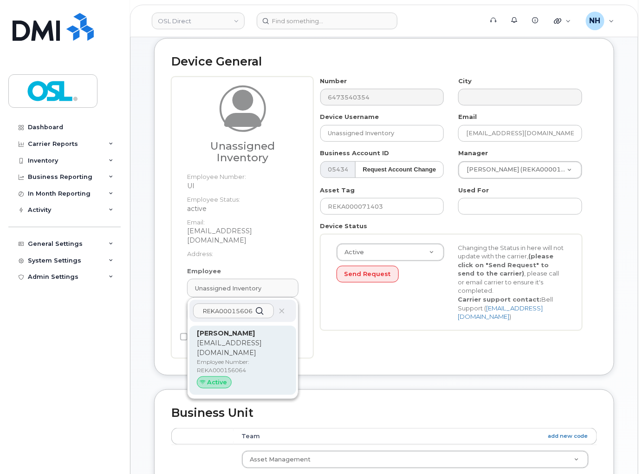
type input "REKA000156064"
click at [246, 346] on p "[EMAIL_ADDRESS][DOMAIN_NAME]" at bounding box center [243, 348] width 92 height 20
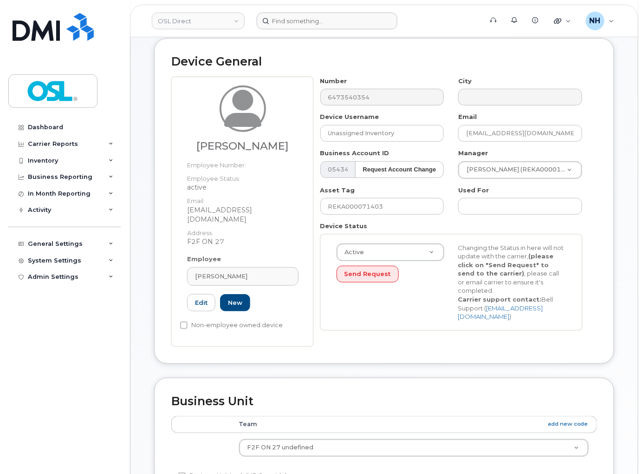
type input "REKA000156064"
type input "[PERSON_NAME]"
type input "[EMAIL_ADDRESS][DOMAIN_NAME]"
type input "5622411"
click at [366, 215] on input "REKA000071403" at bounding box center [383, 206] width 124 height 17
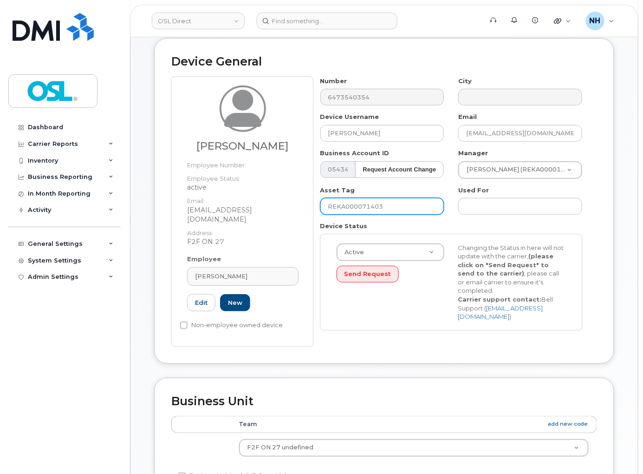
paste input "156064"
type input "REKA000156064"
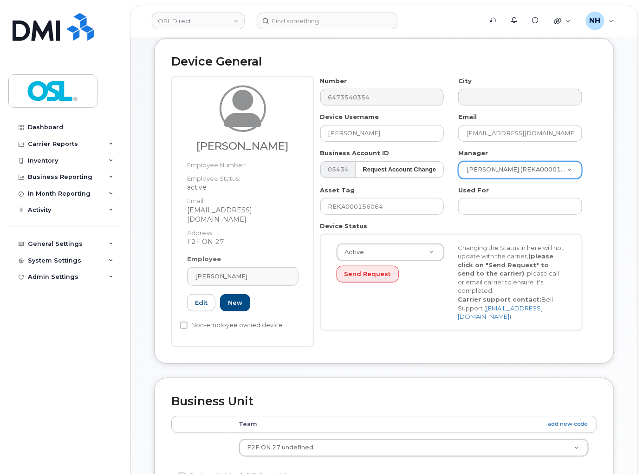
paste input "Saleem"
type input "Saleem"
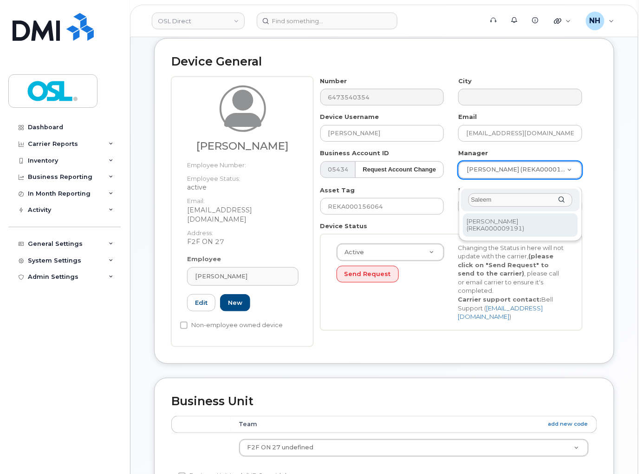
type input "Saleem"
type input "1526274"
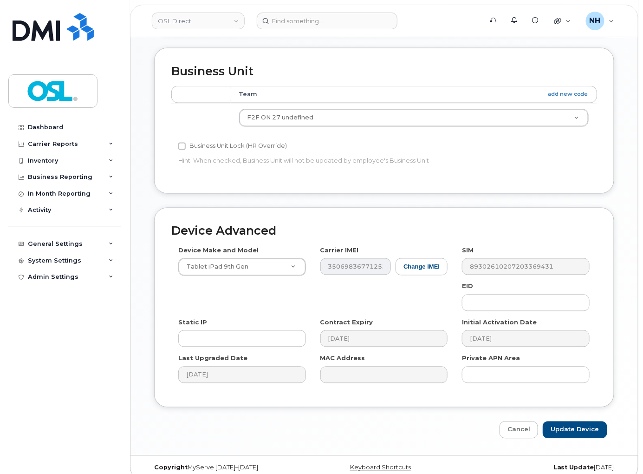
scroll to position [444, 0]
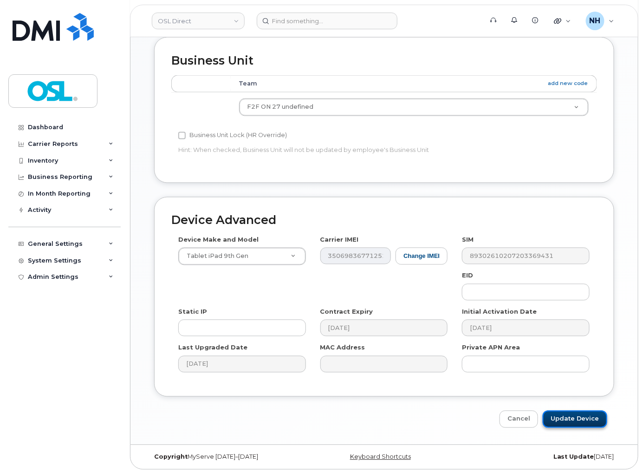
click at [579, 421] on input "Update Device" at bounding box center [575, 419] width 65 height 17
type input "Saving..."
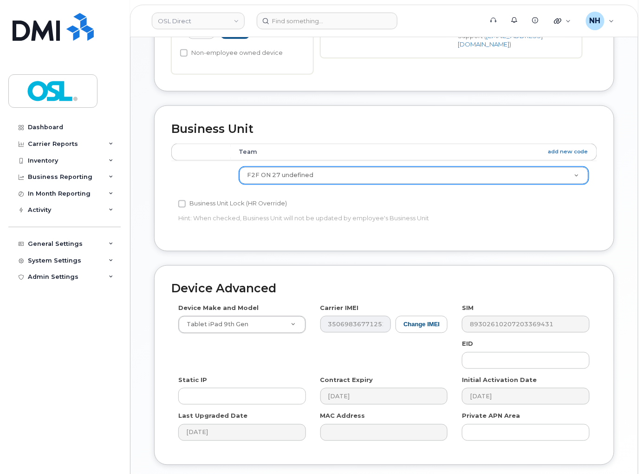
scroll to position [186, 0]
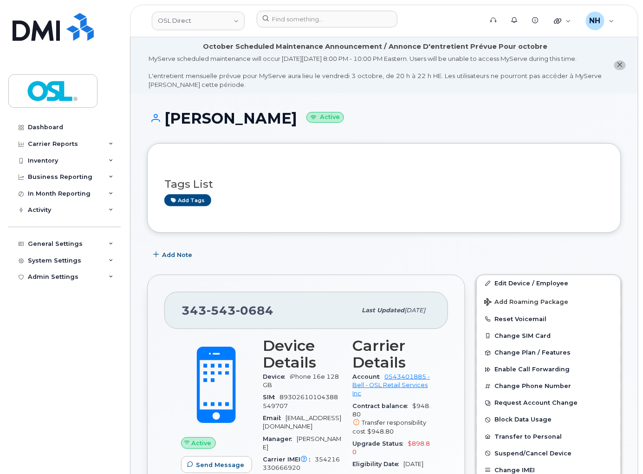
click at [65, 337] on div "Dashboard Carrier Reports Monthly Billing Data Daily Data Pooling Data Behavior…" at bounding box center [65, 289] width 115 height 341
click at [315, 263] on div "Add Note" at bounding box center [384, 255] width 474 height 17
click at [285, 257] on div "Add Note" at bounding box center [384, 255] width 474 height 17
click at [275, 22] on input at bounding box center [327, 19] width 141 height 17
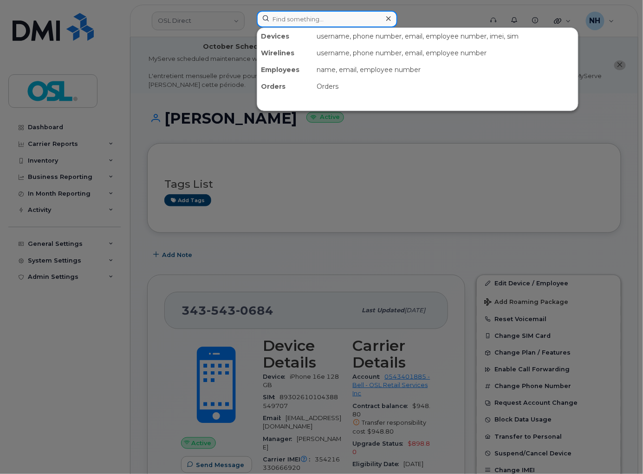
paste input "4383555571"
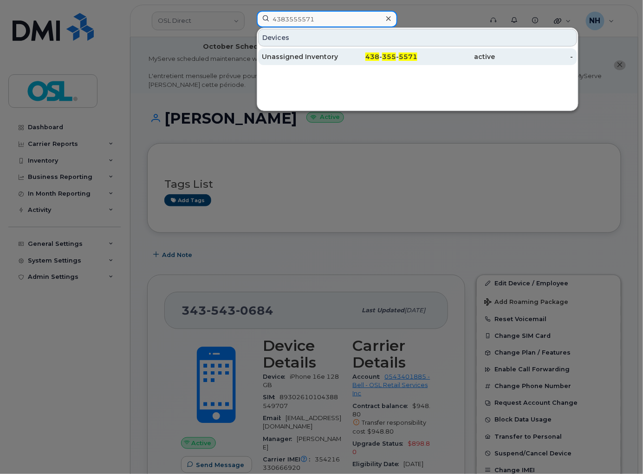
type input "4383555571"
click at [331, 49] on div "Unassigned Inventory" at bounding box center [301, 56] width 78 height 17
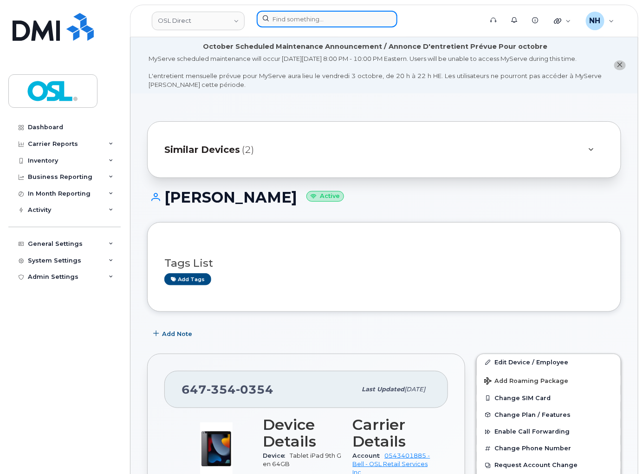
click at [312, 17] on input at bounding box center [327, 19] width 141 height 17
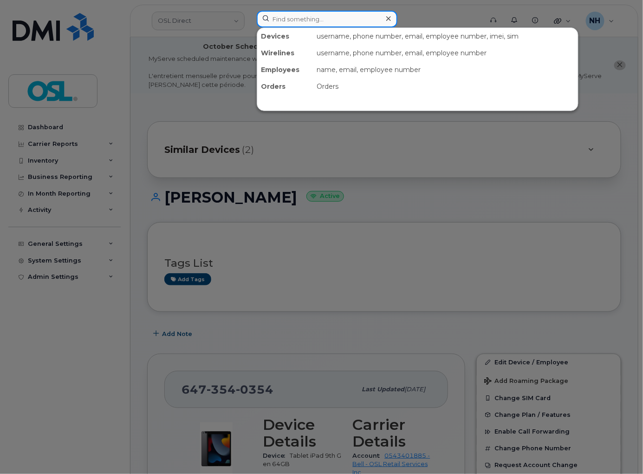
paste input "4164343108"
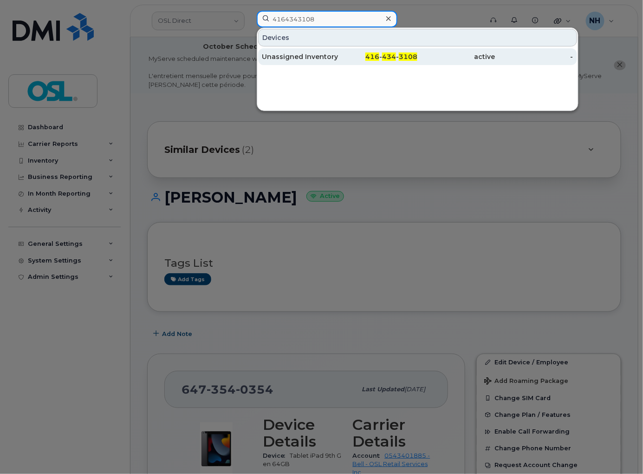
type input "4164343108"
click at [392, 52] on div "416 - 434 - 3108" at bounding box center [379, 56] width 78 height 9
click at [392, 53] on span "434" at bounding box center [389, 56] width 14 height 8
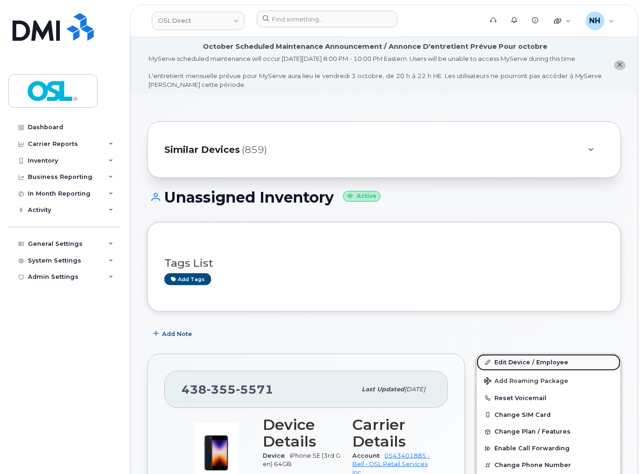
click at [527, 371] on link "Edit Device / Employee" at bounding box center [549, 362] width 144 height 17
drag, startPoint x: 527, startPoint y: 374, endPoint x: 477, endPoint y: 287, distance: 101.1
click at [527, 371] on link "Edit Device / Employee" at bounding box center [549, 362] width 144 height 17
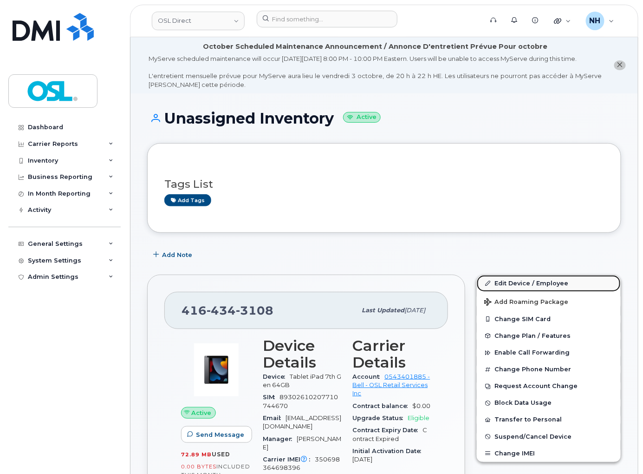
click at [505, 292] on link "Edit Device / Employee" at bounding box center [549, 283] width 144 height 17
drag, startPoint x: 505, startPoint y: 296, endPoint x: 95, endPoint y: 14, distance: 497.5
click at [504, 292] on link "Edit Device / Employee" at bounding box center [549, 283] width 144 height 17
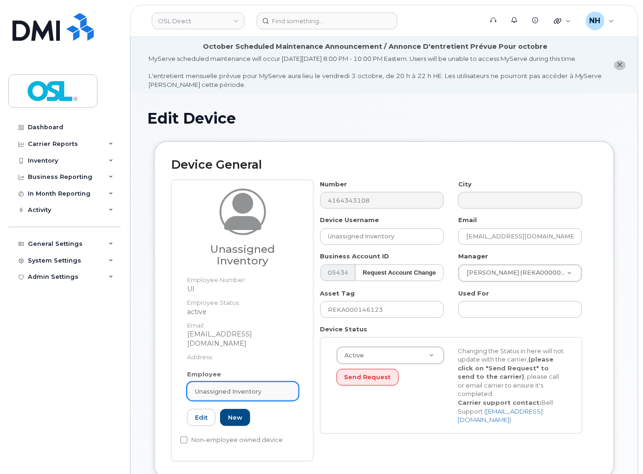
click at [241, 388] on span "Unassigned Inventory" at bounding box center [228, 391] width 66 height 9
paste input "REKA000156082"
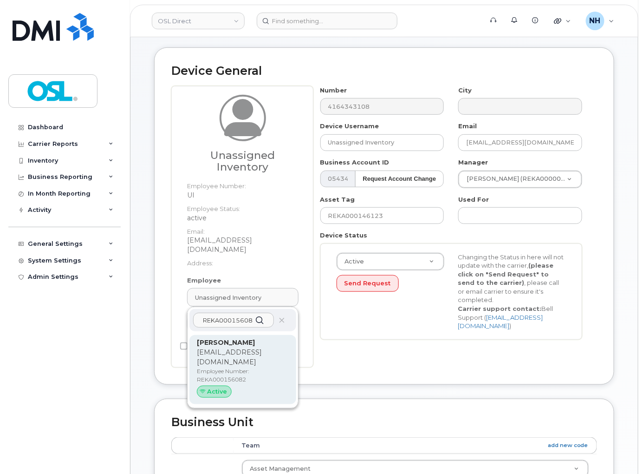
scroll to position [103, 0]
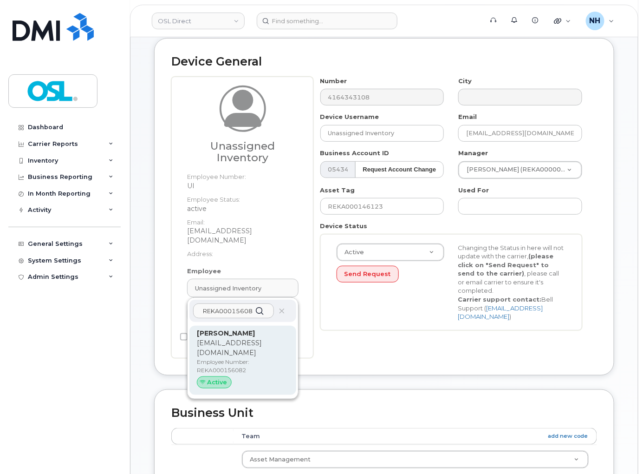
type input "REKA000156082"
click at [239, 351] on p "[EMAIL_ADDRESS][DOMAIN_NAME]" at bounding box center [243, 348] width 92 height 20
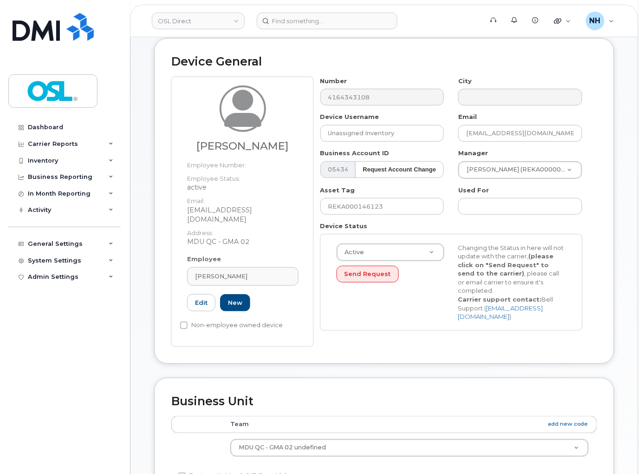
type input "REKA000156082"
type input "[PERSON_NAME]"
type input "[EMAIL_ADDRESS][DOMAIN_NAME]"
type input "4724261"
click at [373, 215] on input "REKA000146123" at bounding box center [383, 206] width 124 height 17
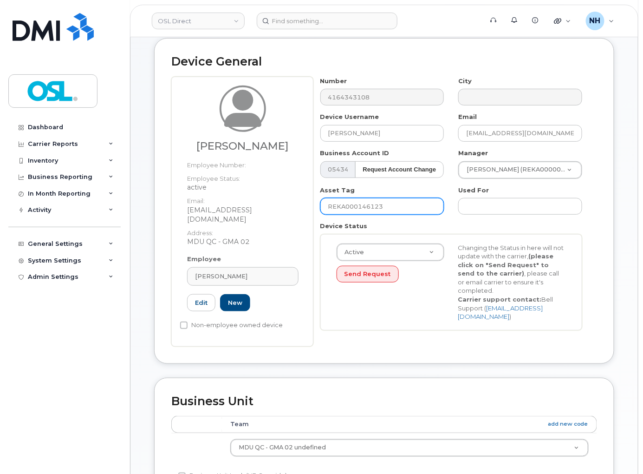
paste input "56082"
type input "REKA000156082"
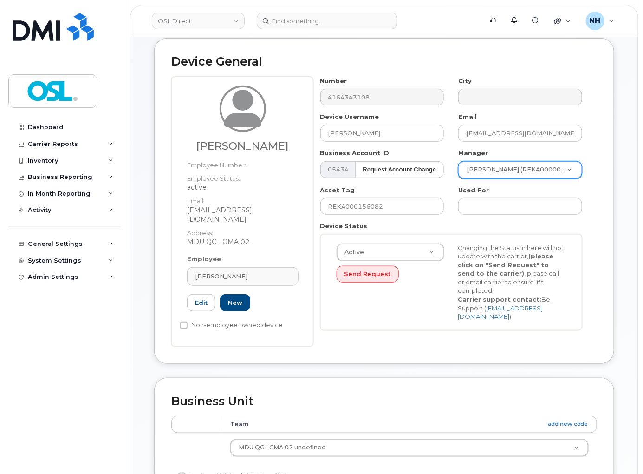
paste input "[DEMOGRAPHIC_DATA][PERSON_NAME]"
type input "[DEMOGRAPHIC_DATA][PERSON_NAME]"
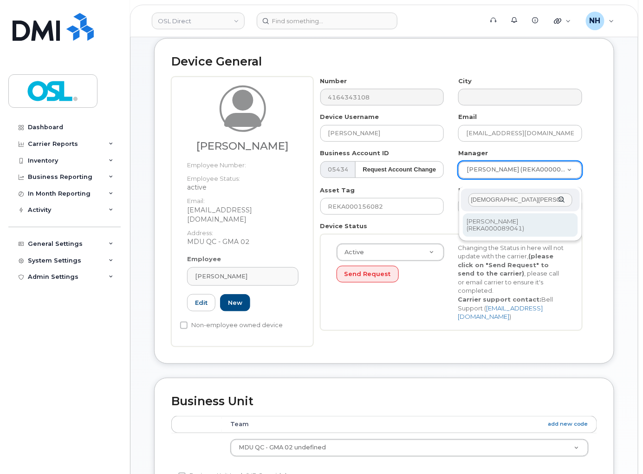
type input "[DEMOGRAPHIC_DATA][PERSON_NAME]"
type input "1527243"
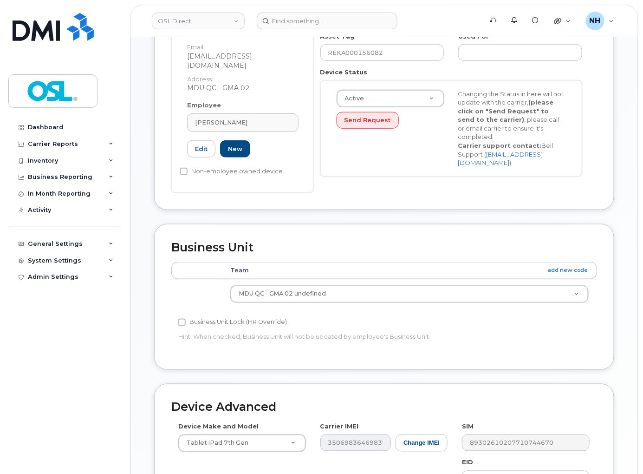
scroll to position [444, 0]
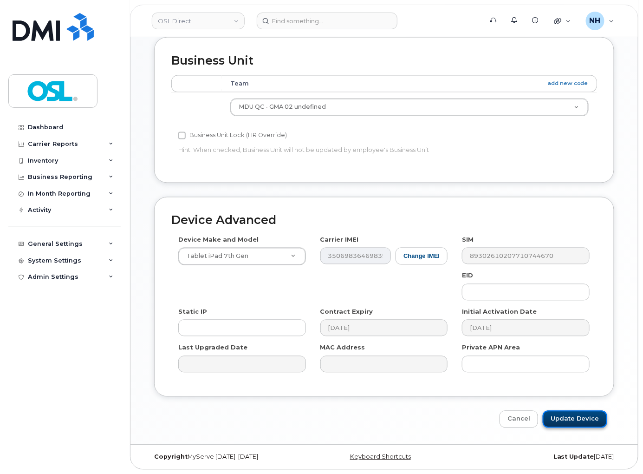
click at [572, 417] on input "Update Device" at bounding box center [575, 419] width 65 height 17
type input "Saving..."
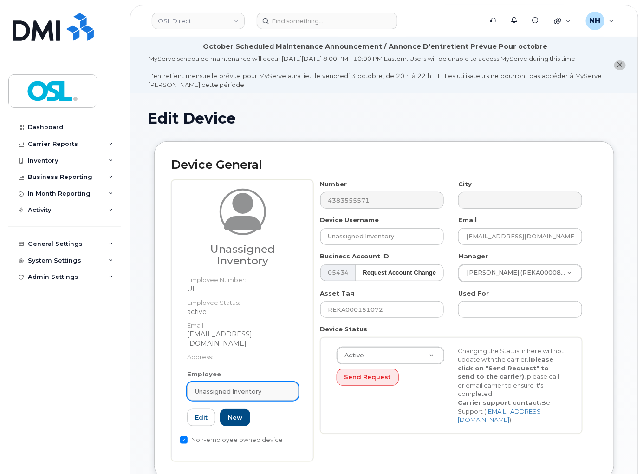
drag, startPoint x: 251, startPoint y: 393, endPoint x: 250, endPoint y: 381, distance: 12.2
click at [251, 393] on span "Unassigned Inventory" at bounding box center [228, 391] width 66 height 9
paste input "REKA000156082"
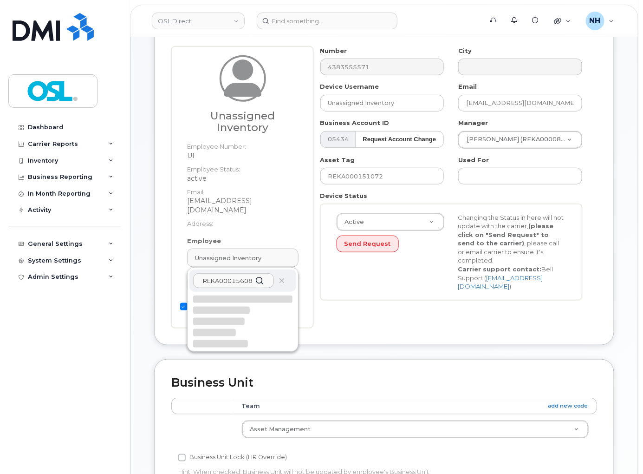
scroll to position [155, 0]
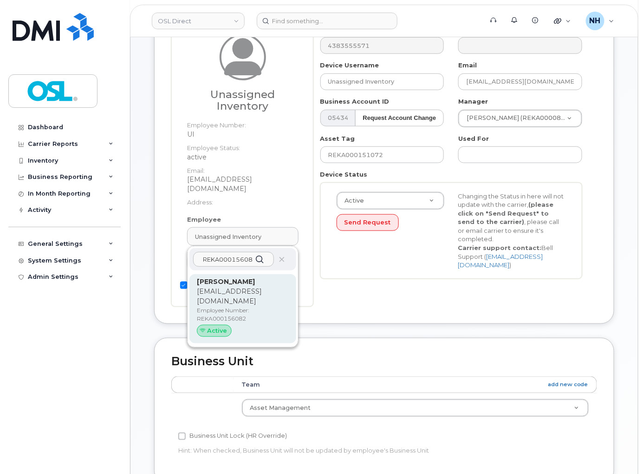
type input "REKA000156082"
click at [249, 321] on p "Employee Number: REKA000156082" at bounding box center [243, 314] width 92 height 17
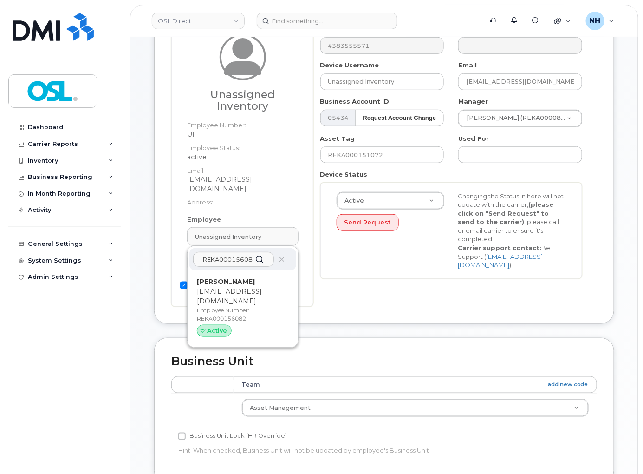
type input "REKA000156082"
type input "[PERSON_NAME]"
type input "[EMAIL_ADDRESS][DOMAIN_NAME]"
type input "4724261"
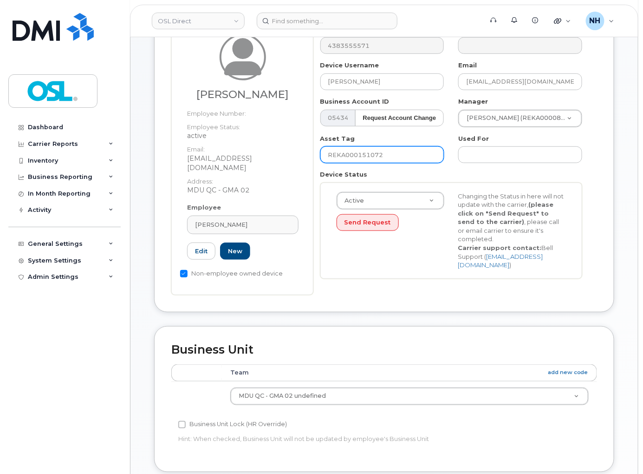
click at [375, 163] on input "REKA000151072" at bounding box center [383, 154] width 124 height 17
paste input "608"
type input "REKA000156082"
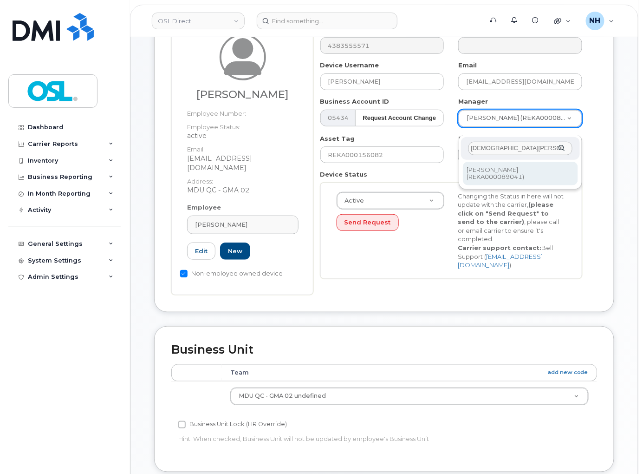
type input "Mohamed El Hadi Adjas"
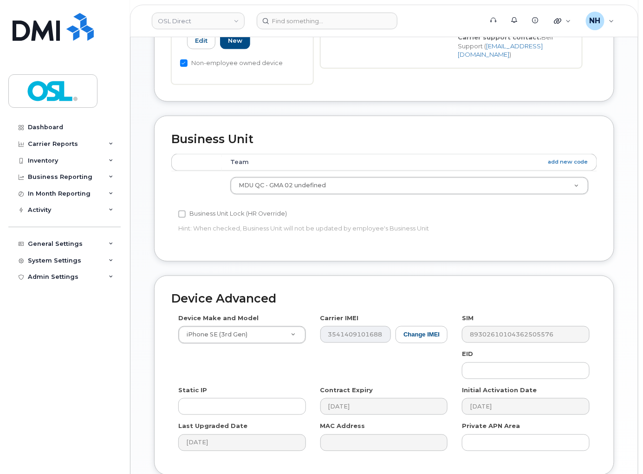
scroll to position [444, 0]
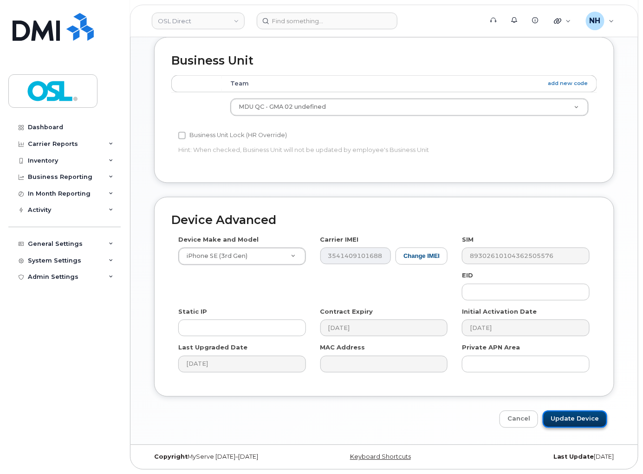
click at [577, 413] on input "Update Device" at bounding box center [575, 419] width 65 height 17
type input "Saving..."
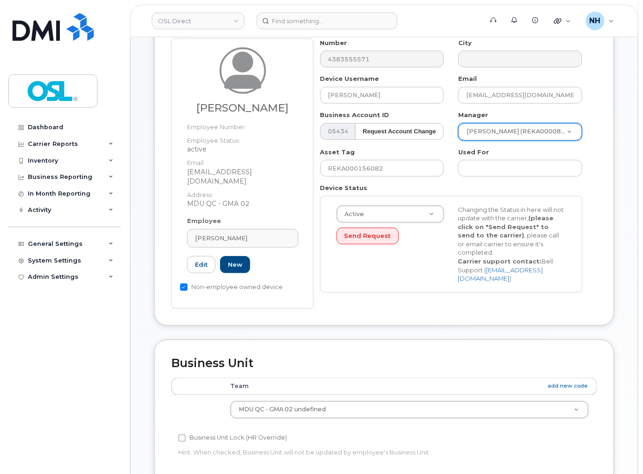
scroll to position [31, 0]
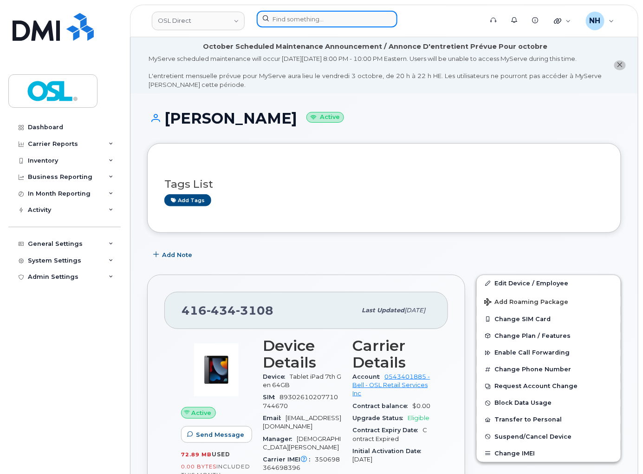
click at [289, 21] on input at bounding box center [327, 19] width 141 height 17
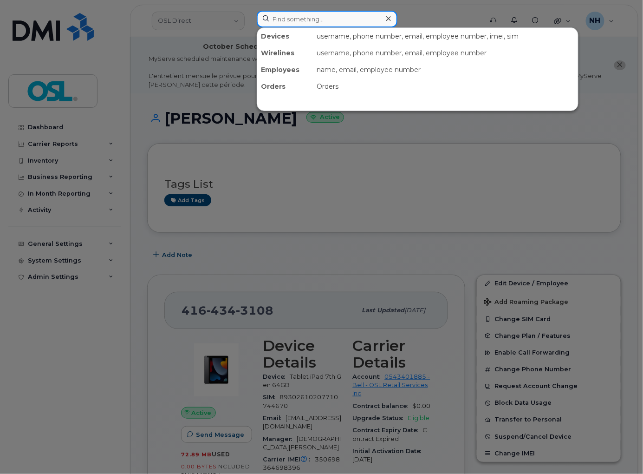
paste input "4383555571"
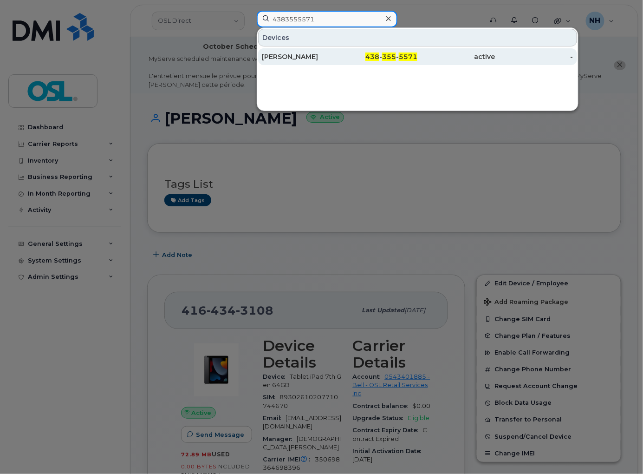
type input "4383555571"
click at [356, 58] on div "438 - 355 - 5571" at bounding box center [379, 56] width 78 height 9
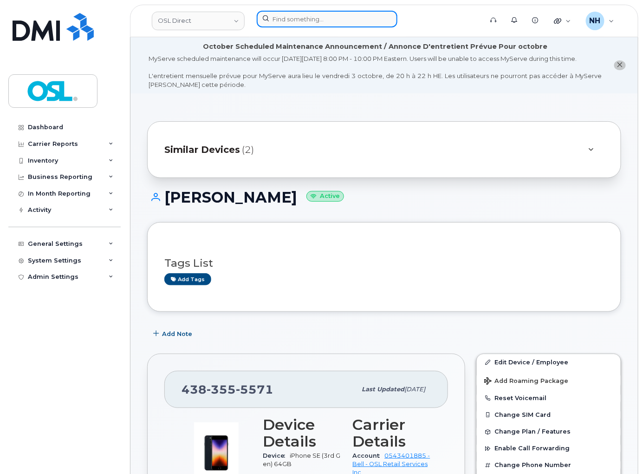
click at [321, 20] on input at bounding box center [327, 19] width 141 height 17
paste input "4164343108"
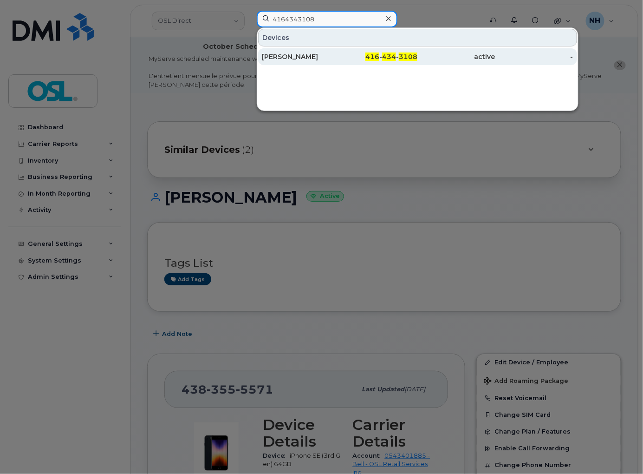
type input "4164343108"
click at [332, 51] on div "[PERSON_NAME]" at bounding box center [301, 56] width 78 height 17
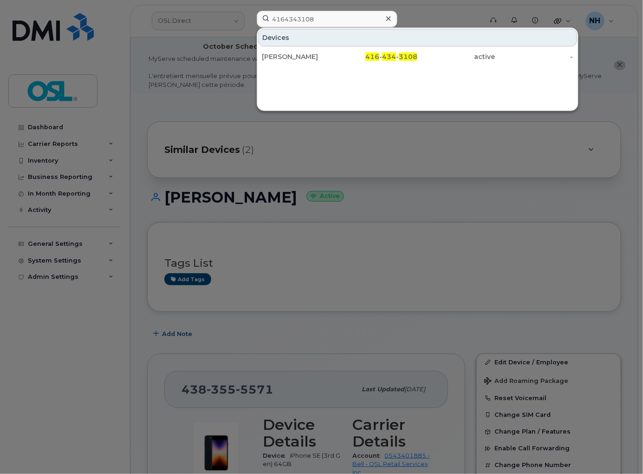
drag, startPoint x: 332, startPoint y: 51, endPoint x: 282, endPoint y: 2, distance: 70.3
click at [332, 51] on div "[PERSON_NAME]" at bounding box center [301, 56] width 78 height 17
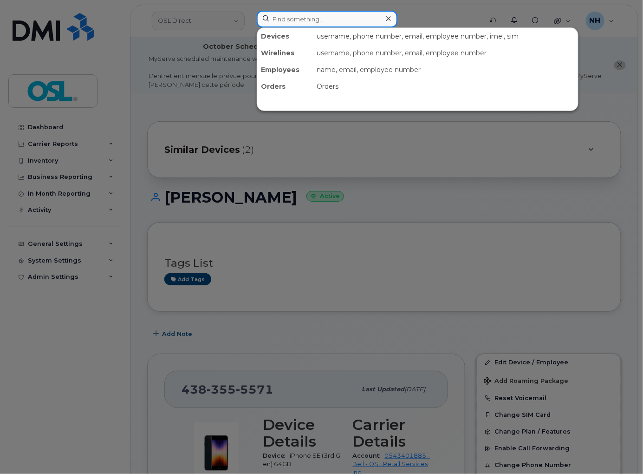
click at [296, 16] on input at bounding box center [327, 19] width 141 height 17
paste input "4185709586"
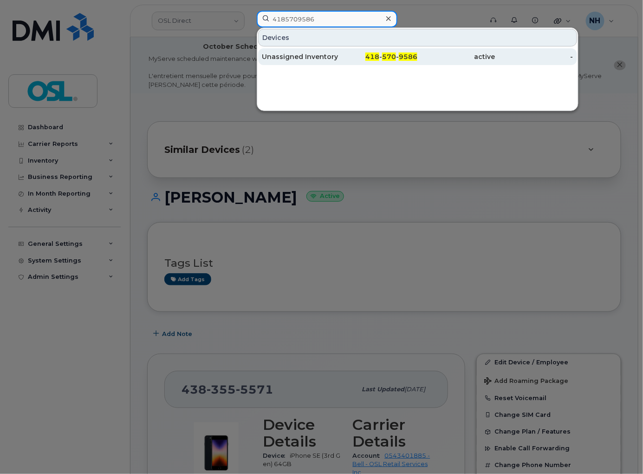
type input "4185709586"
click at [345, 51] on div "418 - 570 - 9586" at bounding box center [379, 56] width 78 height 17
drag, startPoint x: 345, startPoint y: 51, endPoint x: 68, endPoint y: 92, distance: 279.9
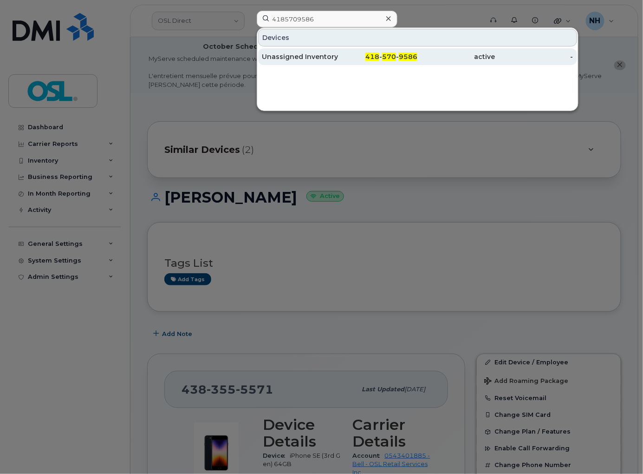
click at [344, 54] on div "418 - 570 - 9586" at bounding box center [379, 56] width 78 height 17
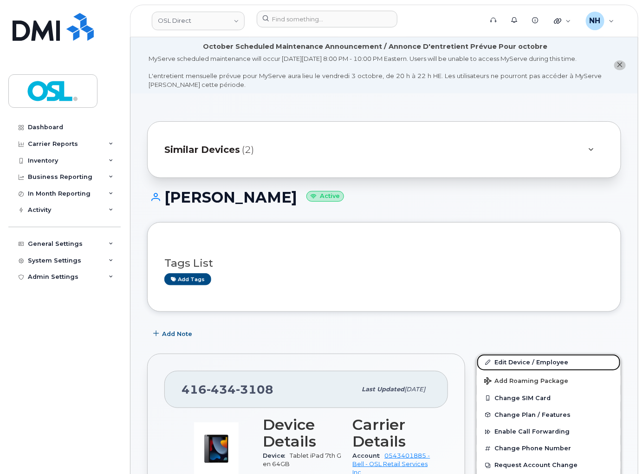
click at [547, 367] on link "Edit Device / Employee" at bounding box center [549, 362] width 144 height 17
click at [546, 367] on link "Edit Device / Employee" at bounding box center [549, 362] width 144 height 17
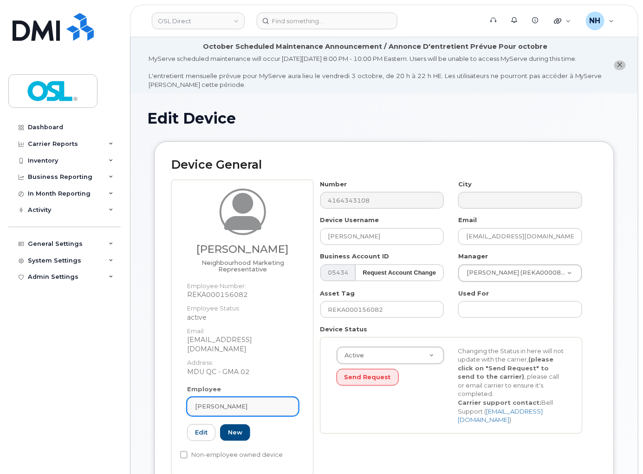
click at [261, 402] on div "Edoh Koulouma" at bounding box center [243, 406] width 96 height 9
paste input "REKA000156082"
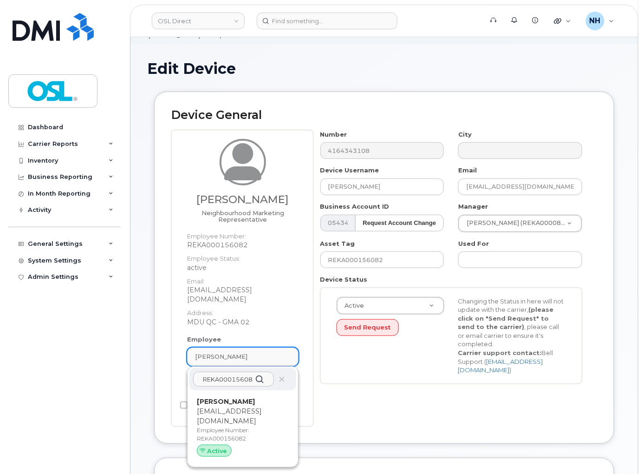
scroll to position [103, 0]
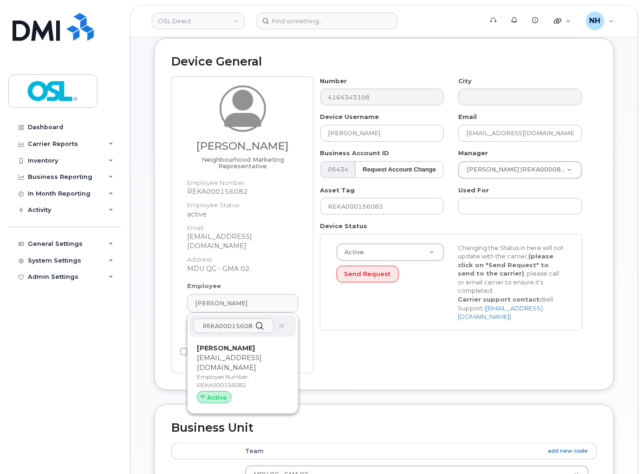
type input "REKA000156082"
click at [377, 368] on div "Number 4164343108 City Device Username Edoh Koulouma Email edoh.koulouma@osldir…" at bounding box center [456, 225] width 284 height 296
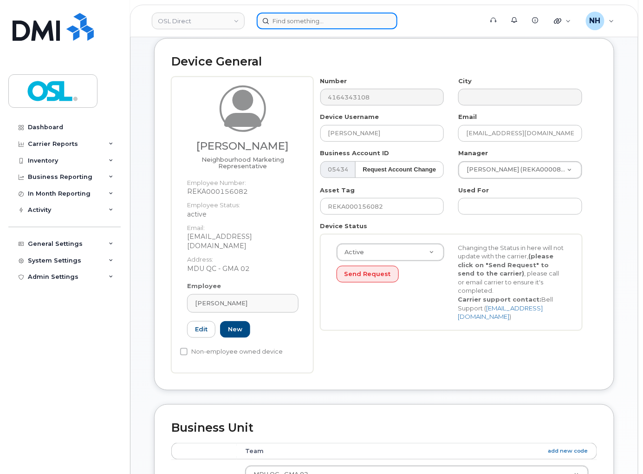
click at [324, 27] on input at bounding box center [327, 21] width 141 height 17
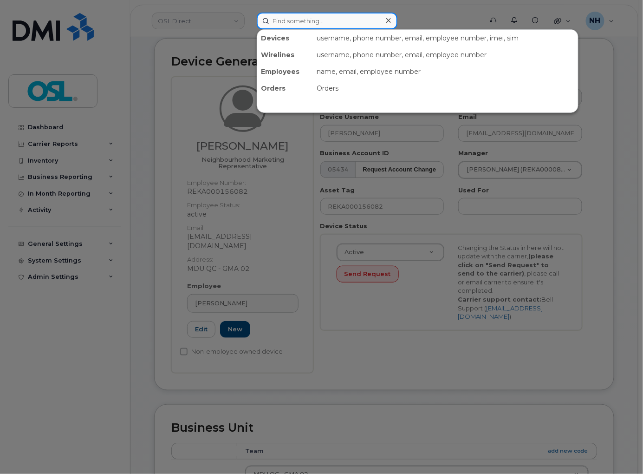
click at [324, 24] on input at bounding box center [327, 21] width 141 height 17
paste input "4167008841"
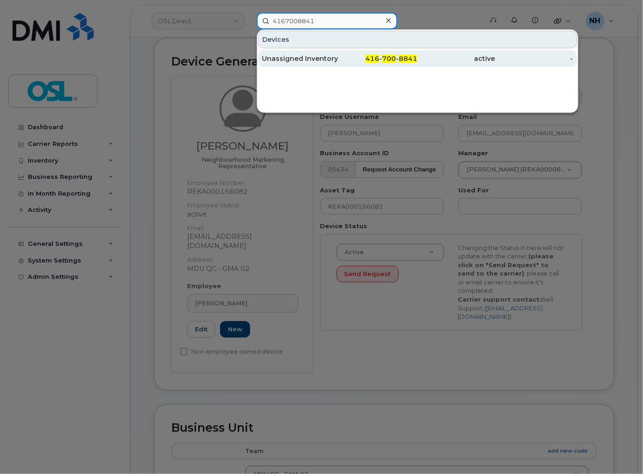
type input "4167008841"
click at [352, 52] on div "416 - 700 - 8841" at bounding box center [379, 58] width 78 height 17
click at [352, 51] on div "416 - 700 - 8841" at bounding box center [379, 58] width 78 height 17
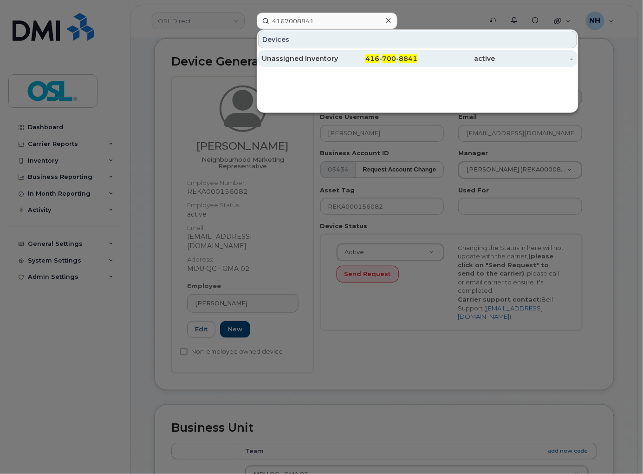
click at [352, 51] on div "416 - 700 - 8841" at bounding box center [379, 58] width 78 height 17
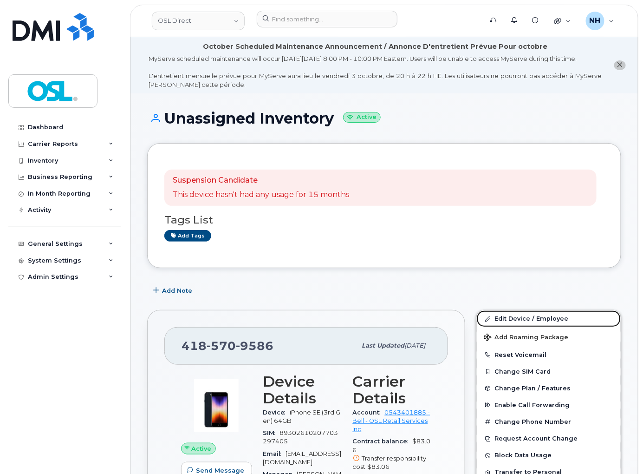
drag, startPoint x: 537, startPoint y: 321, endPoint x: 226, endPoint y: 42, distance: 417.1
click at [537, 321] on link "Edit Device / Employee" at bounding box center [549, 318] width 144 height 17
click at [536, 321] on link "Edit Device / Employee" at bounding box center [549, 318] width 144 height 17
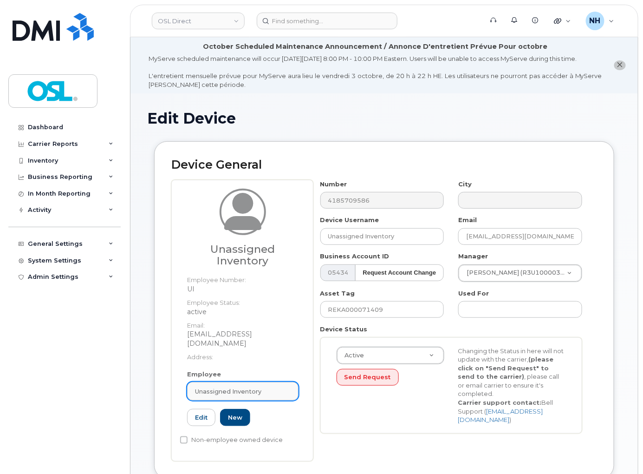
click at [236, 385] on link "Unassigned Inventory" at bounding box center [242, 391] width 111 height 19
paste input "REKA000156077"
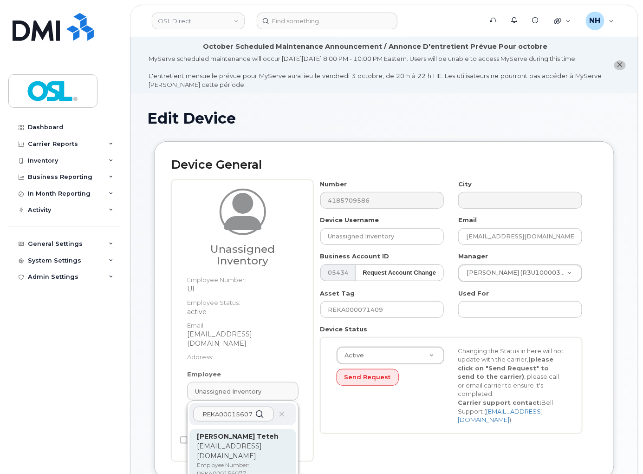
type input "REKA000156077"
click at [231, 439] on strong "Jordan Kingue Teteh" at bounding box center [238, 436] width 82 height 8
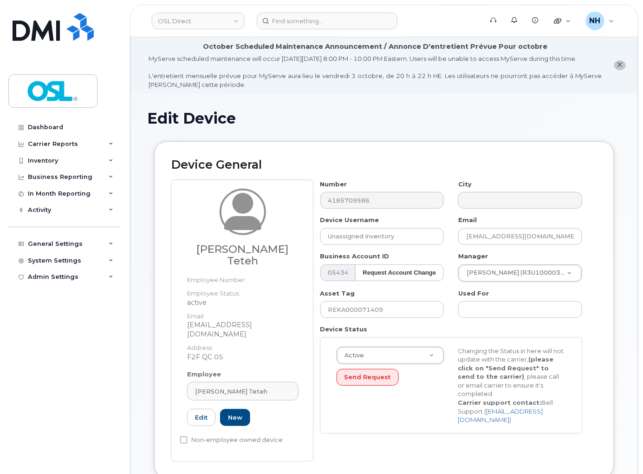
type input "REKA000156077"
type input "Jordan Kingue Teteh"
type input "jordan.jordan@osldirect.com"
type input "3358058"
click at [381, 309] on div "Asset Tag REKA000071409" at bounding box center [383, 303] width 138 height 29
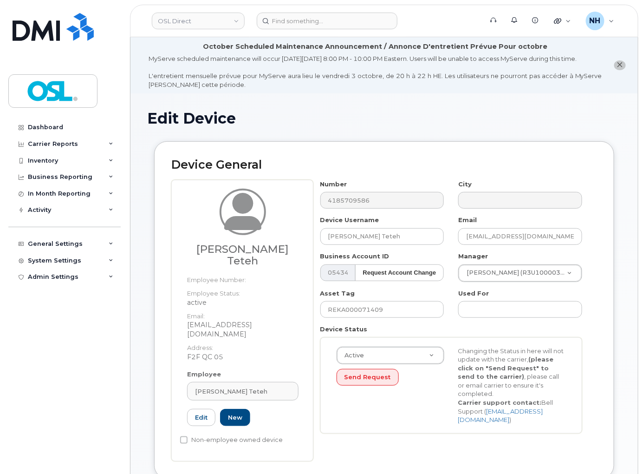
click at [384, 327] on div "Number 4185709586 City Device Username Jordan Kingue Teteh Email jordan.jordan@…" at bounding box center [452, 310] width 276 height 261
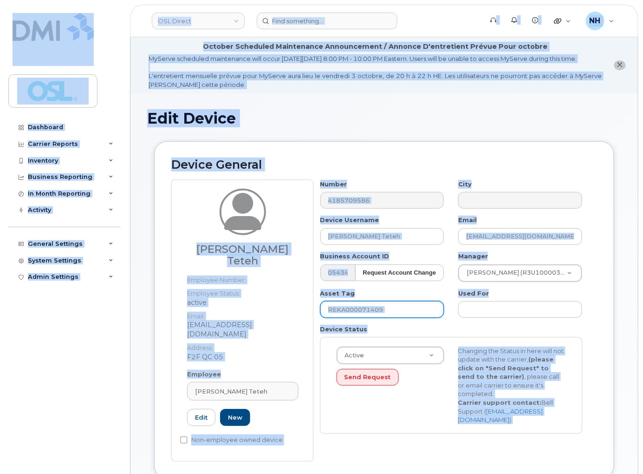
click at [396, 318] on input "REKA000071409" at bounding box center [383, 309] width 124 height 17
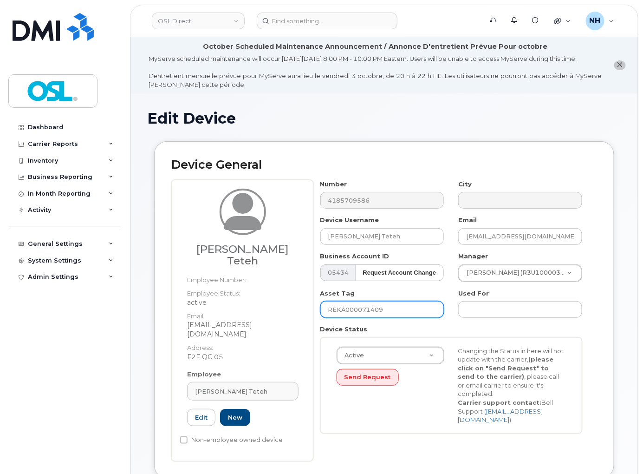
click at [397, 316] on input "REKA000071409" at bounding box center [383, 309] width 124 height 17
paste input "156077"
type input "REKA000156077"
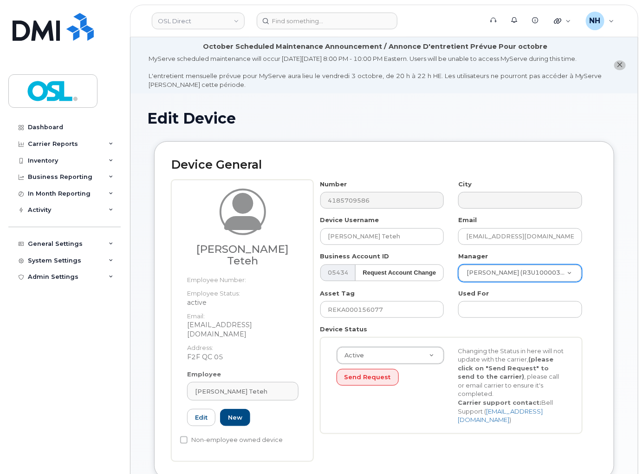
paste input "Lorraine Harmony Lambert Laliberte"
type input "Lorraine Harmony Lambert Laliberte"
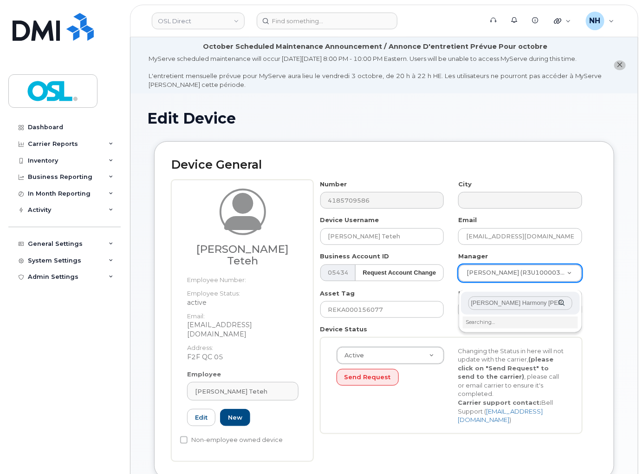
scroll to position [0, 6]
type input "1660155"
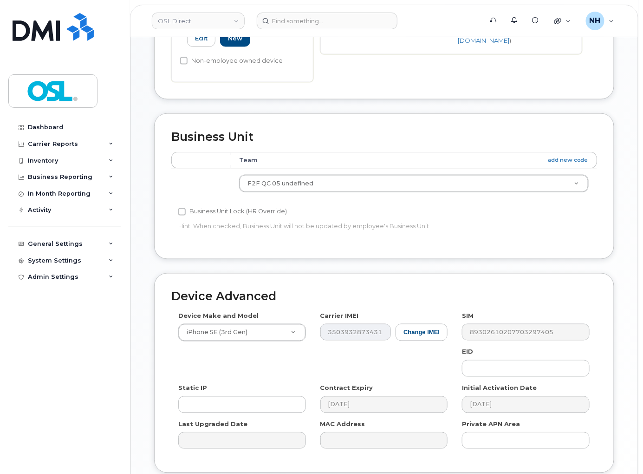
scroll to position [456, 0]
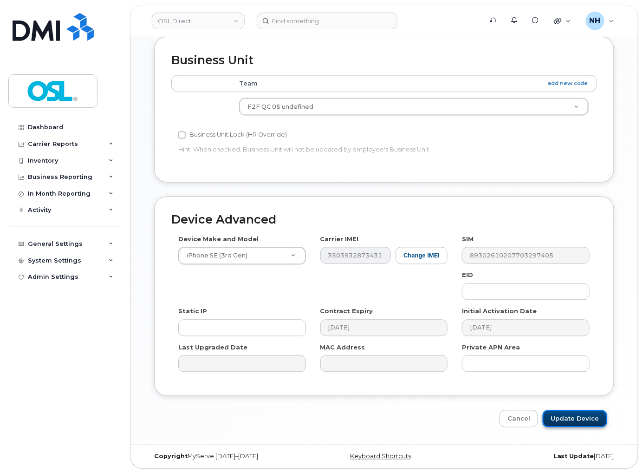
click at [559, 419] on input "Update Device" at bounding box center [575, 418] width 65 height 17
type input "Saving..."
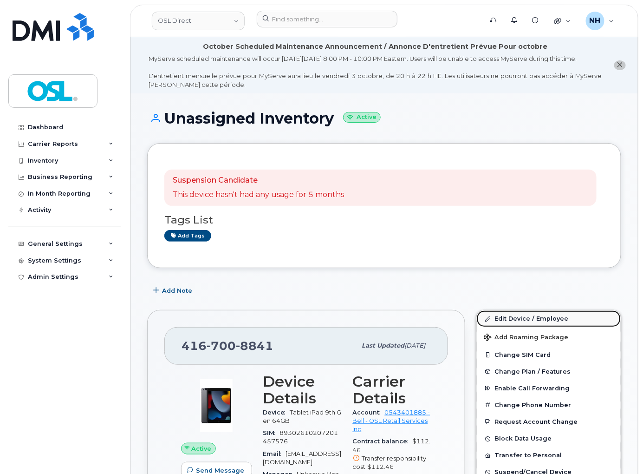
click at [514, 324] on link "Edit Device / Employee" at bounding box center [549, 318] width 144 height 17
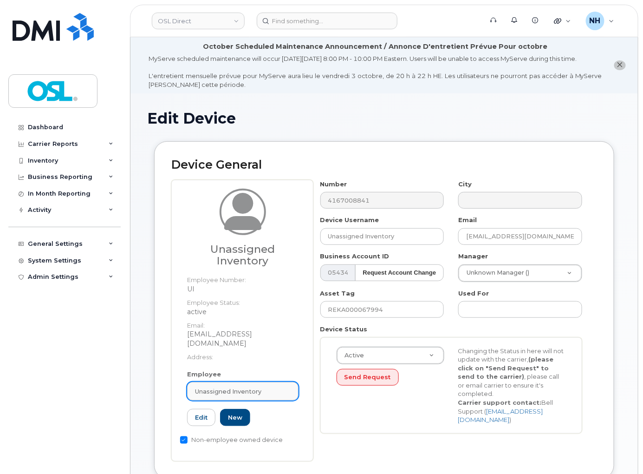
click at [242, 393] on span "Unassigned Inventory" at bounding box center [228, 391] width 66 height 9
paste input "REKA000156077"
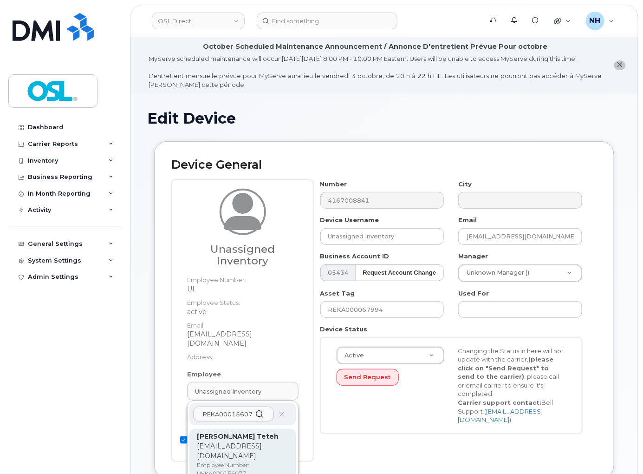
type input "REKA000156077"
click at [239, 440] on p "[PERSON_NAME] Teteh" at bounding box center [243, 437] width 92 height 10
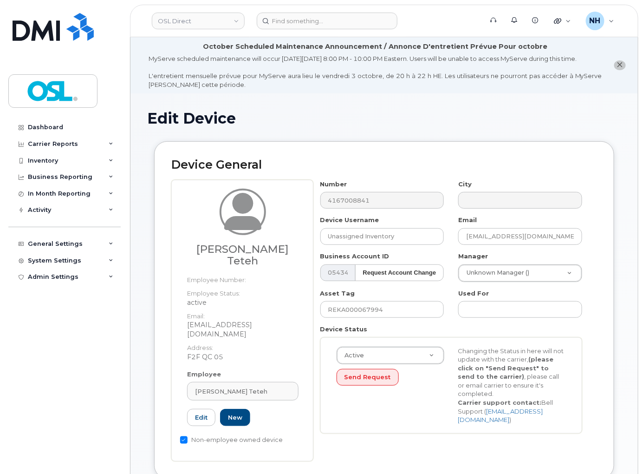
type input "REKA000156077"
type input "[PERSON_NAME] Teteh"
type input "[EMAIL_ADDRESS][DOMAIN_NAME]"
type input "3358058"
click at [389, 315] on input "REKA000067994" at bounding box center [383, 309] width 124 height 17
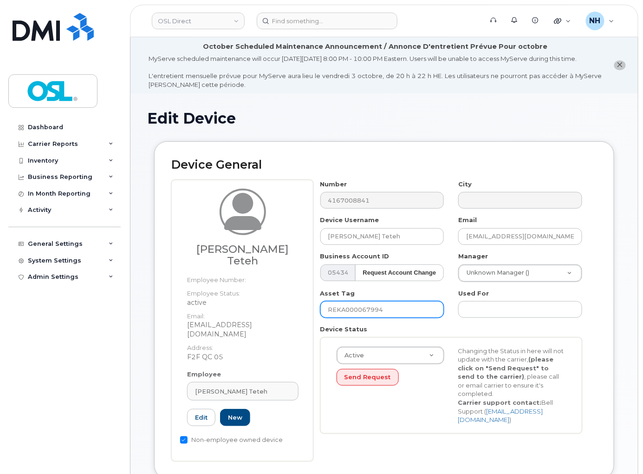
paste input "156077"
type input "REKA000156077"
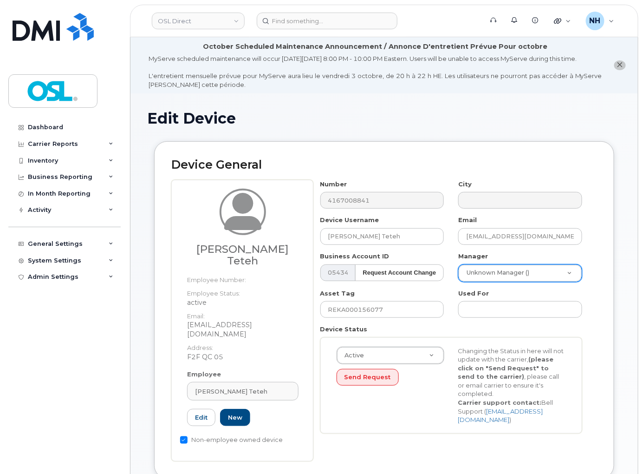
paste input "Lorraine Harmony Lambert Laliberte"
type input "Lorraine Harmony Lambert Laliberte"
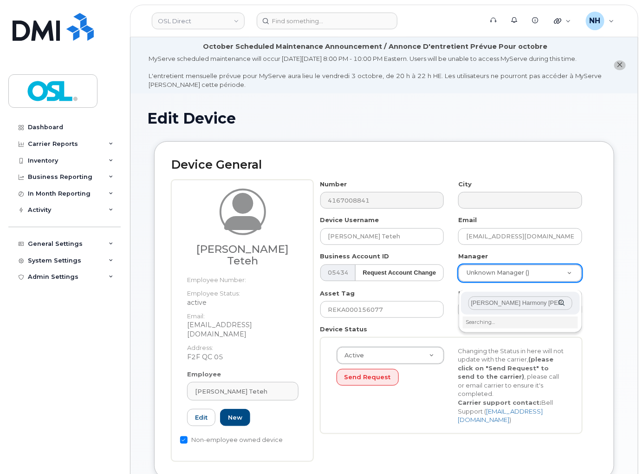
scroll to position [0, 6]
type input "Lorraine Harmony Lambert Laliberte"
type input "1660155"
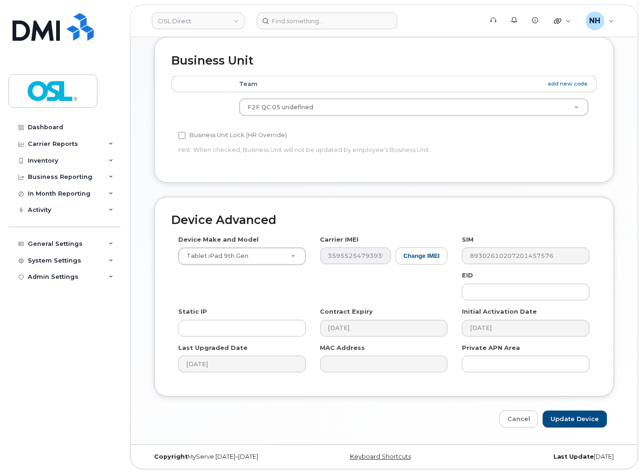
scroll to position [456, 0]
click at [586, 423] on input "Update Device" at bounding box center [575, 418] width 65 height 17
type input "Saving..."
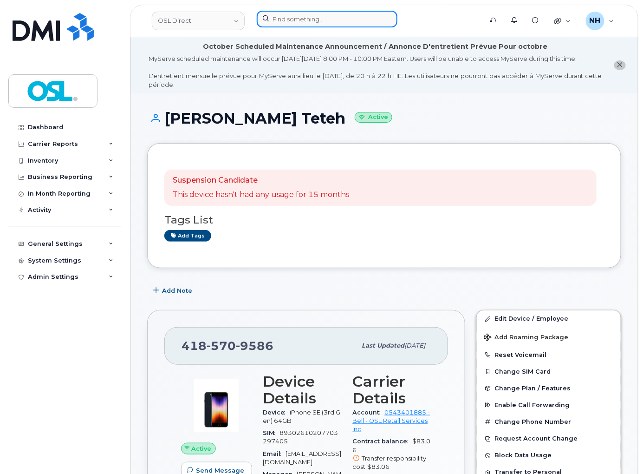
click at [312, 20] on input at bounding box center [327, 19] width 141 height 17
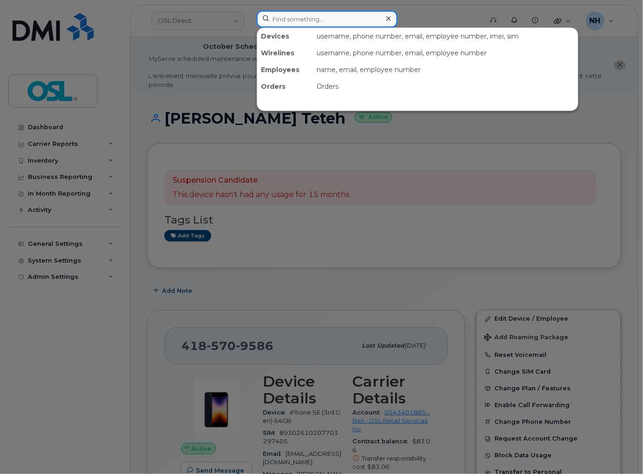
paste input "5063813829"
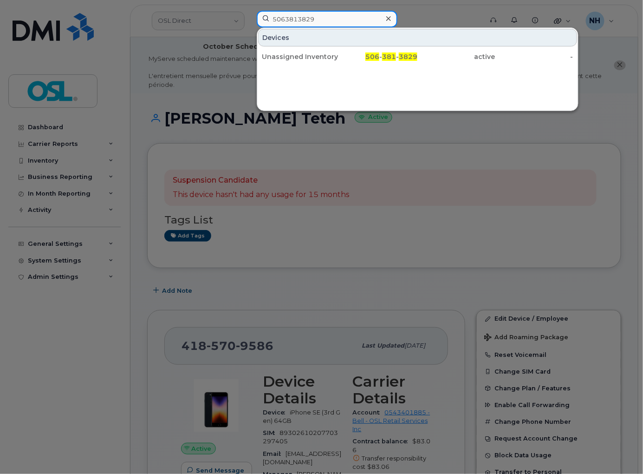
type input "5063813829"
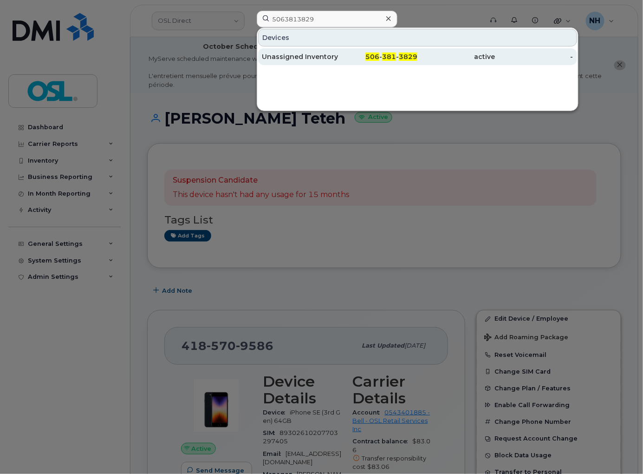
click at [340, 59] on div "506 - 381 - 3829" at bounding box center [379, 56] width 78 height 9
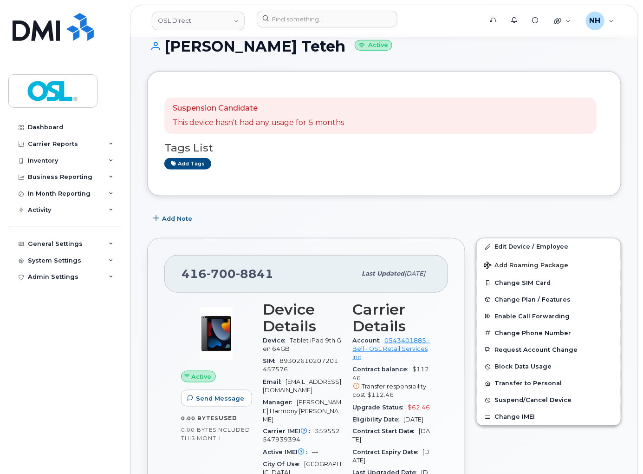
scroll to position [155, 0]
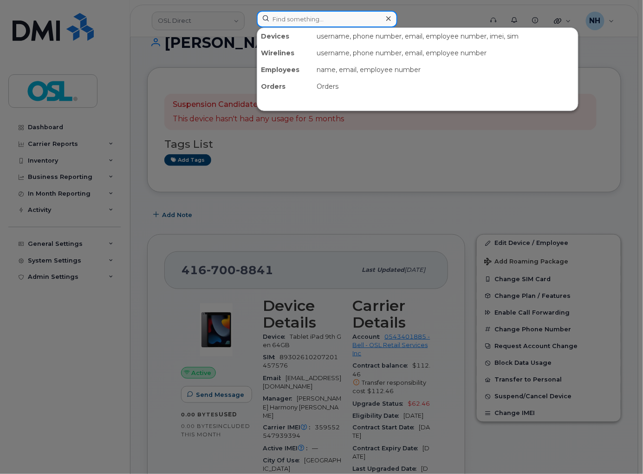
drag, startPoint x: 282, startPoint y: 13, endPoint x: 282, endPoint y: 19, distance: 5.6
click at [282, 14] on input at bounding box center [327, 19] width 141 height 17
paste input "4169853530"
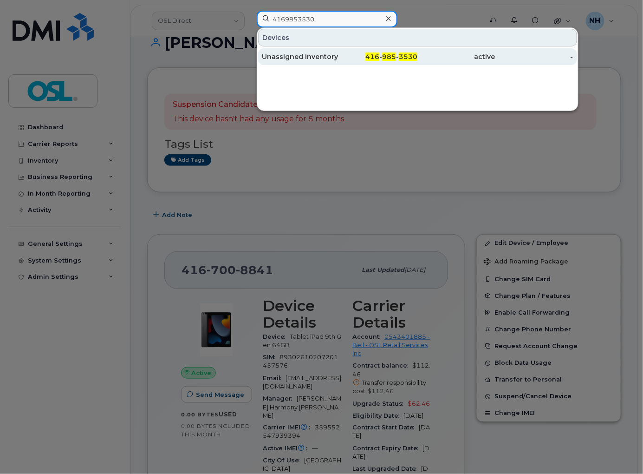
type input "4169853530"
click at [324, 55] on div "Unassigned Inventory" at bounding box center [301, 56] width 78 height 9
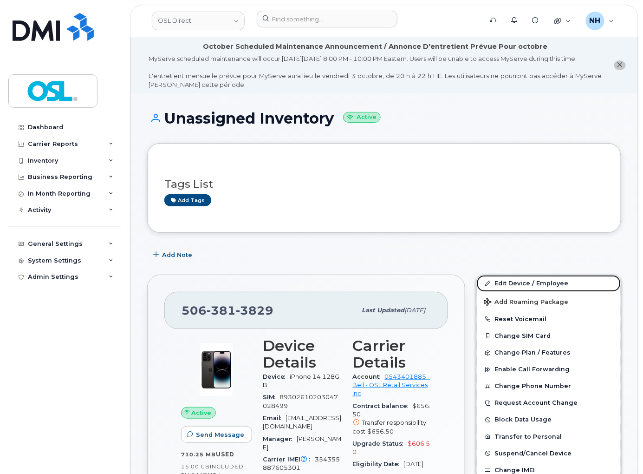
drag, startPoint x: 529, startPoint y: 290, endPoint x: 337, endPoint y: 174, distance: 224.5
click at [529, 289] on link "Edit Device / Employee" at bounding box center [549, 283] width 144 height 17
click at [529, 288] on link "Edit Device / Employee" at bounding box center [549, 283] width 144 height 17
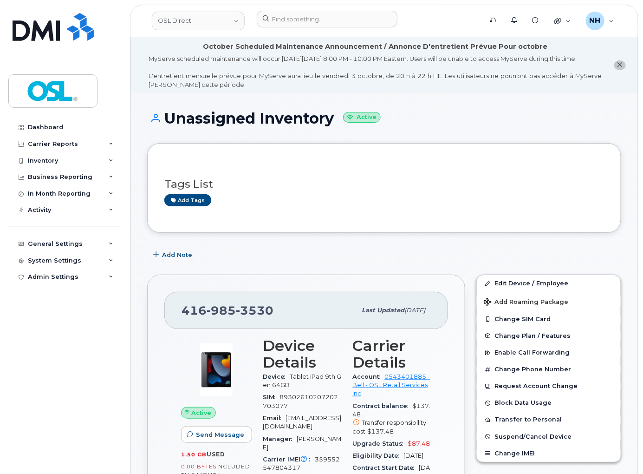
click at [327, 255] on div "Add Note" at bounding box center [384, 255] width 474 height 17
click at [528, 292] on link "Edit Device / Employee" at bounding box center [549, 283] width 144 height 17
drag, startPoint x: 528, startPoint y: 292, endPoint x: 462, endPoint y: 217, distance: 99.4
click at [528, 292] on link "Edit Device / Employee" at bounding box center [549, 283] width 144 height 17
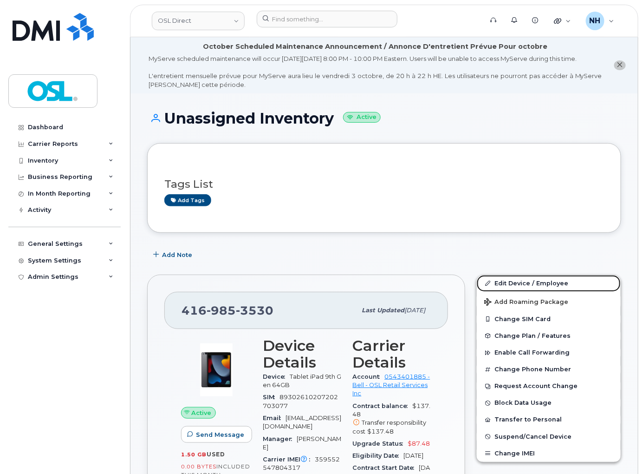
click at [528, 292] on link "Edit Device / Employee" at bounding box center [549, 283] width 144 height 17
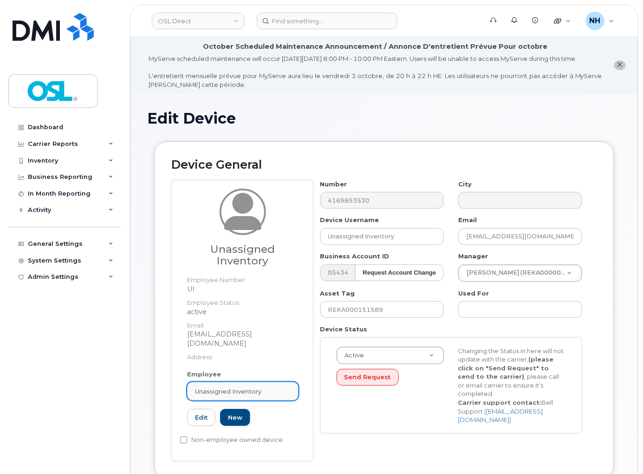
click at [239, 387] on span "Unassigned Inventory" at bounding box center [228, 391] width 66 height 9
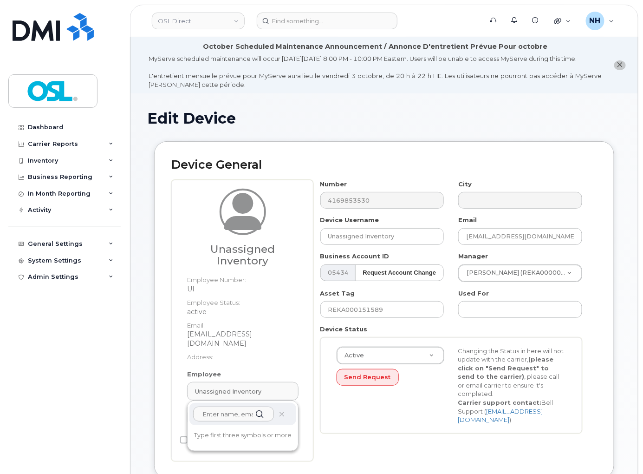
paste input "REKA000156066"
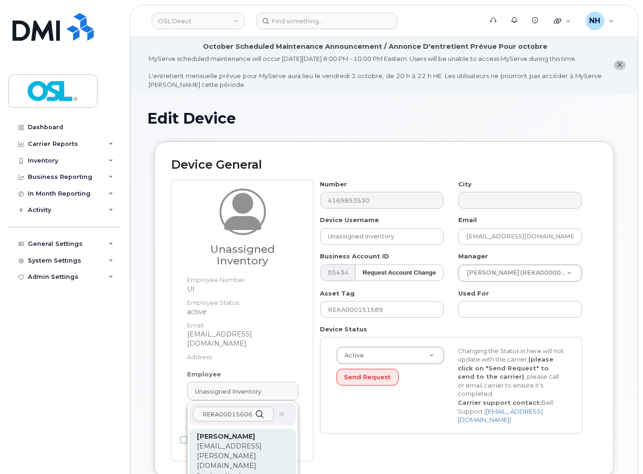
type input "REKA000156066"
click at [229, 454] on div "[PERSON_NAME] [PERSON_NAME][EMAIL_ADDRESS][PERSON_NAME][DOMAIN_NAME] Employee N…" at bounding box center [243, 468] width 92 height 73
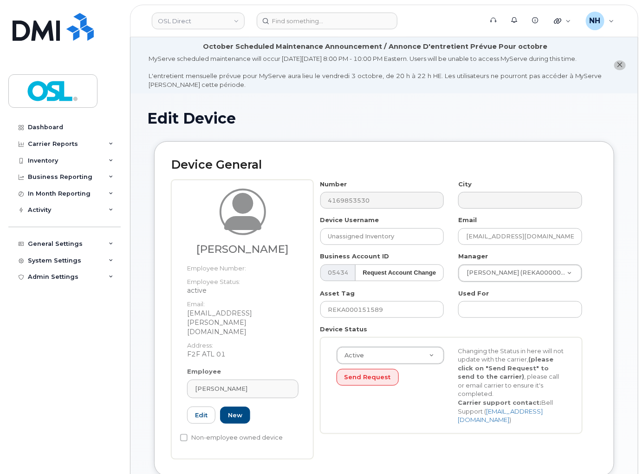
type input "REKA000156066"
type input "[PERSON_NAME]"
type input "[EMAIL_ADDRESS][PERSON_NAME][DOMAIN_NAME]"
type input "3358030"
click at [376, 318] on input "REKA000151589" at bounding box center [383, 309] width 124 height 17
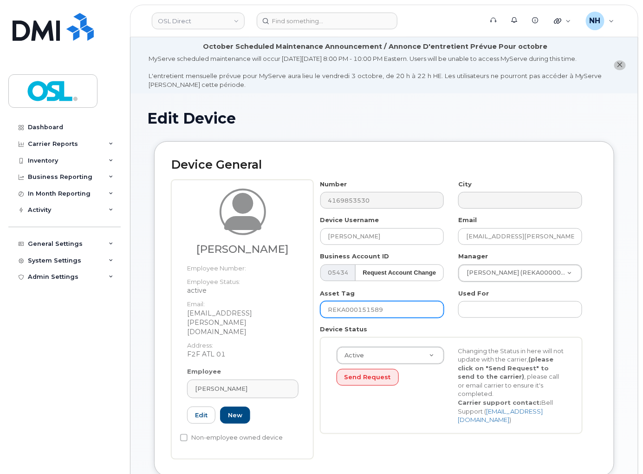
paste input "6066"
type input "REKA000156066"
click at [407, 317] on input "REKA000156066" at bounding box center [383, 309] width 124 height 17
click at [412, 314] on input "REKA000156066" at bounding box center [383, 309] width 124 height 17
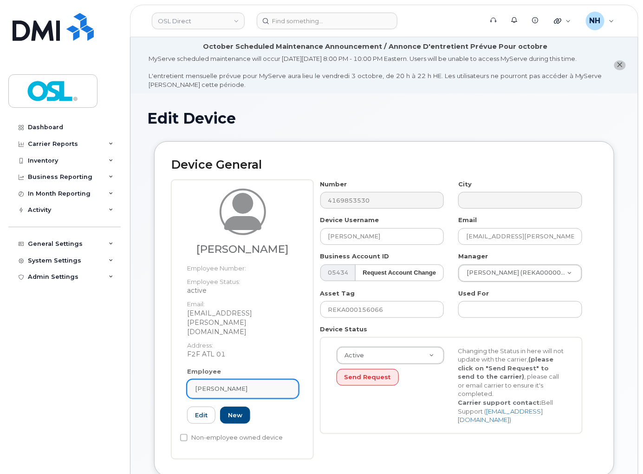
click at [255, 380] on link "[PERSON_NAME]" at bounding box center [242, 389] width 111 height 19
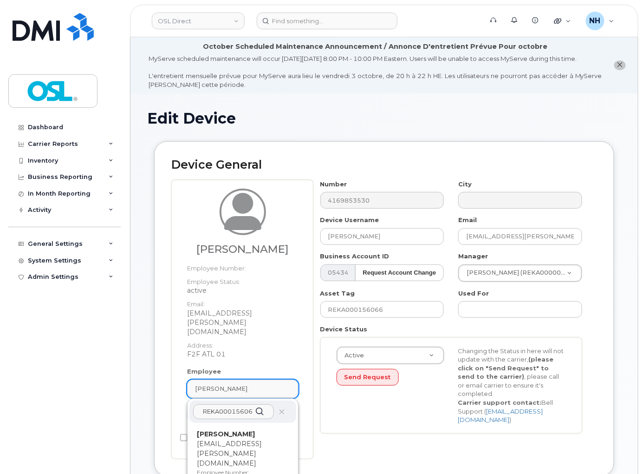
paste input "REKA000156066"
click at [239, 404] on input "REKA000156066REKA000156066" at bounding box center [233, 411] width 81 height 15
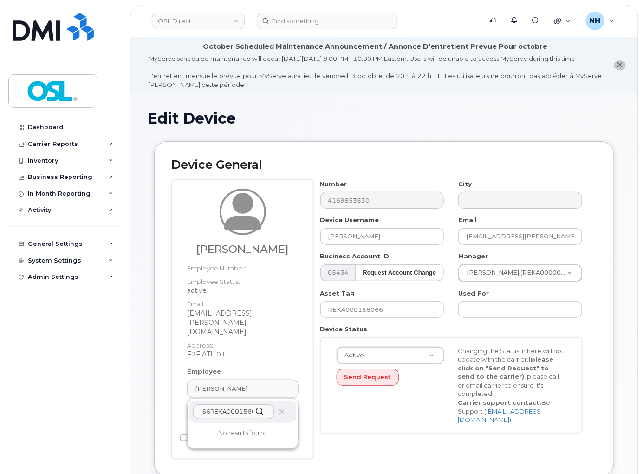
paste input "text"
type input "REKA000156066"
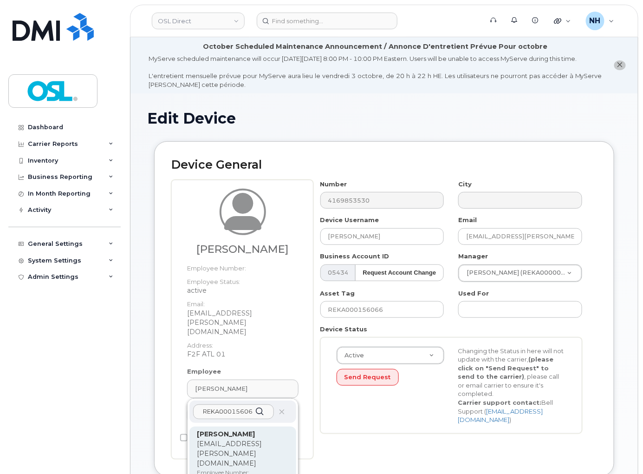
click at [217, 439] on p "[EMAIL_ADDRESS][PERSON_NAME][DOMAIN_NAME]" at bounding box center [243, 453] width 92 height 29
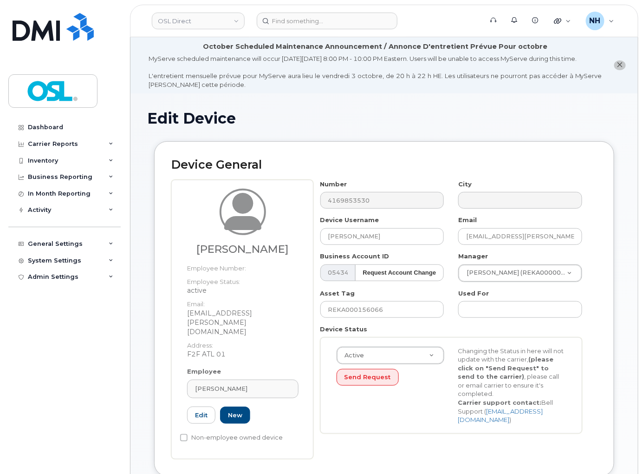
type input "3358030"
paste input "[PERSON_NAME]"
type input "[PERSON_NAME]"
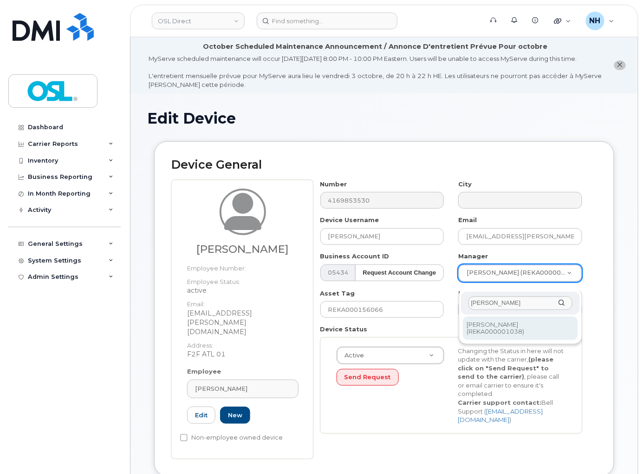
type input "[PERSON_NAME]"
type input "1527352"
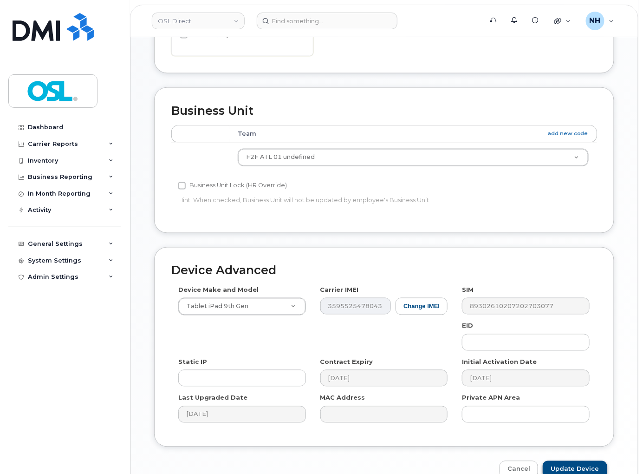
scroll to position [444, 0]
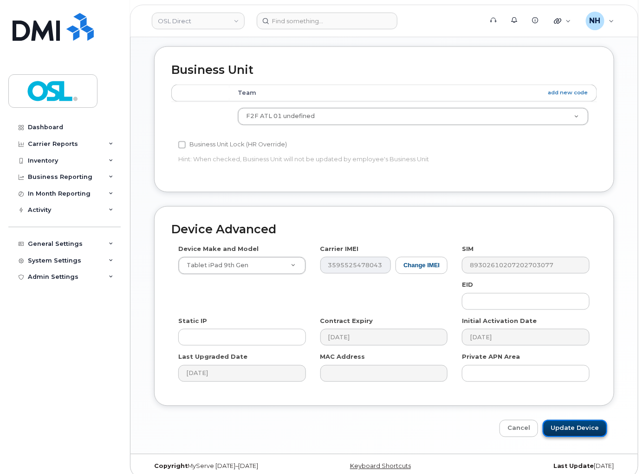
click at [559, 420] on input "Update Device" at bounding box center [575, 428] width 65 height 17
type input "Saving..."
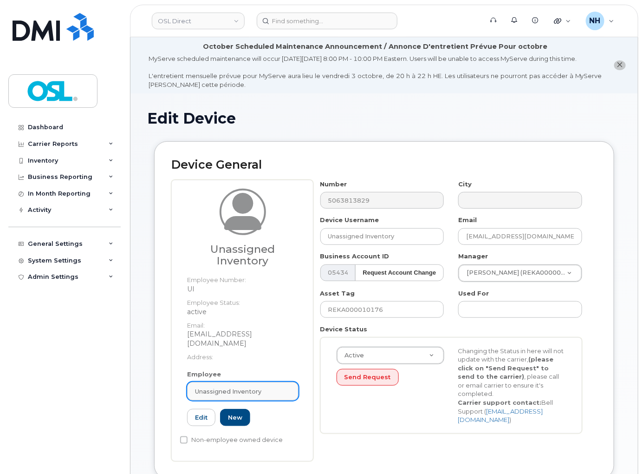
drag, startPoint x: 260, startPoint y: 396, endPoint x: 263, endPoint y: 389, distance: 8.1
click at [261, 396] on link "Unassigned Inventory" at bounding box center [242, 391] width 111 height 19
click at [263, 389] on div "Unassigned Inventory" at bounding box center [243, 391] width 96 height 9
paste input "REKA000156066"
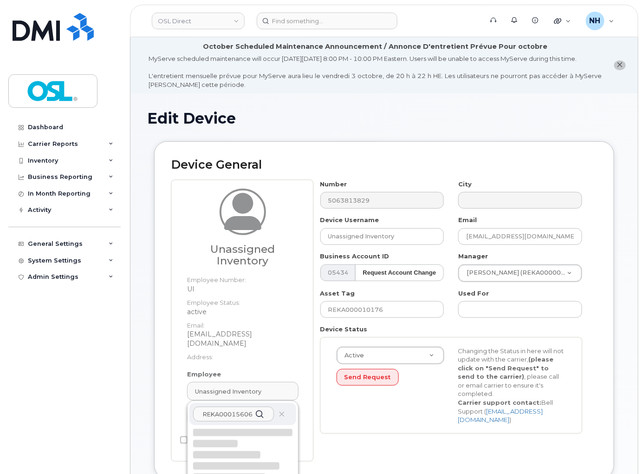
scroll to position [52, 0]
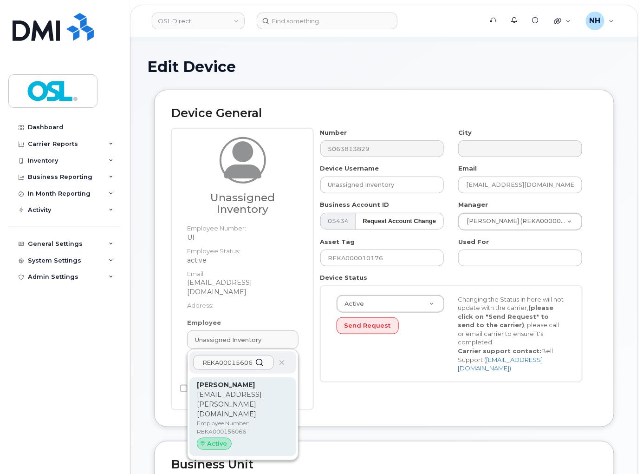
type input "REKA000156066"
click at [256, 382] on p "[PERSON_NAME]" at bounding box center [243, 385] width 92 height 10
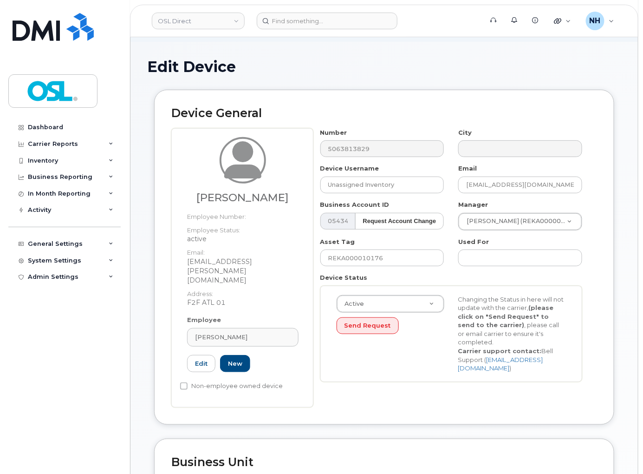
type input "REKA000156066"
type input "[PERSON_NAME]"
type input "[EMAIL_ADDRESS][PERSON_NAME][DOMAIN_NAME]"
type input "3358030"
drag, startPoint x: 351, startPoint y: 277, endPoint x: 354, endPoint y: 271, distance: 6.7
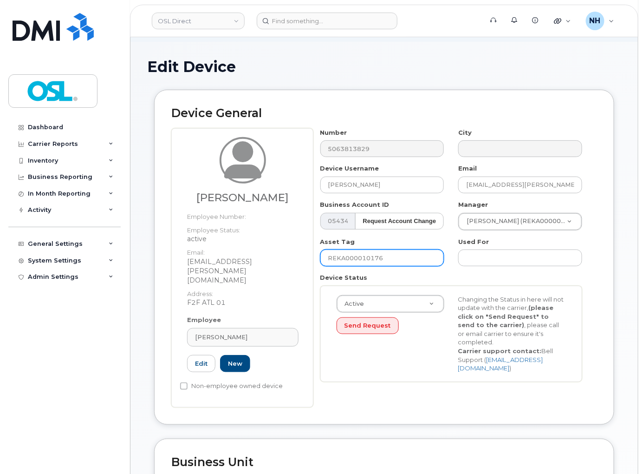
click at [353, 273] on div "Number 5063813829 City Device Username [PERSON_NAME] Email [EMAIL_ADDRESS][PERS…" at bounding box center [452, 258] width 276 height 261
click at [355, 263] on input "REKA000010176" at bounding box center [383, 257] width 124 height 17
paste input "15606"
type input "REKA000156066"
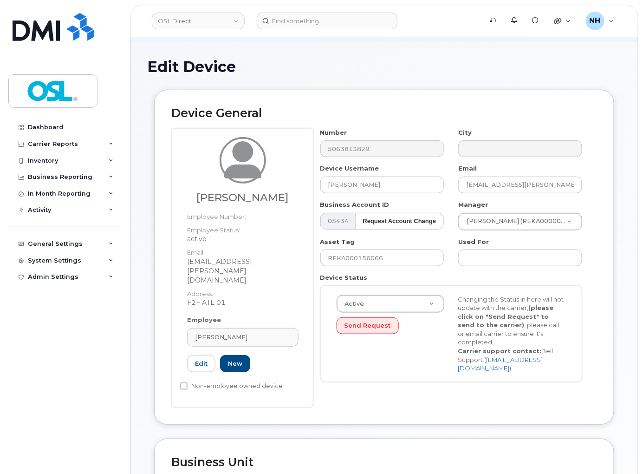
click at [209, 315] on label "Employee" at bounding box center [204, 319] width 34 height 9
click at [211, 316] on div "Employee [PERSON_NAME] REKA000156066 [PERSON_NAME] [PERSON_NAME][EMAIL_ADDRESS]…" at bounding box center [242, 347] width 125 height 65
click at [219, 333] on span "[PERSON_NAME]" at bounding box center [221, 337] width 52 height 9
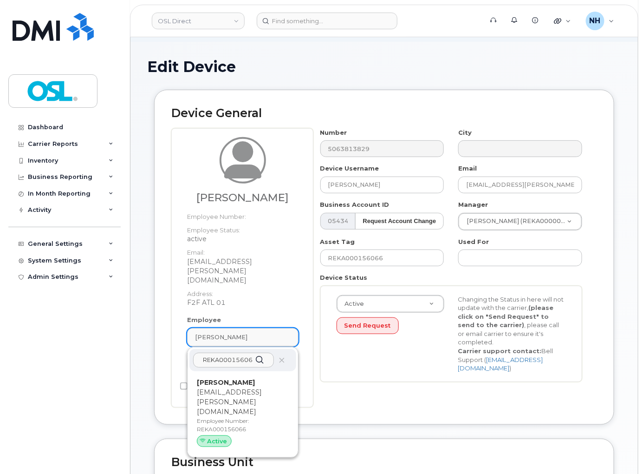
paste input "REKA000156066"
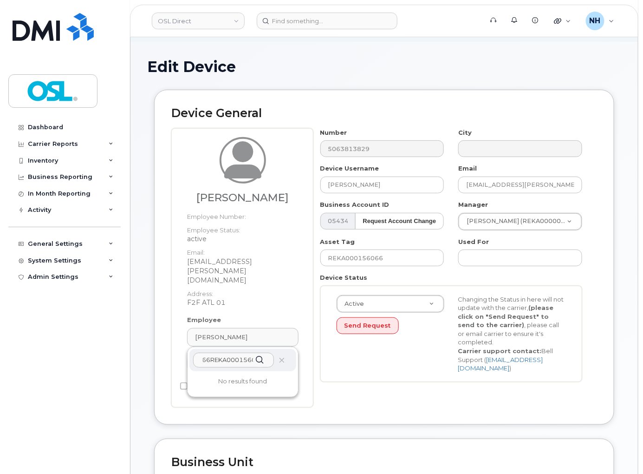
click at [230, 353] on input "REKA000156066REKA000156066" at bounding box center [233, 360] width 81 height 15
paste input "text"
type input "REKA000156066"
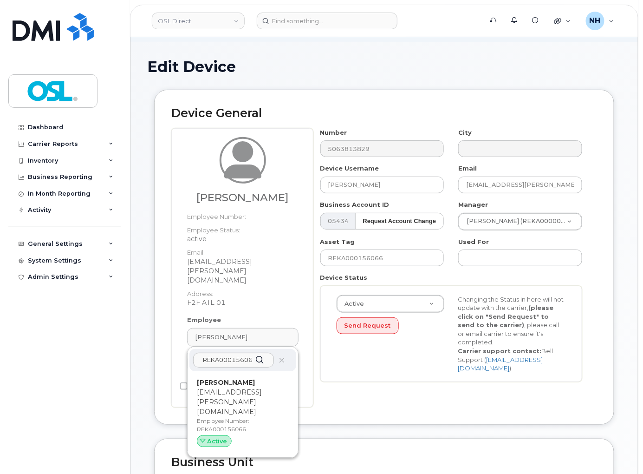
click at [243, 395] on div "[PERSON_NAME] [PERSON_NAME][EMAIL_ADDRESS][PERSON_NAME][DOMAIN_NAME] Employee N…" at bounding box center [243, 414] width 92 height 73
type input "3358030"
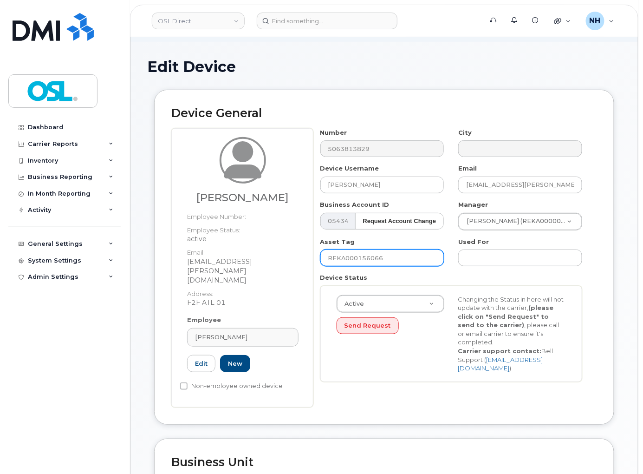
click at [413, 264] on input "REKA000156066" at bounding box center [383, 257] width 124 height 17
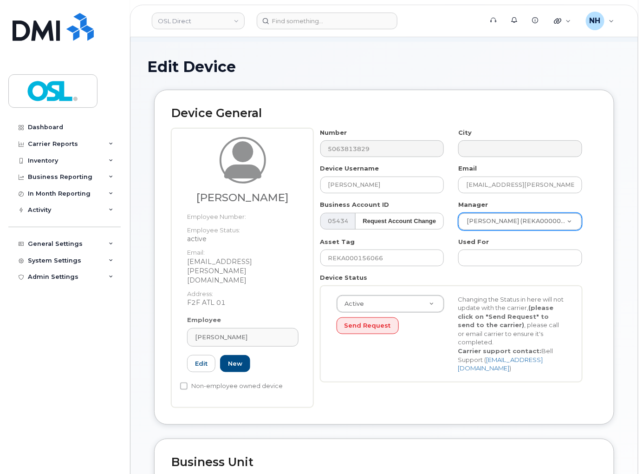
click at [482, 221] on div "[PERSON_NAME] (REKA000004930)" at bounding box center [520, 222] width 124 height 18
paste input "[PERSON_NAME]"
type input "[PERSON_NAME]"
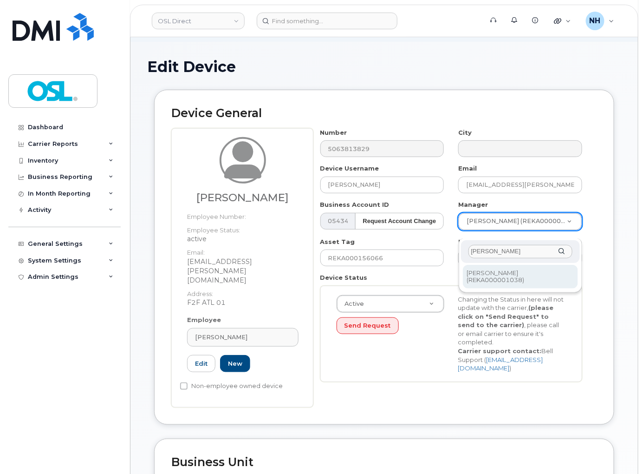
type input "[PERSON_NAME]"
type input "1527352"
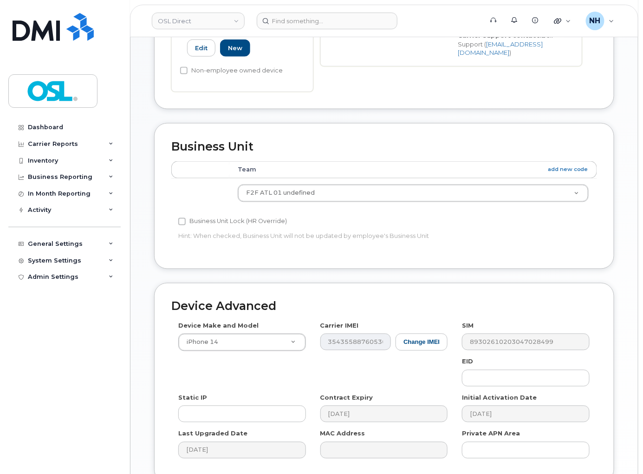
scroll to position [444, 0]
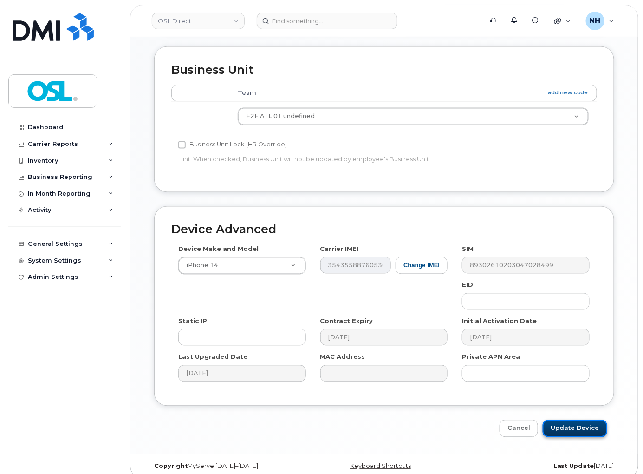
click at [583, 420] on input "Update Device" at bounding box center [575, 428] width 65 height 17
type input "Saving..."
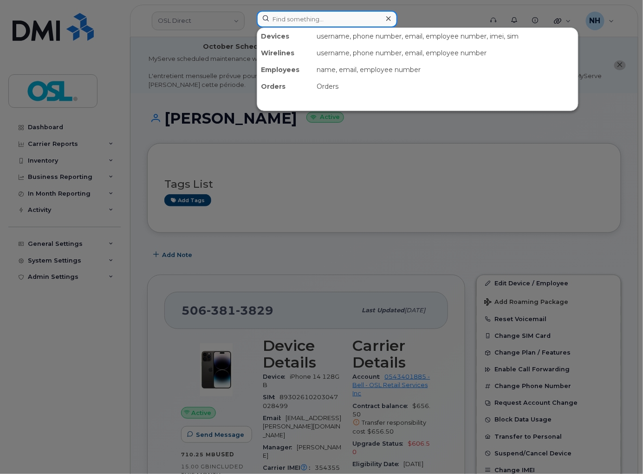
click at [300, 20] on input at bounding box center [327, 19] width 141 height 17
paste input "4164288530"
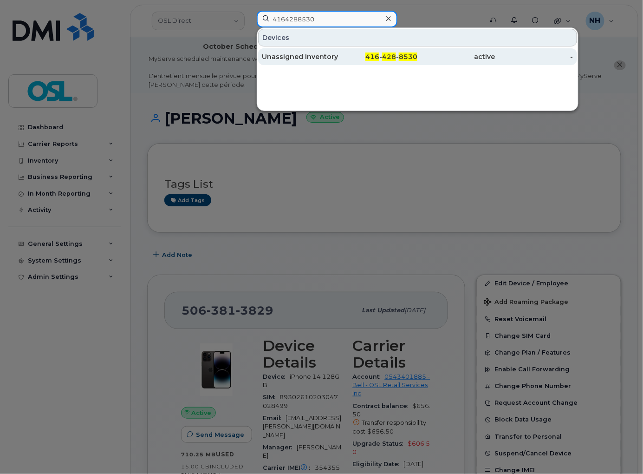
type input "4164288530"
click at [353, 62] on div "416 - 428 - 8530" at bounding box center [379, 56] width 78 height 17
click at [353, 57] on div "416 - 428 - 8530" at bounding box center [379, 56] width 78 height 9
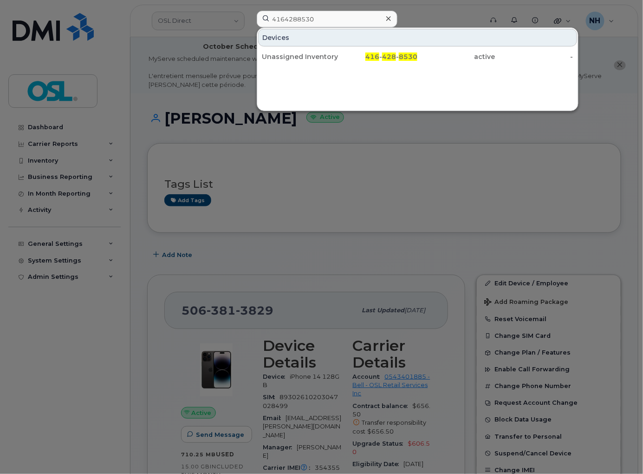
drag, startPoint x: 353, startPoint y: 57, endPoint x: 5, endPoint y: 46, distance: 348.6
click at [354, 56] on div "416 - 428 - 8530" at bounding box center [379, 56] width 78 height 9
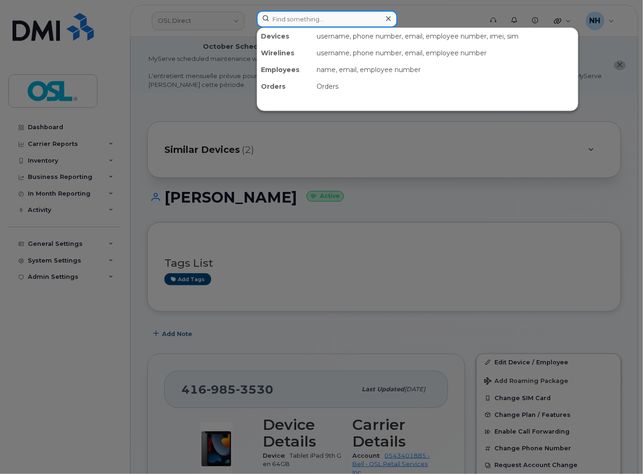
click at [317, 21] on input at bounding box center [327, 19] width 141 height 17
paste input "4383562806"
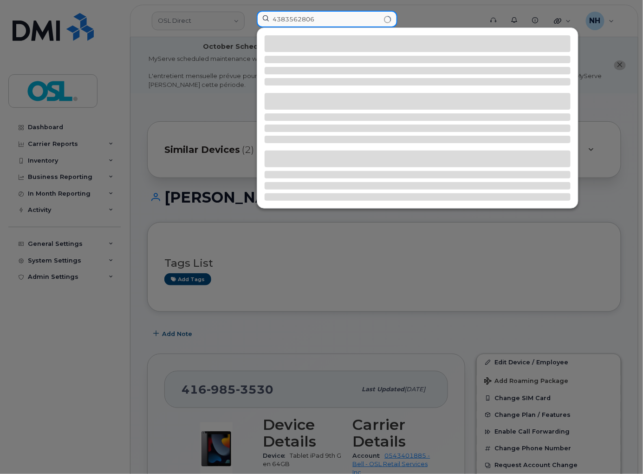
type input "4383562806"
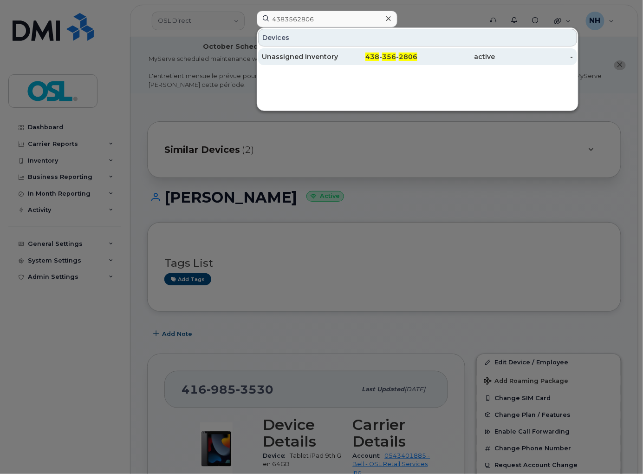
click at [324, 58] on div "Unassigned Inventory" at bounding box center [301, 56] width 78 height 9
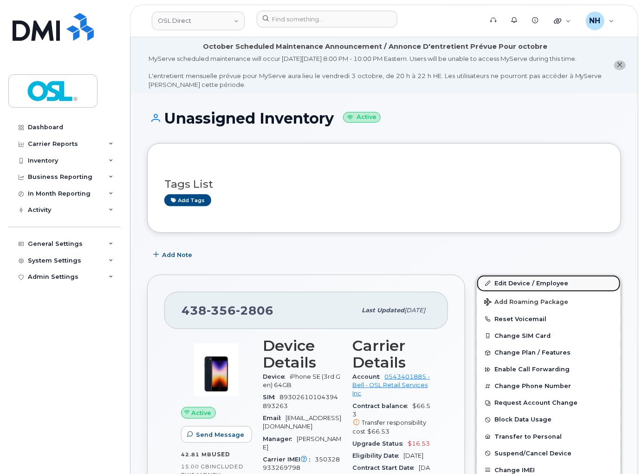
click at [518, 290] on link "Edit Device / Employee" at bounding box center [549, 283] width 144 height 17
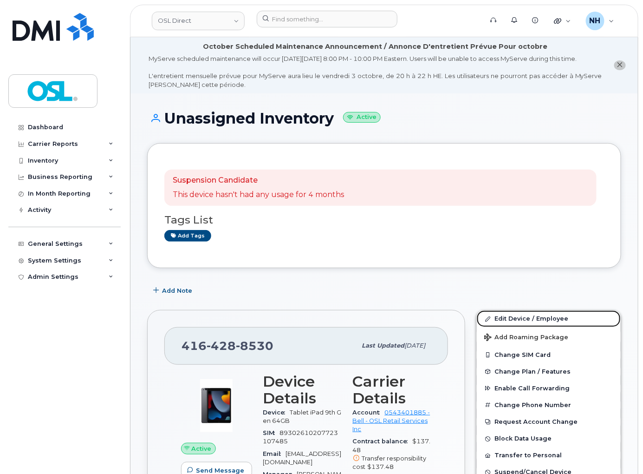
drag, startPoint x: 531, startPoint y: 328, endPoint x: 332, endPoint y: 94, distance: 306.8
click at [531, 327] on link "Edit Device / Employee" at bounding box center [549, 318] width 144 height 17
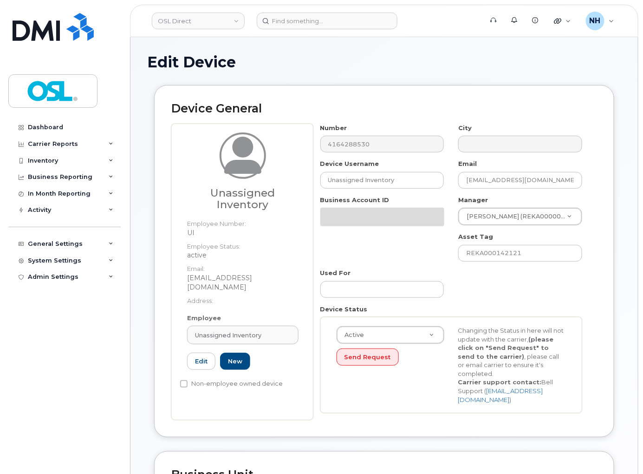
click at [241, 273] on dt "Email:" at bounding box center [242, 266] width 111 height 13
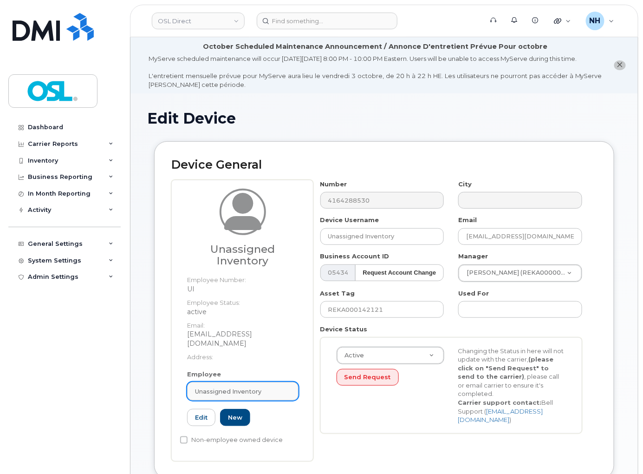
click at [242, 382] on link "Unassigned Inventory" at bounding box center [242, 391] width 111 height 19
paste input "REKA000156001"
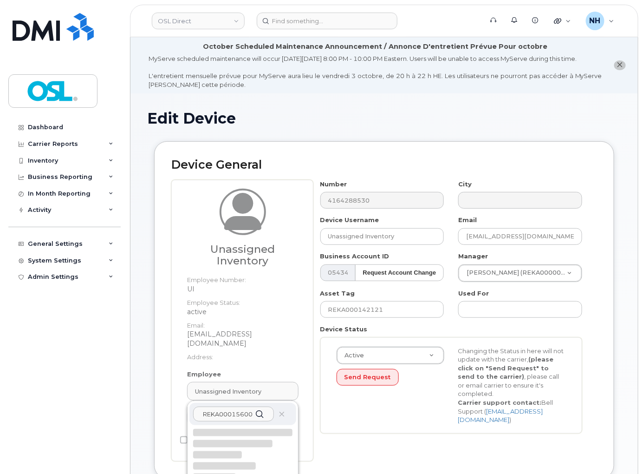
scroll to position [155, 0]
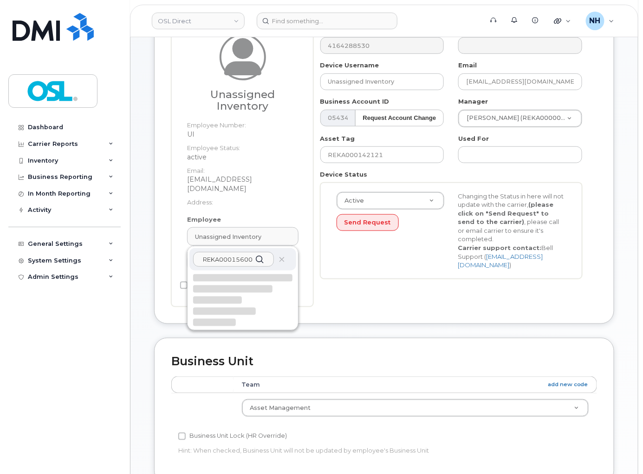
type input "REKA000156001"
click at [246, 299] on div at bounding box center [242, 300] width 99 height 52
click at [246, 294] on div at bounding box center [242, 300] width 99 height 52
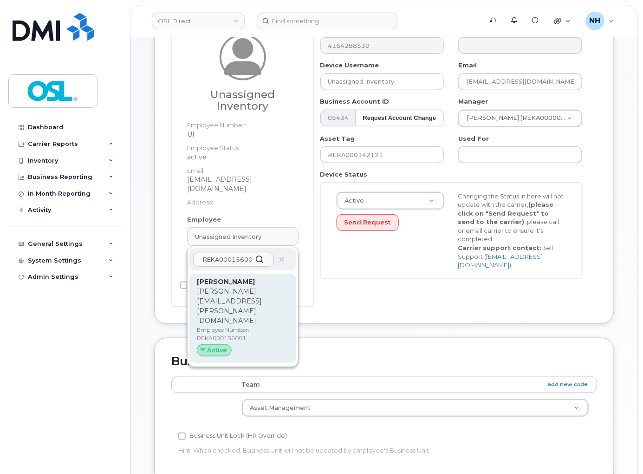
click at [226, 291] on p "[PERSON_NAME][EMAIL_ADDRESS][PERSON_NAME][DOMAIN_NAME]" at bounding box center [243, 306] width 92 height 39
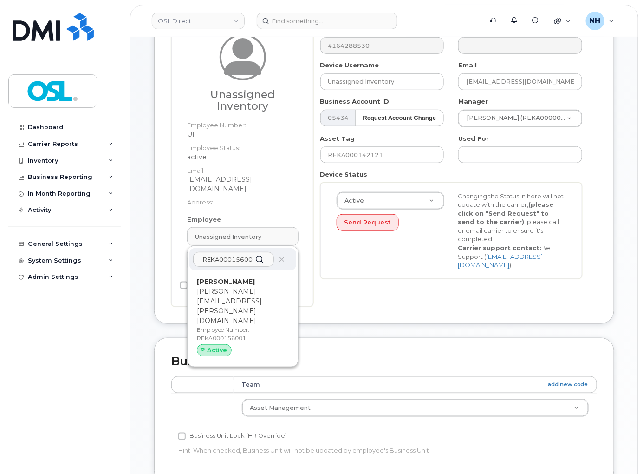
type input "REKA000156001"
type input "[PERSON_NAME]"
type input "[PERSON_NAME][EMAIL_ADDRESS][PERSON_NAME][DOMAIN_NAME]"
type input "3358032"
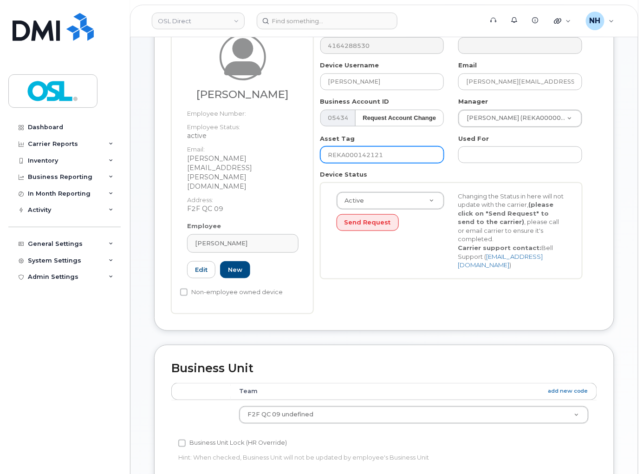
click at [369, 157] on input "REKA000142121" at bounding box center [383, 154] width 124 height 17
click at [374, 163] on input "REKA000142121" at bounding box center [383, 154] width 124 height 17
paste input "5600"
type input "REKA000156001"
paste input "[PERSON_NAME]"
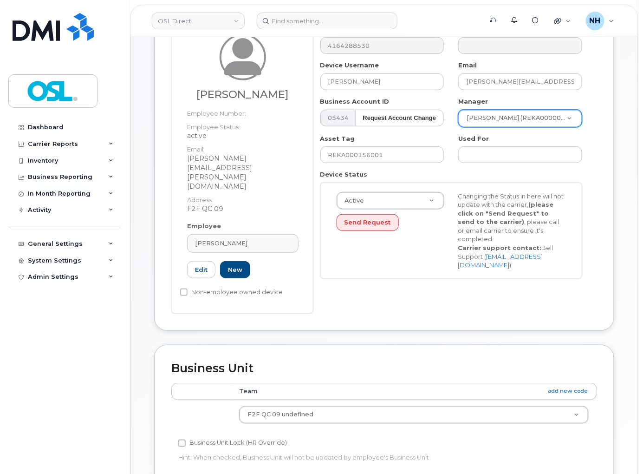
type input "[PERSON_NAME]"
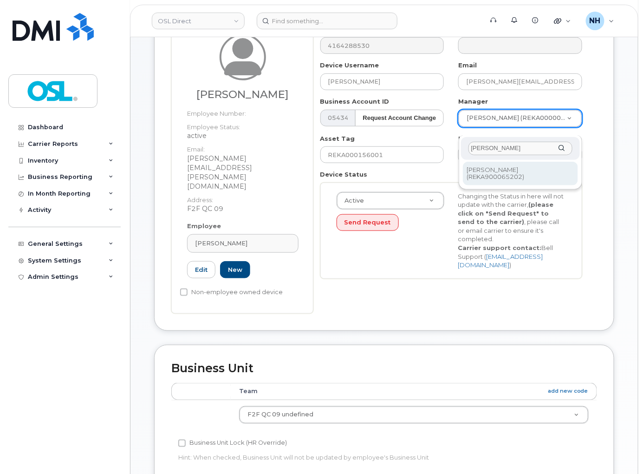
type input "[PERSON_NAME]"
type input "2376499"
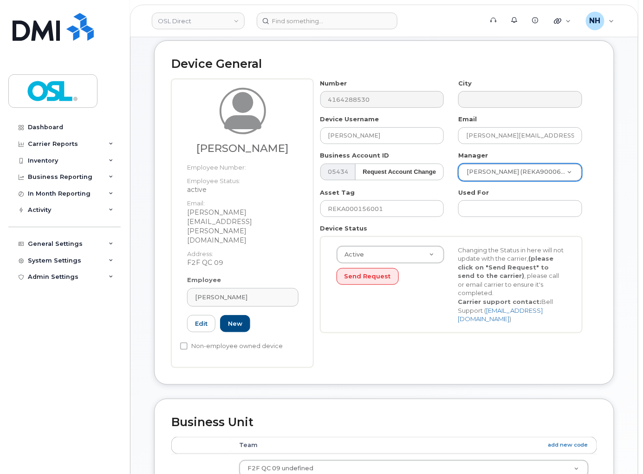
scroll to position [31, 0]
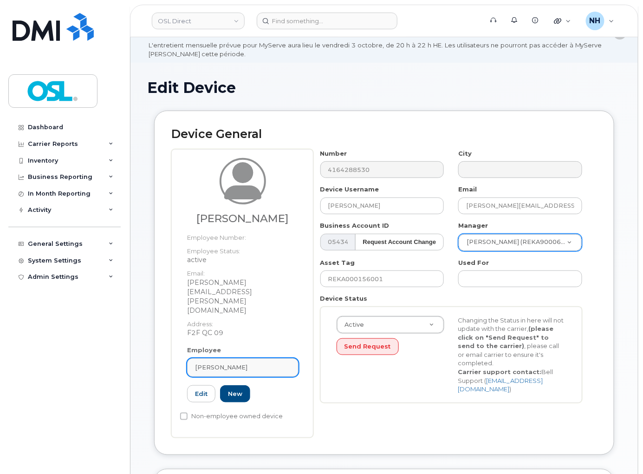
click at [239, 363] on span "[PERSON_NAME]" at bounding box center [221, 367] width 52 height 9
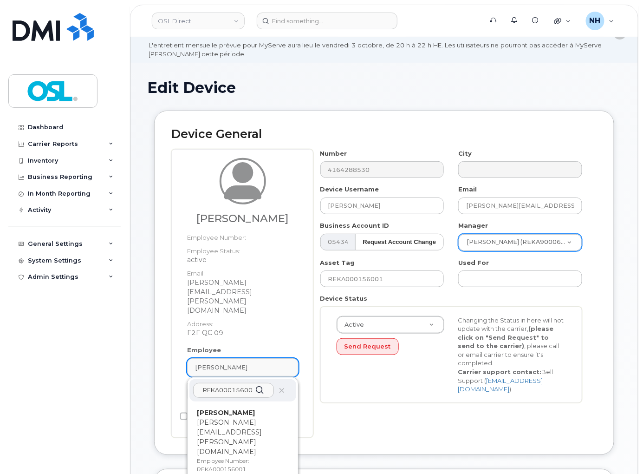
paste input "REKA000156001"
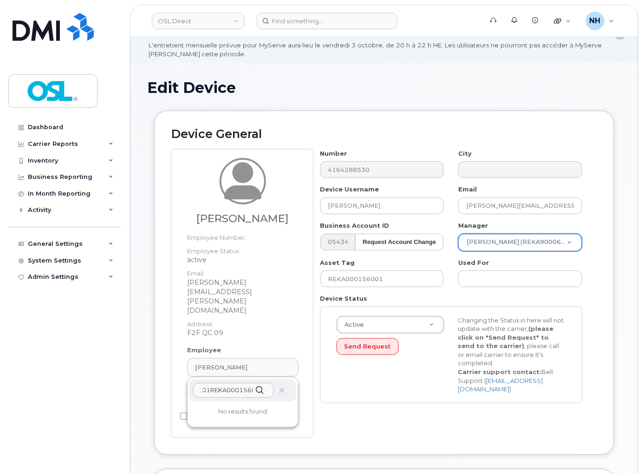
scroll to position [0, 0]
click at [233, 377] on div "REKA000156001REKA000156001 No results found" at bounding box center [242, 402] width 111 height 51
click at [229, 377] on div "REKA000156001REKA000156001 No results found" at bounding box center [243, 402] width 111 height 50
click at [230, 383] on input "REKA000156001REKA000156001" at bounding box center [233, 390] width 81 height 15
paste input "text"
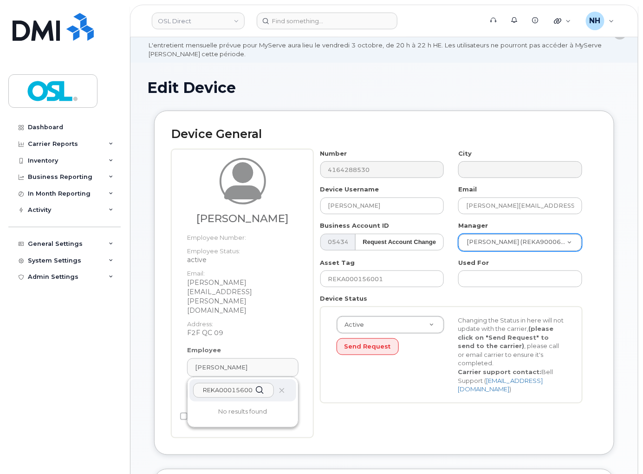
type input "REKA000156001"
click at [236, 418] on p "joseph.murphy@osldirect.com" at bounding box center [243, 437] width 92 height 39
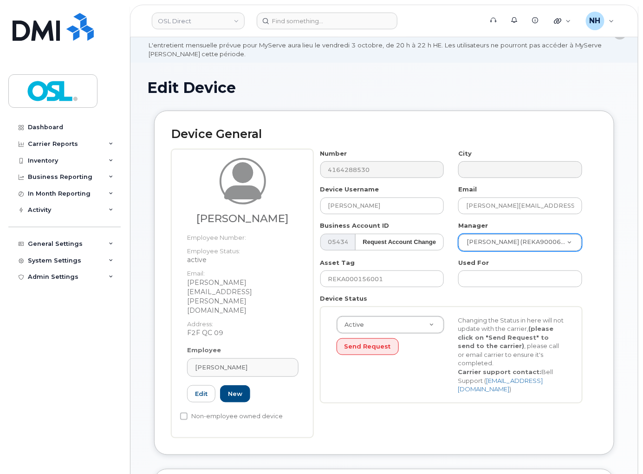
type input "3358032"
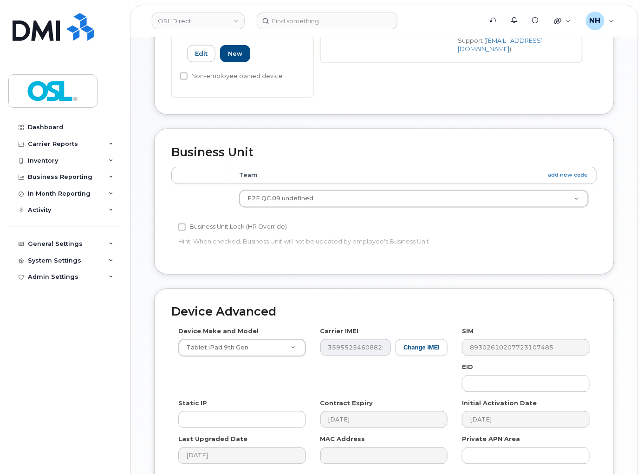
scroll to position [444, 0]
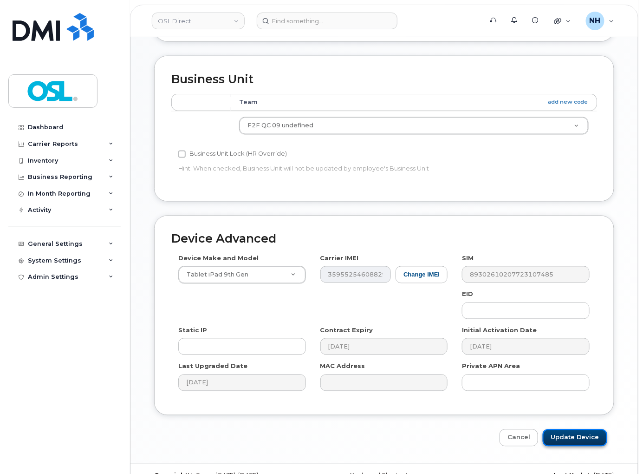
click at [586, 429] on input "Update Device" at bounding box center [575, 437] width 65 height 17
type input "Saving..."
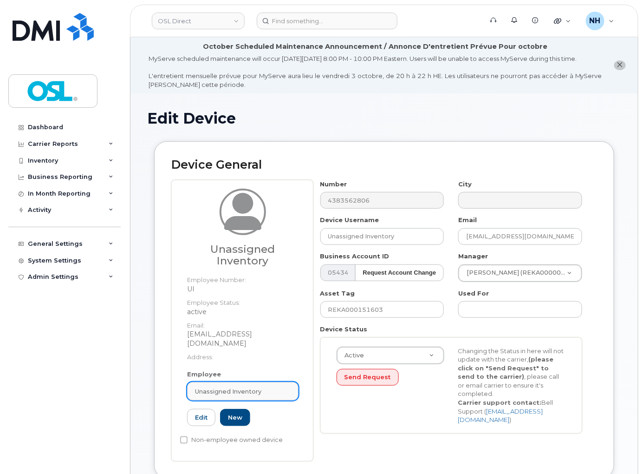
drag, startPoint x: 271, startPoint y: 386, endPoint x: 261, endPoint y: 390, distance: 11.7
click at [270, 387] on link "Unassigned Inventory" at bounding box center [242, 391] width 111 height 19
click at [260, 391] on span "Unassigned Inventory" at bounding box center [228, 391] width 66 height 9
paste input "REKA000156001"
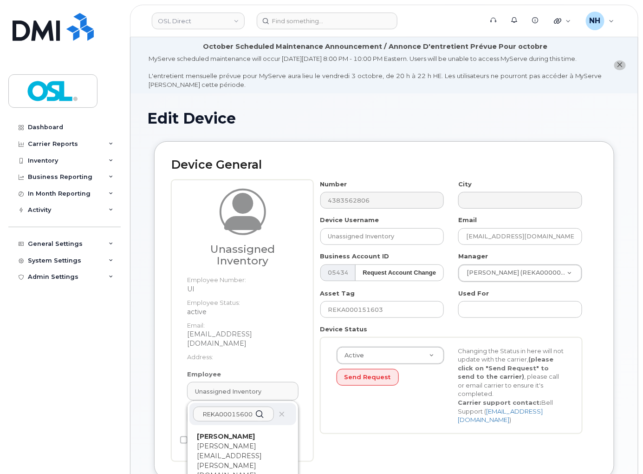
type input "REKA000156001"
click at [233, 442] on p "joseph.murphy@osldirect.com" at bounding box center [243, 460] width 92 height 39
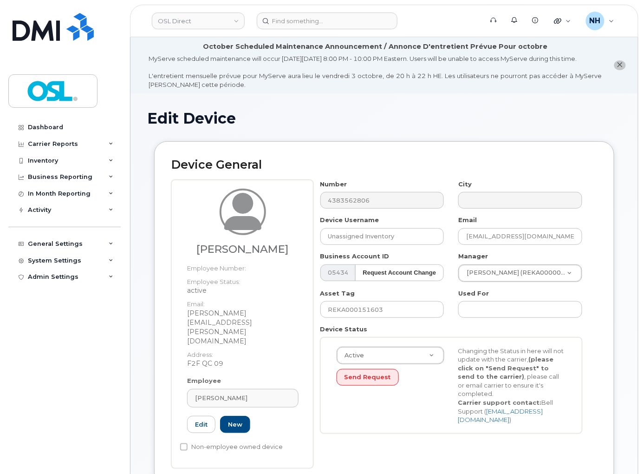
type input "REKA000156001"
type input "Joseph Murphy"
type input "joseph.murphy@osldirect.com"
type input "3358032"
click at [381, 317] on input "REKA000151603" at bounding box center [383, 309] width 124 height 17
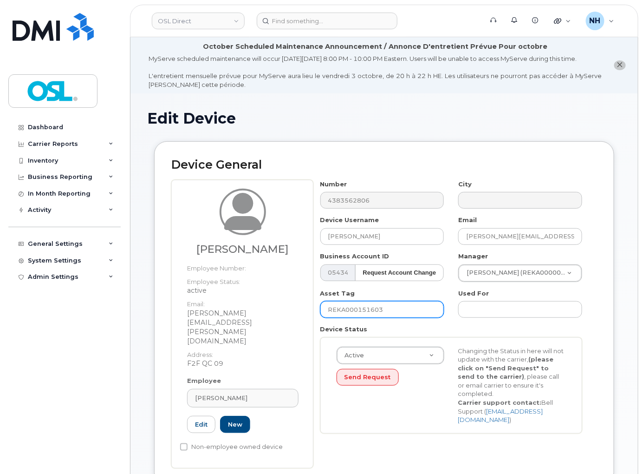
paste input "6001"
type input "REKA000156001"
click at [493, 270] on div "Manager Mohamed Basti (REKA000000416) 1527401" at bounding box center [521, 267] width 138 height 30
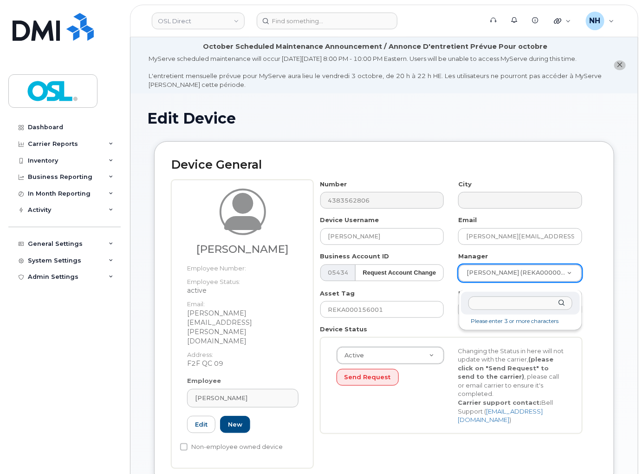
type input "Fiorentino Piambelli"
type input "2376499"
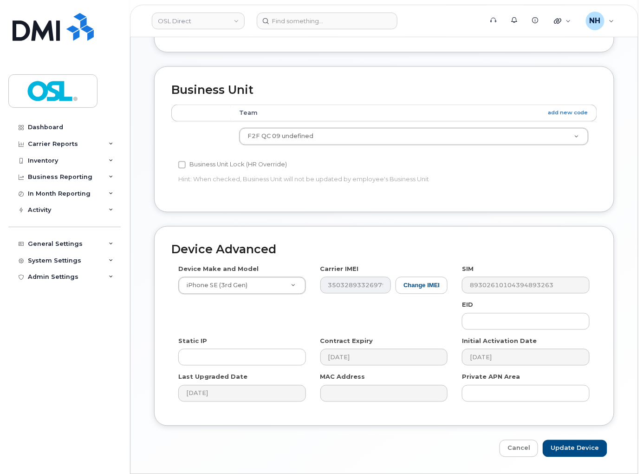
scroll to position [444, 0]
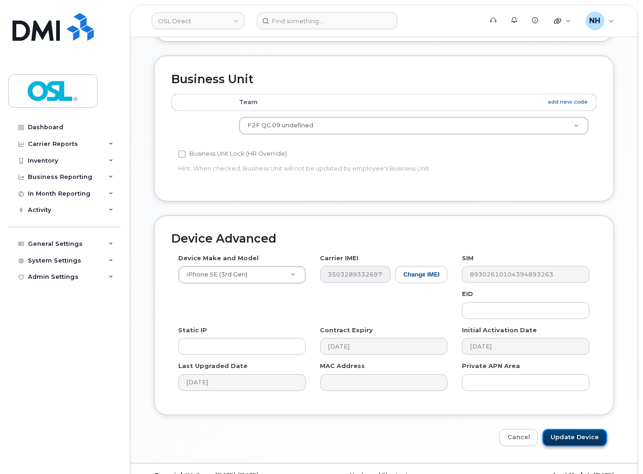
click at [563, 429] on input "Update Device" at bounding box center [575, 437] width 65 height 17
type input "Saving..."
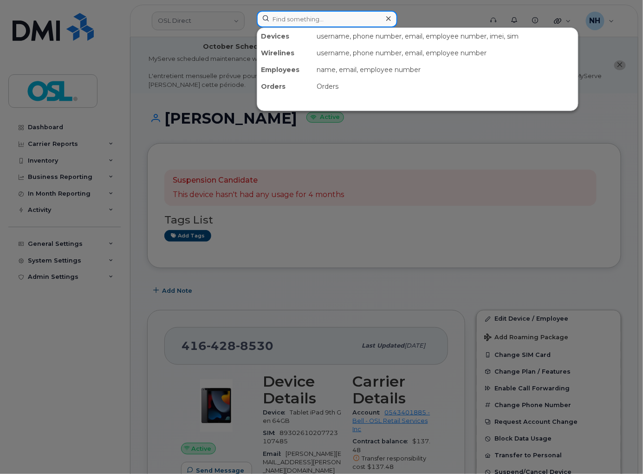
click at [341, 18] on input at bounding box center [327, 19] width 141 height 17
paste input "7097302606"
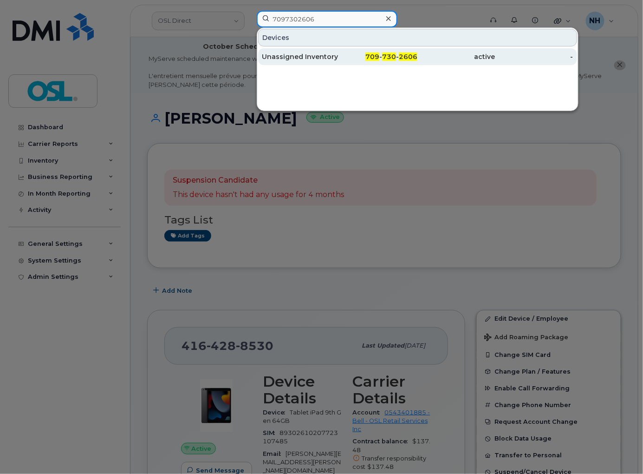
type input "7097302606"
click at [341, 57] on link "Unassigned Inventory 709 - 730 - 2606 active -" at bounding box center [417, 56] width 319 height 17
click at [341, 57] on div "709 - 730 - 2606" at bounding box center [379, 56] width 78 height 9
drag, startPoint x: 341, startPoint y: 57, endPoint x: 26, endPoint y: 94, distance: 317.6
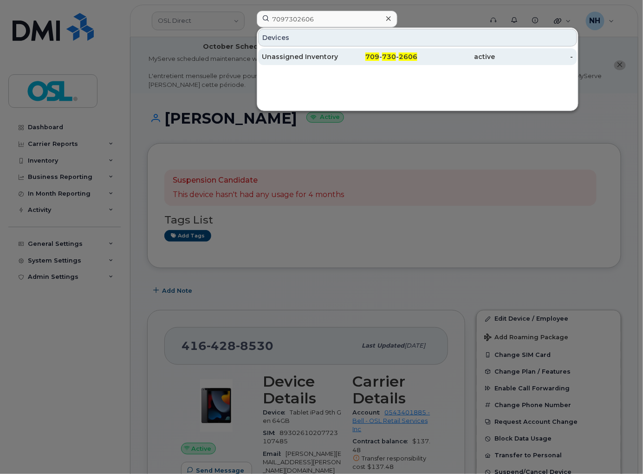
click at [336, 57] on link "Unassigned Inventory 709 - 730 - 2606 active -" at bounding box center [417, 56] width 319 height 17
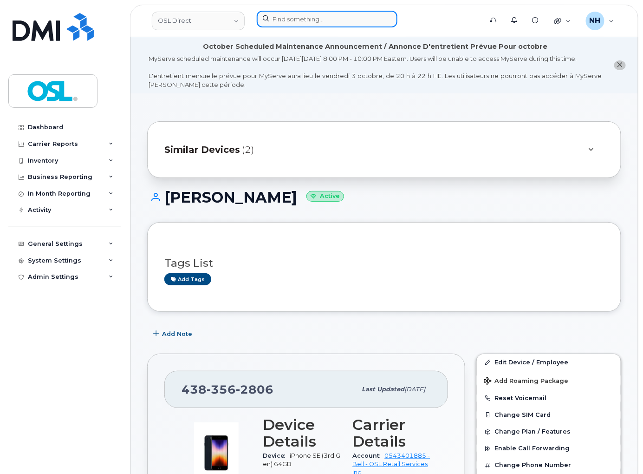
click at [283, 15] on input at bounding box center [327, 19] width 141 height 17
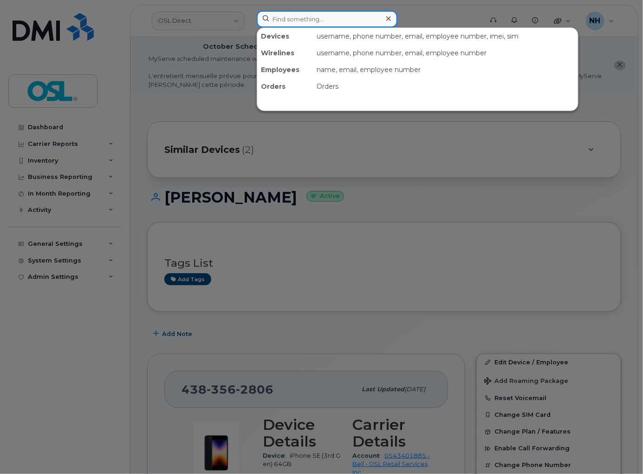
paste input "5142164137"
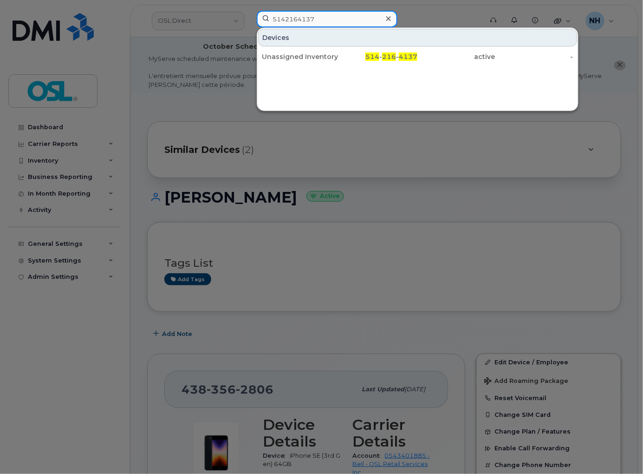
type input "5142164137"
click at [341, 45] on div "Devices" at bounding box center [417, 38] width 319 height 18
click at [341, 44] on div "Devices" at bounding box center [417, 38] width 319 height 18
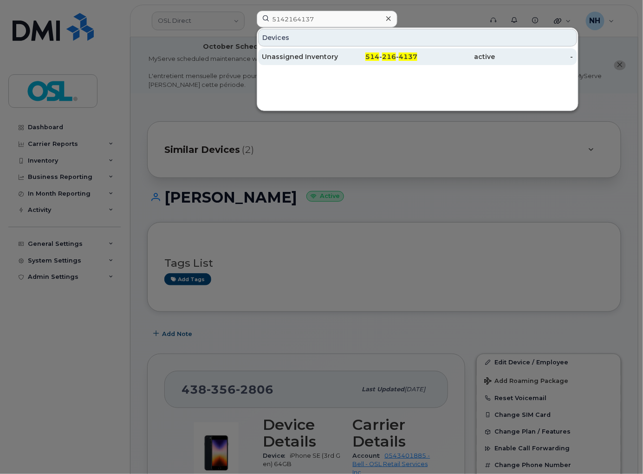
click at [331, 54] on div "Unassigned Inventory" at bounding box center [301, 56] width 78 height 9
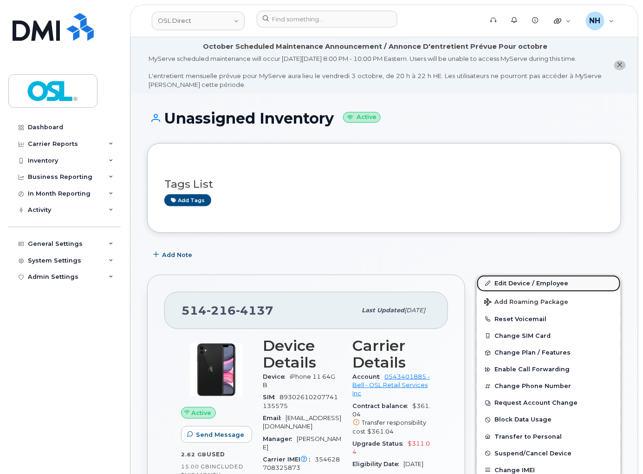
click at [512, 292] on link "Edit Device / Employee" at bounding box center [549, 283] width 144 height 17
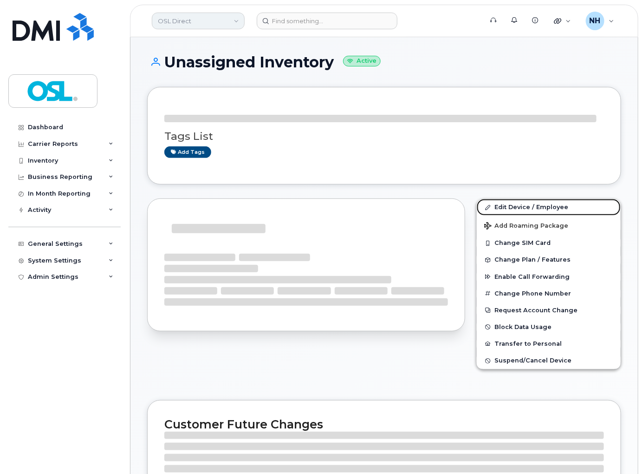
drag, startPoint x: 525, startPoint y: 210, endPoint x: 203, endPoint y: 12, distance: 378.5
click at [525, 210] on link "Edit Device / Employee" at bounding box center [549, 207] width 144 height 17
click at [525, 209] on link "Edit Device / Employee" at bounding box center [549, 207] width 144 height 17
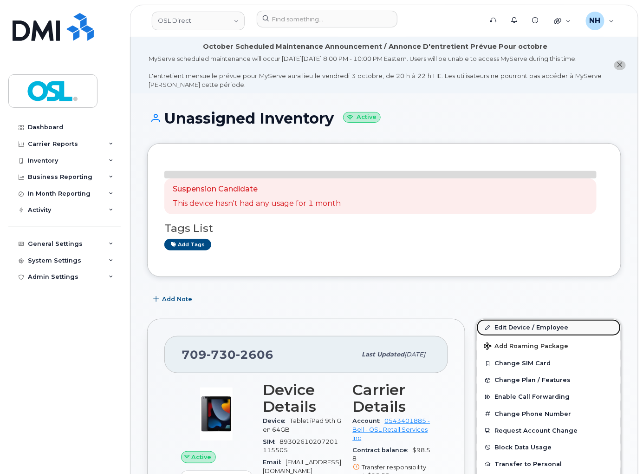
click at [504, 336] on link "Edit Device / Employee" at bounding box center [549, 327] width 144 height 17
drag, startPoint x: 504, startPoint y: 337, endPoint x: 151, endPoint y: 0, distance: 487.6
click at [503, 336] on link "Edit Device / Employee" at bounding box center [549, 327] width 144 height 17
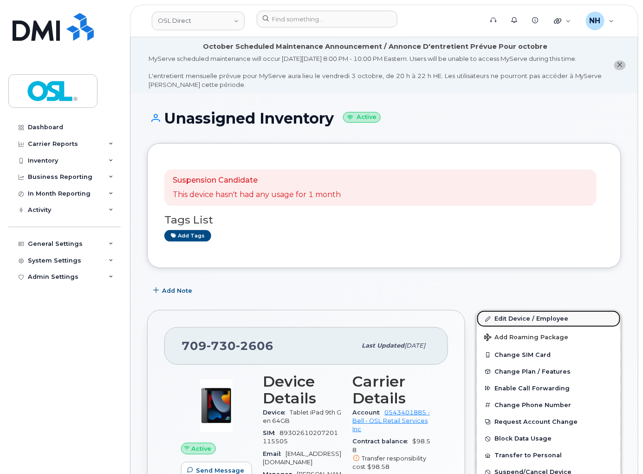
click at [541, 327] on link "Edit Device / Employee" at bounding box center [549, 318] width 144 height 17
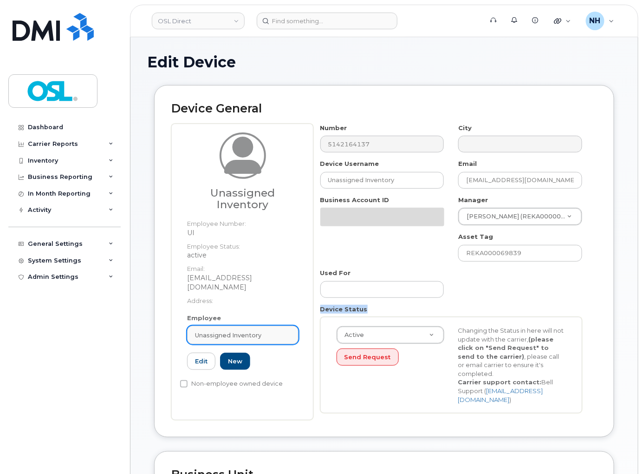
click at [205, 331] on span "Unassigned Inventory" at bounding box center [228, 335] width 66 height 9
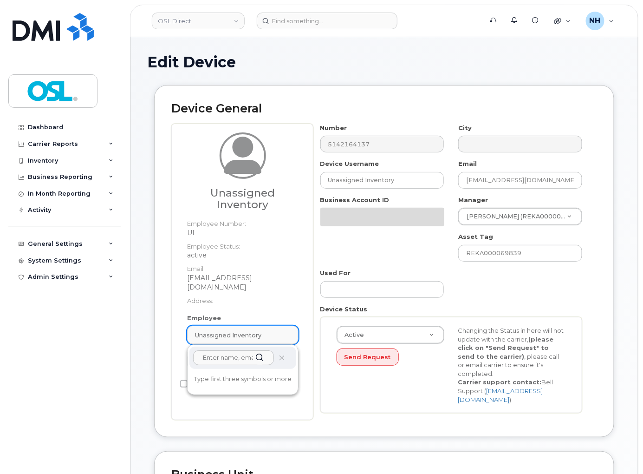
paste input "REKA000155999"
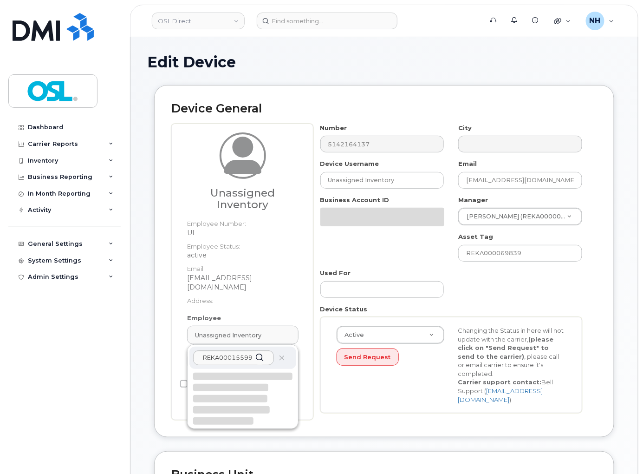
click at [230, 384] on div at bounding box center [230, 387] width 75 height 7
click at [237, 383] on div at bounding box center [242, 399] width 99 height 52
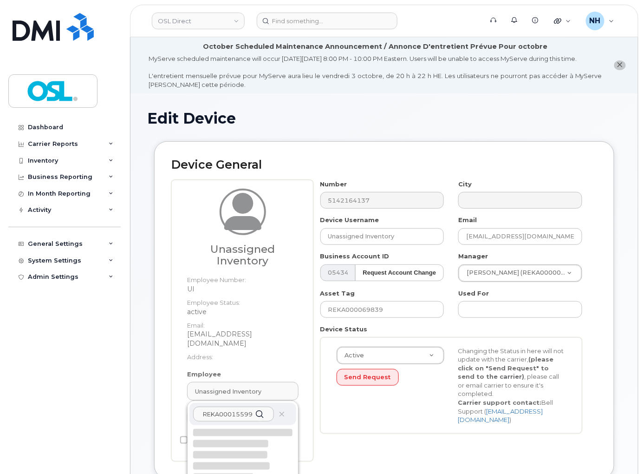
click at [240, 379] on div "Employee Unassigned Inventory REKA000155999 UI Edit New" at bounding box center [242, 402] width 125 height 65
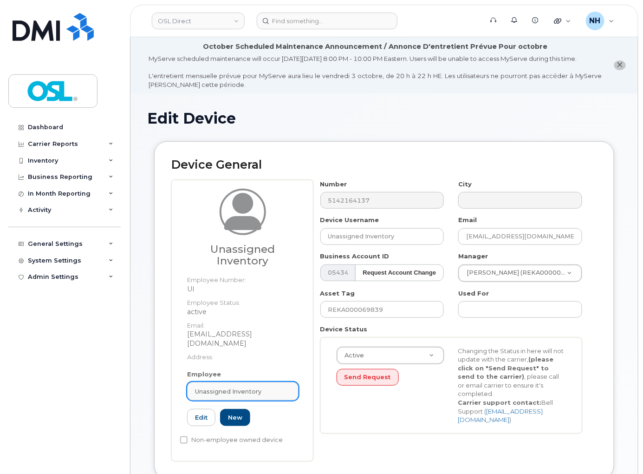
click at [231, 393] on span "Unassigned Inventory" at bounding box center [228, 391] width 66 height 9
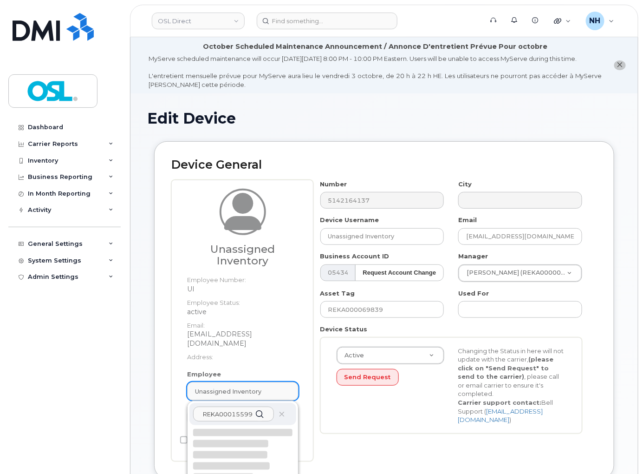
paste input "REKA000155999"
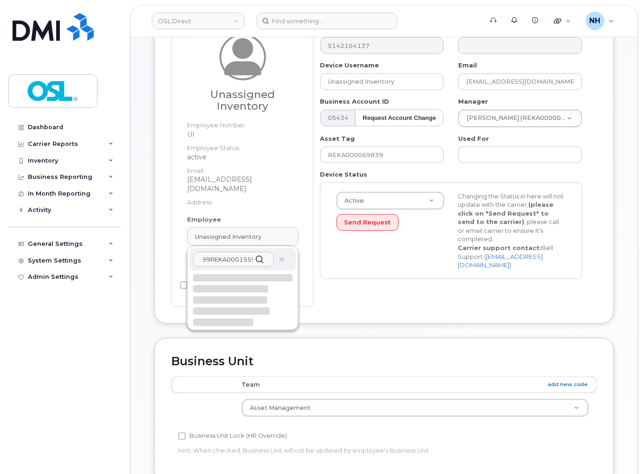
click at [231, 255] on input "REKA000155999REKA000155999" at bounding box center [233, 259] width 81 height 15
paste input "text"
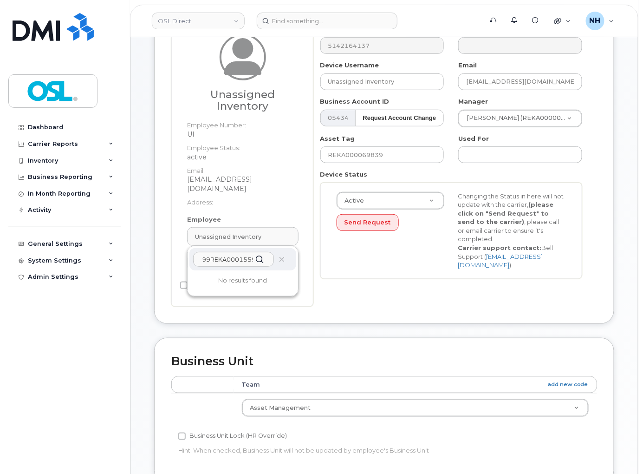
type input "REKA000155999"
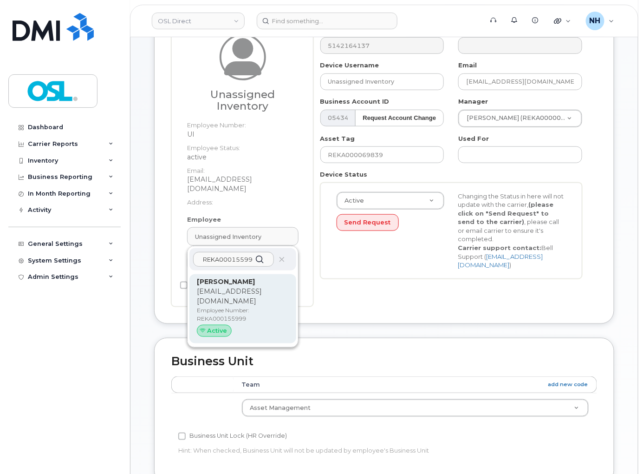
click at [226, 310] on p "Employee Number: REKA000155999" at bounding box center [243, 314] width 92 height 17
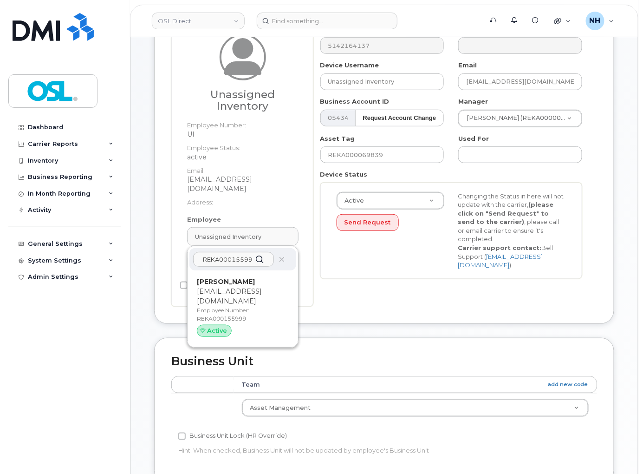
type input "[PERSON_NAME]"
type input "[EMAIL_ADDRESS][DOMAIN_NAME]"
type input "4724262"
type input "REKA000155999"
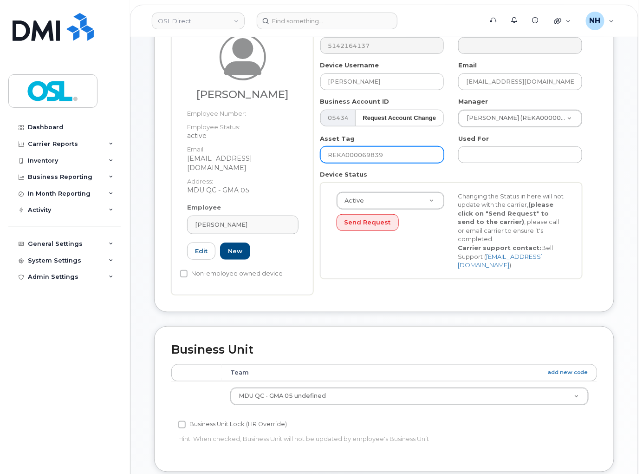
click at [370, 163] on input "REKA000069839" at bounding box center [383, 154] width 124 height 17
paste input "15599"
type input "REKA000155999"
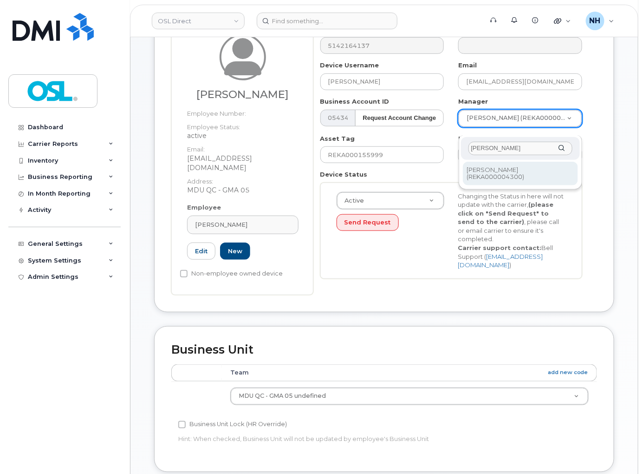
type input "[PERSON_NAME]"
type input "1527429"
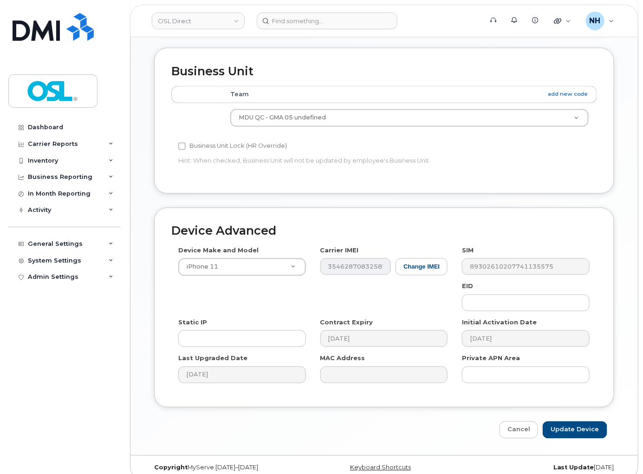
scroll to position [444, 0]
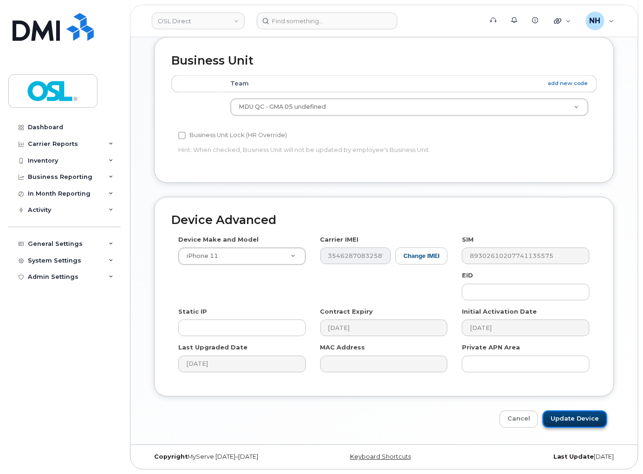
click at [585, 418] on input "Update Device" at bounding box center [575, 419] width 65 height 17
type input "Saving..."
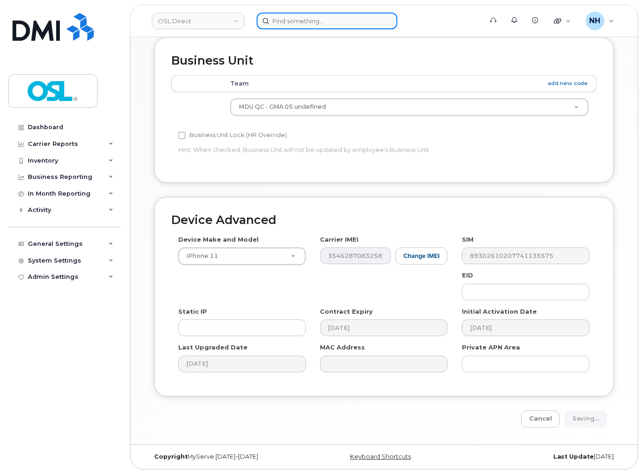
click at [281, 15] on input at bounding box center [327, 21] width 141 height 17
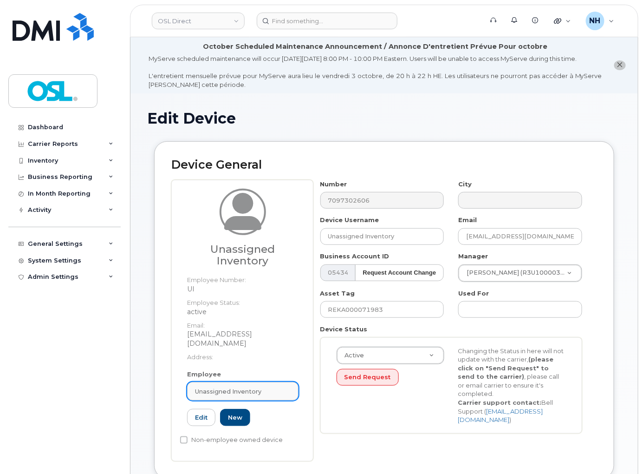
click at [228, 384] on link "Unassigned Inventory" at bounding box center [242, 391] width 111 height 19
paste input "REKA000155999"
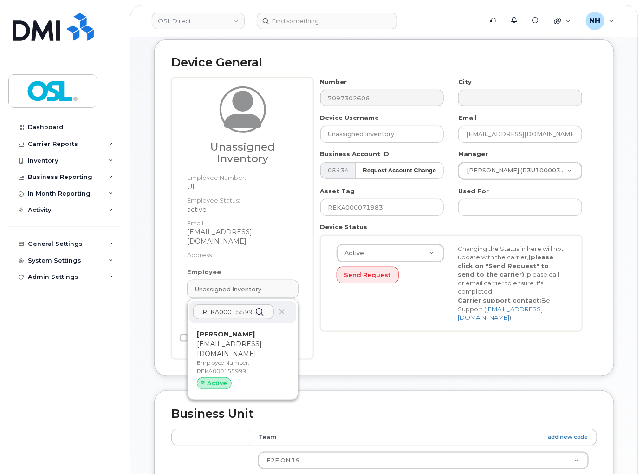
scroll to position [103, 0]
type input "REKA000155999"
click at [239, 360] on p "Employee Number: REKA000155999" at bounding box center [243, 366] width 92 height 17
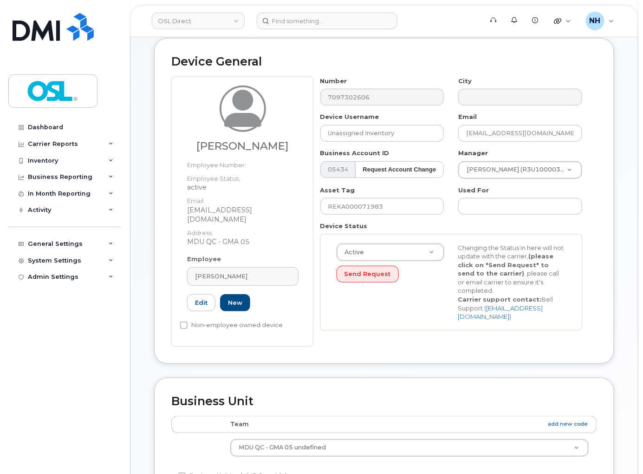
type input "REKA000155999"
type input "[PERSON_NAME]"
type input "[EMAIL_ADDRESS][DOMAIN_NAME]"
type input "4724262"
click at [359, 209] on input "REKA000071983" at bounding box center [383, 206] width 124 height 17
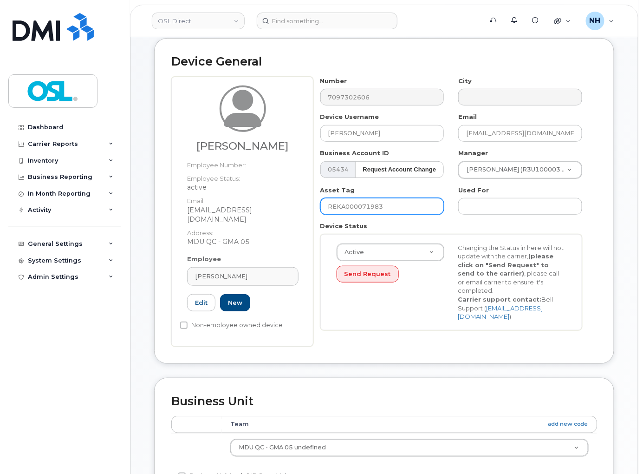
paste input "155999"
type input "REKA000155999"
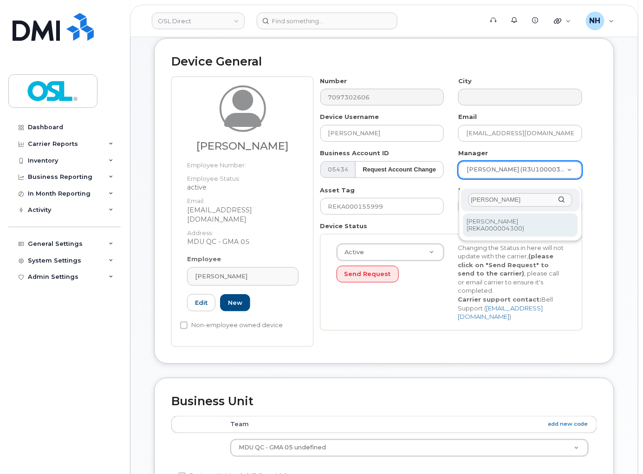
type input "[PERSON_NAME]"
type input "1527429"
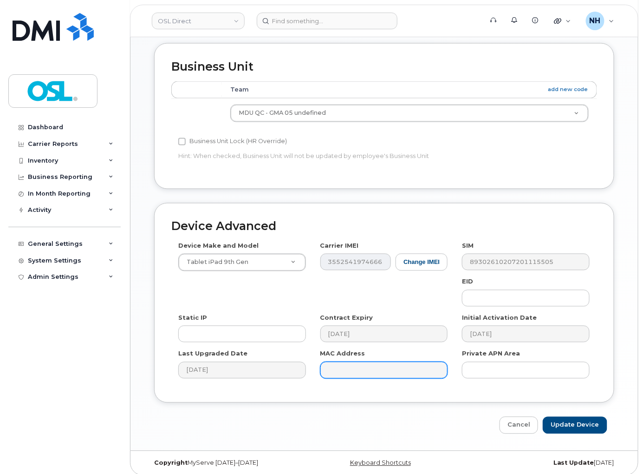
scroll to position [444, 0]
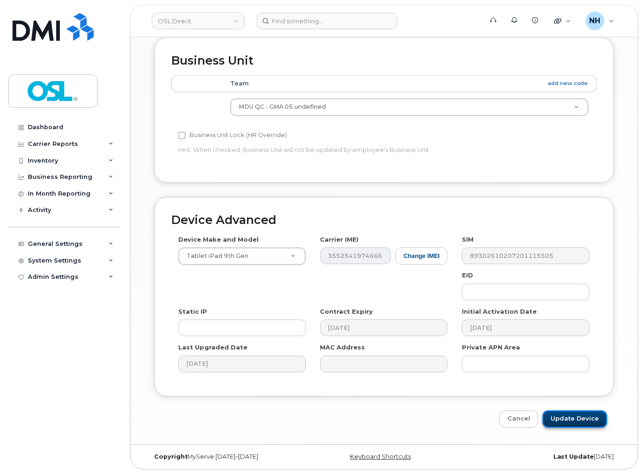
click at [575, 411] on input "Update Device" at bounding box center [575, 419] width 65 height 17
type input "Saving..."
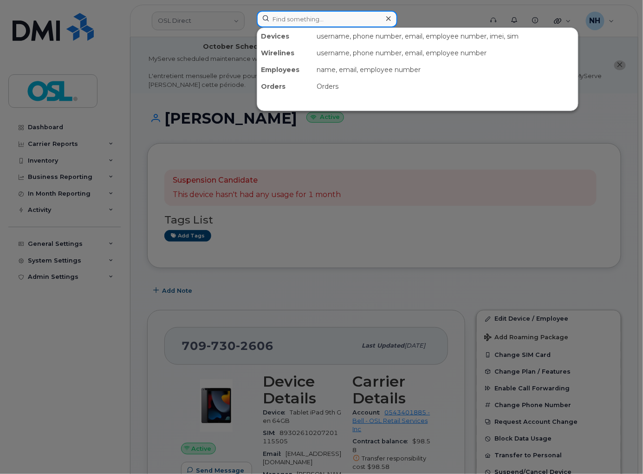
click at [301, 21] on input at bounding box center [327, 19] width 141 height 17
paste input "4164329337"
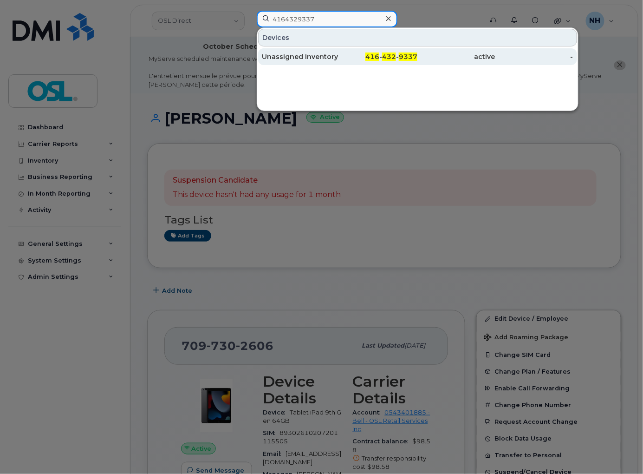
type input "4164329337"
click at [360, 51] on div "416 - 432 - 9337" at bounding box center [379, 56] width 78 height 17
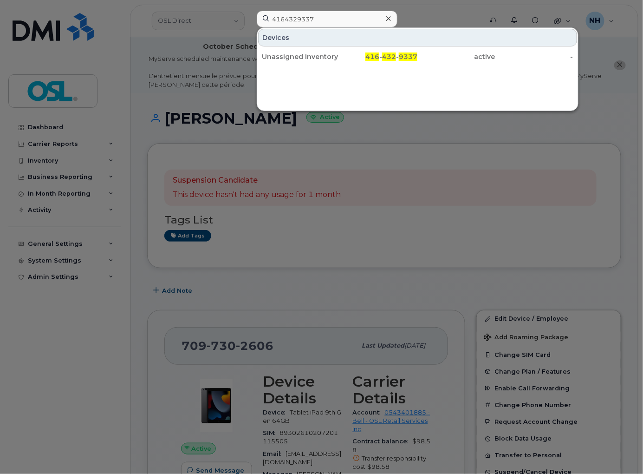
drag, startPoint x: 360, startPoint y: 51, endPoint x: 315, endPoint y: 24, distance: 53.1
click at [360, 51] on div "416 - 432 - 9337" at bounding box center [379, 56] width 78 height 17
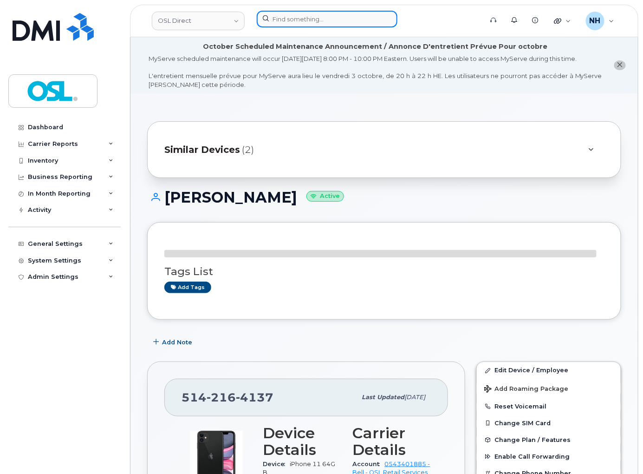
click at [283, 18] on input at bounding box center [327, 19] width 141 height 17
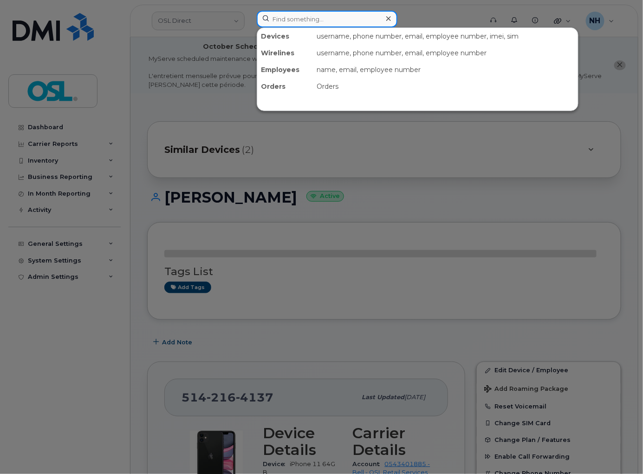
paste input "6133285912"
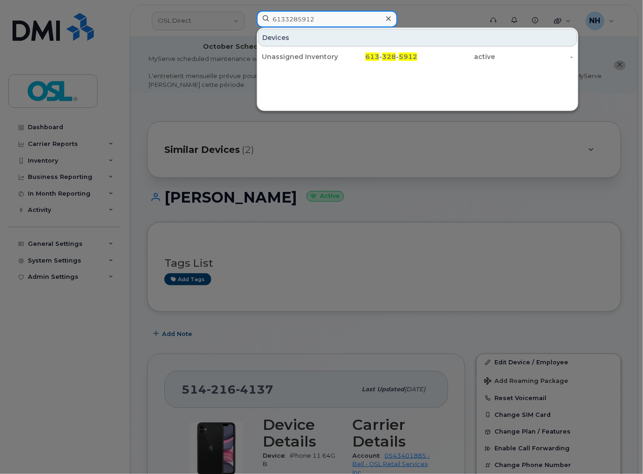
type input "6133285912"
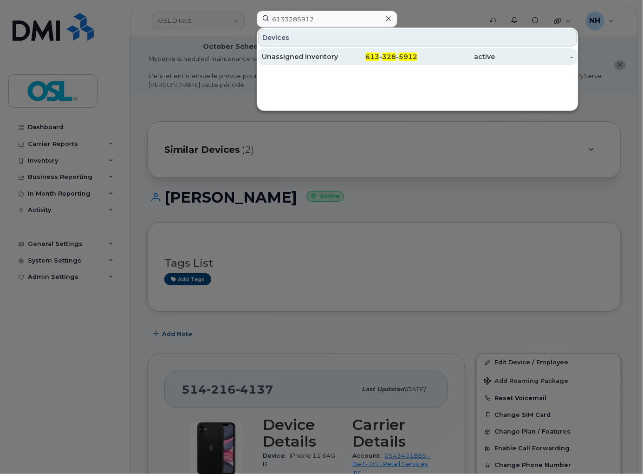
click at [356, 59] on div "613 - 328 - 5912" at bounding box center [379, 56] width 78 height 9
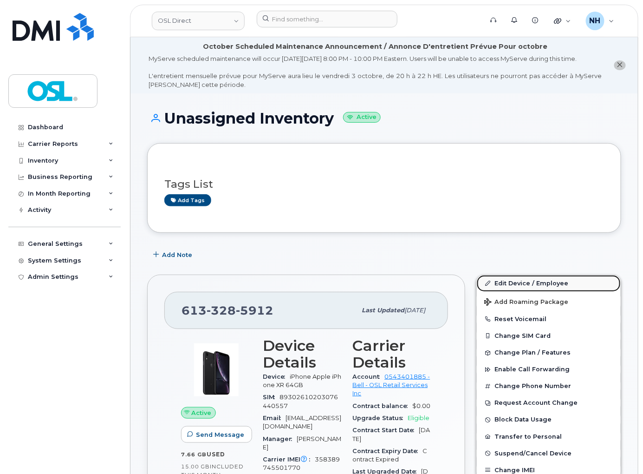
click at [505, 285] on link "Edit Device / Employee" at bounding box center [549, 283] width 144 height 17
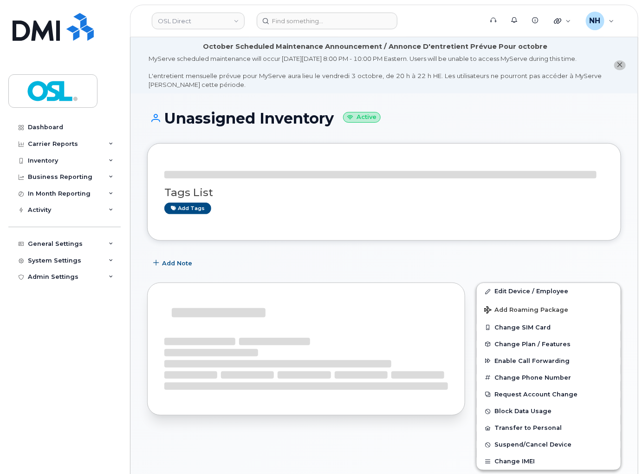
click at [516, 237] on div "Tags List Add tags" at bounding box center [384, 192] width 474 height 98
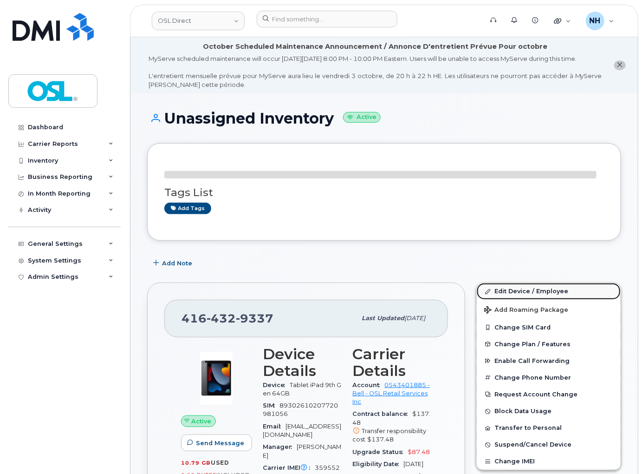
click at [516, 294] on link "Edit Device / Employee" at bounding box center [549, 291] width 144 height 17
drag, startPoint x: 516, startPoint y: 294, endPoint x: 38, endPoint y: 203, distance: 486.0
click at [515, 293] on link "Edit Device / Employee" at bounding box center [549, 291] width 144 height 17
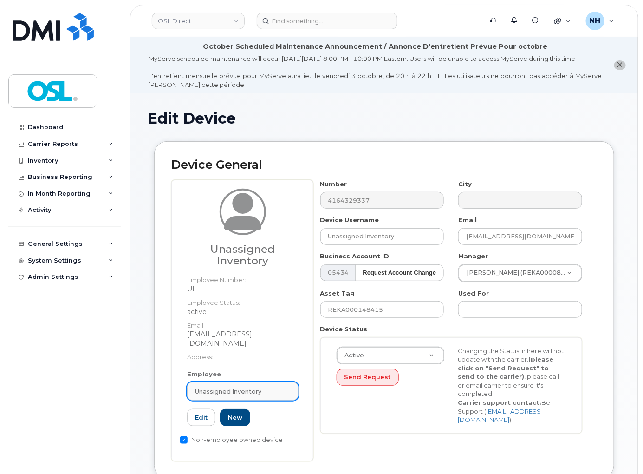
click at [205, 385] on link "Unassigned Inventory" at bounding box center [242, 391] width 111 height 19
paste input "REKA000156071"
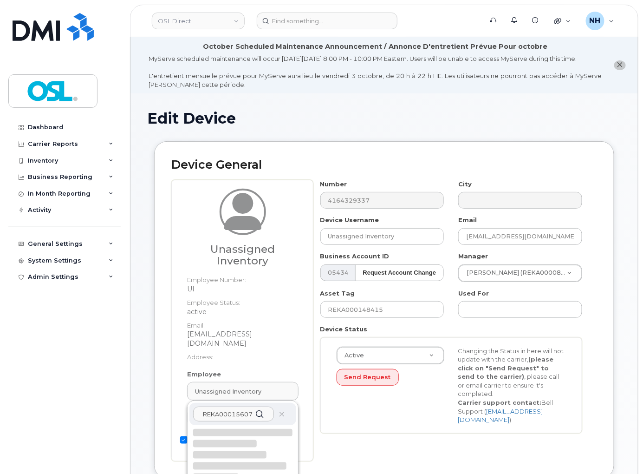
scroll to position [103, 0]
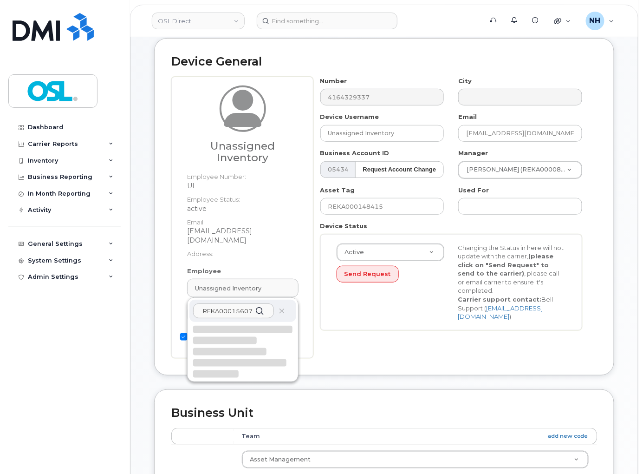
type input "REKA000156071"
click at [236, 343] on div at bounding box center [225, 340] width 64 height 7
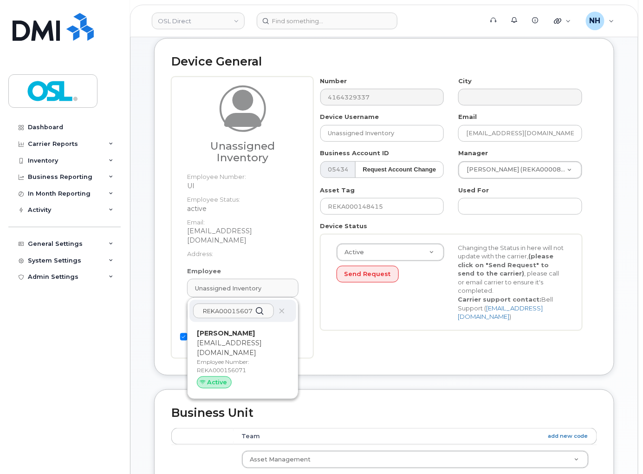
click at [224, 341] on p "[EMAIL_ADDRESS][DOMAIN_NAME]" at bounding box center [243, 348] width 92 height 20
type input "REKA000156071"
type input "[PERSON_NAME]"
type input "[EMAIL_ADDRESS][DOMAIN_NAME]"
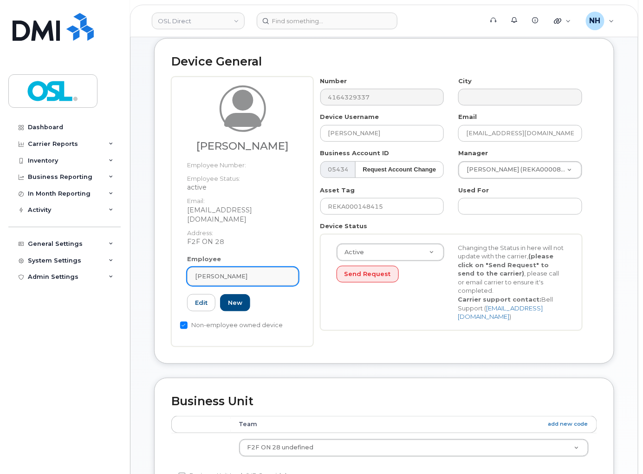
click at [240, 276] on span "[PERSON_NAME]" at bounding box center [221, 276] width 52 height 9
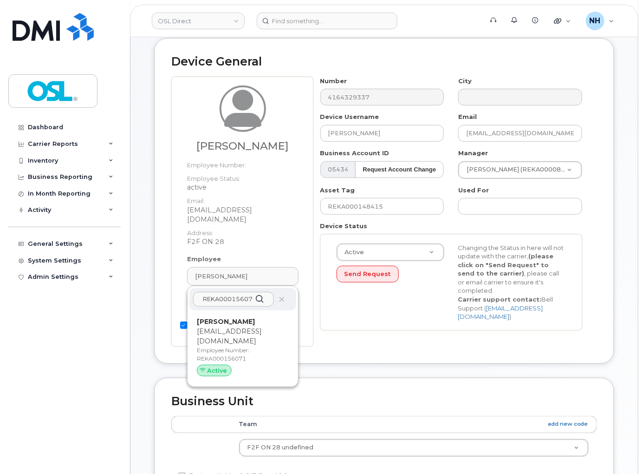
click at [232, 289] on div "REKA000156071" at bounding box center [243, 299] width 107 height 22
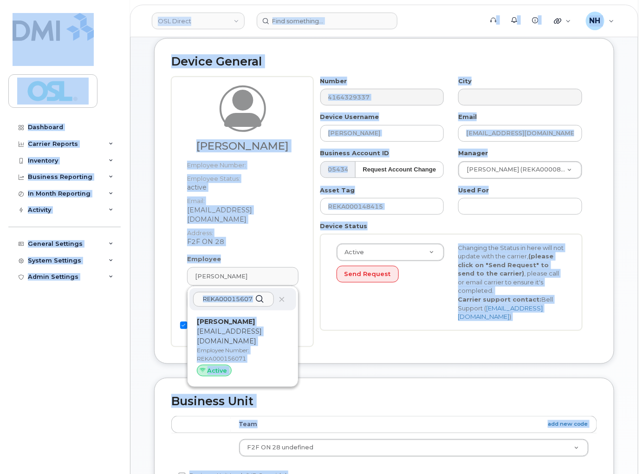
click at [249, 342] on p "[EMAIL_ADDRESS][DOMAIN_NAME]" at bounding box center [243, 337] width 92 height 20
type input "3358052"
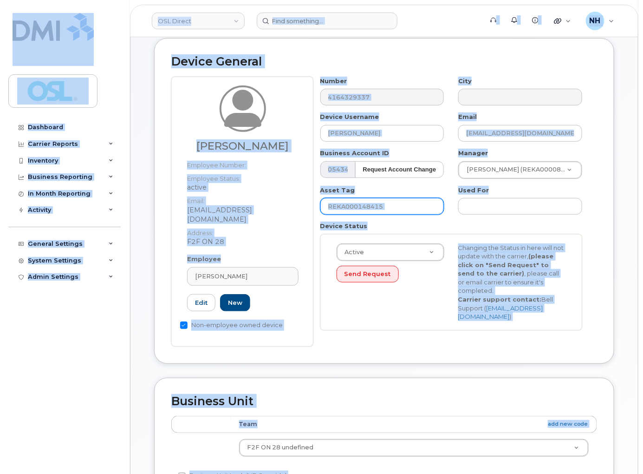
click at [384, 212] on input "REKA000148415" at bounding box center [383, 206] width 124 height 17
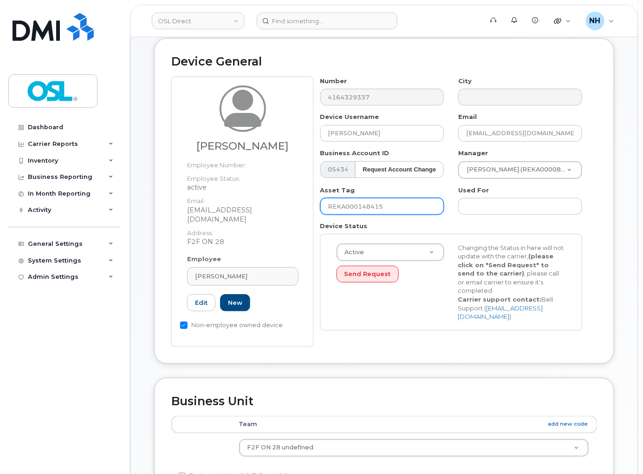
click at [380, 215] on input "REKA000148415" at bounding box center [383, 206] width 124 height 17
click at [386, 211] on input "REKA000148415" at bounding box center [383, 206] width 124 height 17
paste input "56071"
type input "REKA000156071"
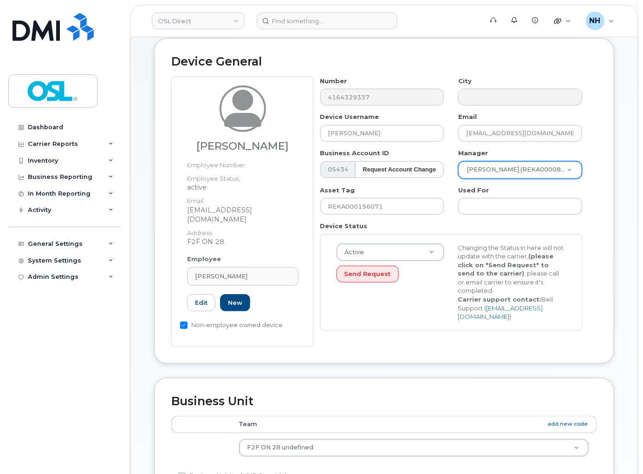
paste input "[PERSON_NAME]"
type input "[PERSON_NAME]"
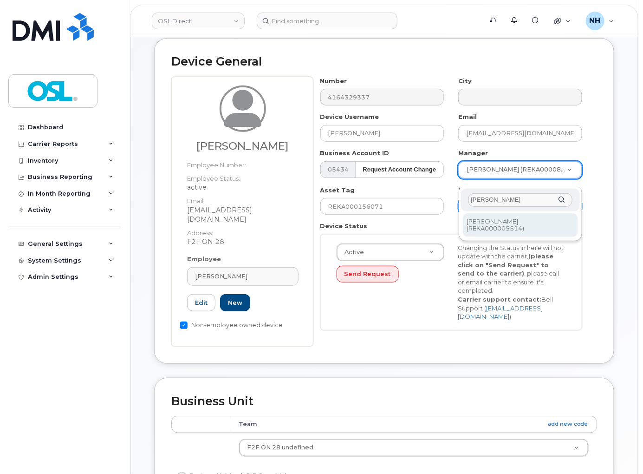
type input "[PERSON_NAME]"
type input "1526292"
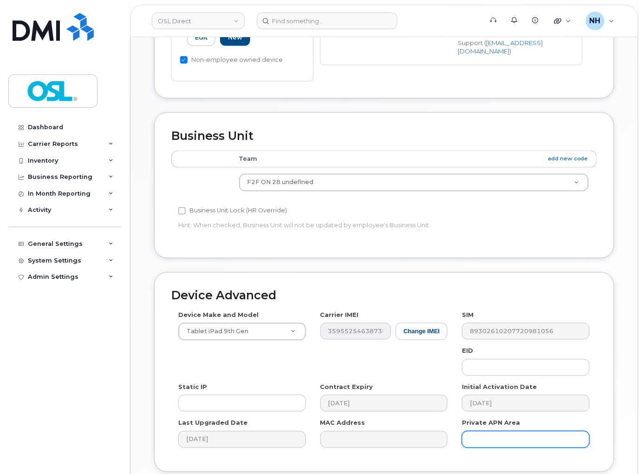
scroll to position [444, 0]
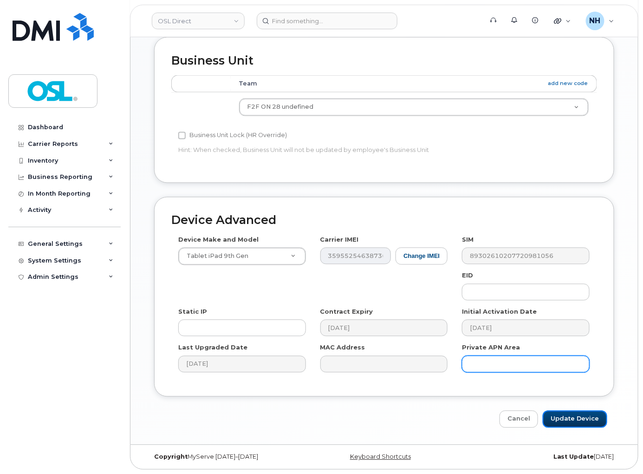
click at [570, 412] on input "Update Device" at bounding box center [575, 419] width 65 height 17
type input "Saving..."
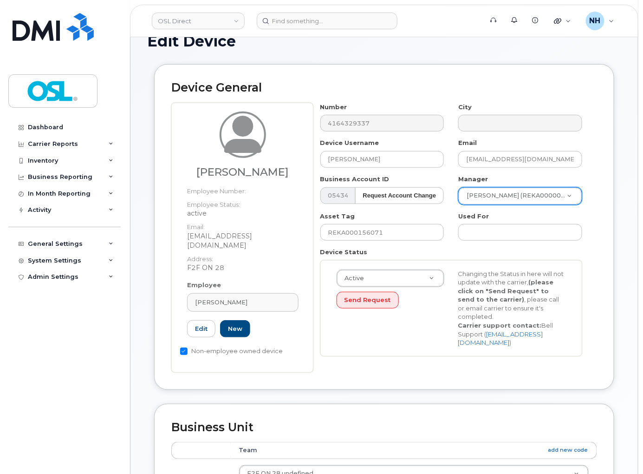
scroll to position [0, 0]
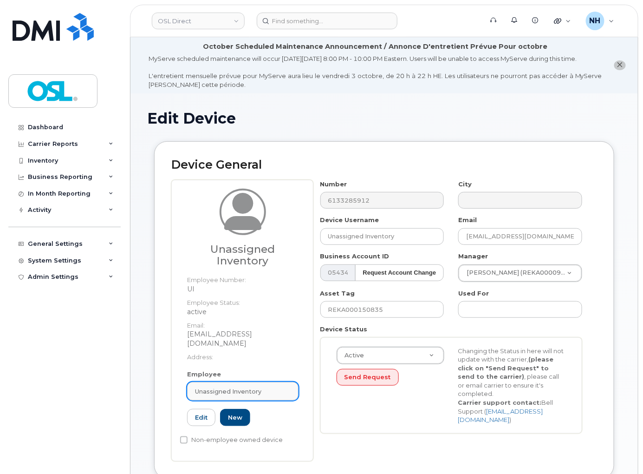
click at [248, 393] on span "Unassigned Inventory" at bounding box center [228, 391] width 66 height 9
paste input "REKA000156071"
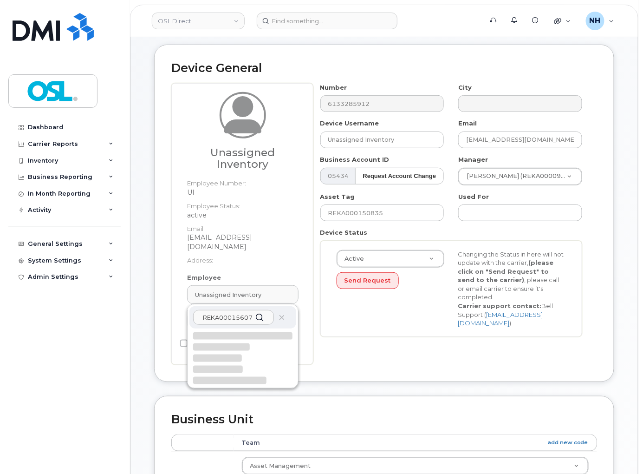
scroll to position [103, 0]
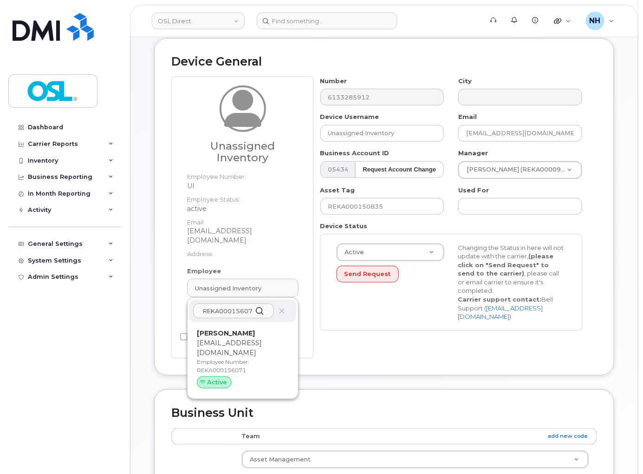
type input "REKA000156071"
click at [251, 358] on p "Employee Number: REKA000156071" at bounding box center [243, 366] width 92 height 17
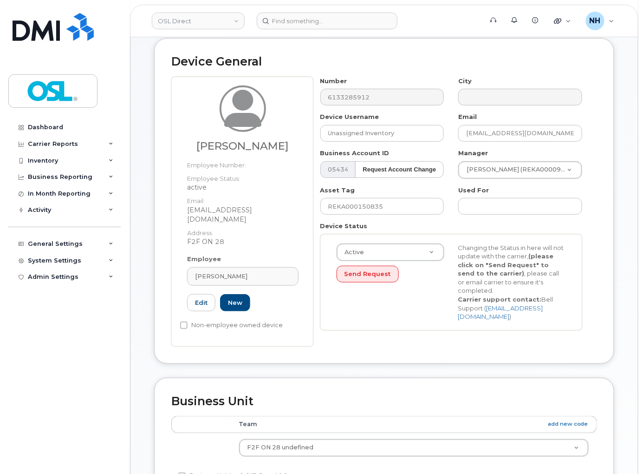
type input "REKA000156071"
type input "[PERSON_NAME]"
type input "[EMAIL_ADDRESS][DOMAIN_NAME]"
type input "3358052"
click at [383, 214] on input "REKA000150835" at bounding box center [383, 206] width 124 height 17
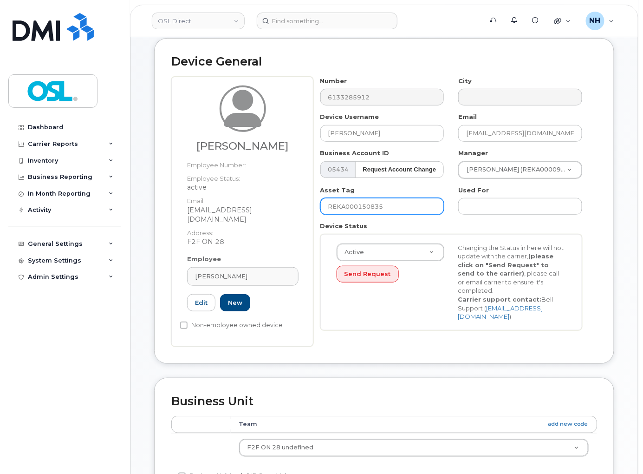
paste input "6071"
type input "REKA000156071"
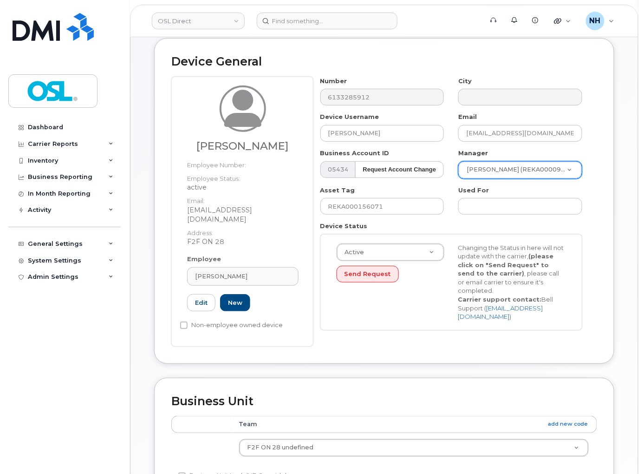
click at [509, 169] on div "Manager Hussnain Tariq (REKA000091079) 1526307" at bounding box center [521, 164] width 138 height 30
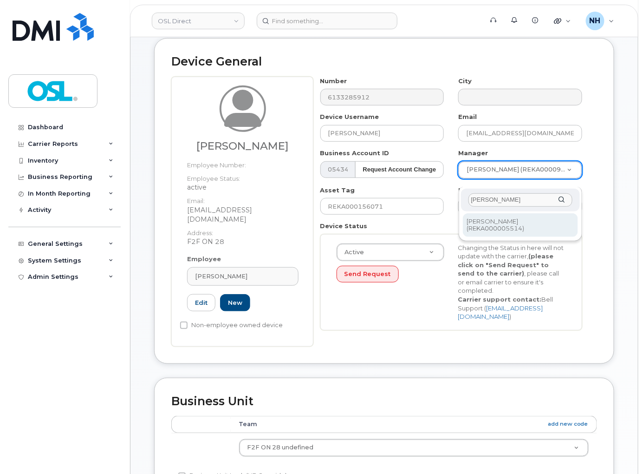
type input "Saurav Sinha"
type input "1526292"
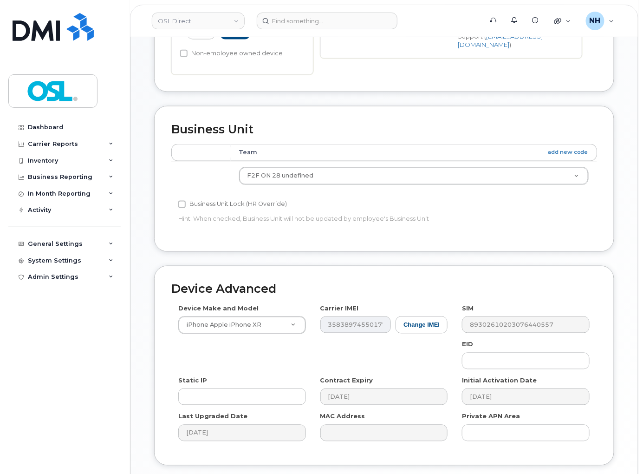
scroll to position [444, 0]
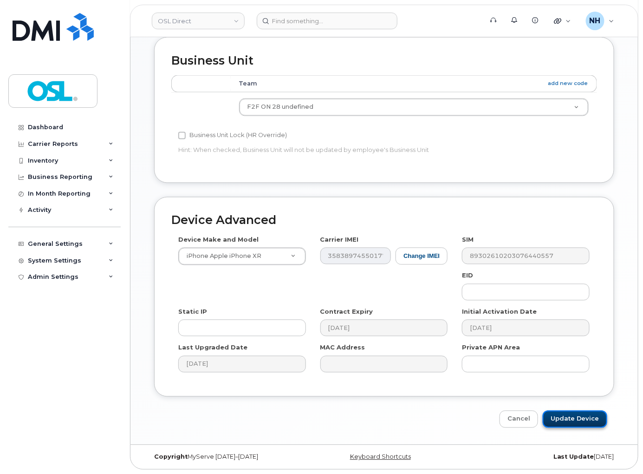
click at [581, 417] on input "Update Device" at bounding box center [575, 419] width 65 height 17
type input "Saving..."
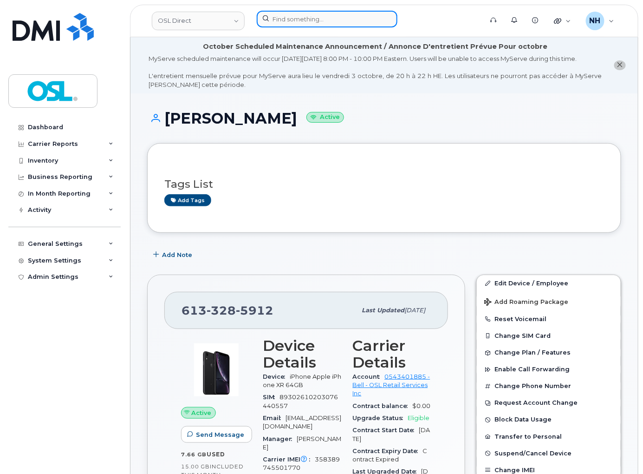
click at [303, 16] on input at bounding box center [327, 19] width 141 height 17
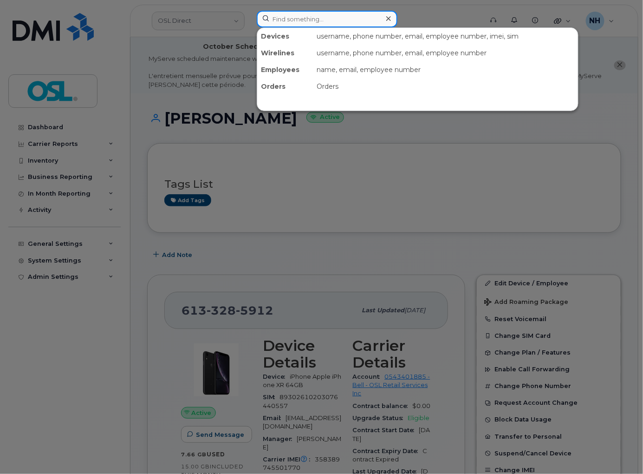
paste input "4166594446"
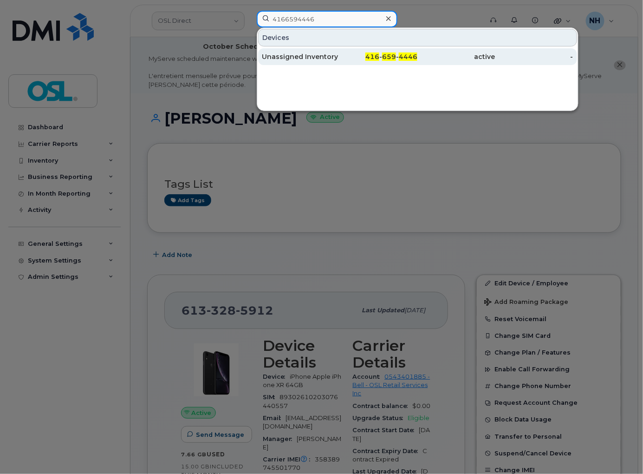
type input "4166594446"
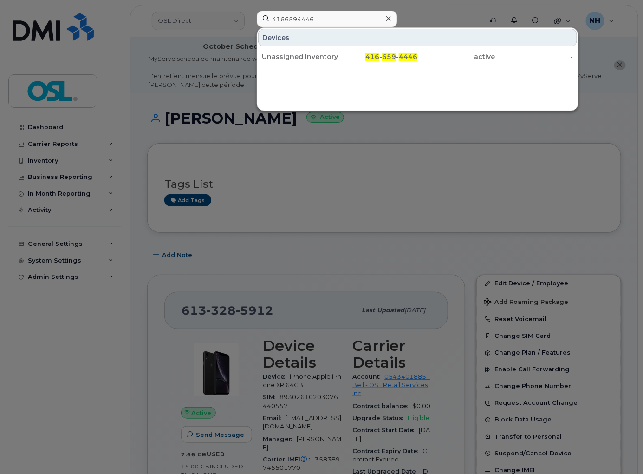
drag, startPoint x: 345, startPoint y: 62, endPoint x: 7, endPoint y: 125, distance: 344.6
click at [345, 61] on div "416 - 659 - 4446" at bounding box center [379, 56] width 78 height 17
click at [345, 61] on div "416 - 659 - 4446" at bounding box center [379, 56] width 78 height 9
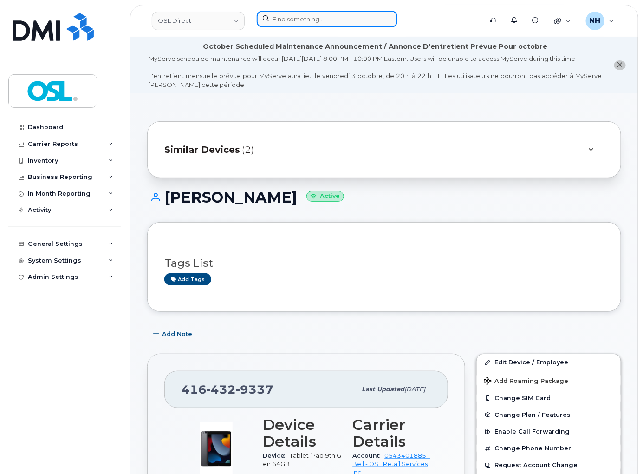
click at [301, 21] on input at bounding box center [327, 19] width 141 height 17
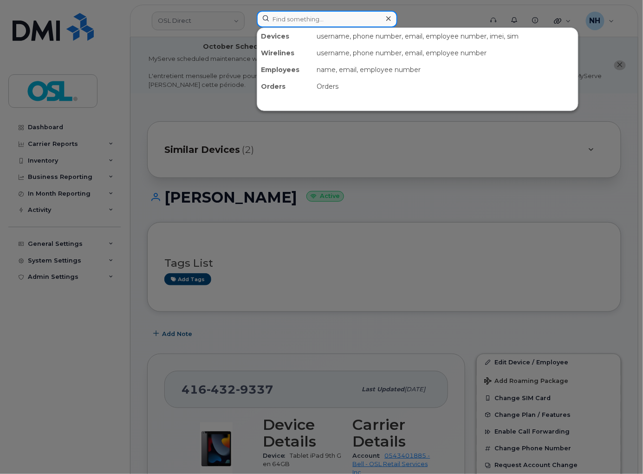
paste input "4165262546"
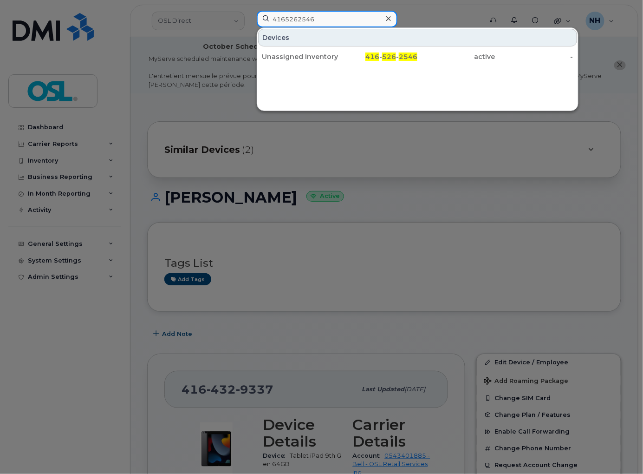
type input "4165262546"
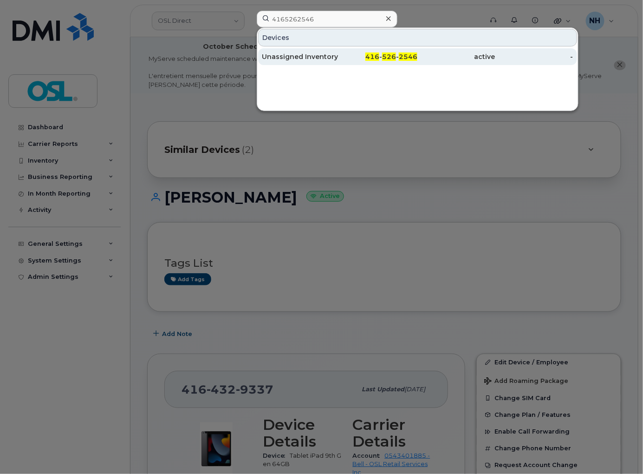
click at [319, 56] on div "Unassigned Inventory" at bounding box center [301, 56] width 78 height 9
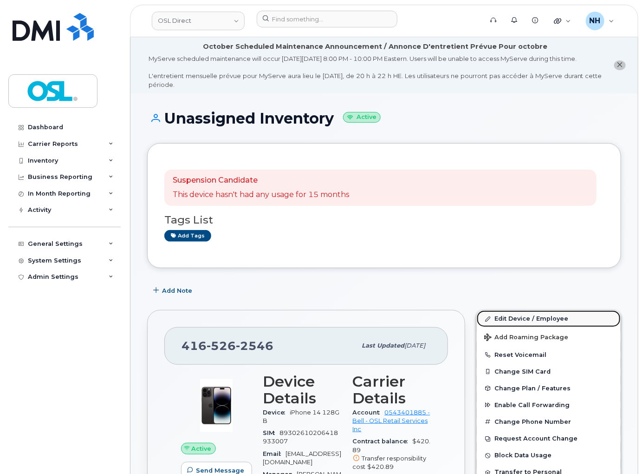
click at [530, 322] on link "Edit Device / Employee" at bounding box center [549, 318] width 144 height 17
click at [529, 322] on link "Edit Device / Employee" at bounding box center [549, 318] width 144 height 17
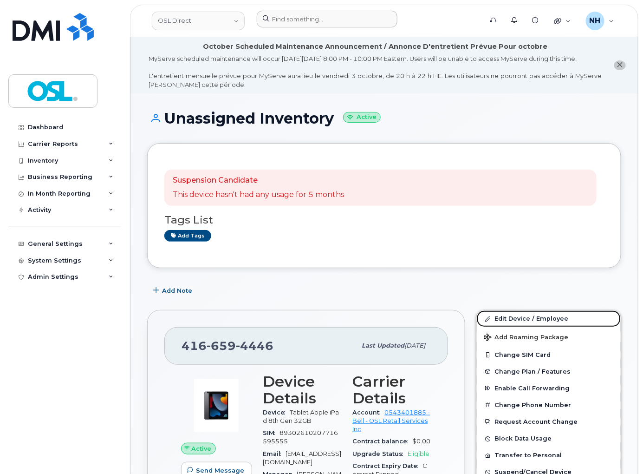
drag, startPoint x: 521, startPoint y: 328, endPoint x: 300, endPoint y: 17, distance: 381.8
click at [521, 327] on link "Edit Device / Employee" at bounding box center [549, 318] width 144 height 17
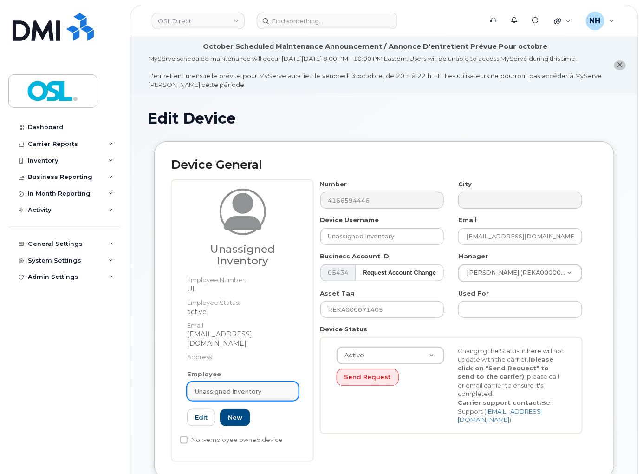
click at [263, 387] on div "Unassigned Inventory" at bounding box center [243, 391] width 96 height 9
paste input "REKA000155717"
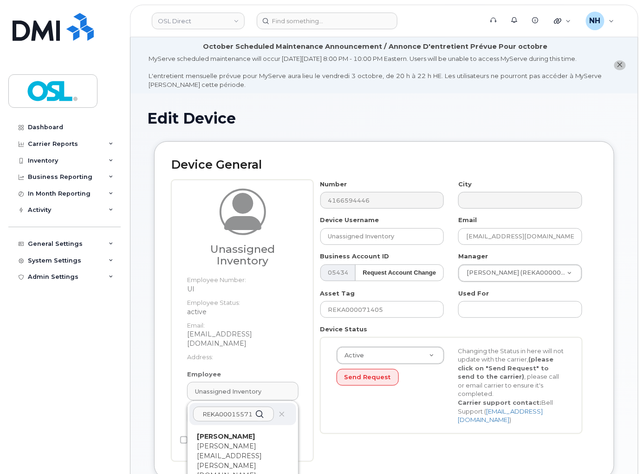
type input "REKA000155717"
click at [243, 437] on p "Moses Masih" at bounding box center [243, 437] width 92 height 10
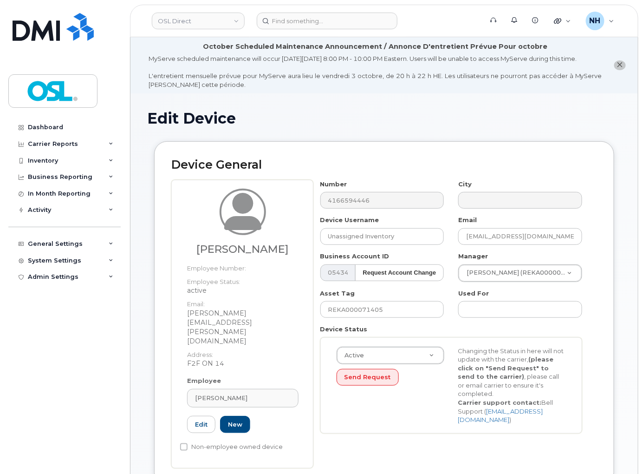
type input "REKA000155717"
type input "Moses Masih"
type input "moses.masih@osldirect.com"
type input "3358047"
click at [389, 317] on input "REKA000071405" at bounding box center [383, 309] width 124 height 17
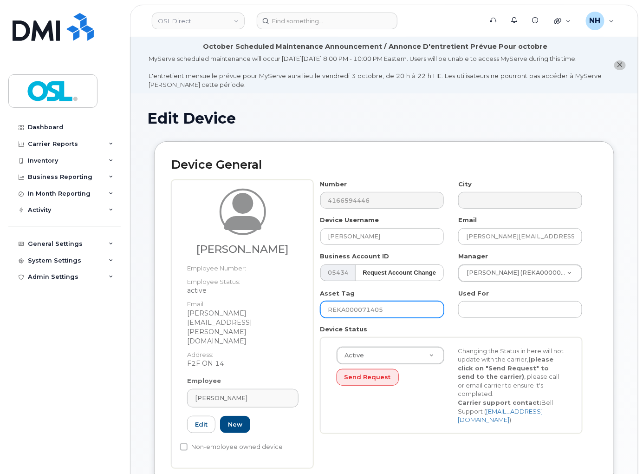
paste input "155717"
type input "REKA000155717"
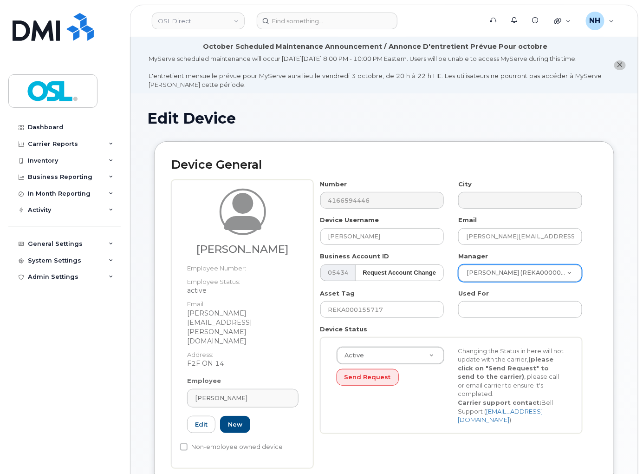
paste input "Abiam Shad"
type input "Abiam Shad"
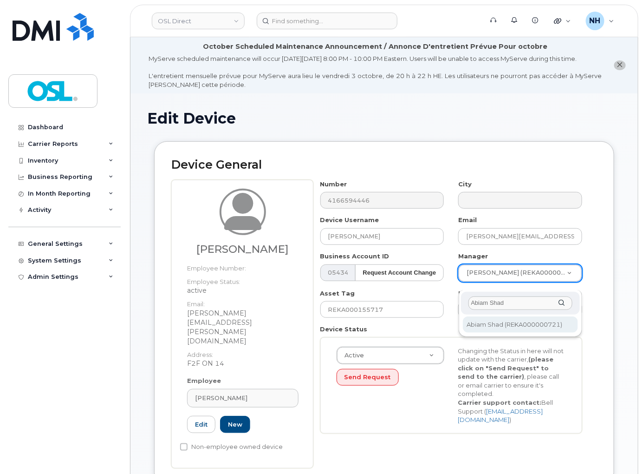
type input "Abiam Shad"
type input "1527366"
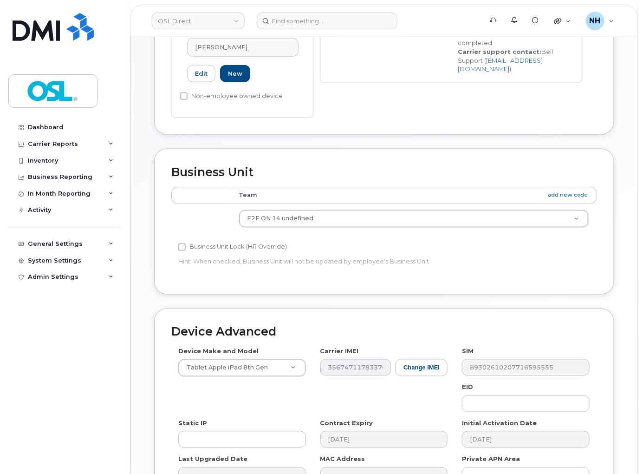
scroll to position [444, 0]
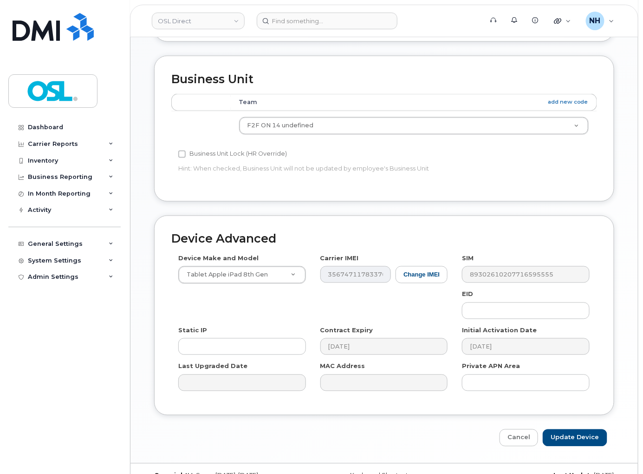
click at [577, 409] on div "Device Advanced Device Make and Model Tablet Apple iPad 8th Gen Android TCL 502…" at bounding box center [384, 331] width 474 height 231
click at [571, 429] on input "Update Device" at bounding box center [575, 437] width 65 height 17
type input "Saving..."
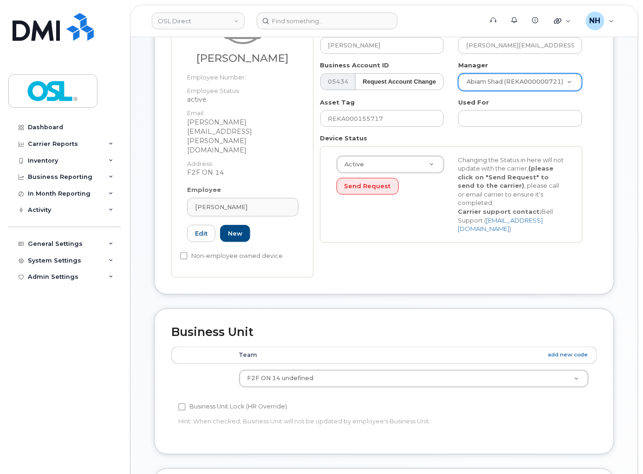
scroll to position [134, 0]
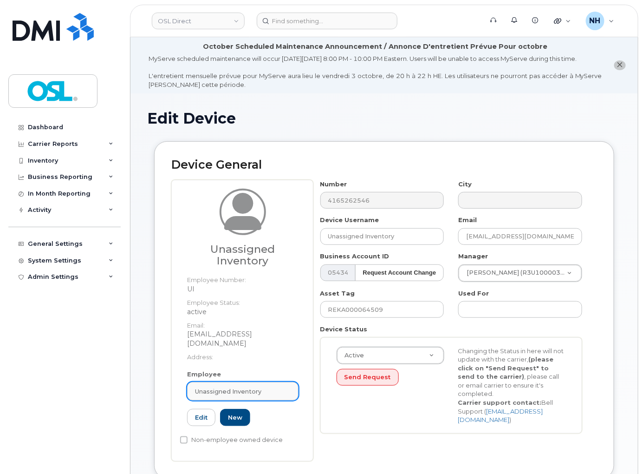
click at [255, 386] on link "Unassigned Inventory" at bounding box center [242, 391] width 111 height 19
paste input "REKA000155717"
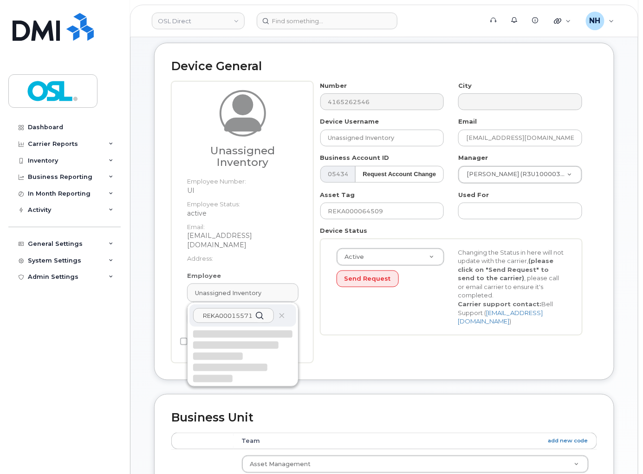
scroll to position [103, 0]
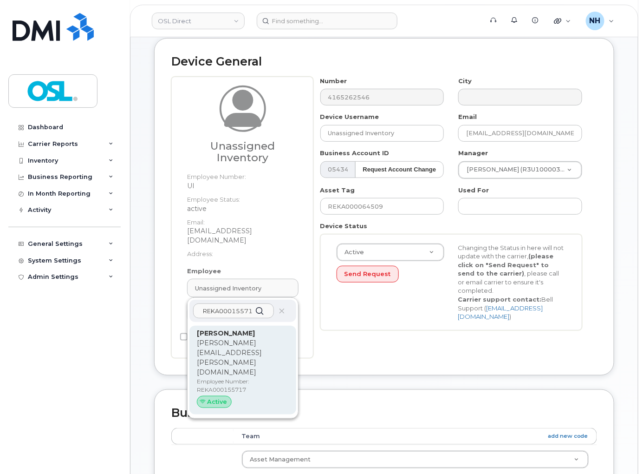
type input "REKA000155717"
click at [253, 348] on p "[PERSON_NAME][EMAIL_ADDRESS][PERSON_NAME][DOMAIN_NAME]" at bounding box center [243, 357] width 92 height 39
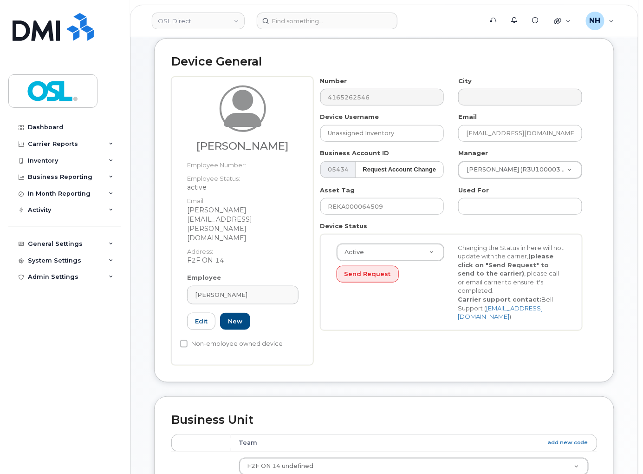
type input "REKA000155717"
type input "[PERSON_NAME]"
type input "[PERSON_NAME][EMAIL_ADDRESS][PERSON_NAME][DOMAIN_NAME]"
type input "3358047"
click at [392, 209] on input "REKA000064509" at bounding box center [383, 206] width 124 height 17
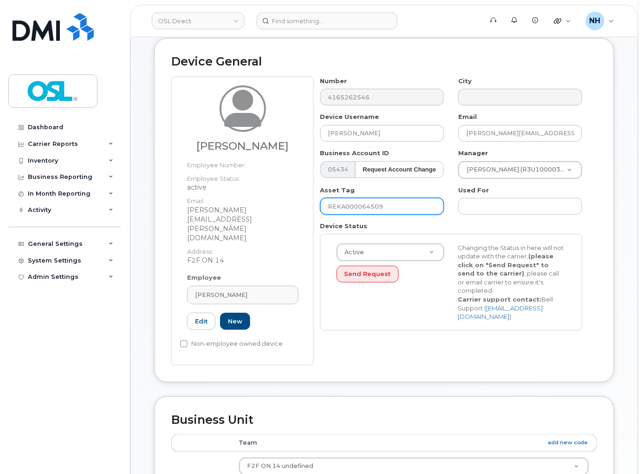
click at [394, 215] on input "REKA000064509" at bounding box center [383, 206] width 124 height 17
paste input "155717"
type input "REKA000155717"
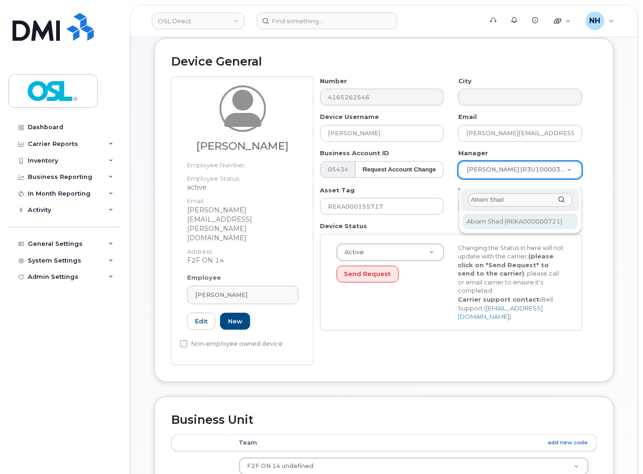
type input "Abiam Shad"
type input "1527366"
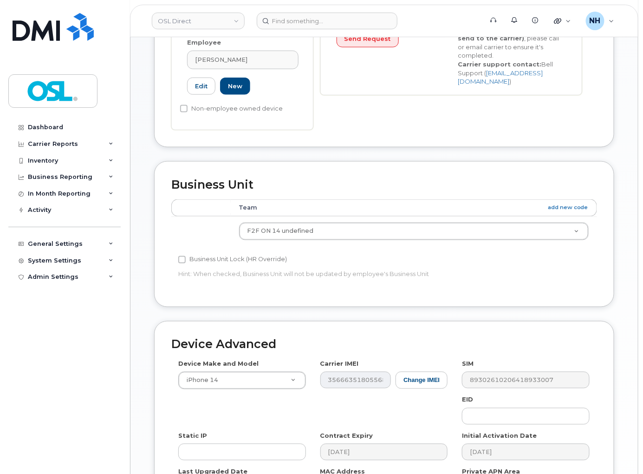
scroll to position [444, 0]
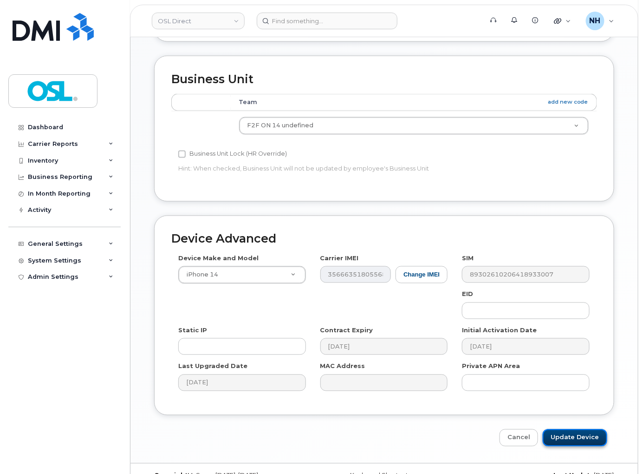
click at [575, 429] on input "Update Device" at bounding box center [575, 437] width 65 height 17
type input "Saving..."
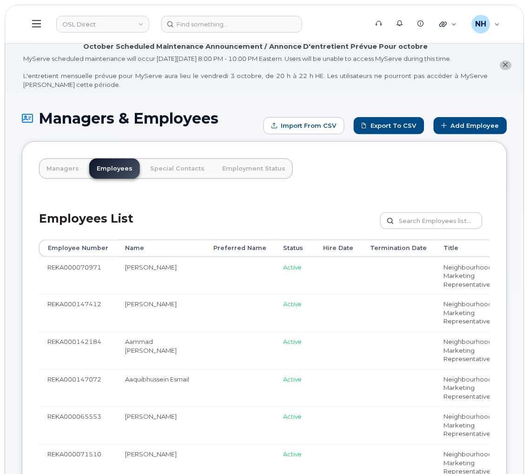
click at [430, 206] on div "Employees List Customize Filter Refresh Export" at bounding box center [264, 218] width 451 height 44
click at [424, 224] on input "text" at bounding box center [431, 220] width 102 height 17
paste input "REKA000155241"
type input "REKA000155241"
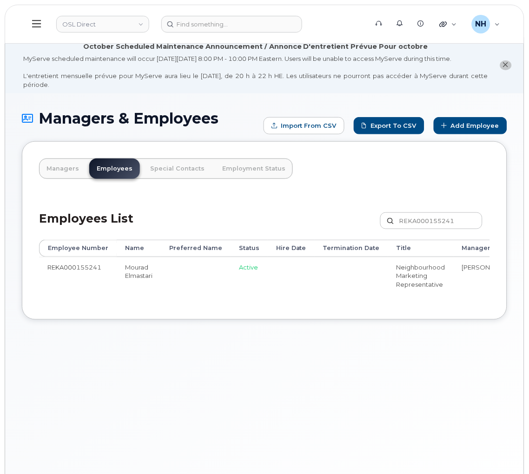
click at [233, 276] on td "Active" at bounding box center [248, 276] width 37 height 38
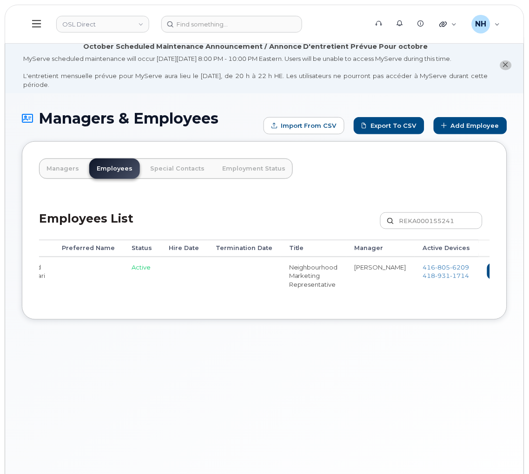
scroll to position [0, 164]
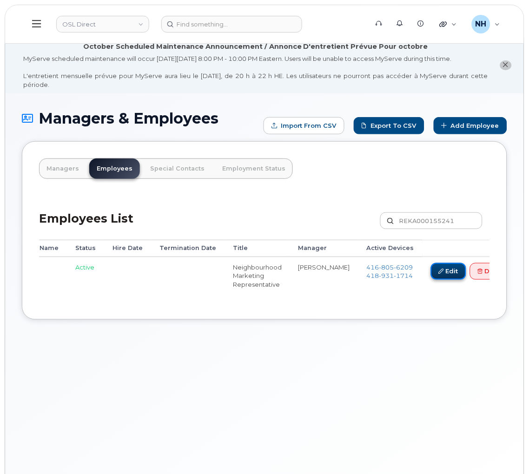
click at [439, 271] on icon at bounding box center [441, 270] width 5 height 5
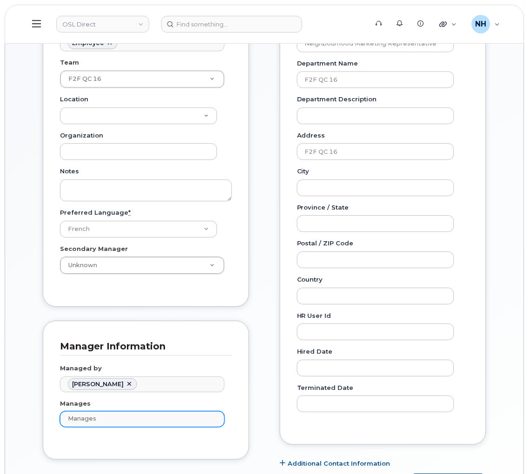
scroll to position [412, 0]
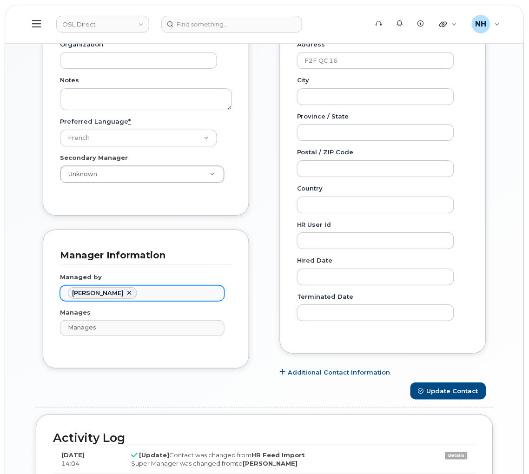
click at [137, 297] on li "[PERSON_NAME]" at bounding box center [102, 293] width 69 height 12
click at [133, 294] on link at bounding box center [128, 292] width 7 height 7
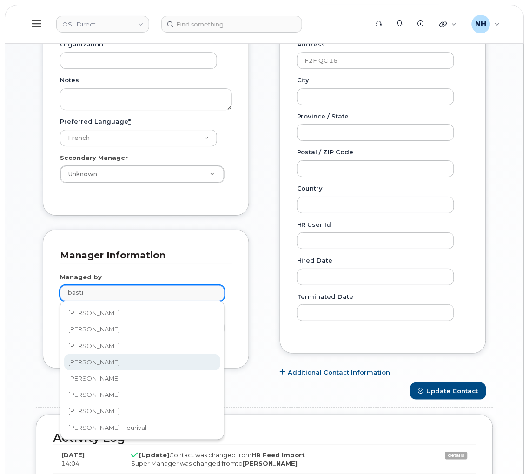
type input "basti"
type input "1527401"
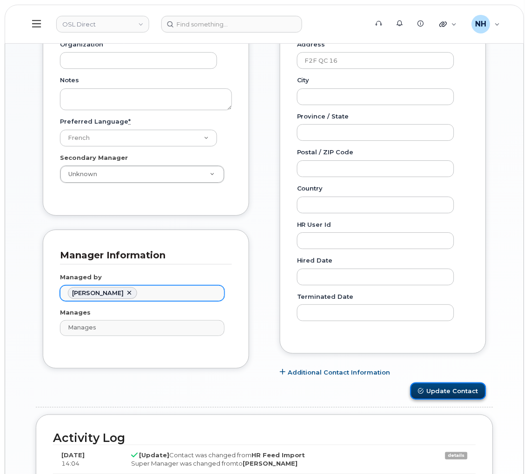
click at [451, 397] on button "Update Contact" at bounding box center [448, 390] width 76 height 17
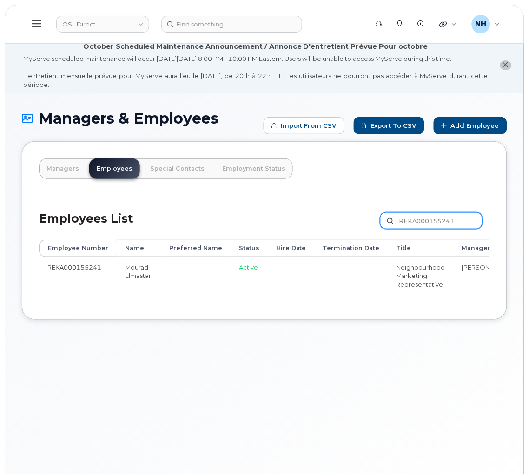
click at [452, 212] on input "REKA000155241" at bounding box center [431, 220] width 102 height 17
click at [451, 220] on input "REKA000155241" at bounding box center [431, 220] width 102 height 17
paste input "3U1000057420"
type input "R3U1000057420"
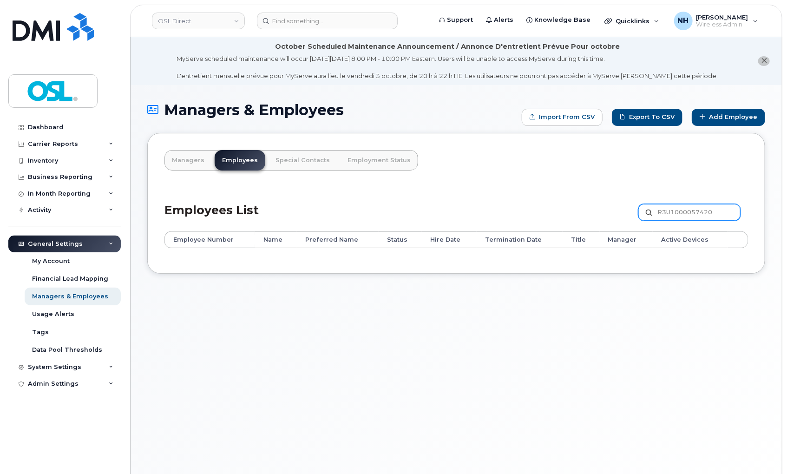
click at [528, 203] on div "Employees List R3U1000057420 Customize Filter Refresh Export" at bounding box center [455, 209] width 583 height 44
click at [528, 209] on input "R3U1000057420" at bounding box center [689, 212] width 102 height 17
paste input "EKA000155183"
type input "REKA000155183"
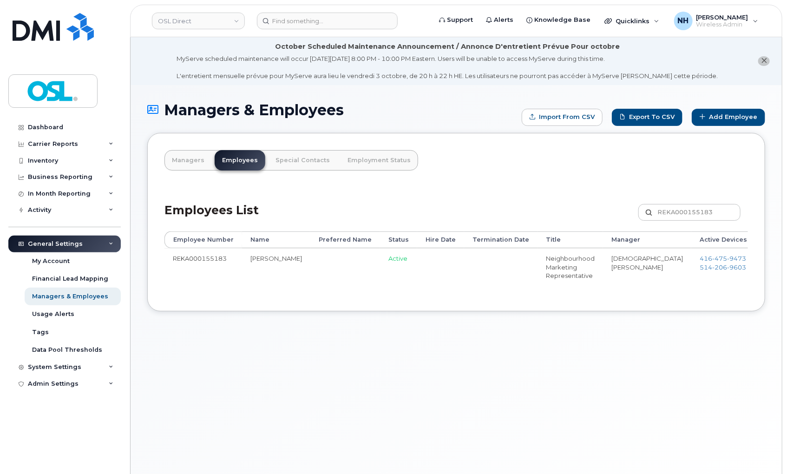
drag, startPoint x: 456, startPoint y: 406, endPoint x: 476, endPoint y: 374, distance: 37.2
click at [456, 405] on div "Managers & Employees Import from CSV Export to CSV Add Employee Managers Employ…" at bounding box center [456, 291] width 651 height 412
click at [764, 258] on link "Edit" at bounding box center [781, 262] width 35 height 17
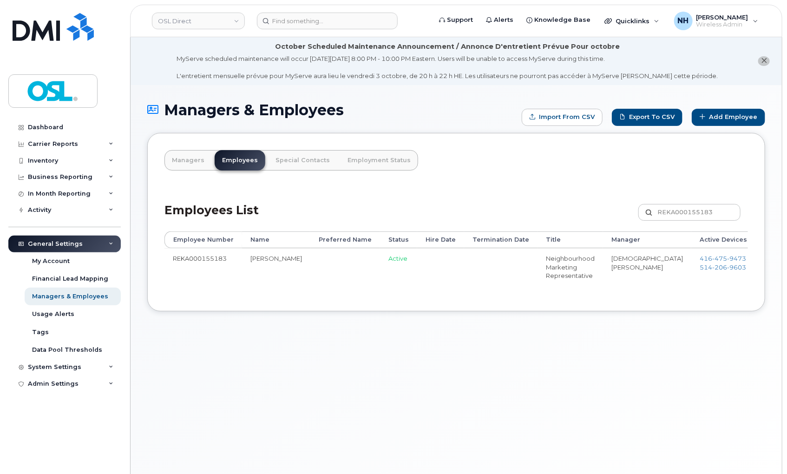
click at [764, 259] on link "Edit" at bounding box center [781, 262] width 35 height 17
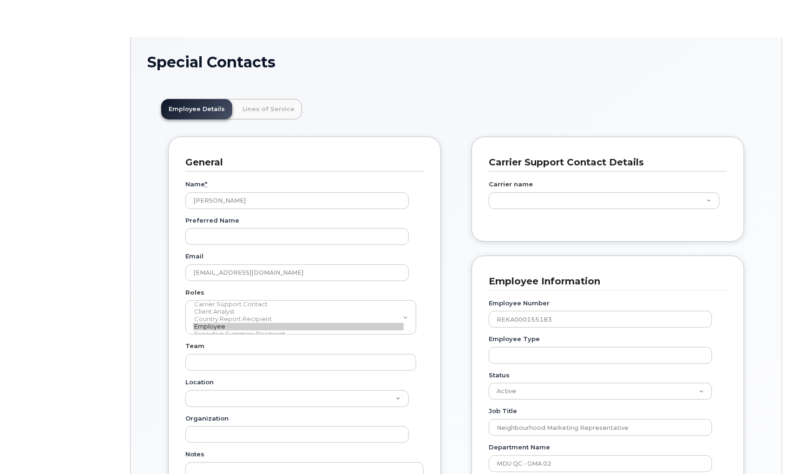
scroll to position [28, 0]
type input "4724261"
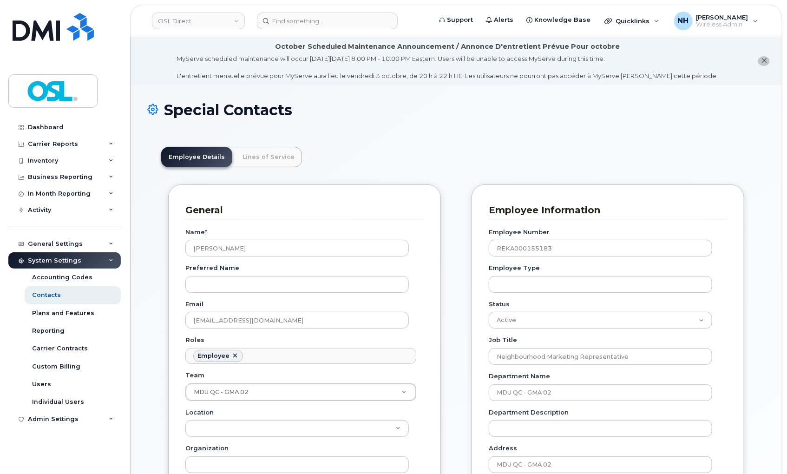
drag, startPoint x: 120, startPoint y: 1, endPoint x: 439, endPoint y: 114, distance: 338.1
click at [439, 114] on h1 "Special Contacts" at bounding box center [456, 110] width 618 height 16
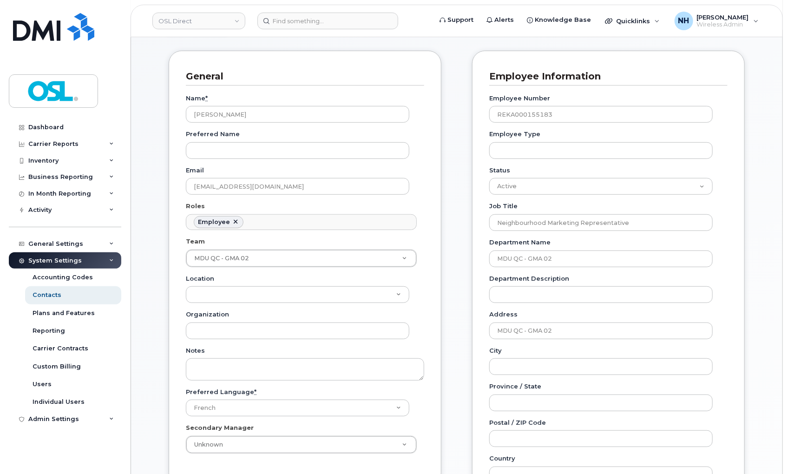
scroll to position [98, 0]
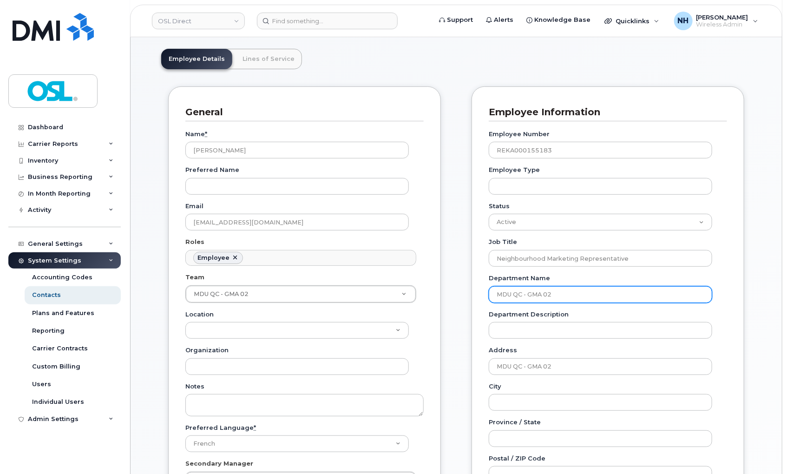
click at [592, 299] on input "MDU QC - GMA 02" at bounding box center [600, 294] width 223 height 17
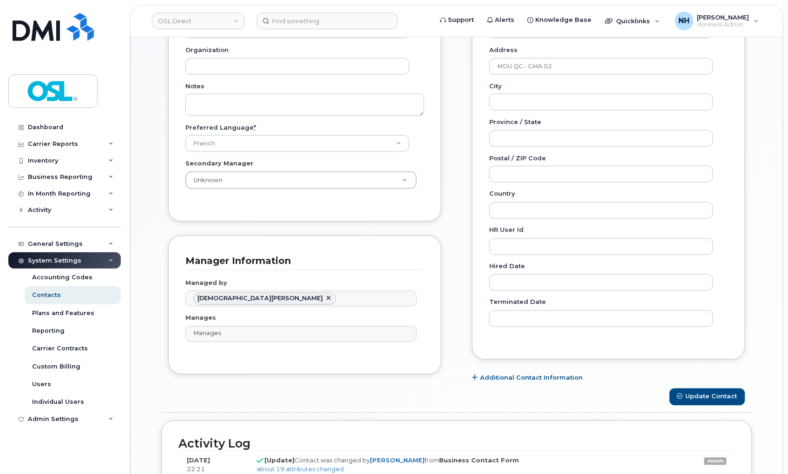
scroll to position [511, 0]
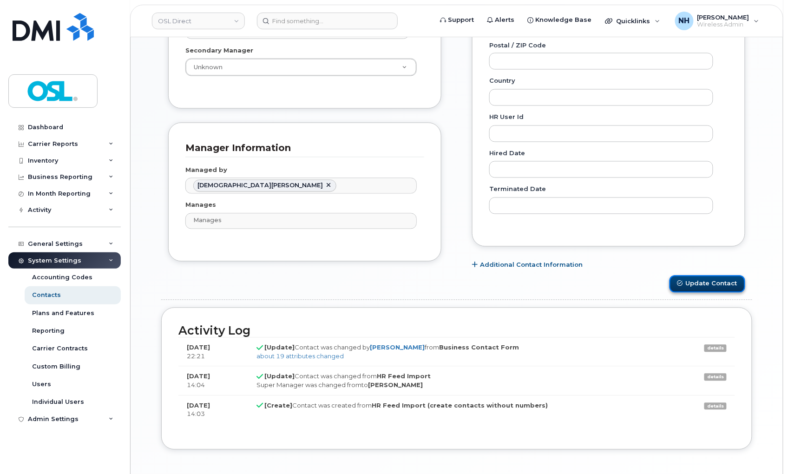
click at [730, 289] on button "Update Contact" at bounding box center [707, 283] width 76 height 17
